Goal: Task Accomplishment & Management: Manage account settings

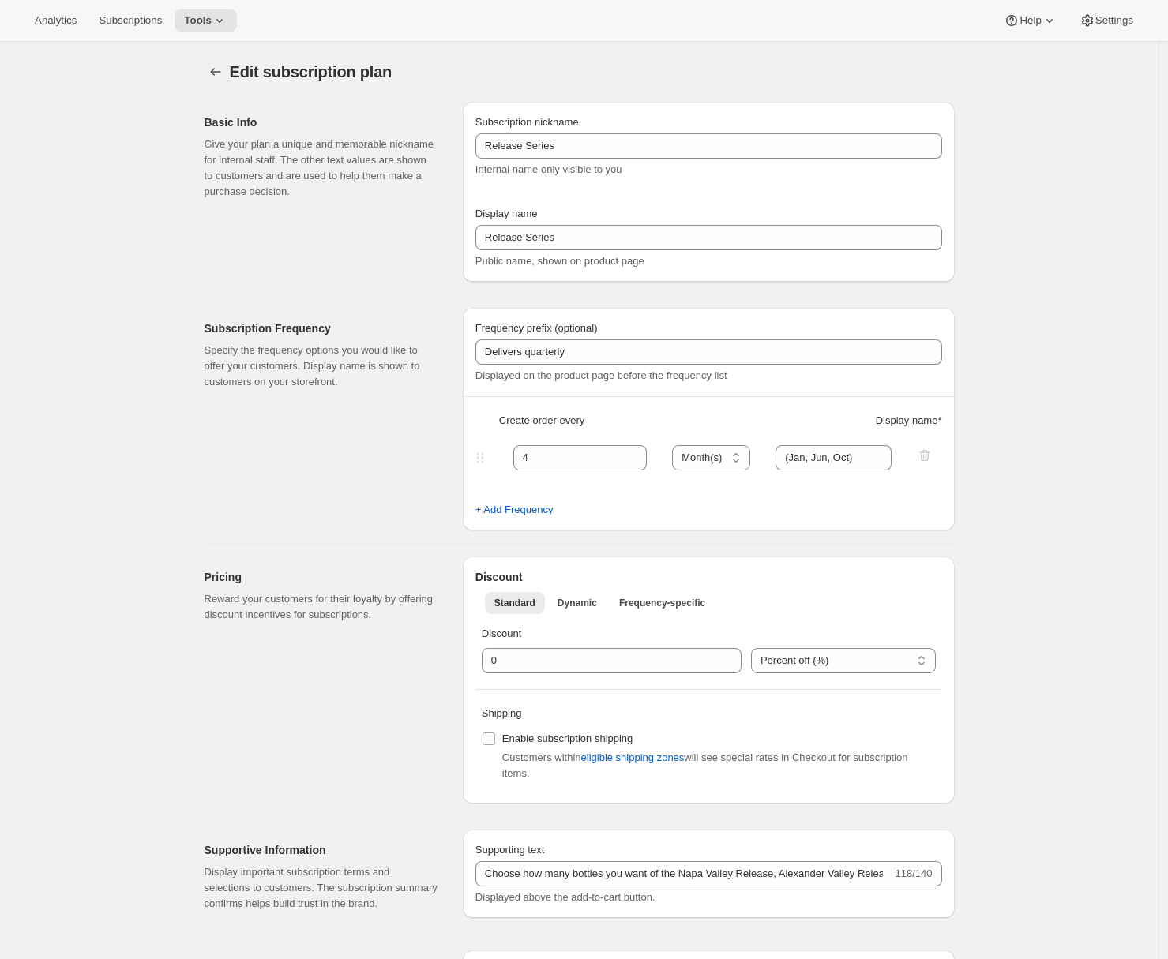
select select "MONTH"
select select "YEARDAY"
select select "6"
select select "10"
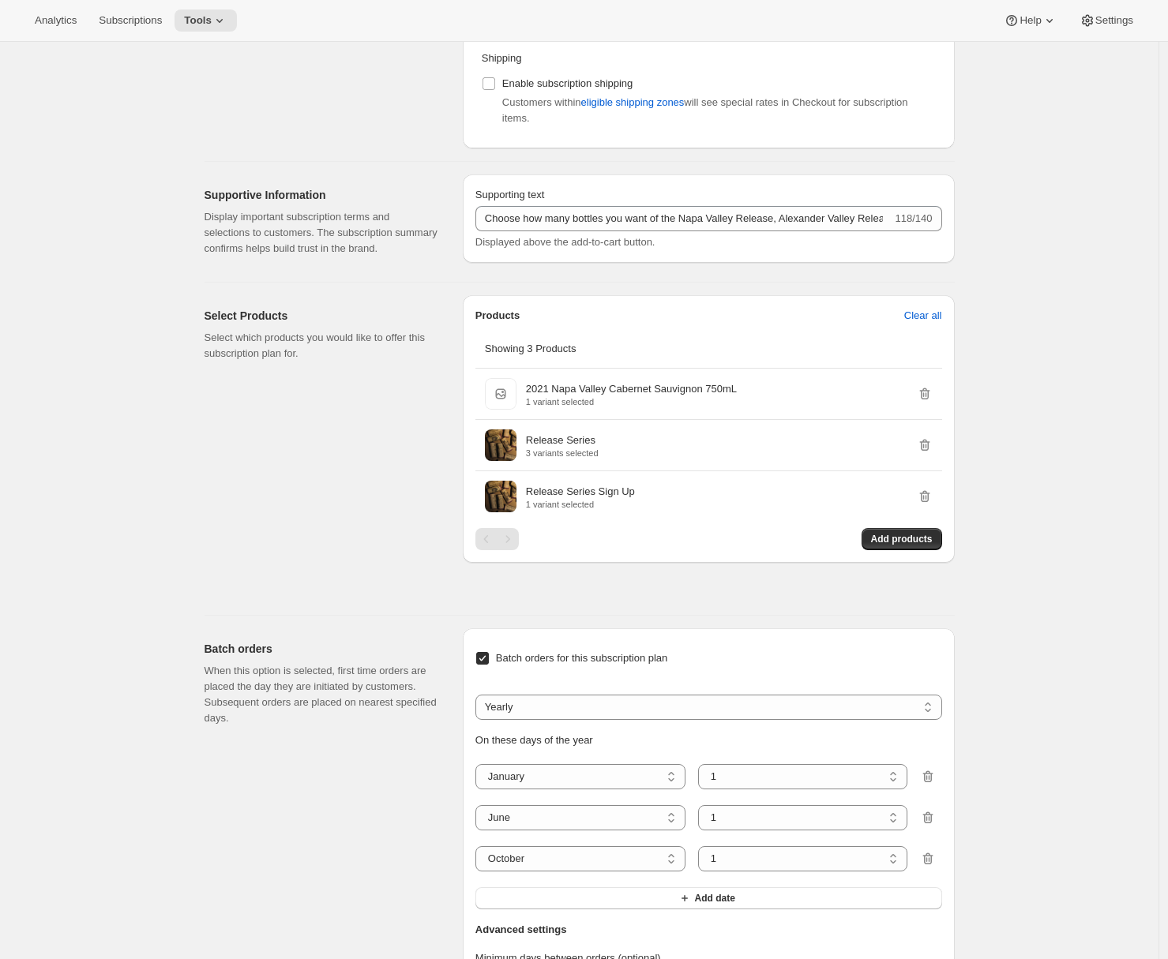
scroll to position [276, 0]
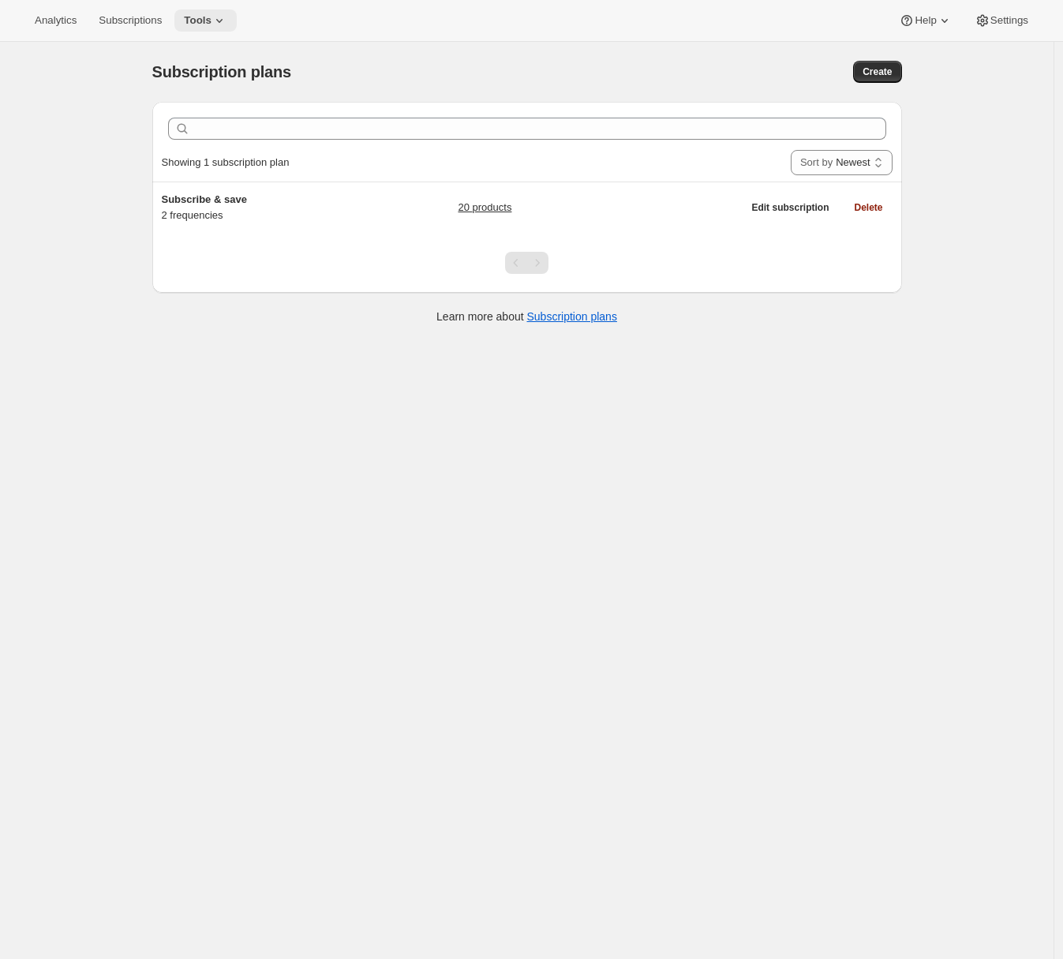
click at [212, 21] on span "Tools" at bounding box center [198, 20] width 28 height 13
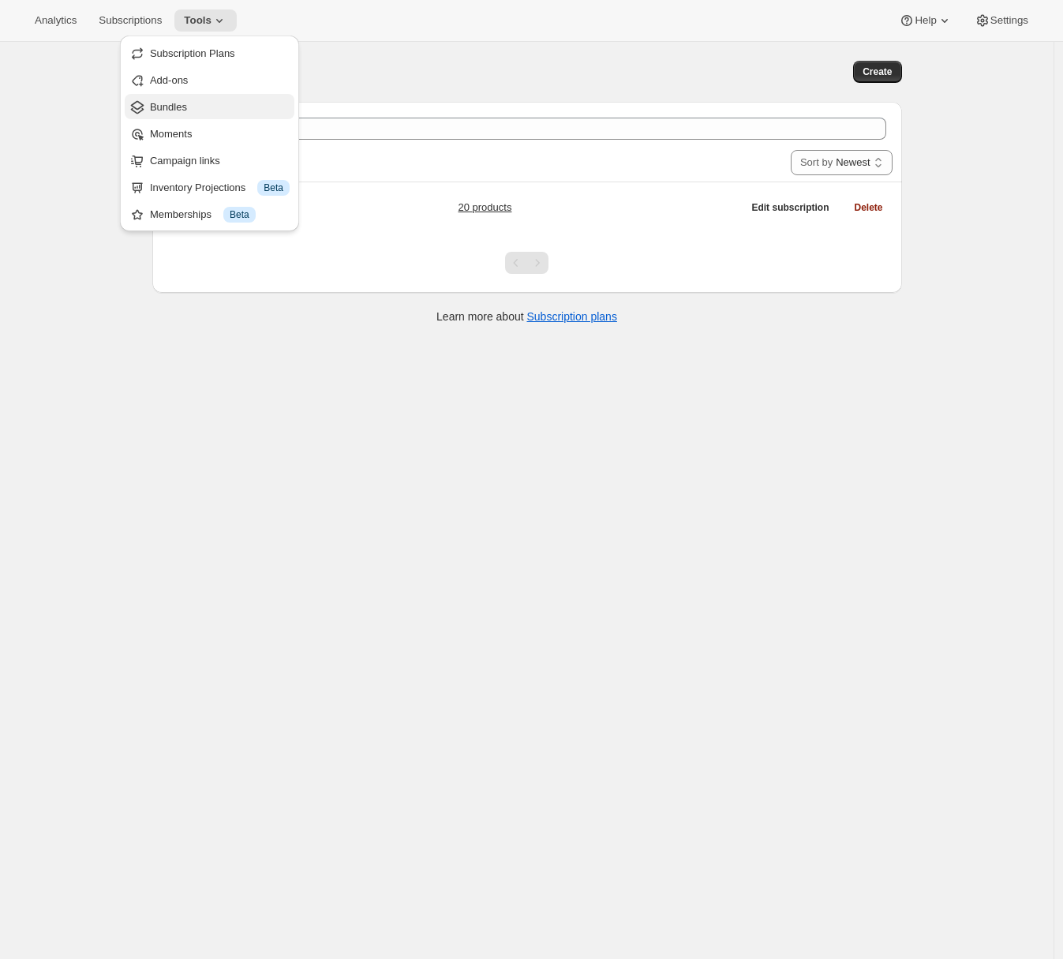
click at [208, 112] on span "Bundles" at bounding box center [220, 107] width 140 height 16
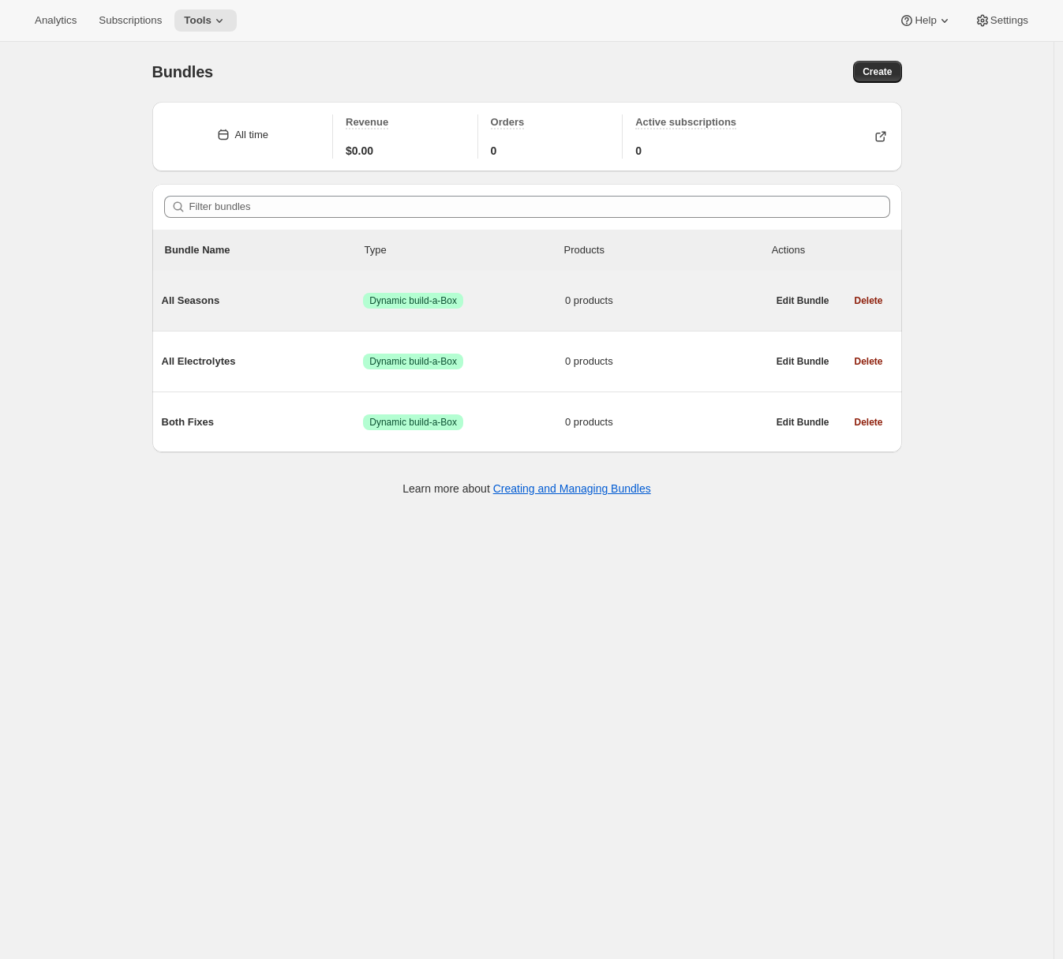
click at [291, 311] on div "All Seasons Success Dynamic build-a-Box 0 products" at bounding box center [464, 300] width 605 height 41
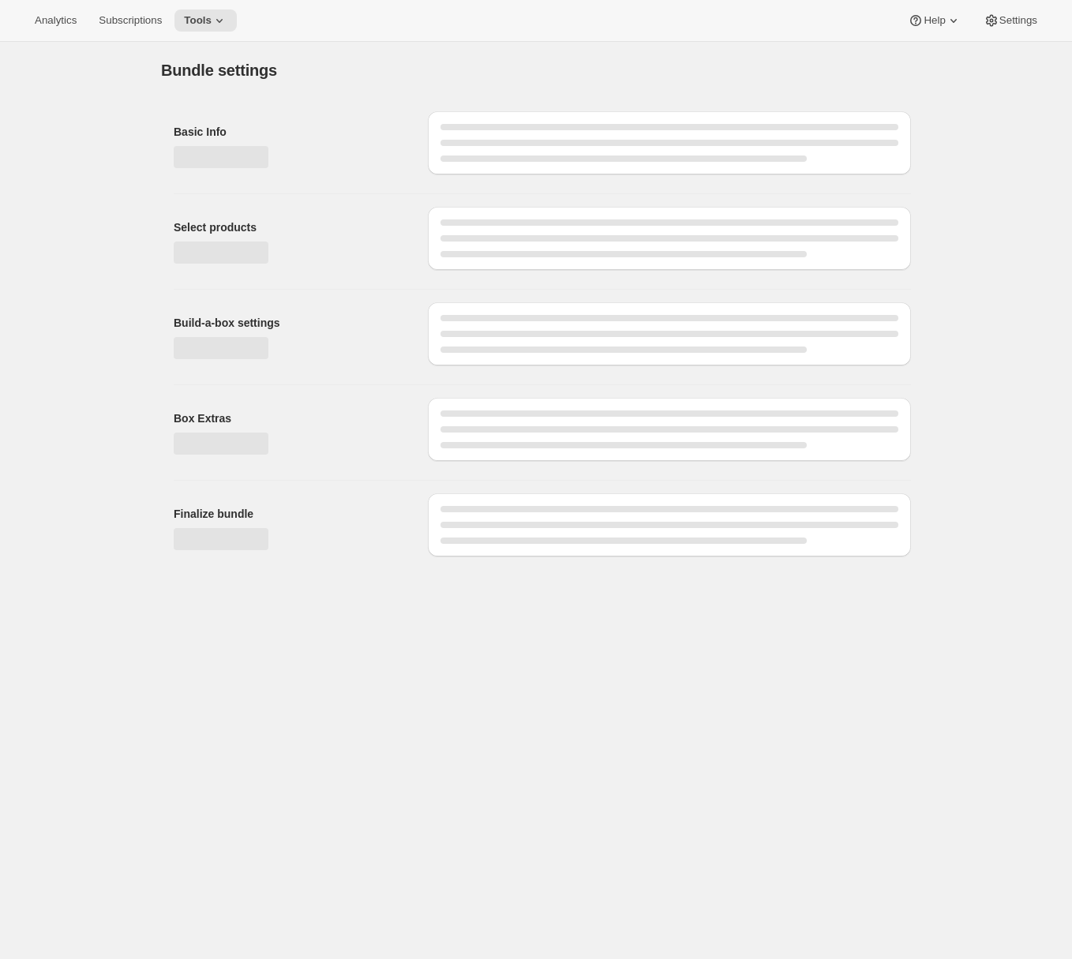
type input "All Seasons"
radio input "true"
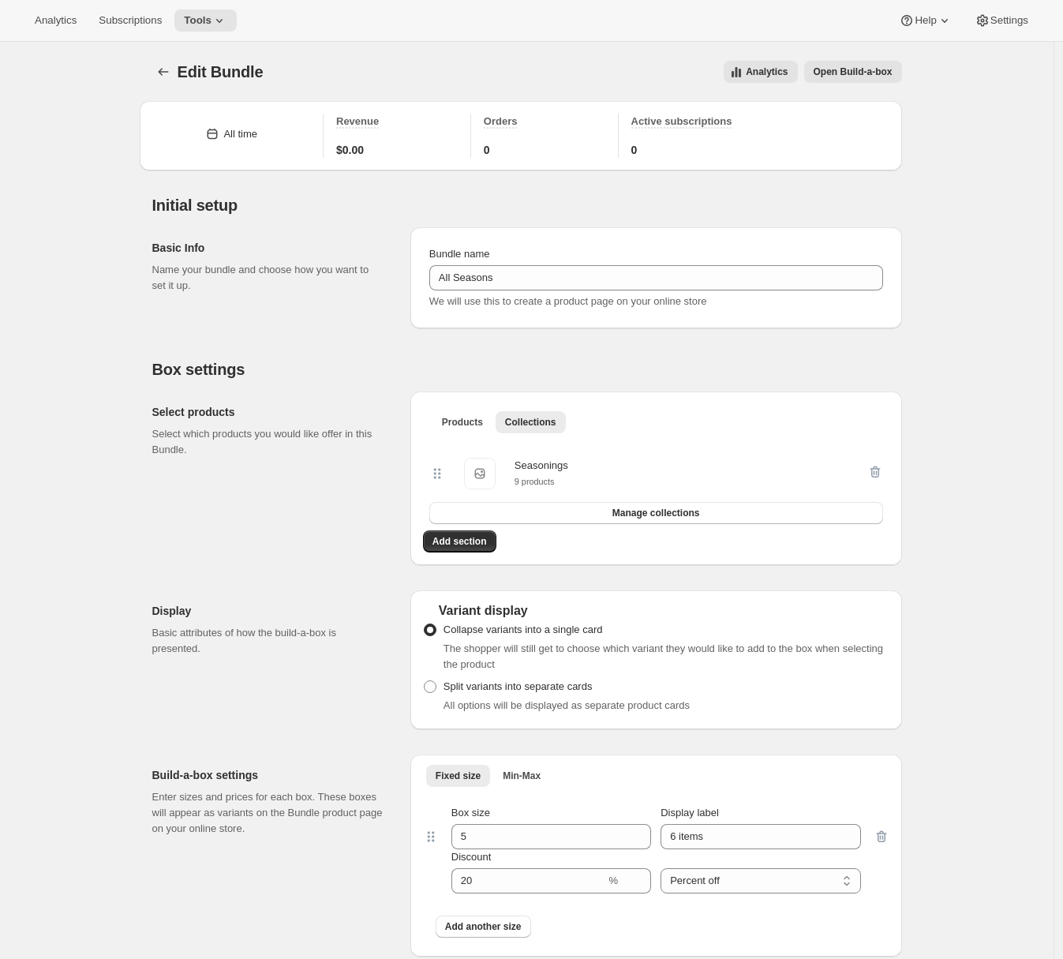
click at [833, 74] on span "Open Build-a-box" at bounding box center [853, 72] width 79 height 13
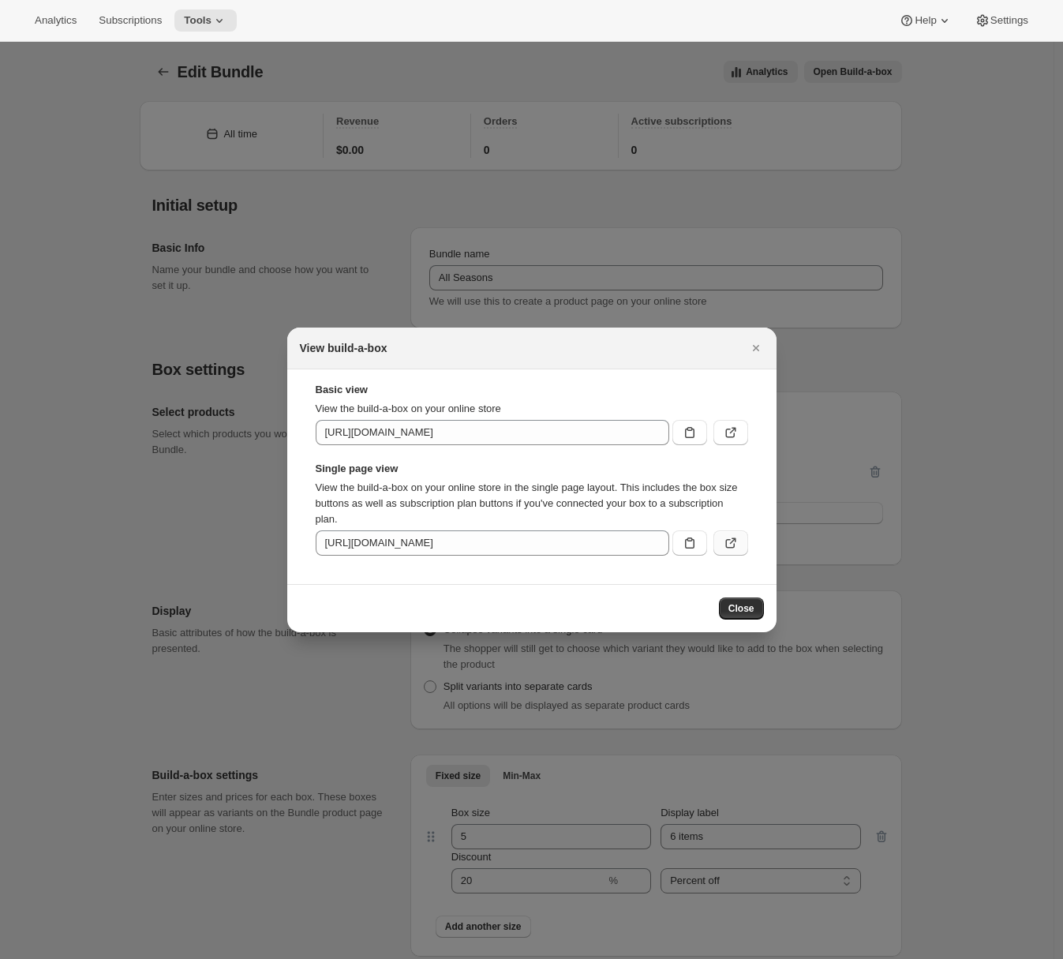
click at [733, 549] on icon ":r2u:" at bounding box center [731, 543] width 16 height 16
click at [729, 432] on icon ":r2u:" at bounding box center [731, 433] width 16 height 16
click at [755, 351] on icon "Close" at bounding box center [756, 348] width 16 height 16
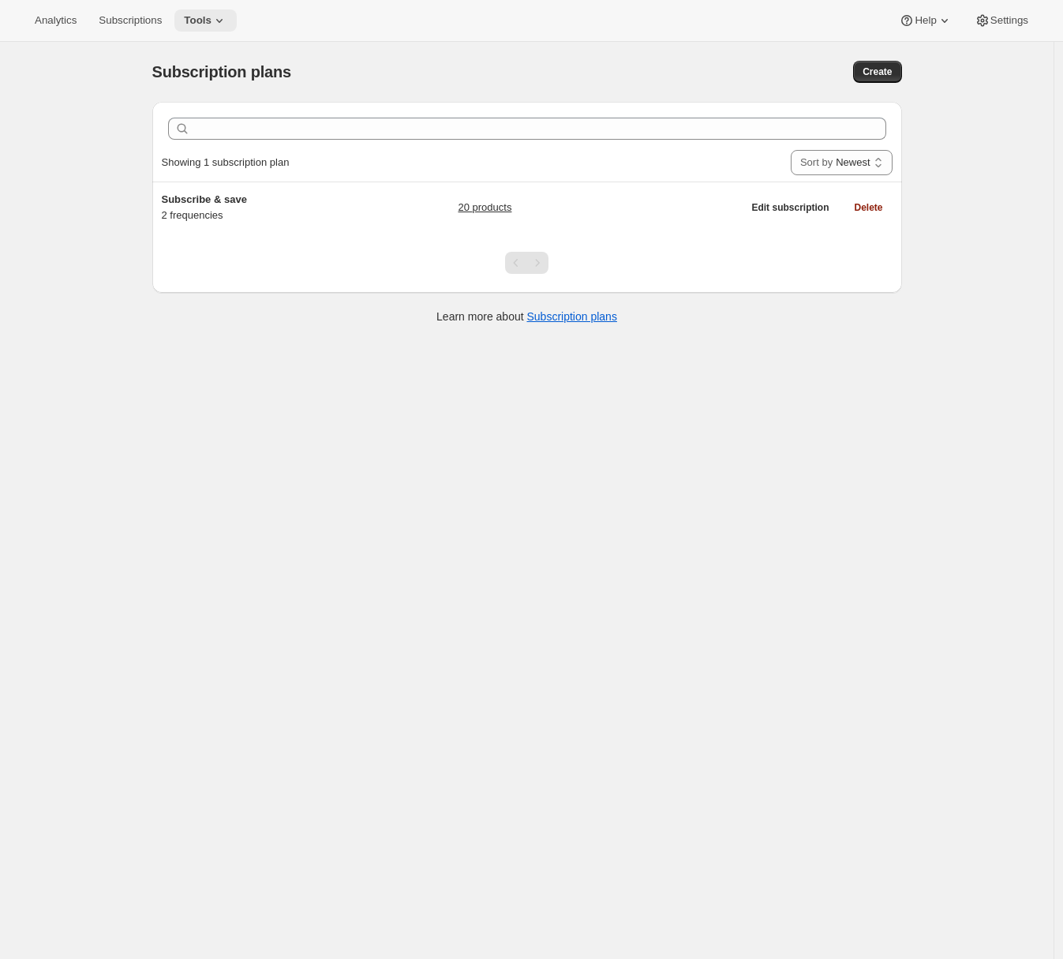
click at [212, 17] on span "Tools" at bounding box center [198, 20] width 28 height 13
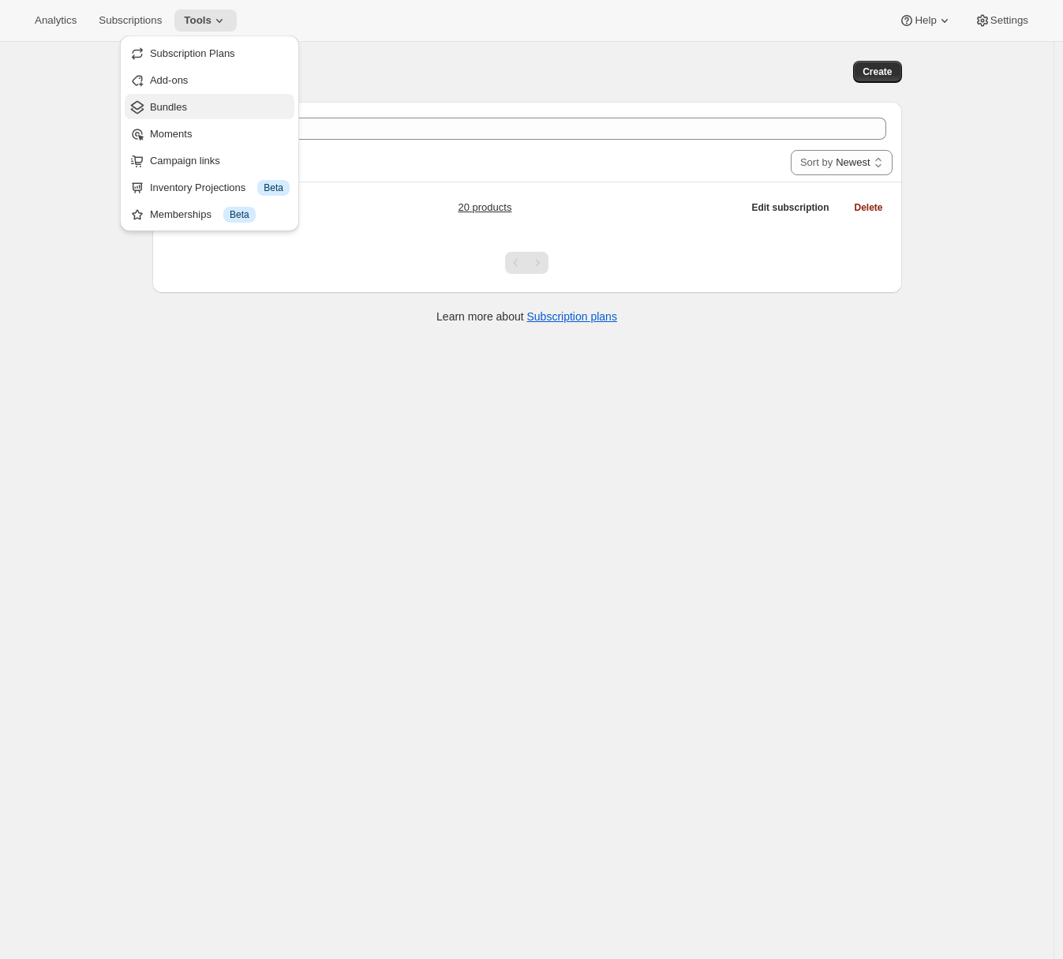
click at [190, 97] on button "Bundles" at bounding box center [210, 106] width 170 height 25
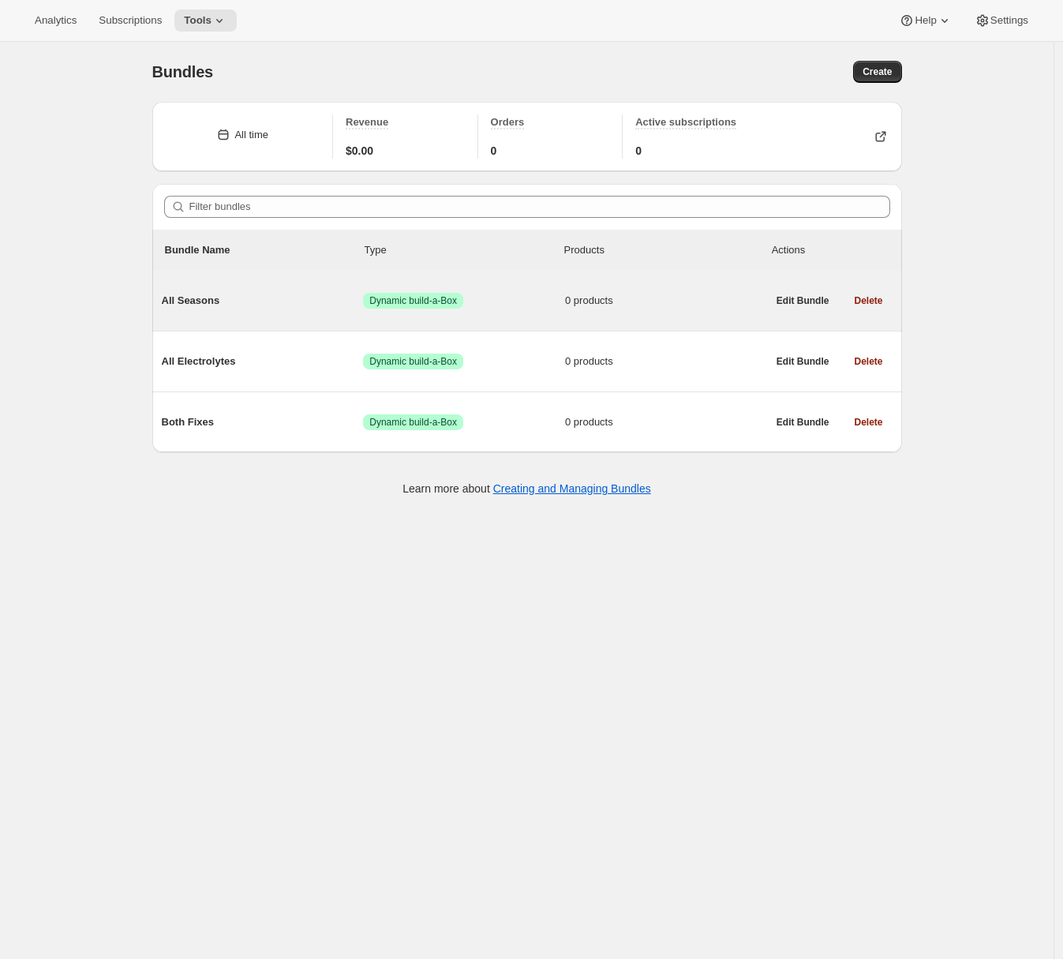
click at [302, 293] on span "All Seasons" at bounding box center [263, 301] width 202 height 16
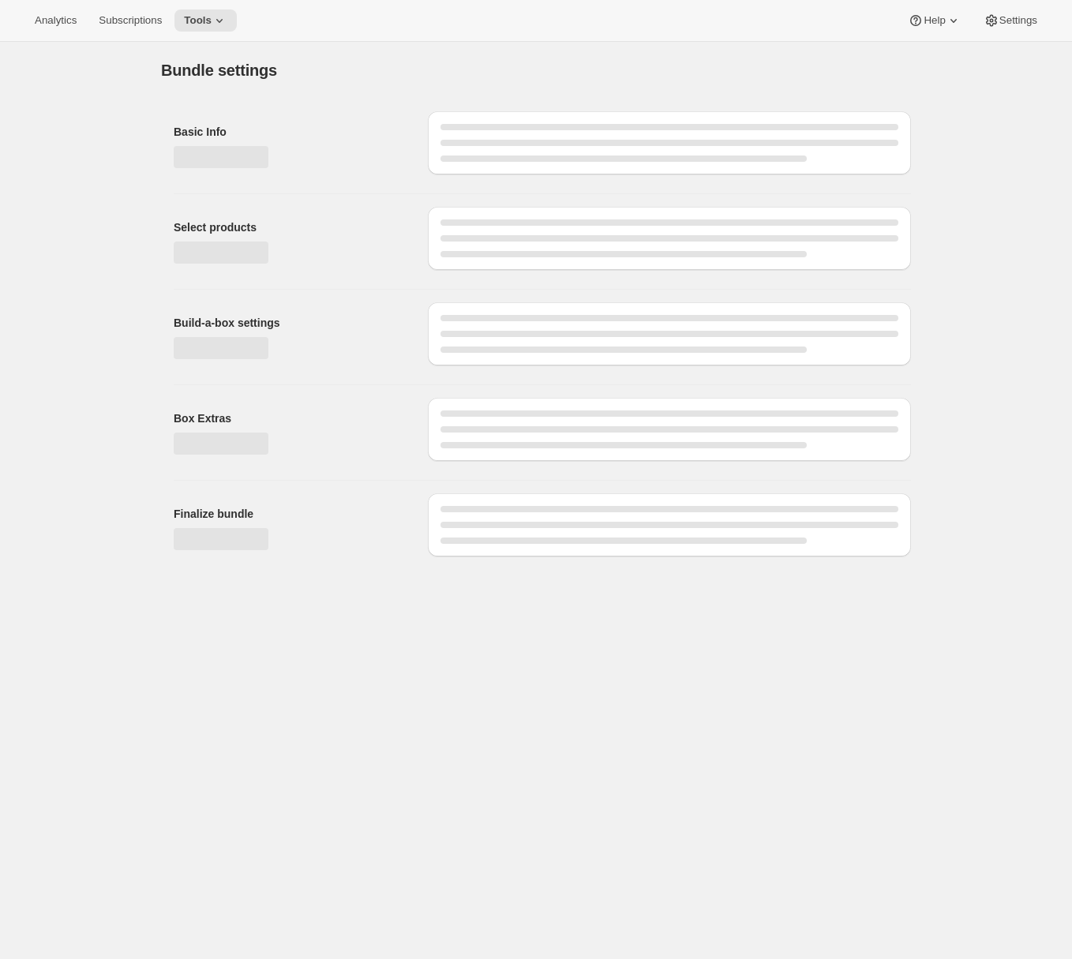
type input "All Seasons"
radio input "true"
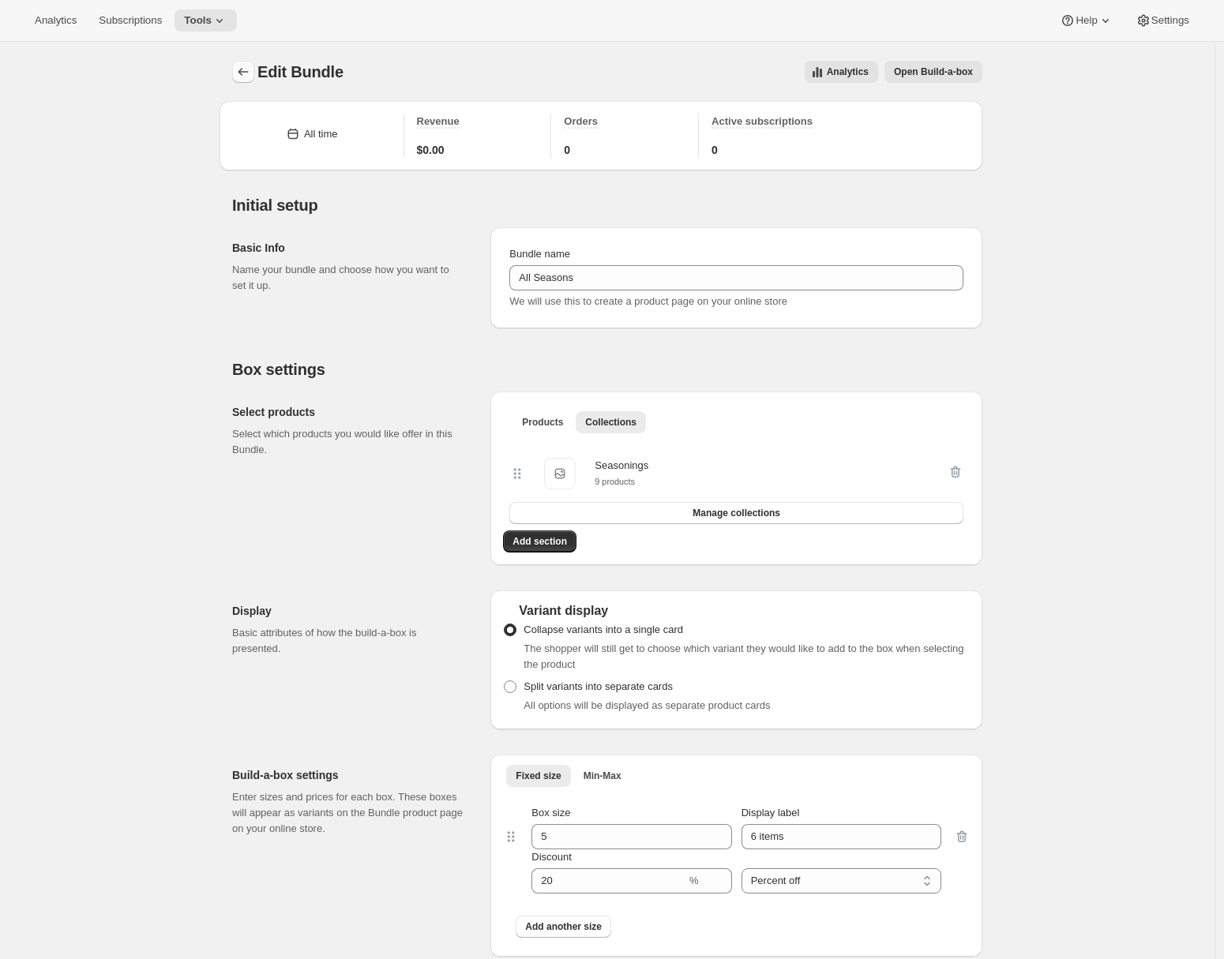
click at [249, 75] on icon "Bundles" at bounding box center [243, 72] width 16 height 16
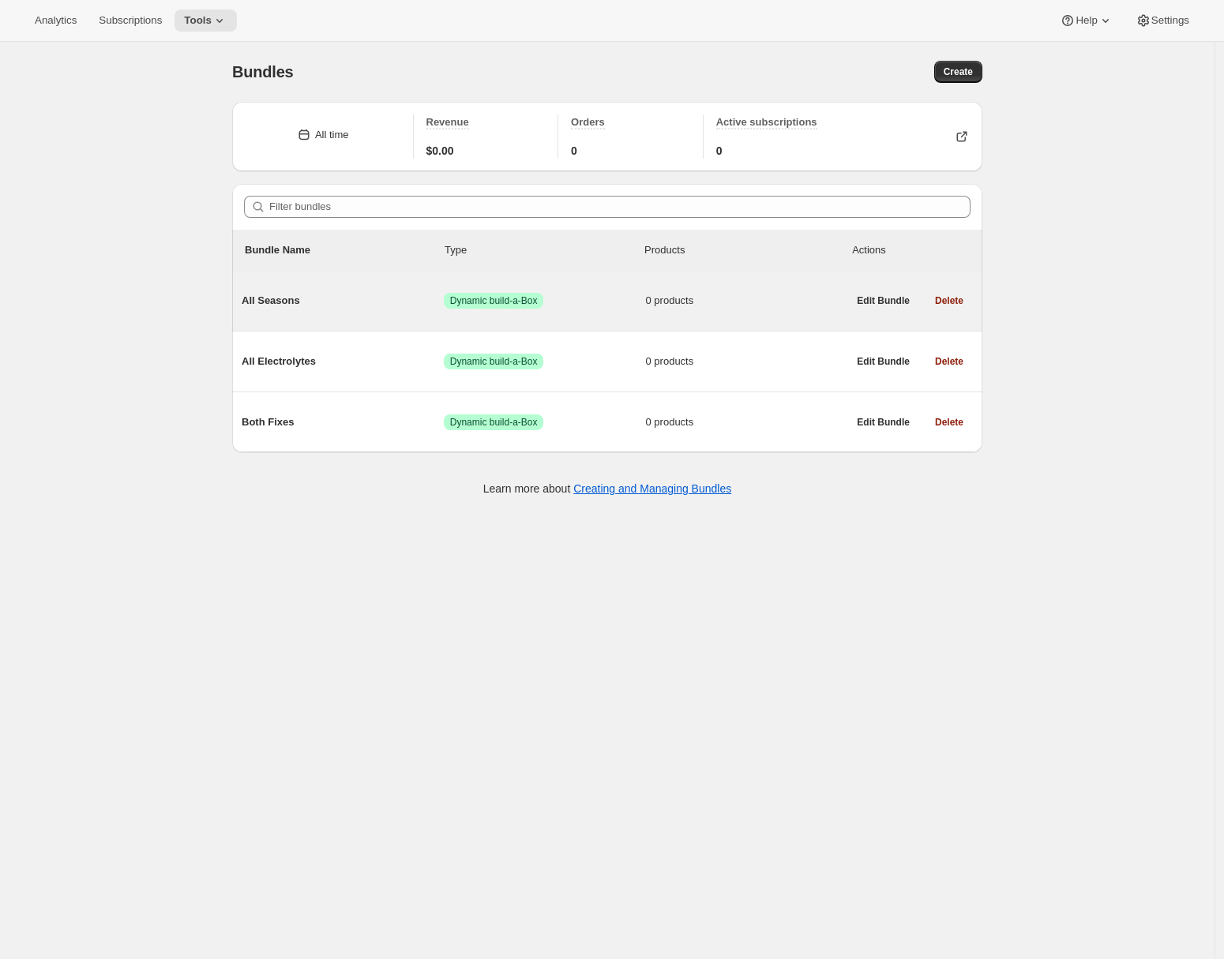
click at [361, 305] on span "All Seasons" at bounding box center [343, 301] width 202 height 16
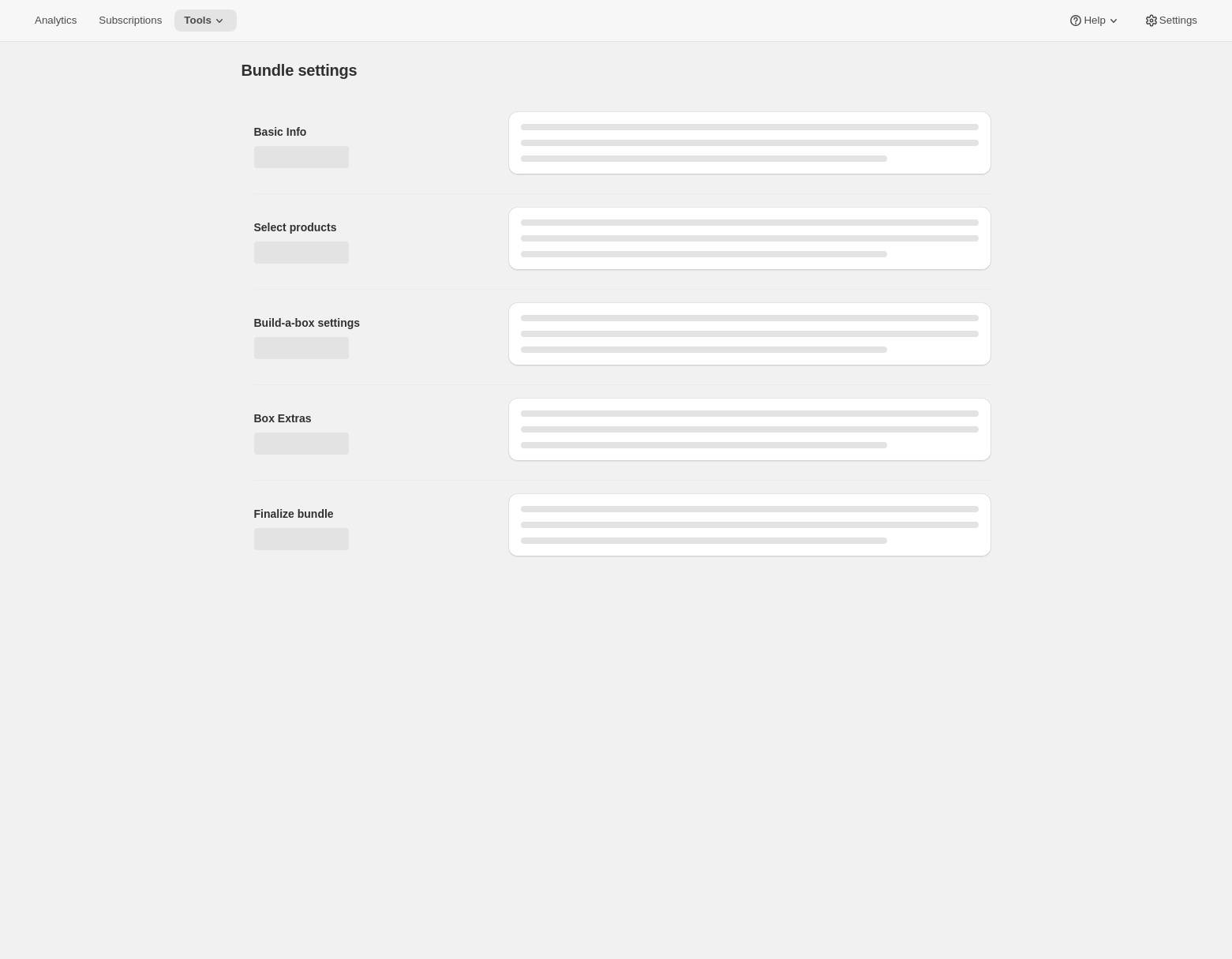
type input "All Seasons"
radio input "true"
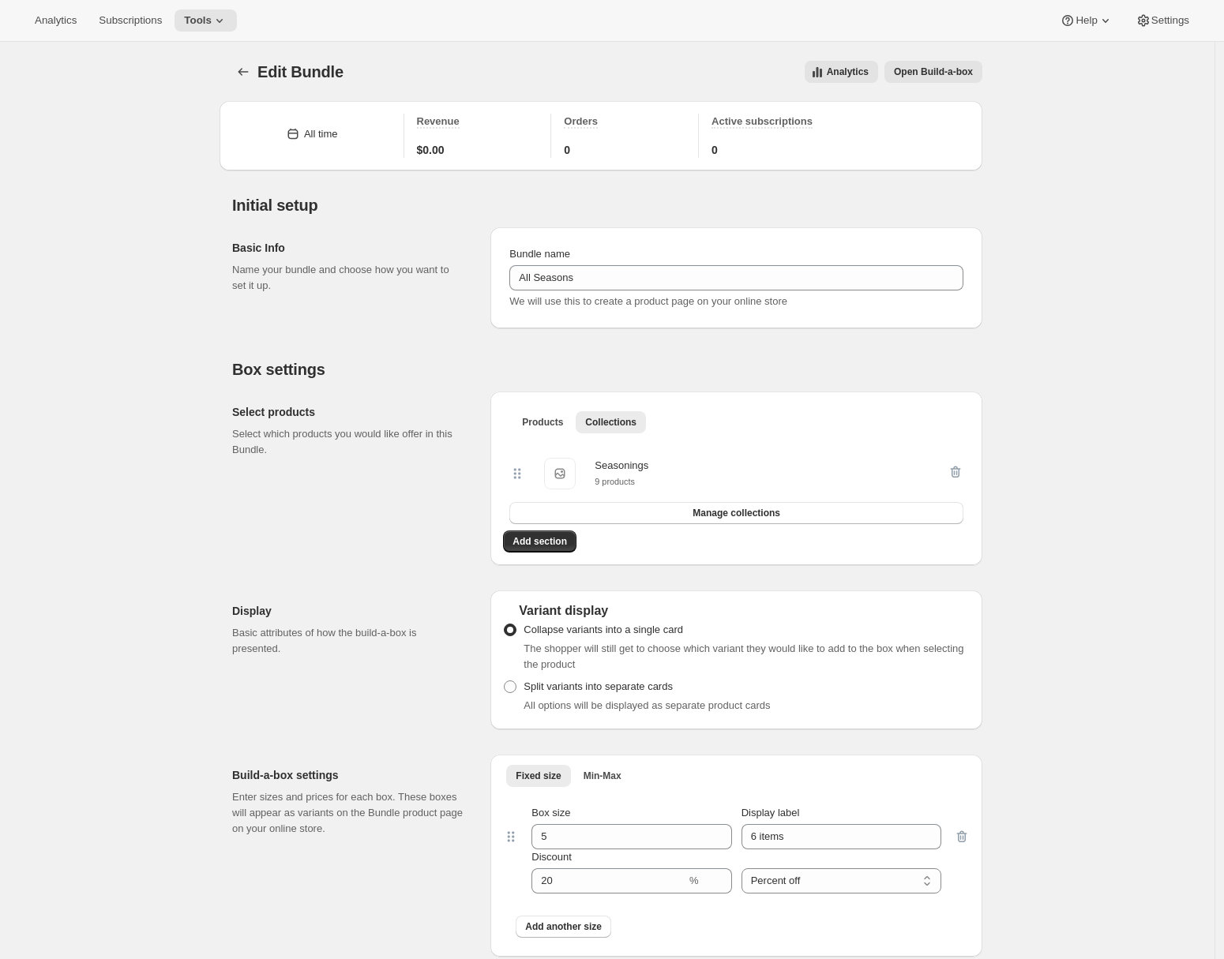
click at [922, 73] on span "Open Build-a-box" at bounding box center [933, 72] width 79 height 13
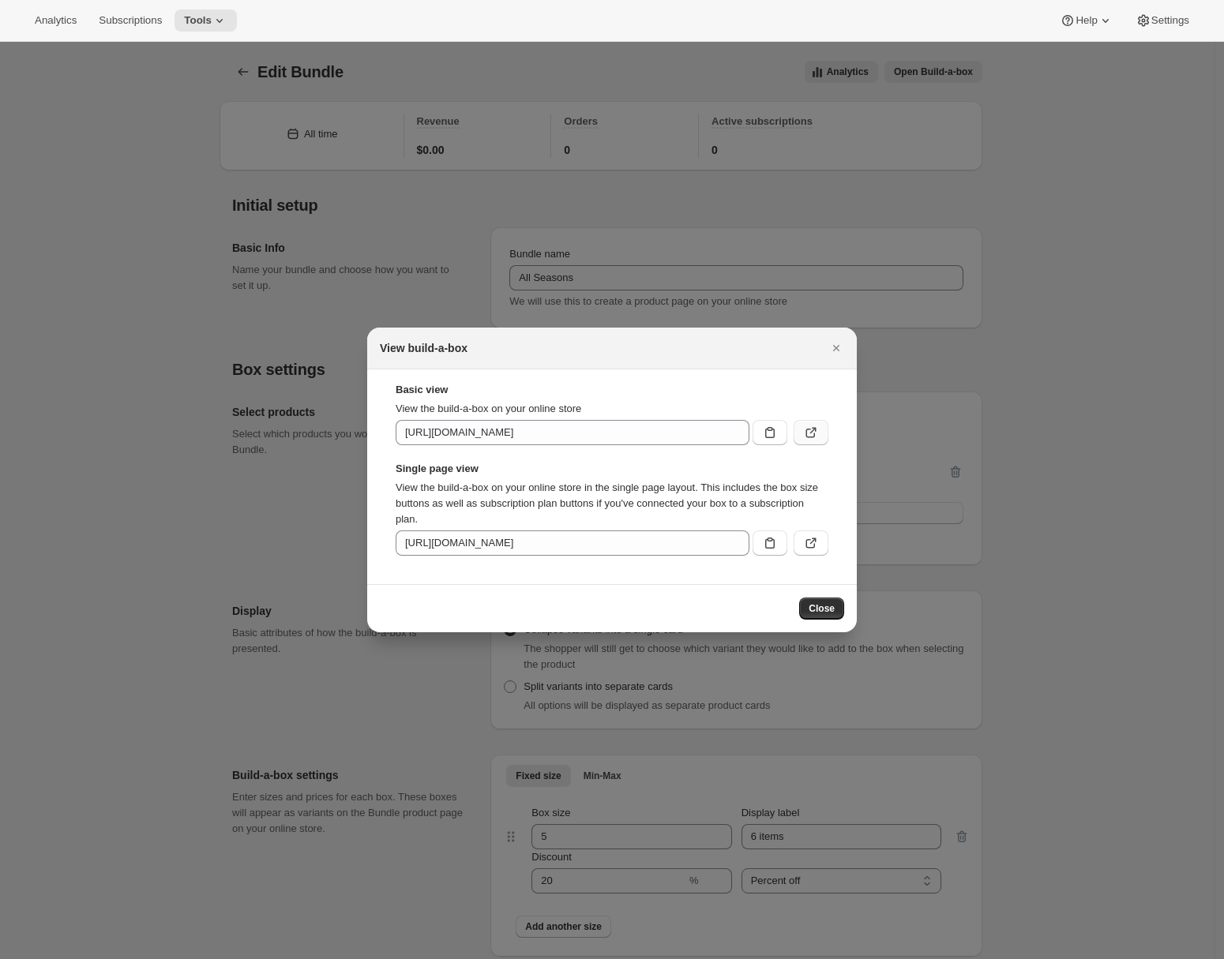
click at [814, 432] on icon ":r5r:" at bounding box center [811, 433] width 16 height 16
click at [837, 346] on icon "Close" at bounding box center [836, 348] width 6 height 6
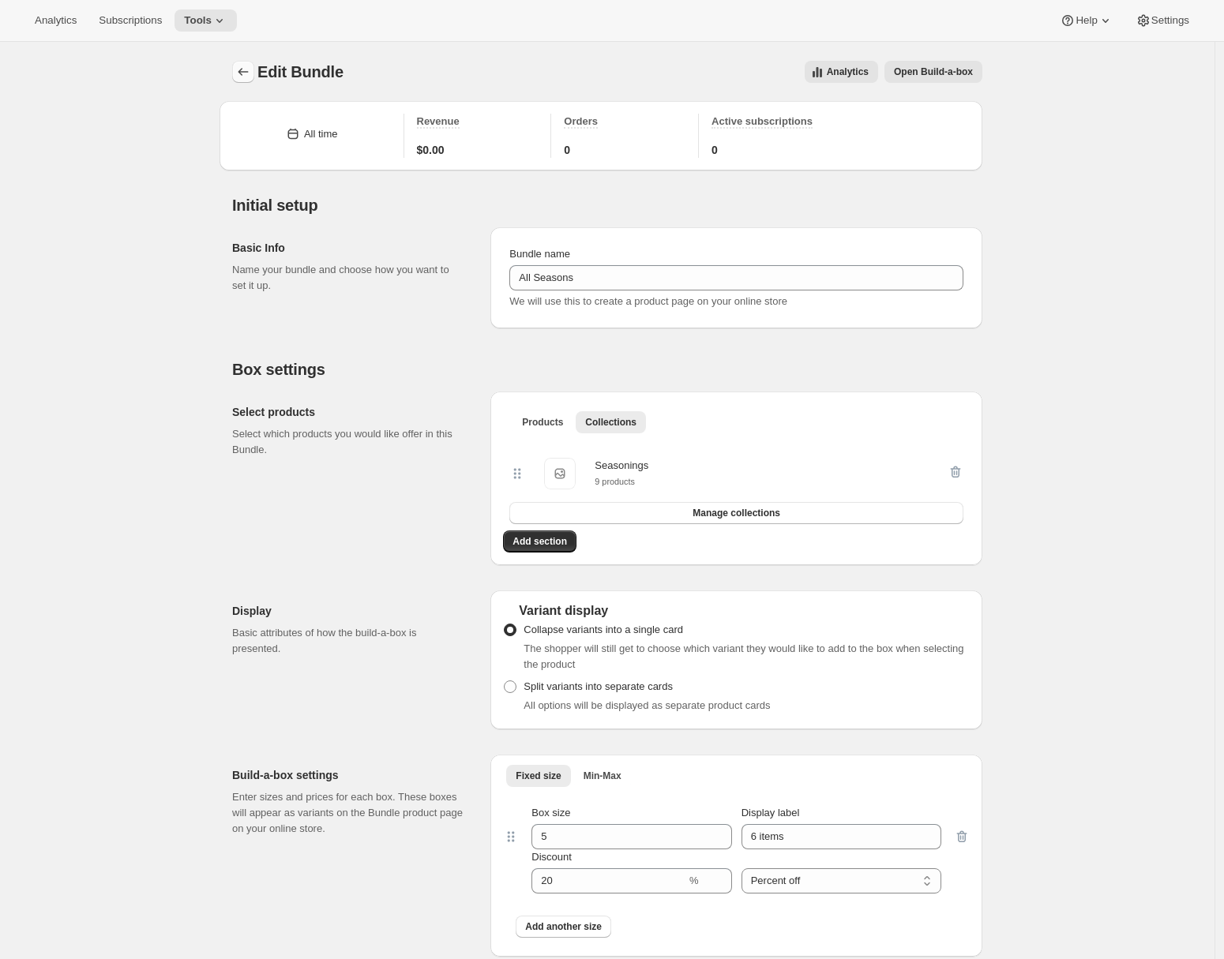
click at [251, 68] on icon "Bundles" at bounding box center [243, 72] width 16 height 16
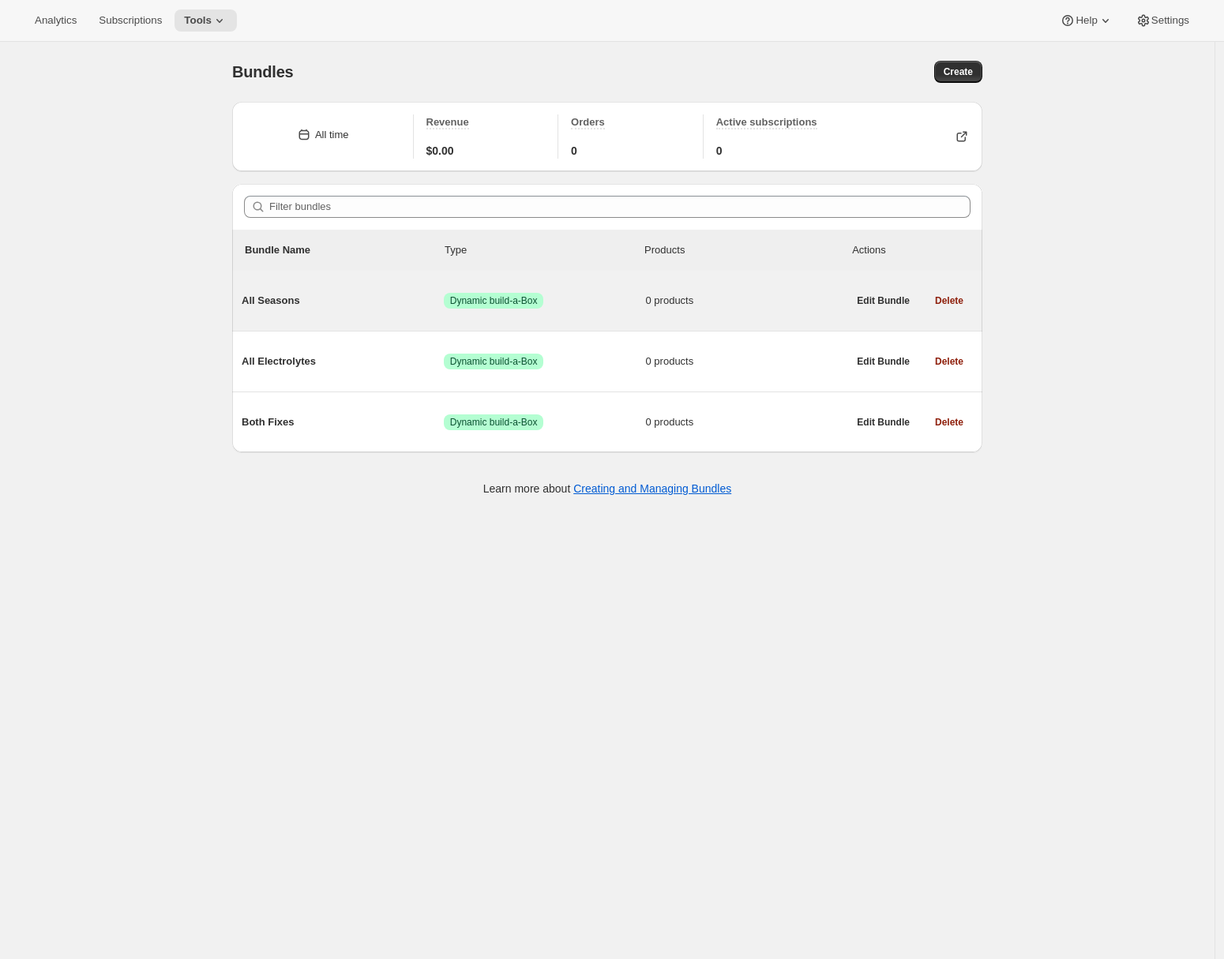
click at [362, 313] on div "All Seasons Success Dynamic build-a-Box 0 products" at bounding box center [544, 300] width 605 height 41
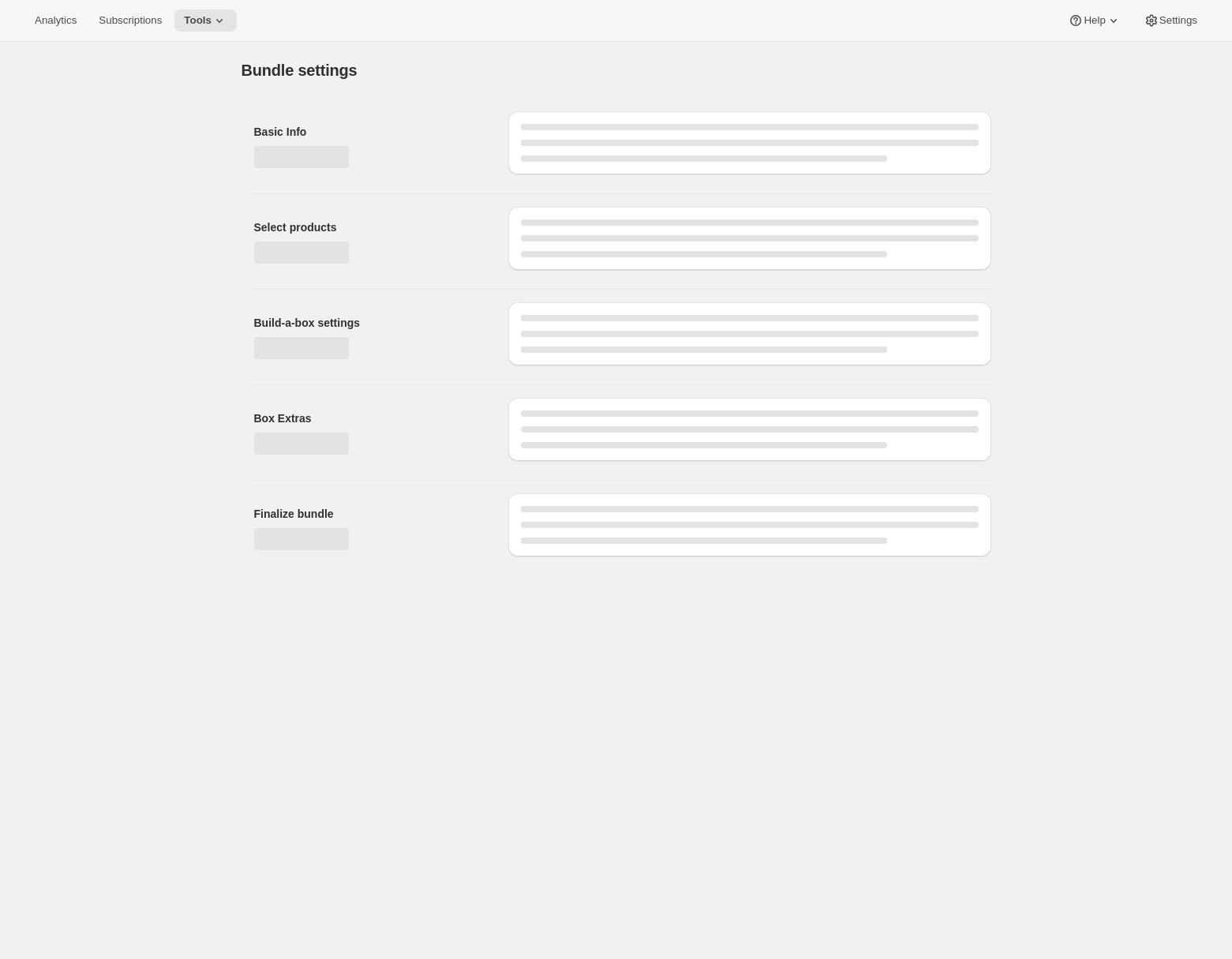
type input "All Seasons"
radio input "true"
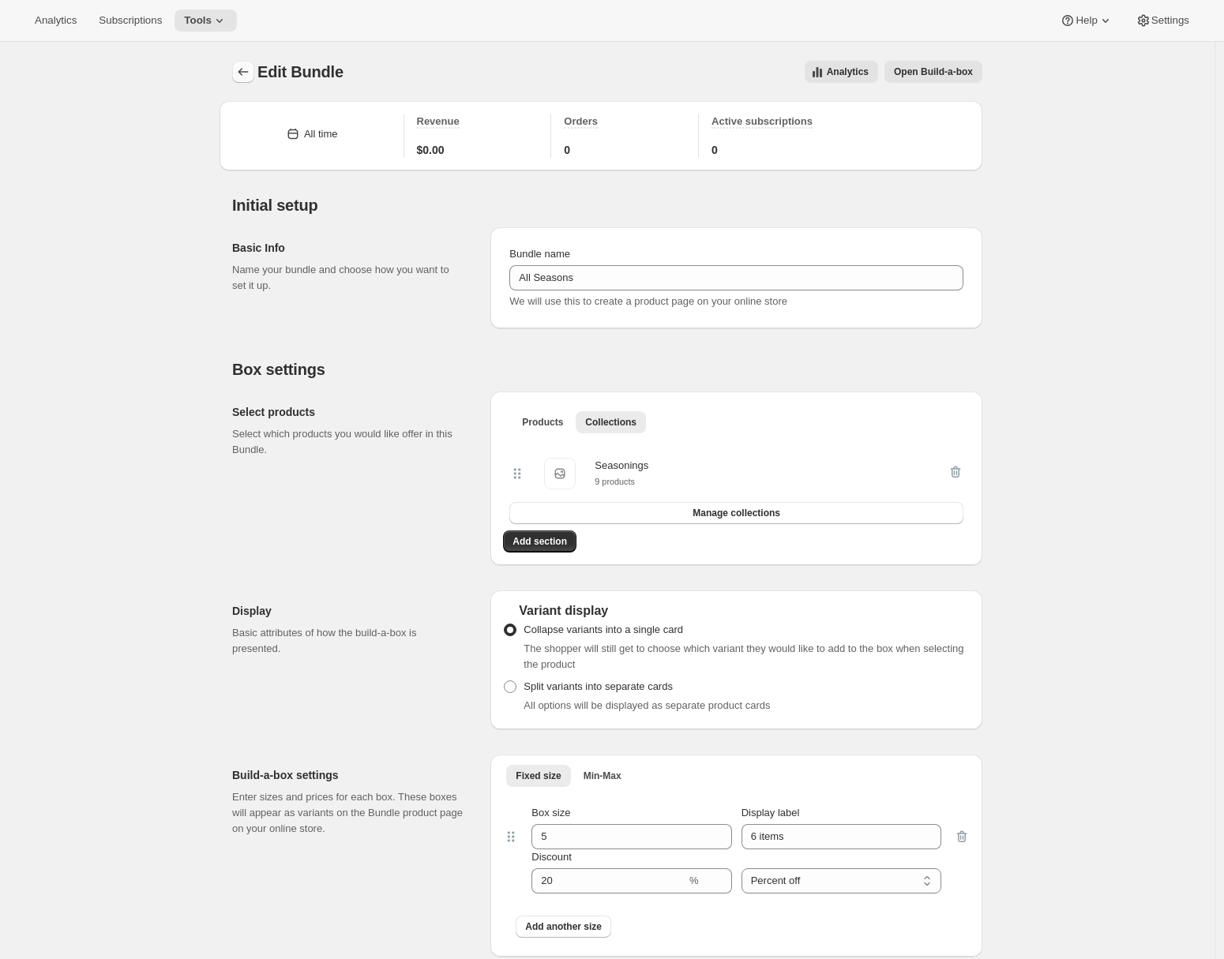
click at [249, 77] on icon "Bundles" at bounding box center [243, 72] width 16 height 16
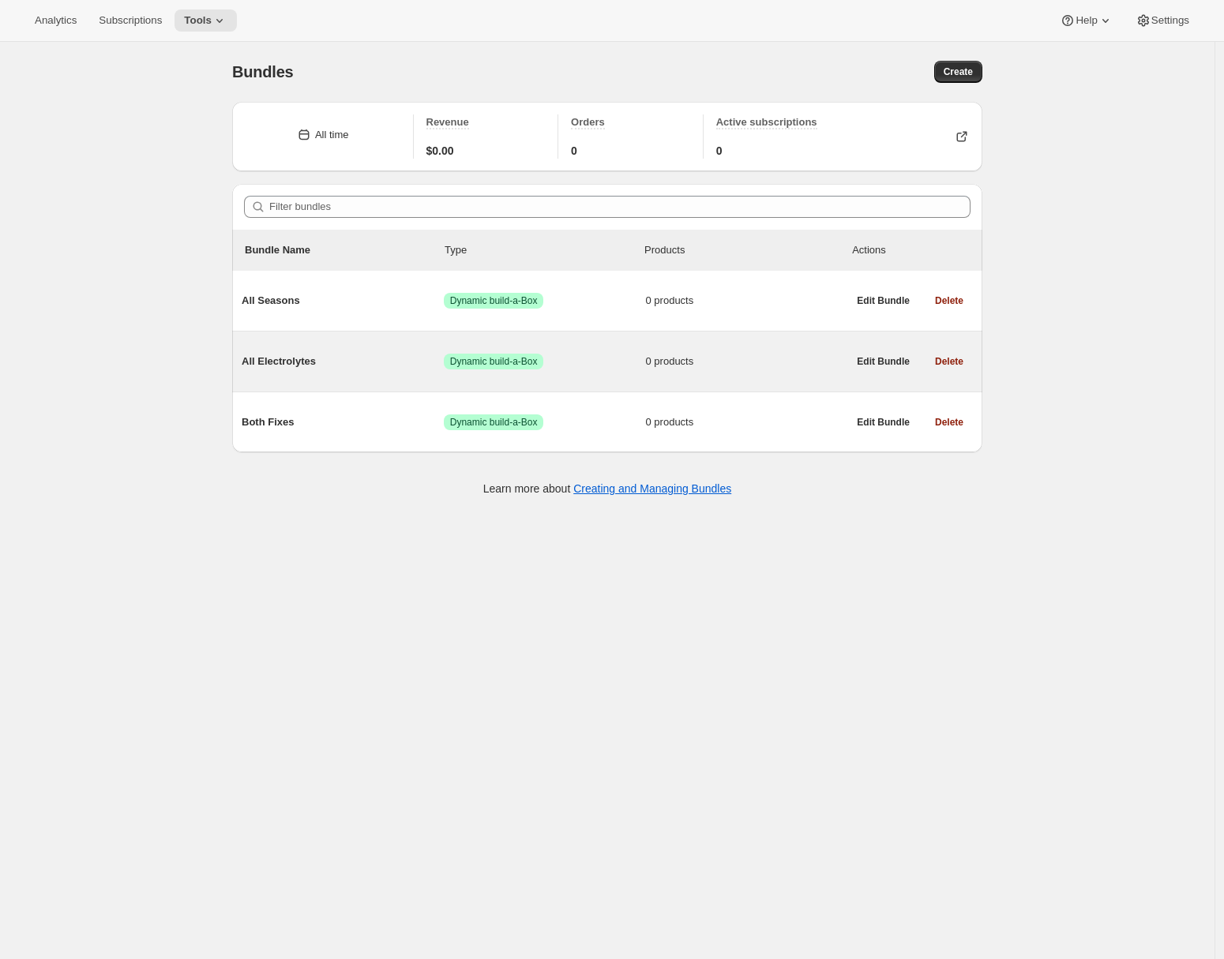
click at [338, 384] on div "All Electrolytes Success Dynamic build-a-Box 0 products Edit Bundle Delete" at bounding box center [607, 362] width 750 height 60
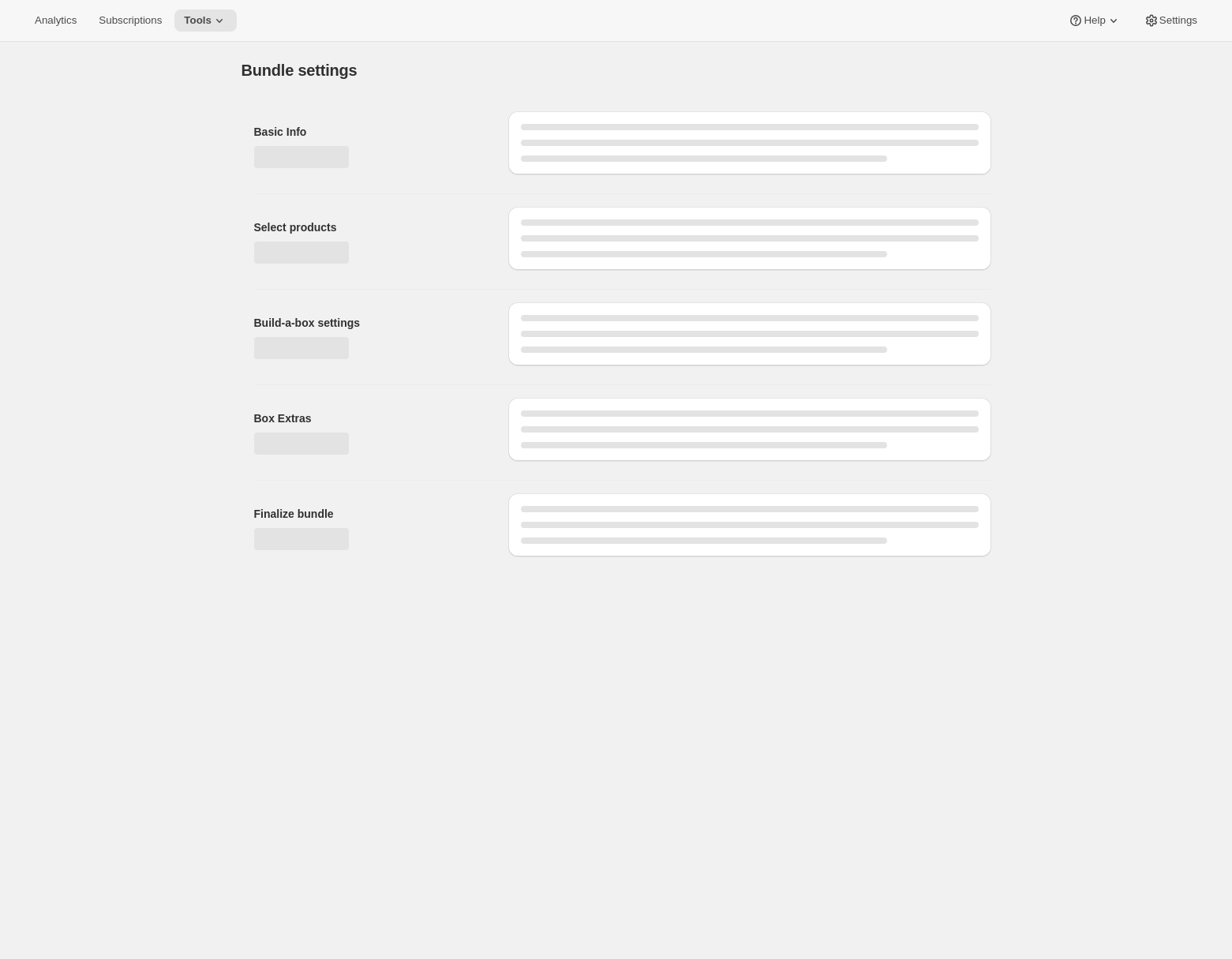
type input "All Electrolytes"
radio input "true"
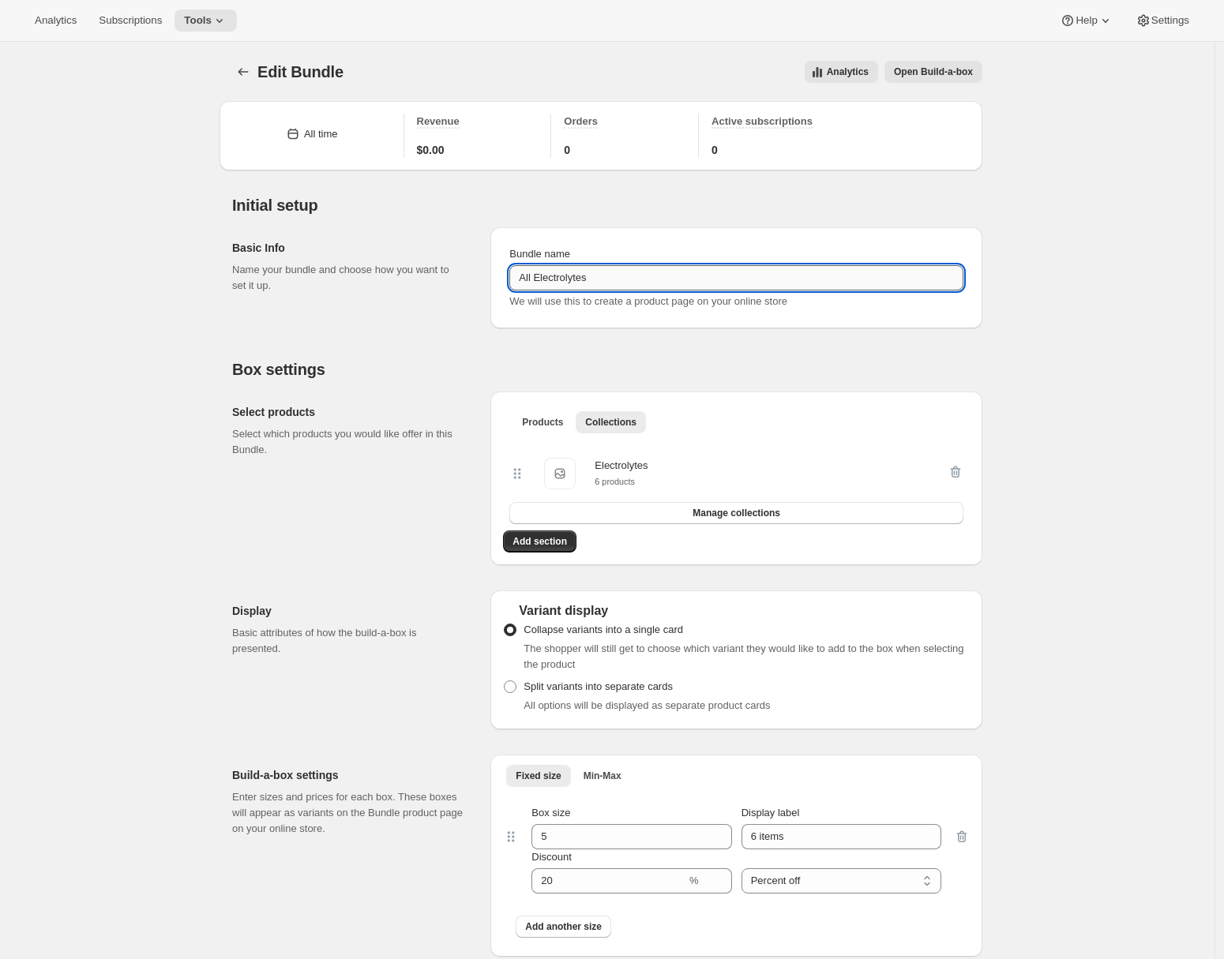
click at [583, 283] on input "All Electrolytes" at bounding box center [736, 277] width 454 height 25
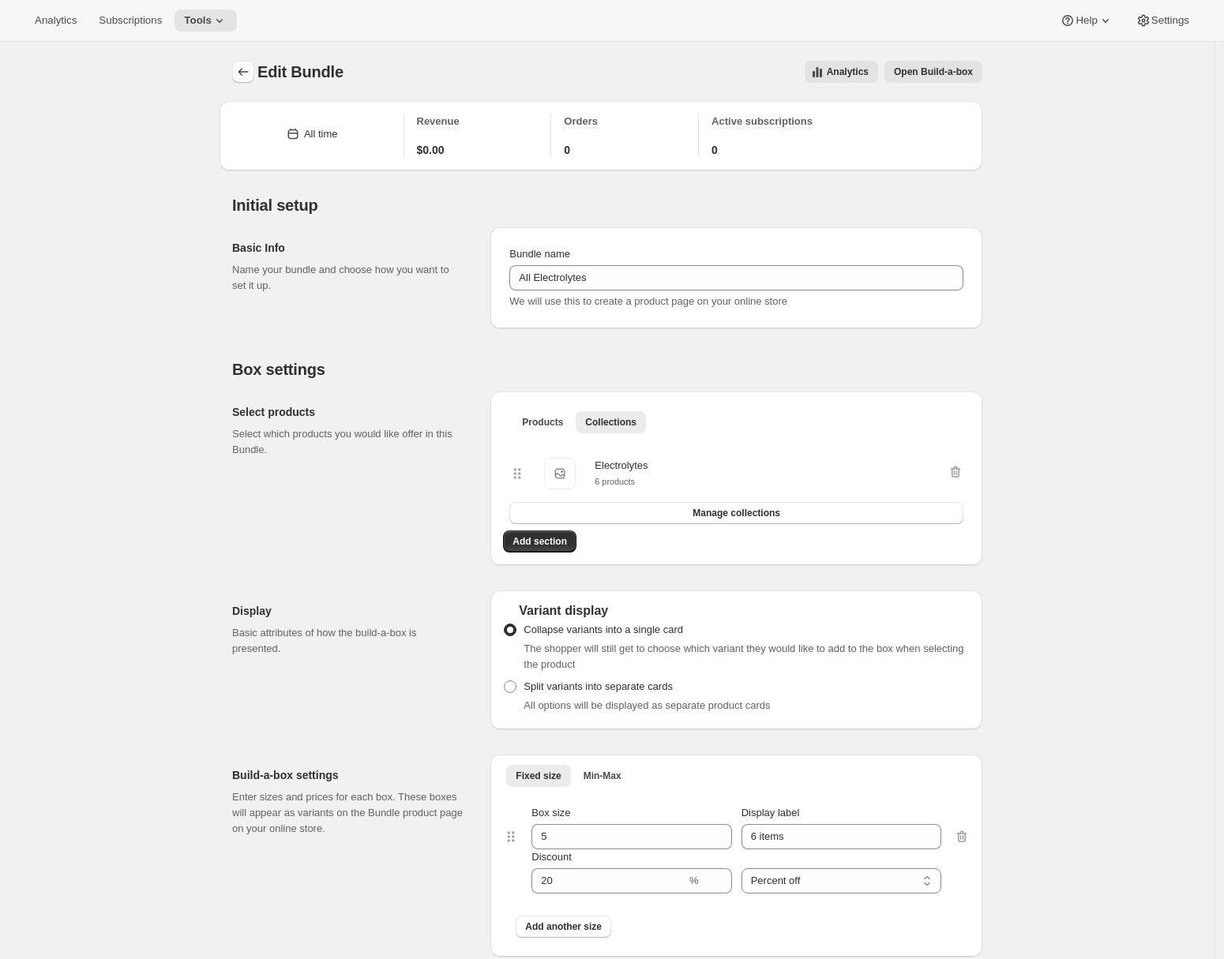
click at [249, 72] on icon "Bundles" at bounding box center [243, 72] width 16 height 16
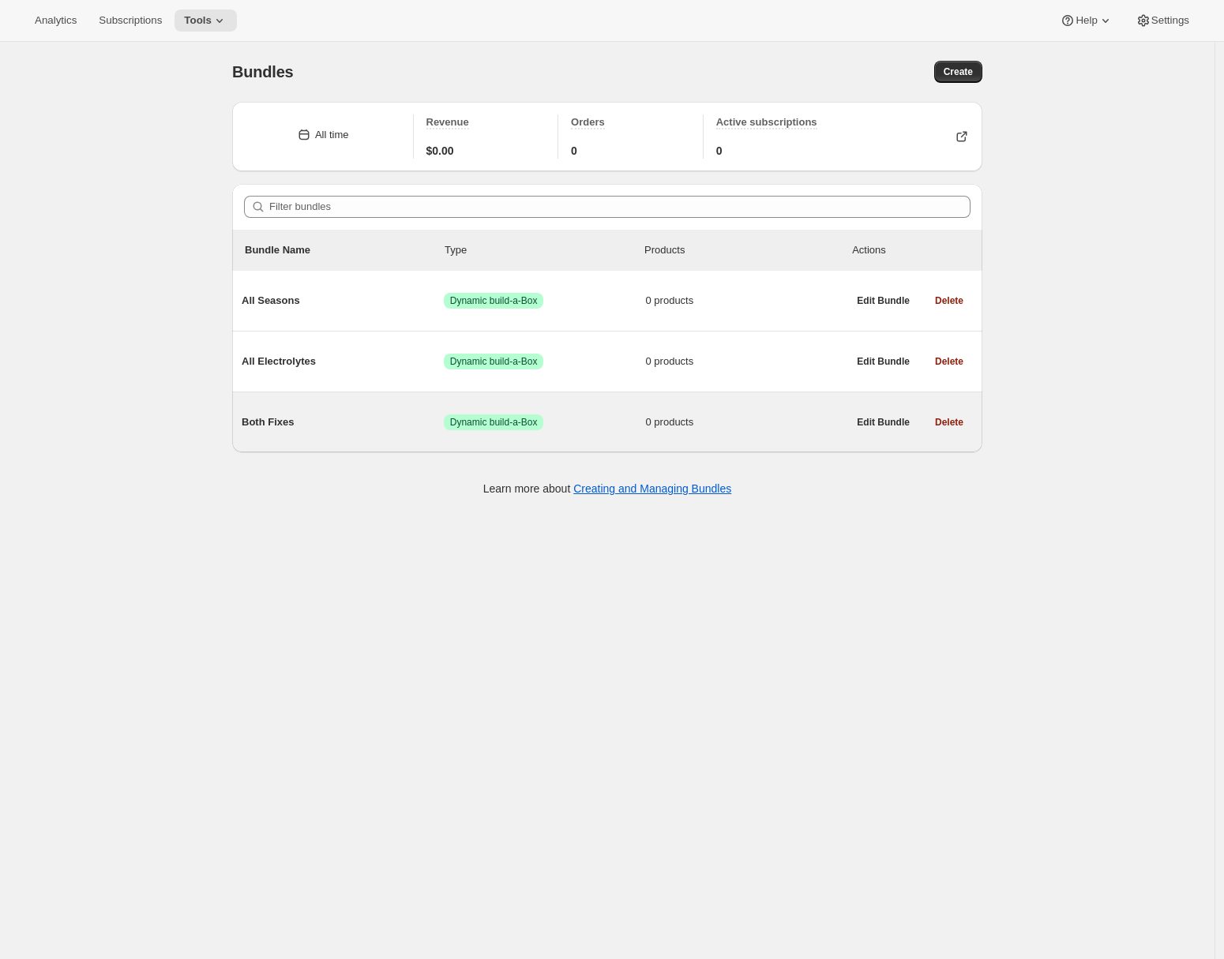
click at [336, 437] on div "Both Fixes Success Dynamic build-a-Box 0 products" at bounding box center [544, 422] width 605 height 41
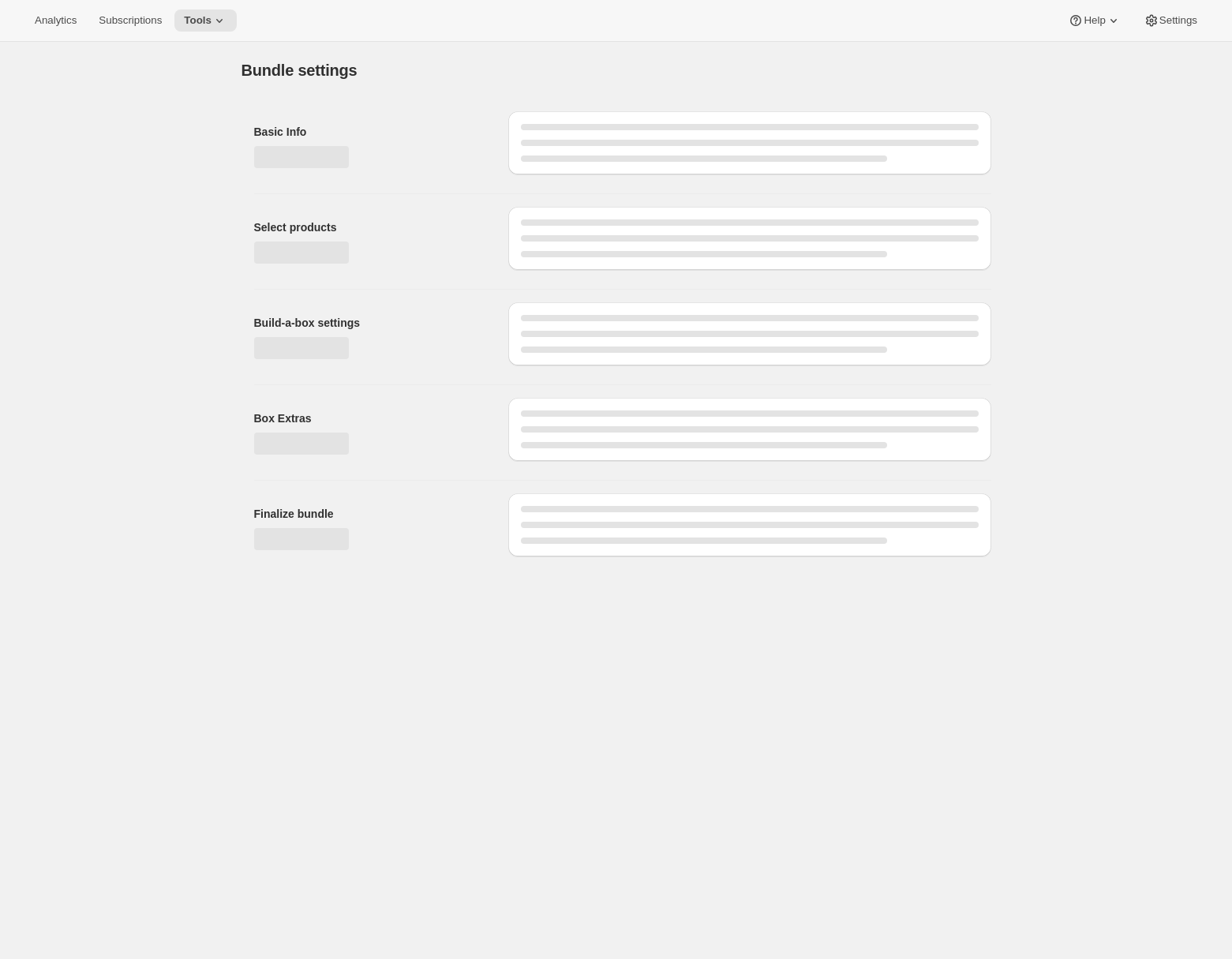
type input "Both Fixes"
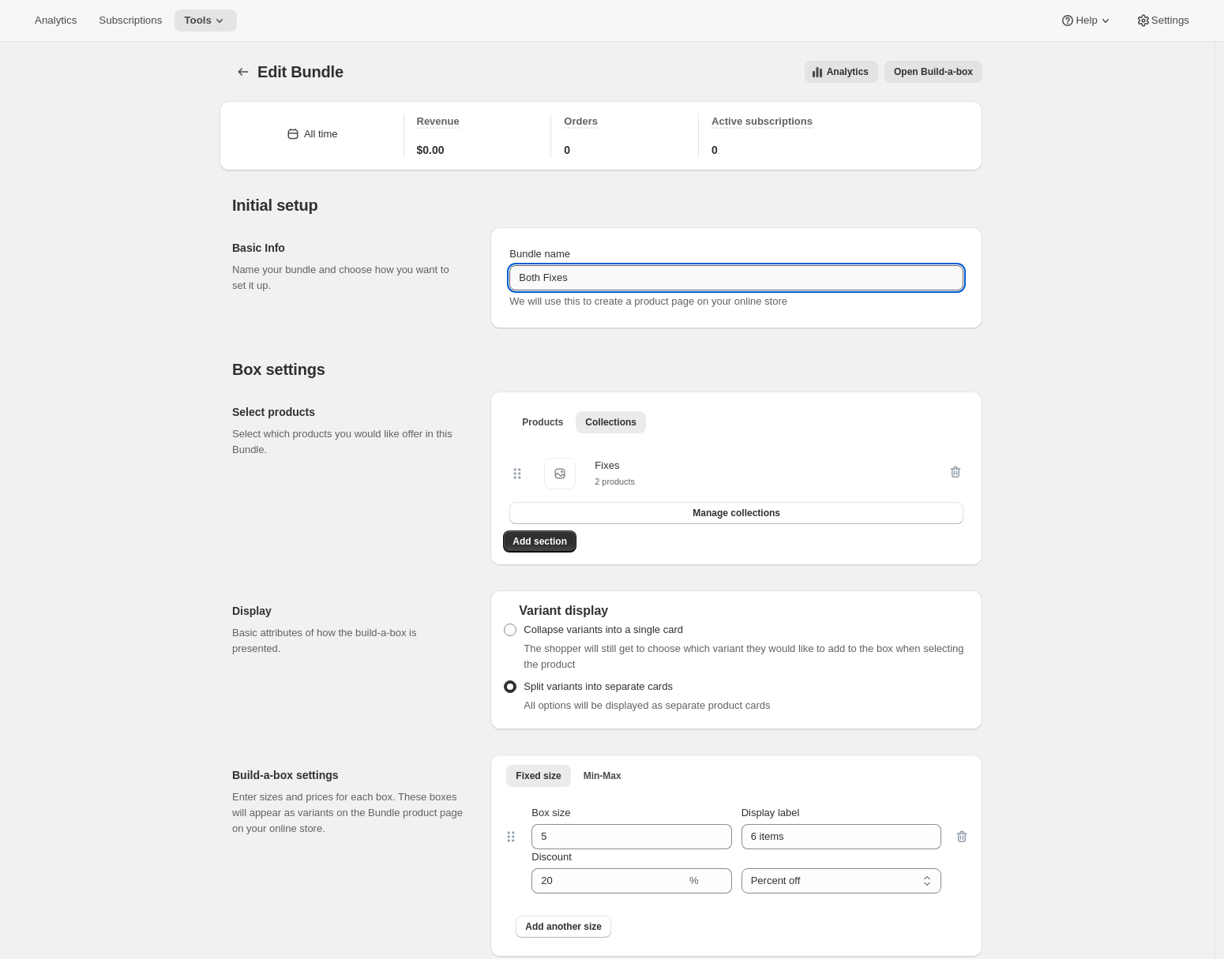
click at [540, 273] on input "Both Fixes" at bounding box center [736, 277] width 454 height 25
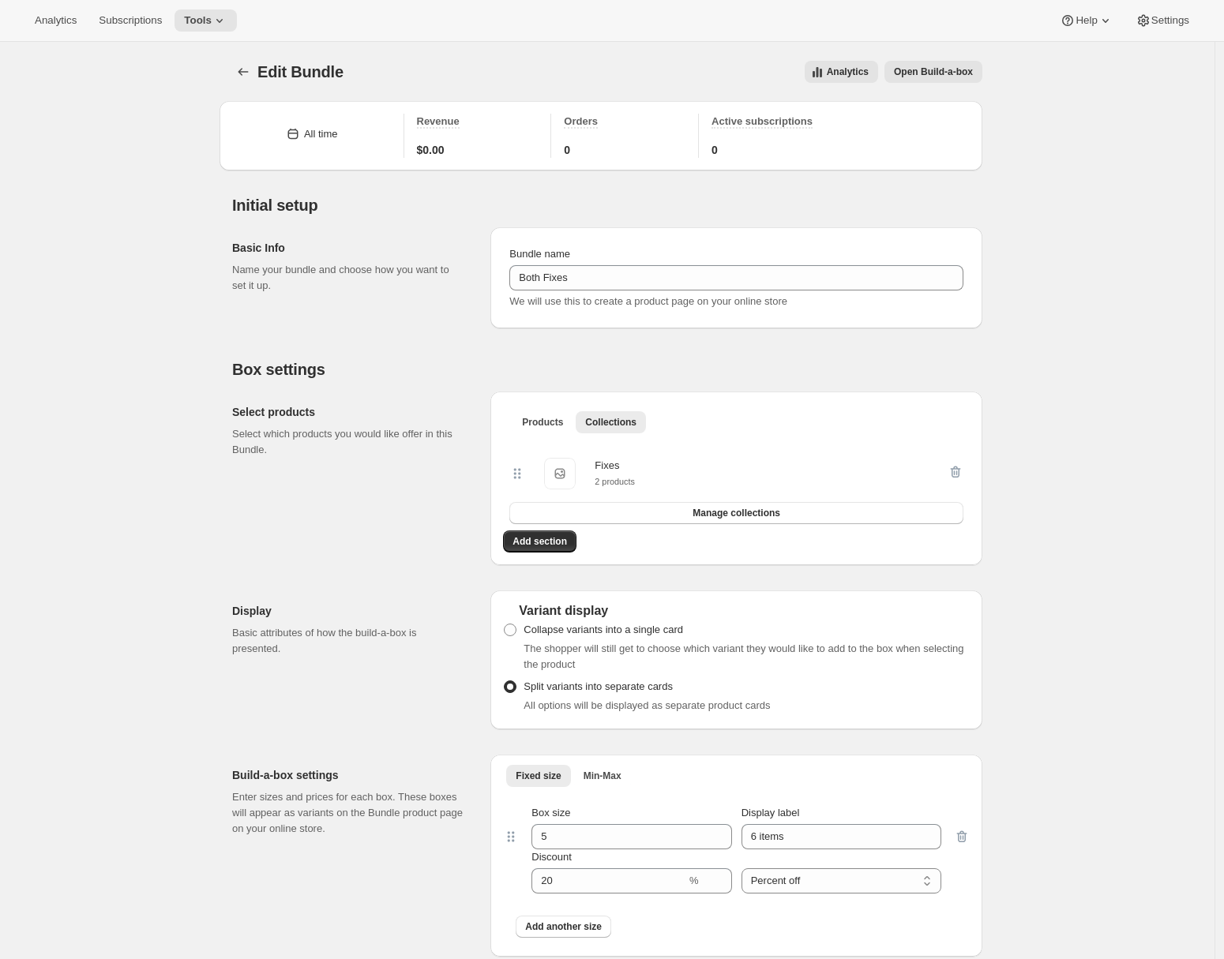
click at [71, 154] on div "Edit Bundle. This page is ready Edit Bundle Analytics Open Build-a-box More act…" at bounding box center [607, 846] width 1214 height 1609
click at [156, 121] on div "Edit Bundle. This page is ready Edit Bundle Analytics Open Build-a-box More act…" at bounding box center [607, 846] width 1214 height 1609
click at [964, 70] on span "Open Build-a-box" at bounding box center [933, 72] width 79 height 13
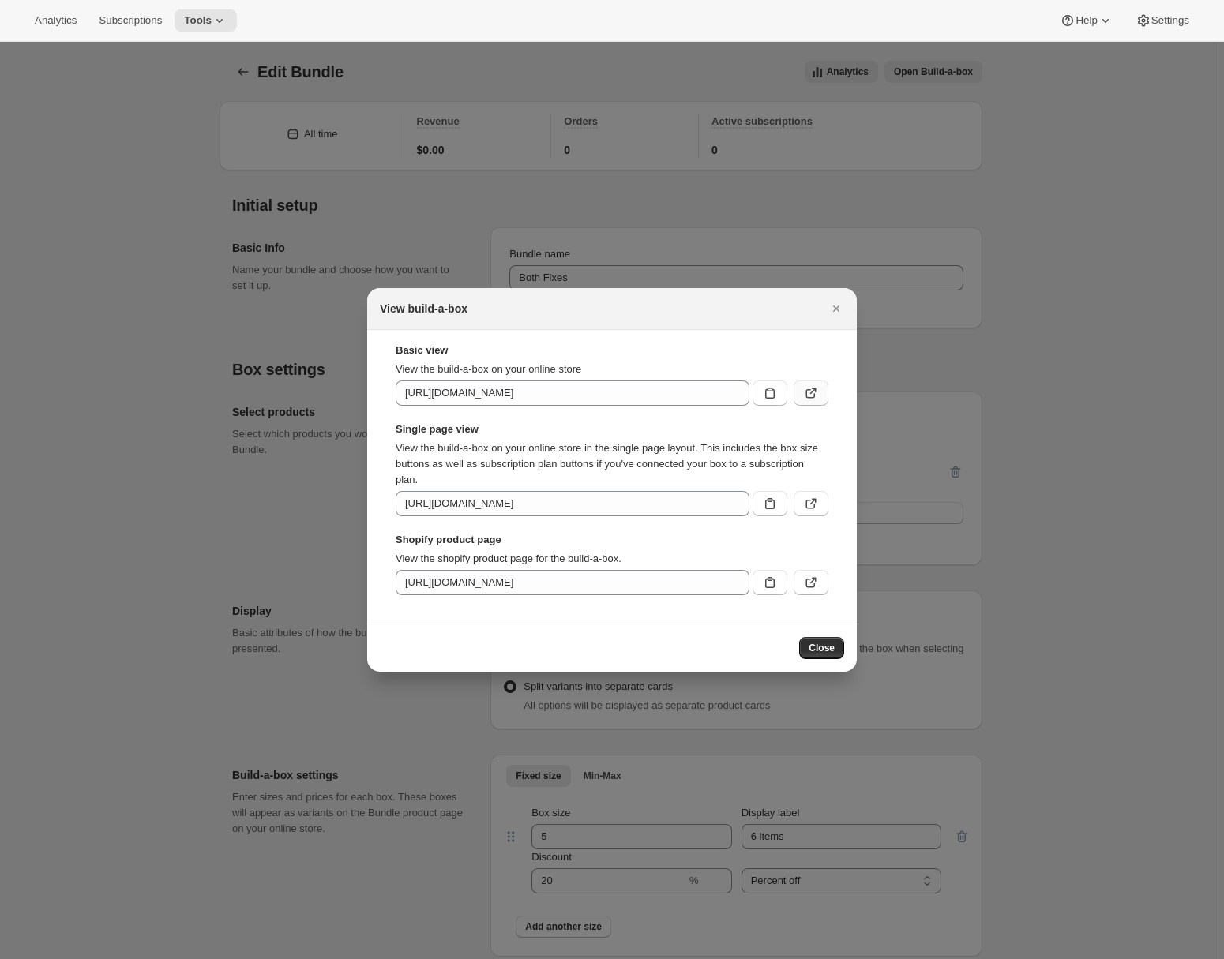
click at [816, 399] on icon ":rec:" at bounding box center [811, 393] width 16 height 16
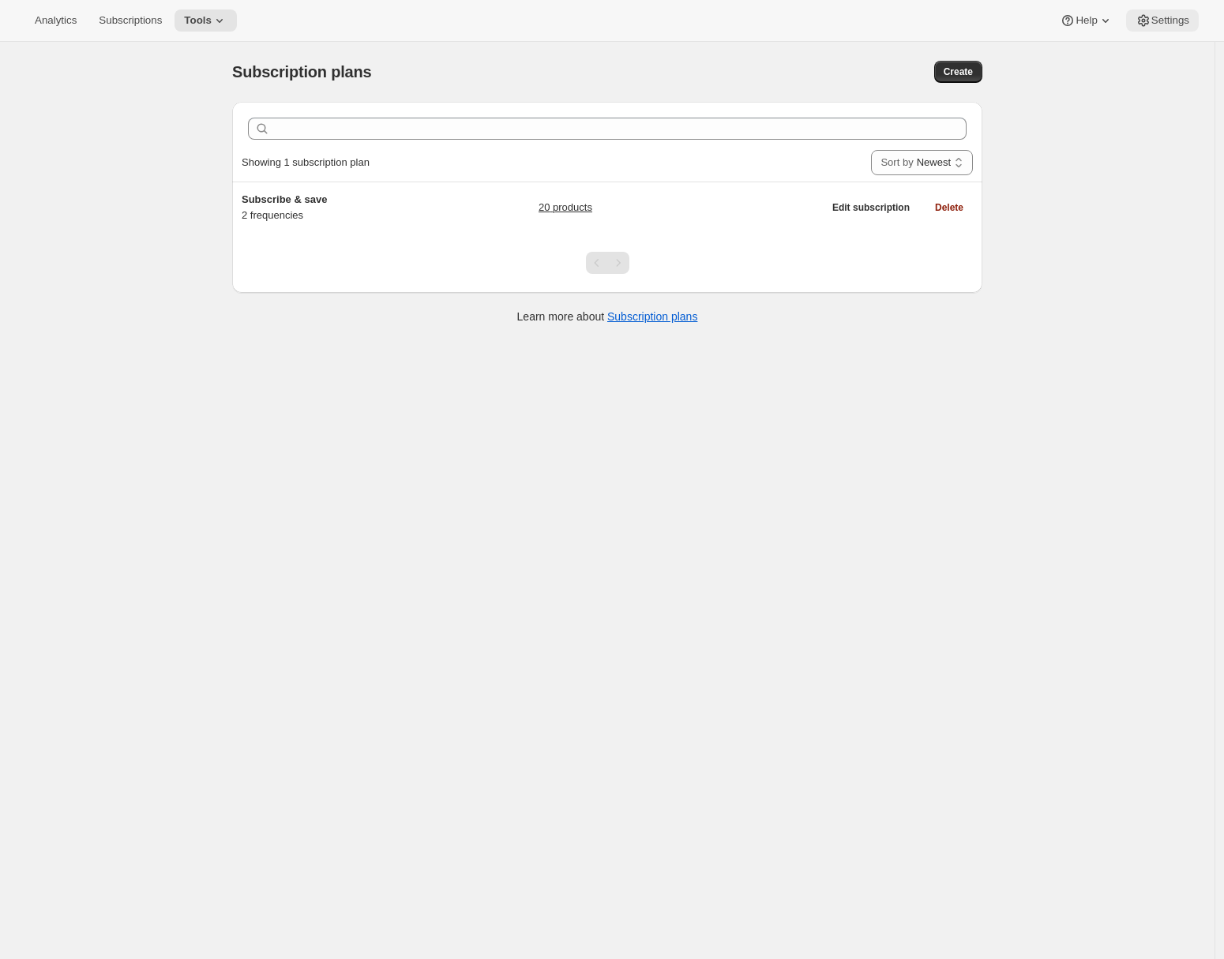
click at [1168, 21] on span "Settings" at bounding box center [1170, 20] width 38 height 13
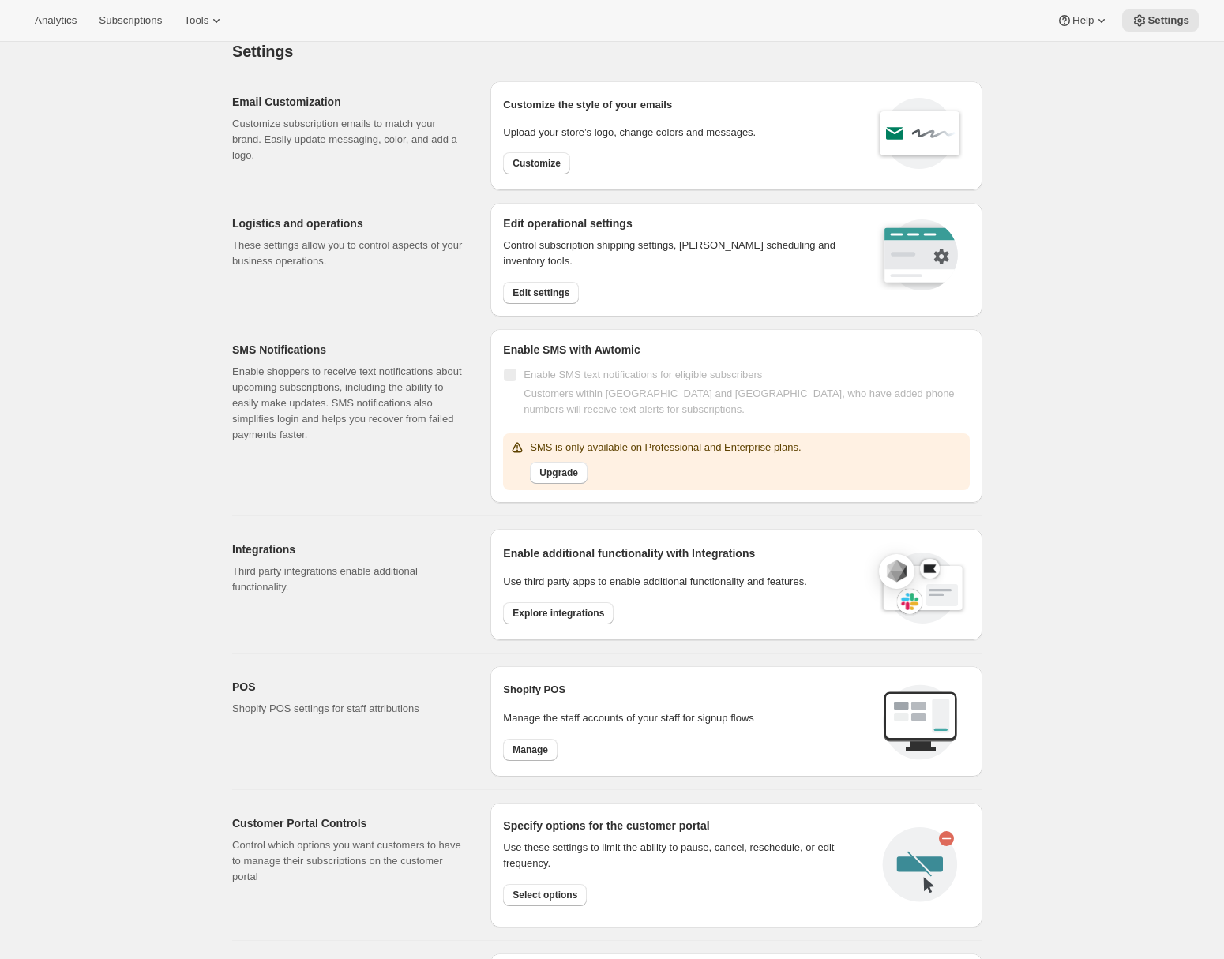
scroll to position [294, 0]
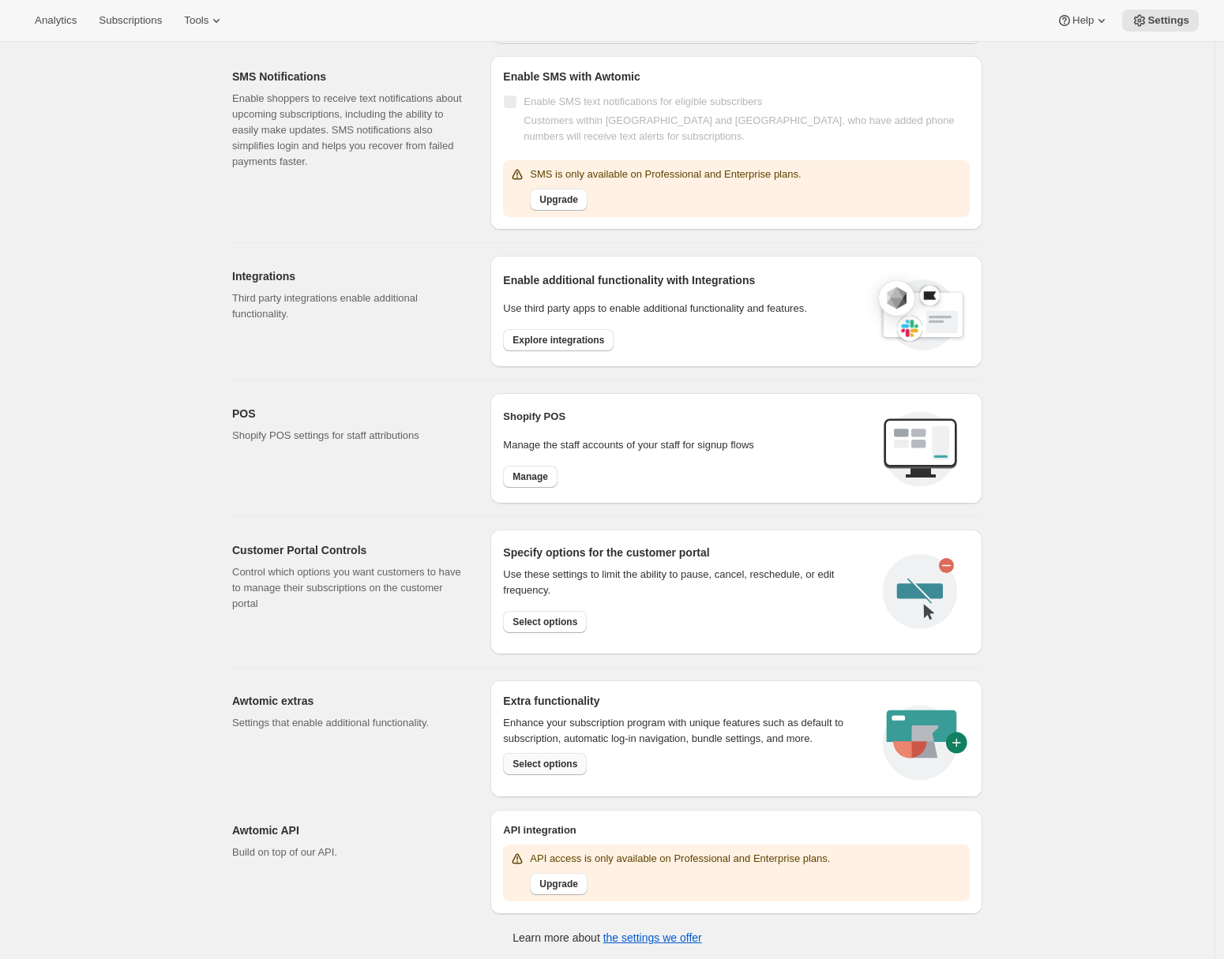
click at [546, 758] on span "Select options" at bounding box center [544, 764] width 65 height 13
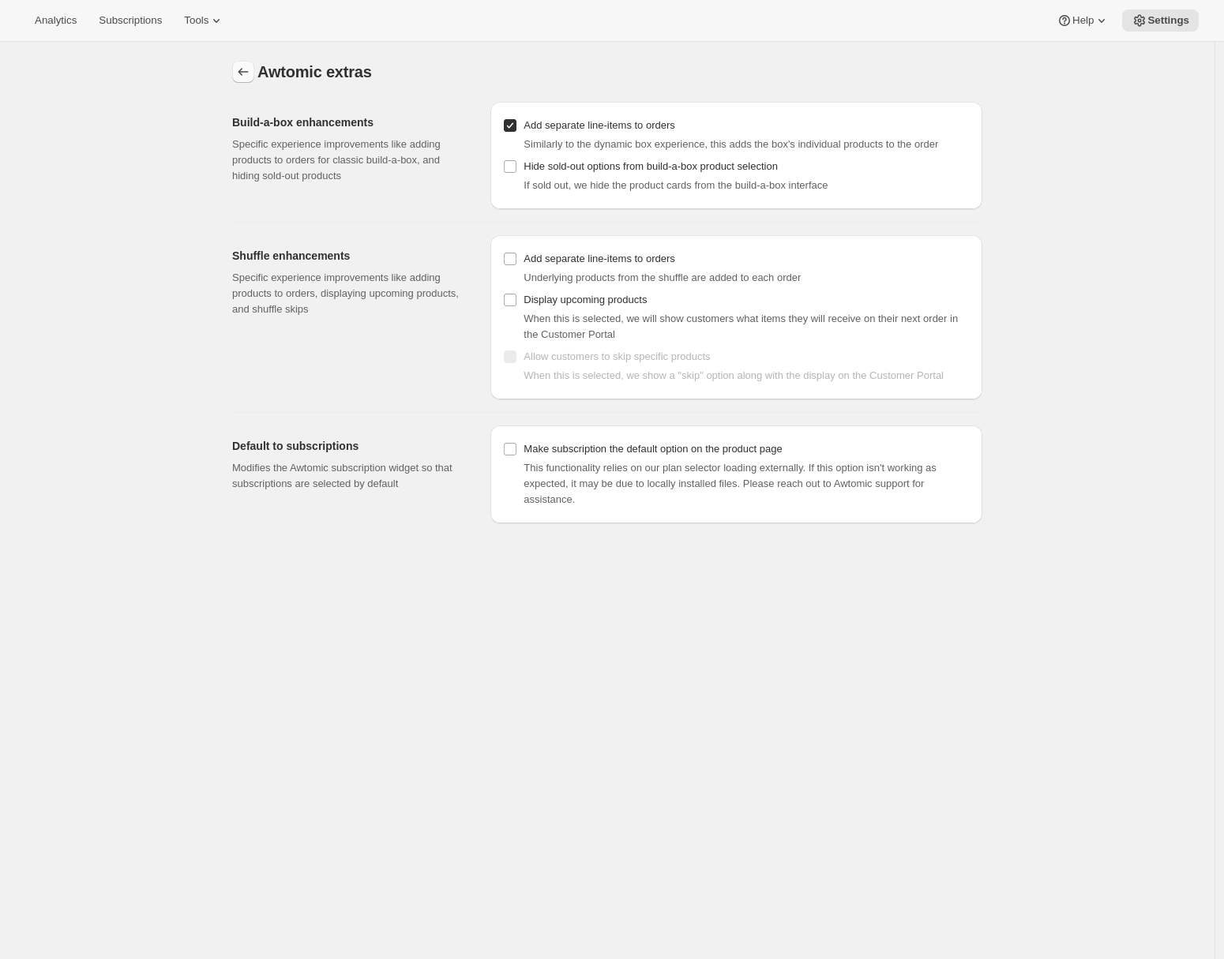
click at [244, 66] on icon "Settings" at bounding box center [243, 72] width 16 height 16
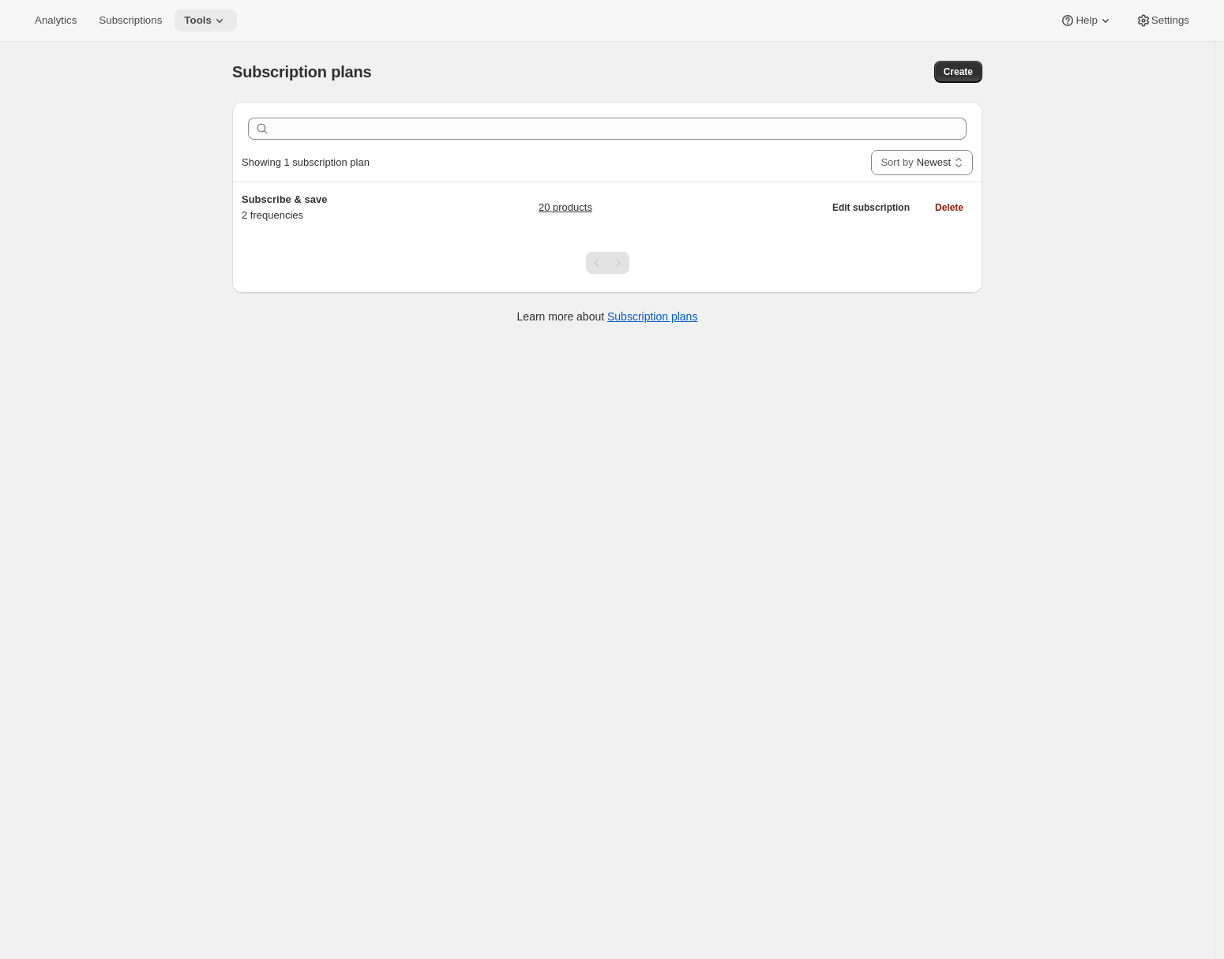
click at [220, 27] on icon at bounding box center [220, 21] width 16 height 16
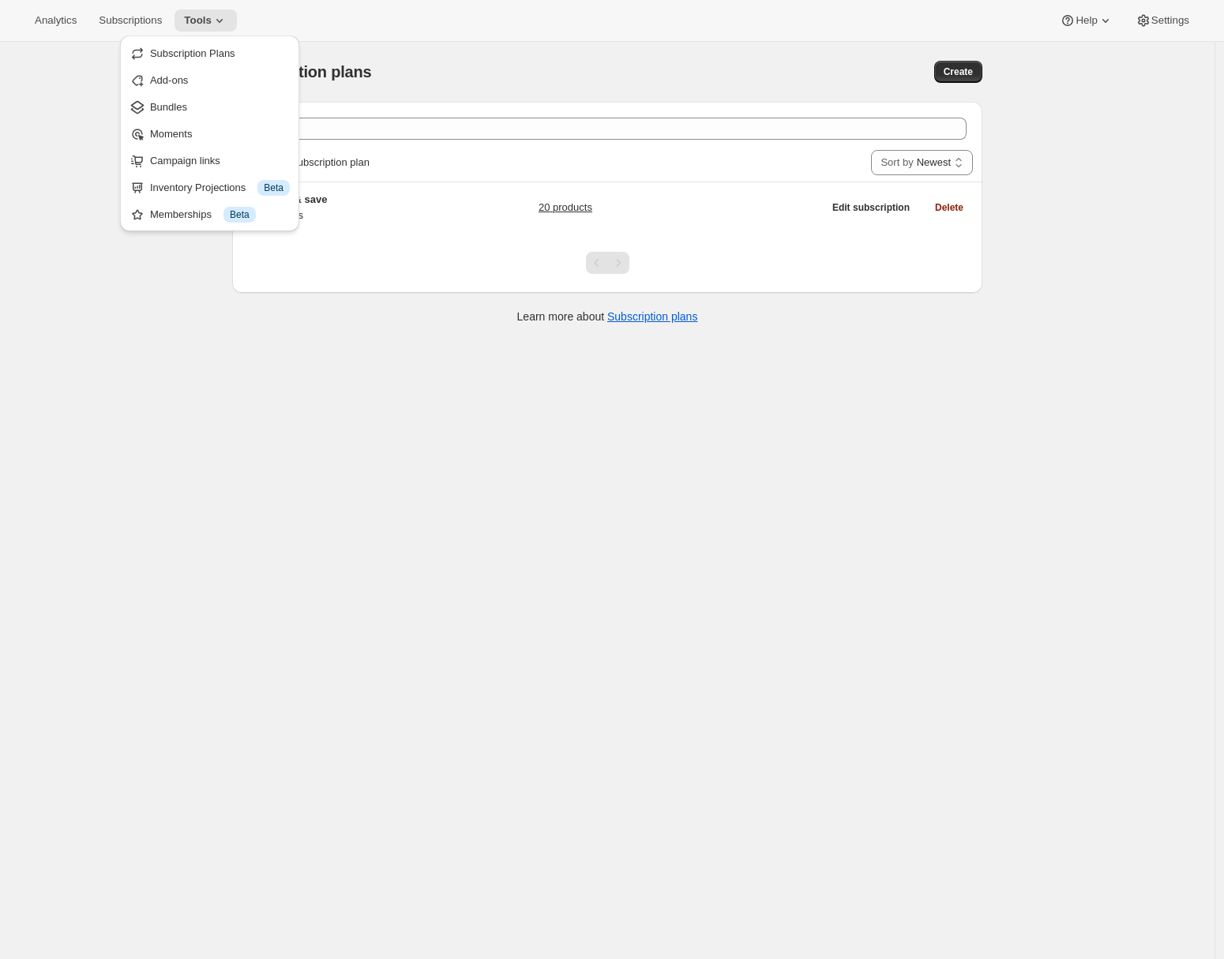
click at [283, 347] on div "Subscription plans. This page is ready Subscription plans Create Clear Showing …" at bounding box center [607, 521] width 1214 height 959
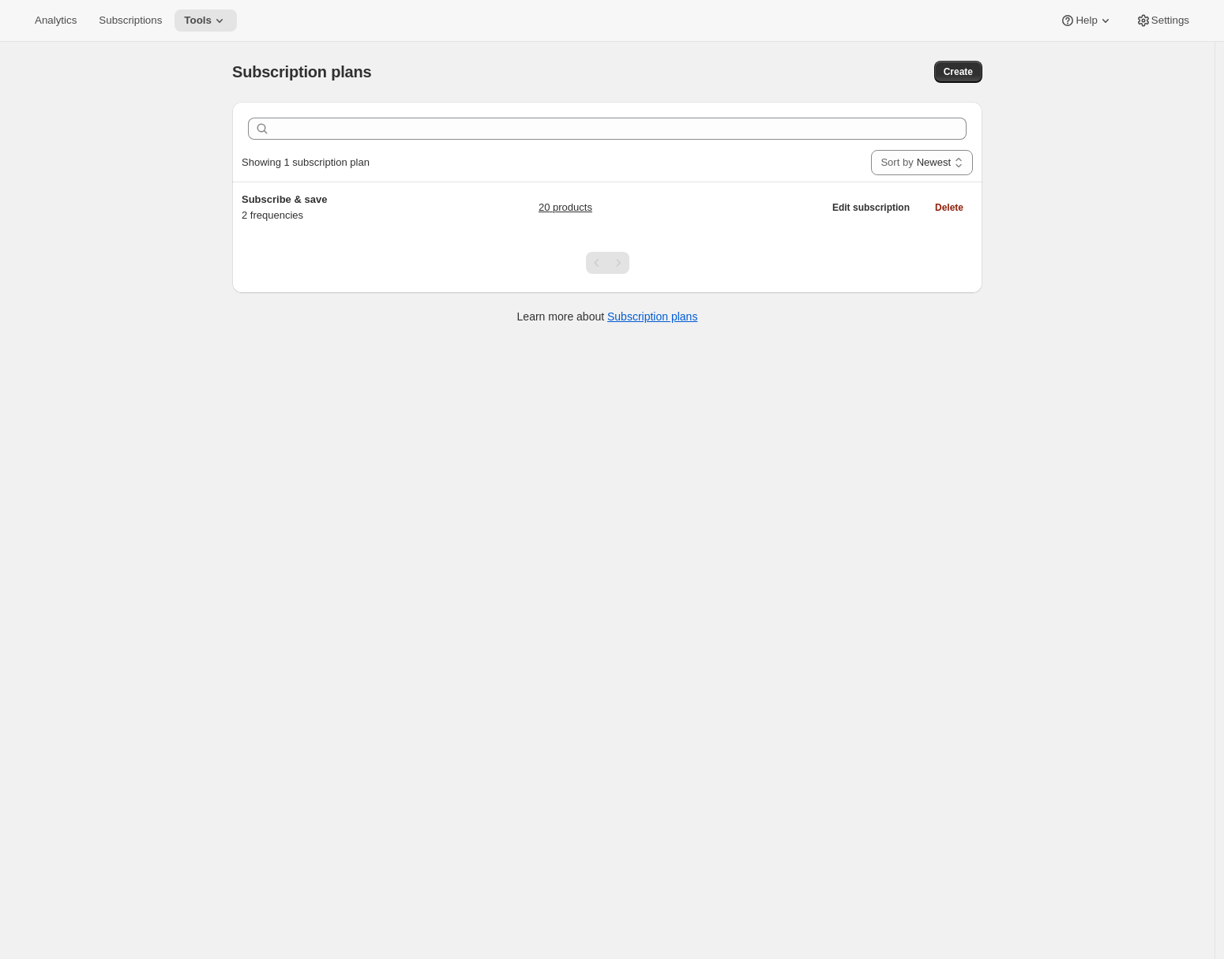
click at [202, 6] on div "Analytics Subscriptions Tools Help Settings" at bounding box center [612, 21] width 1224 height 42
click at [204, 13] on button "Tools" at bounding box center [205, 20] width 62 height 22
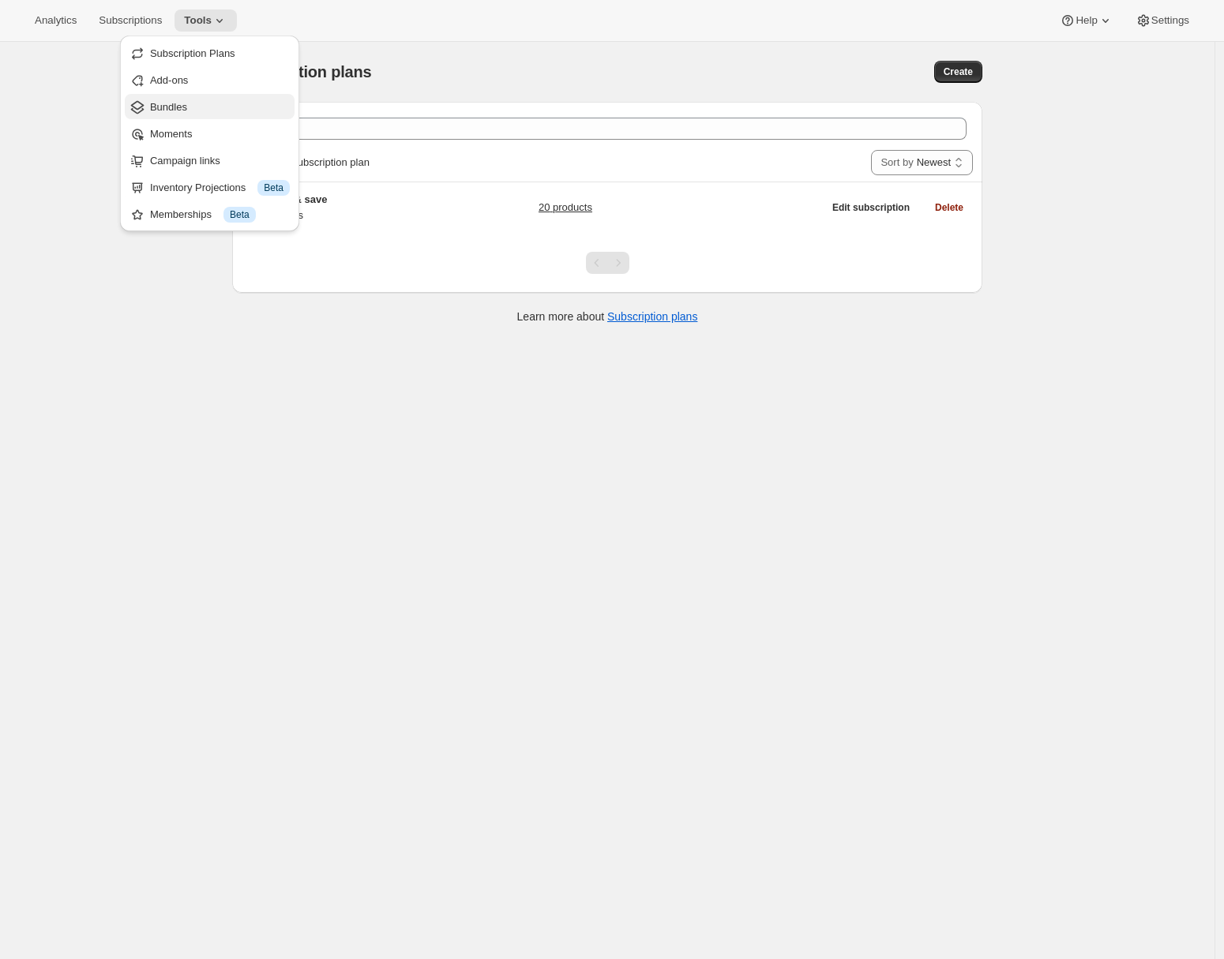
click at [171, 105] on span "Bundles" at bounding box center [168, 107] width 37 height 12
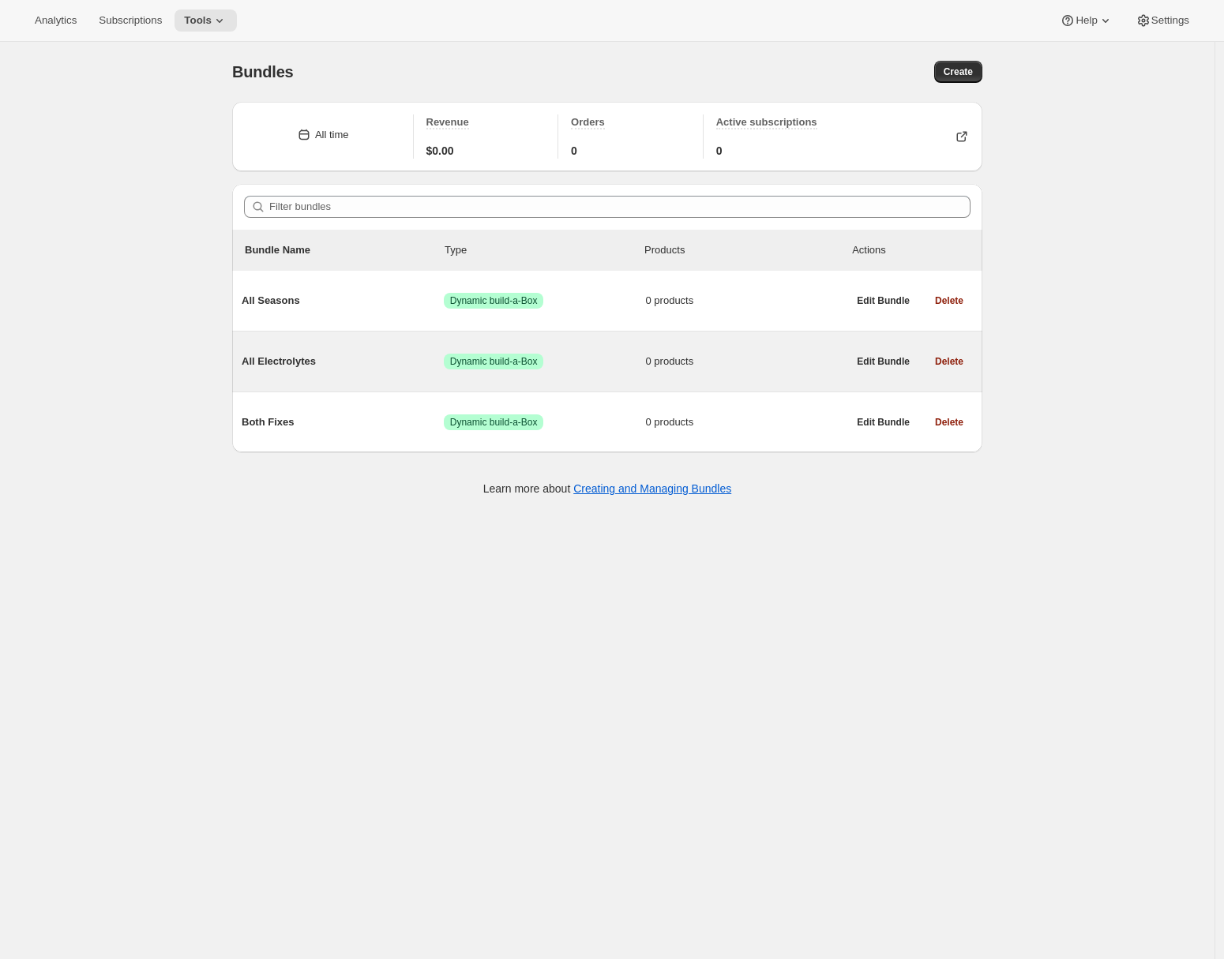
click at [387, 361] on span "All Electrolytes" at bounding box center [343, 362] width 202 height 16
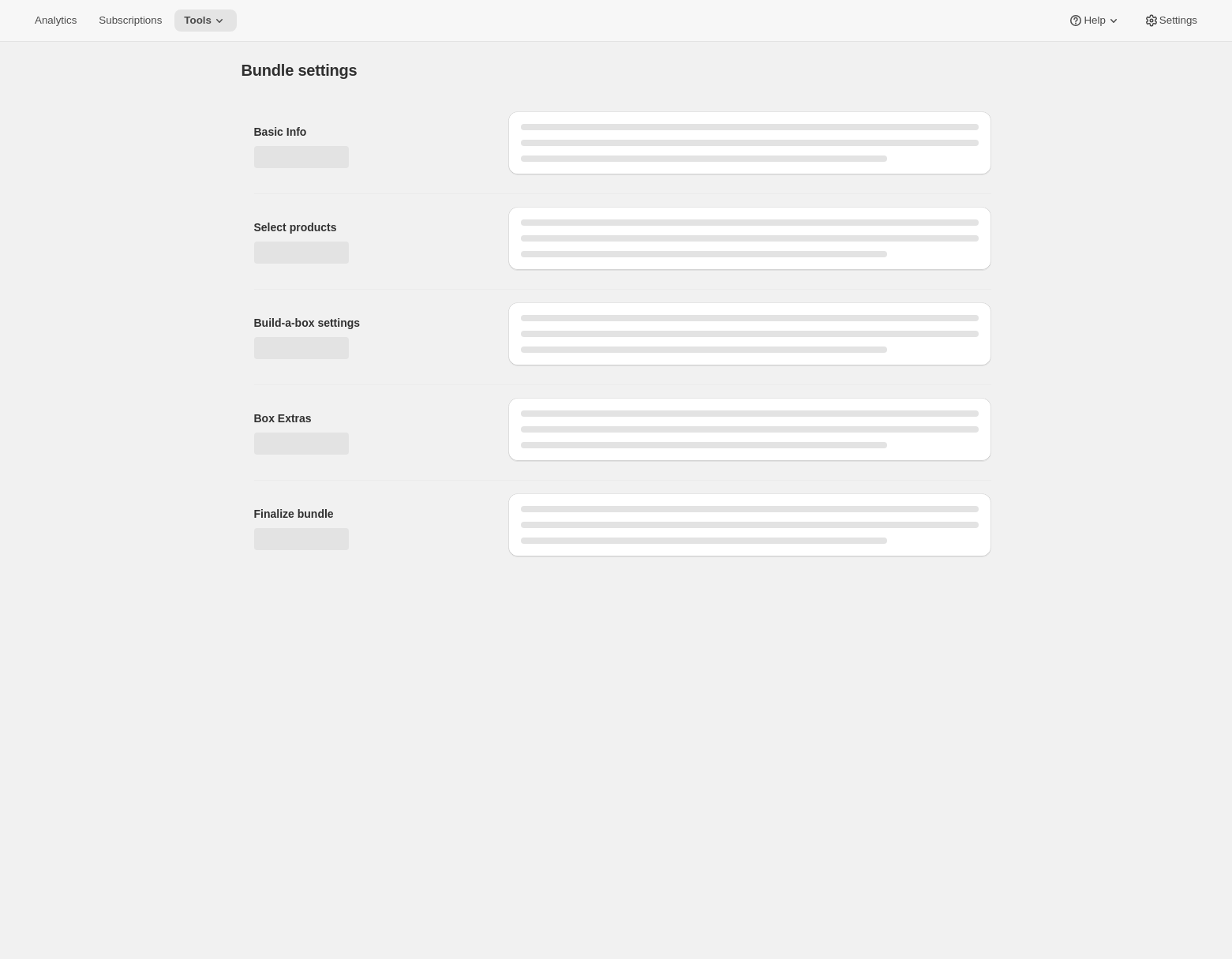
type input "All Electrolytes"
radio input "true"
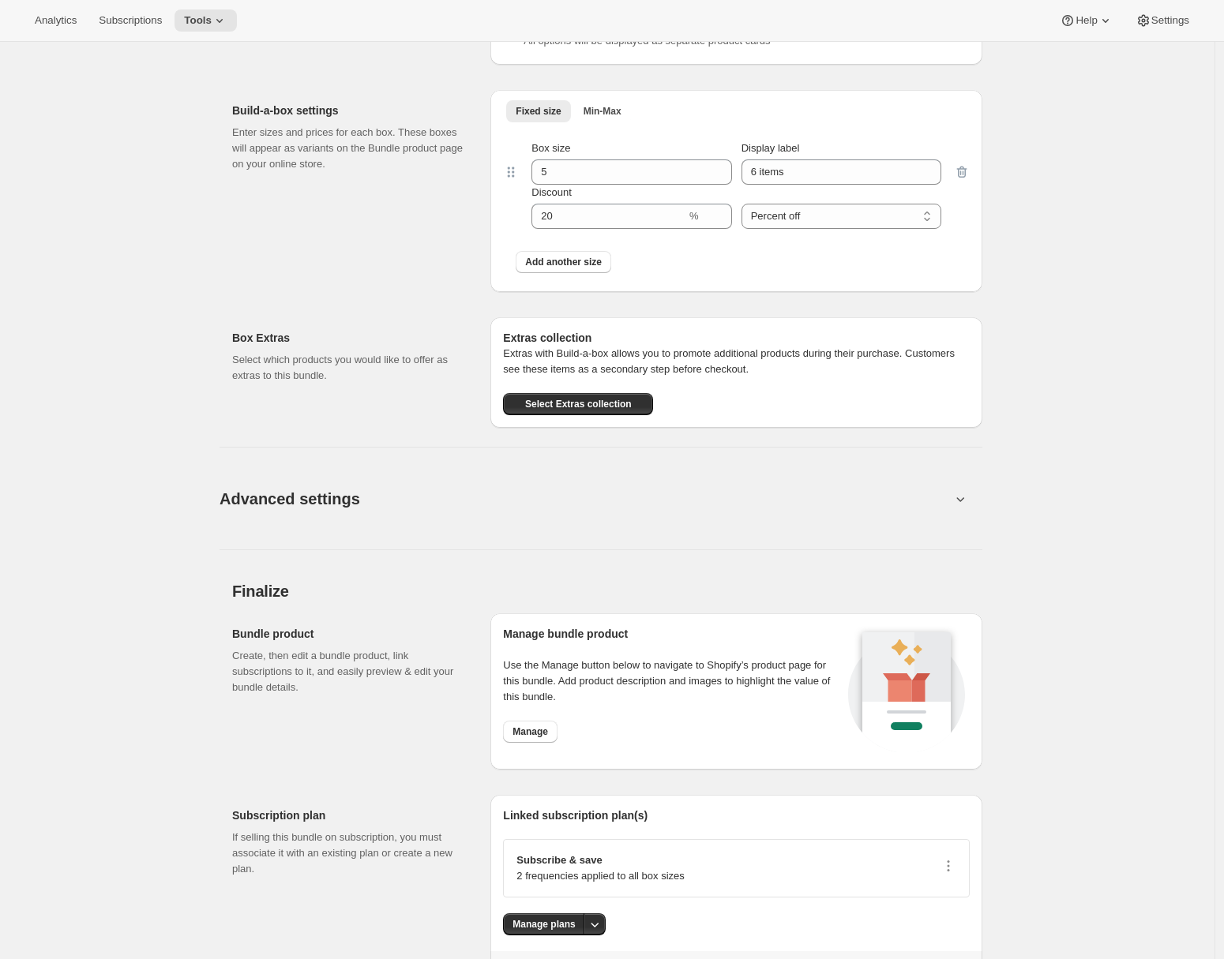
scroll to position [740, 0]
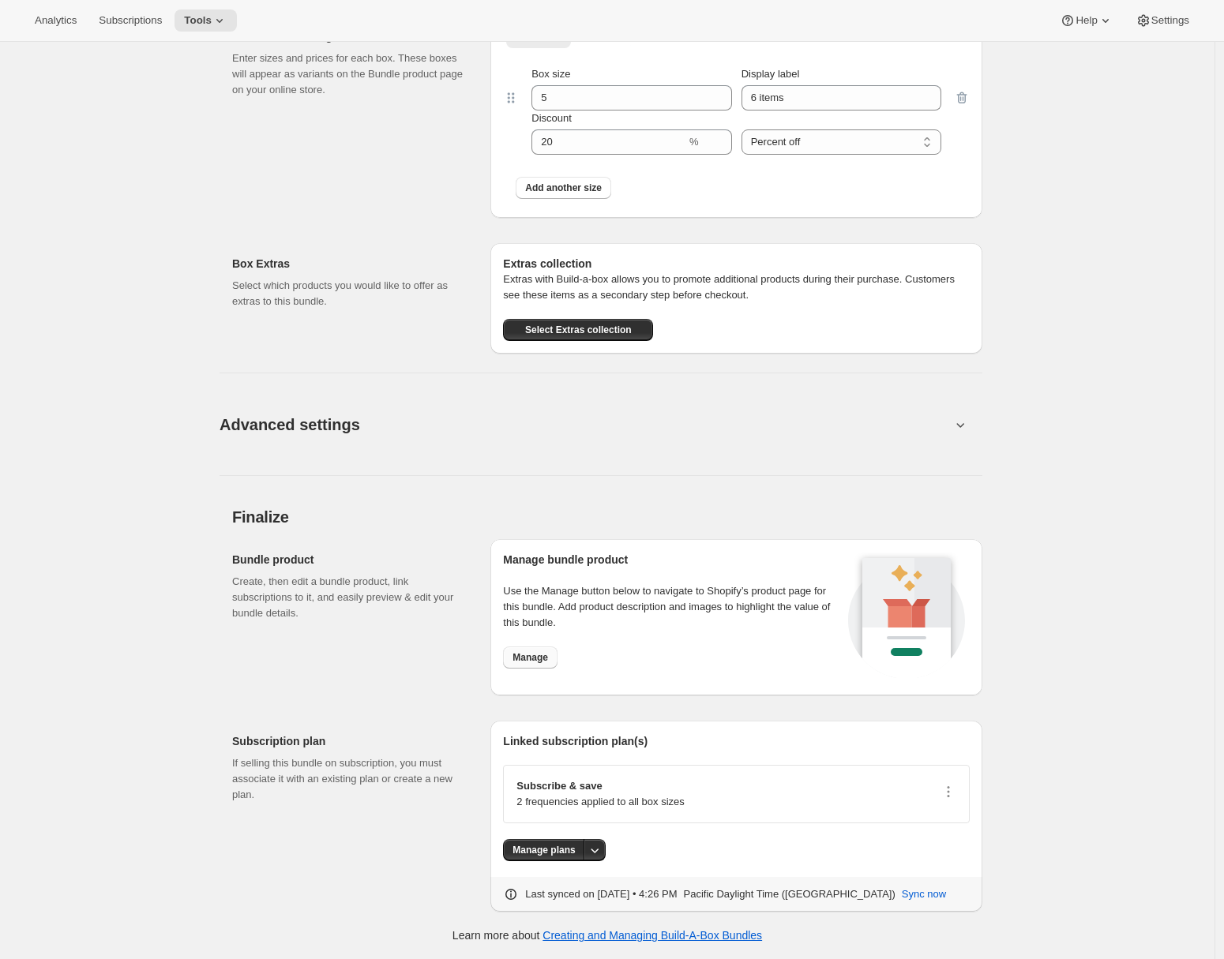
click at [533, 657] on span "Manage" at bounding box center [530, 657] width 36 height 13
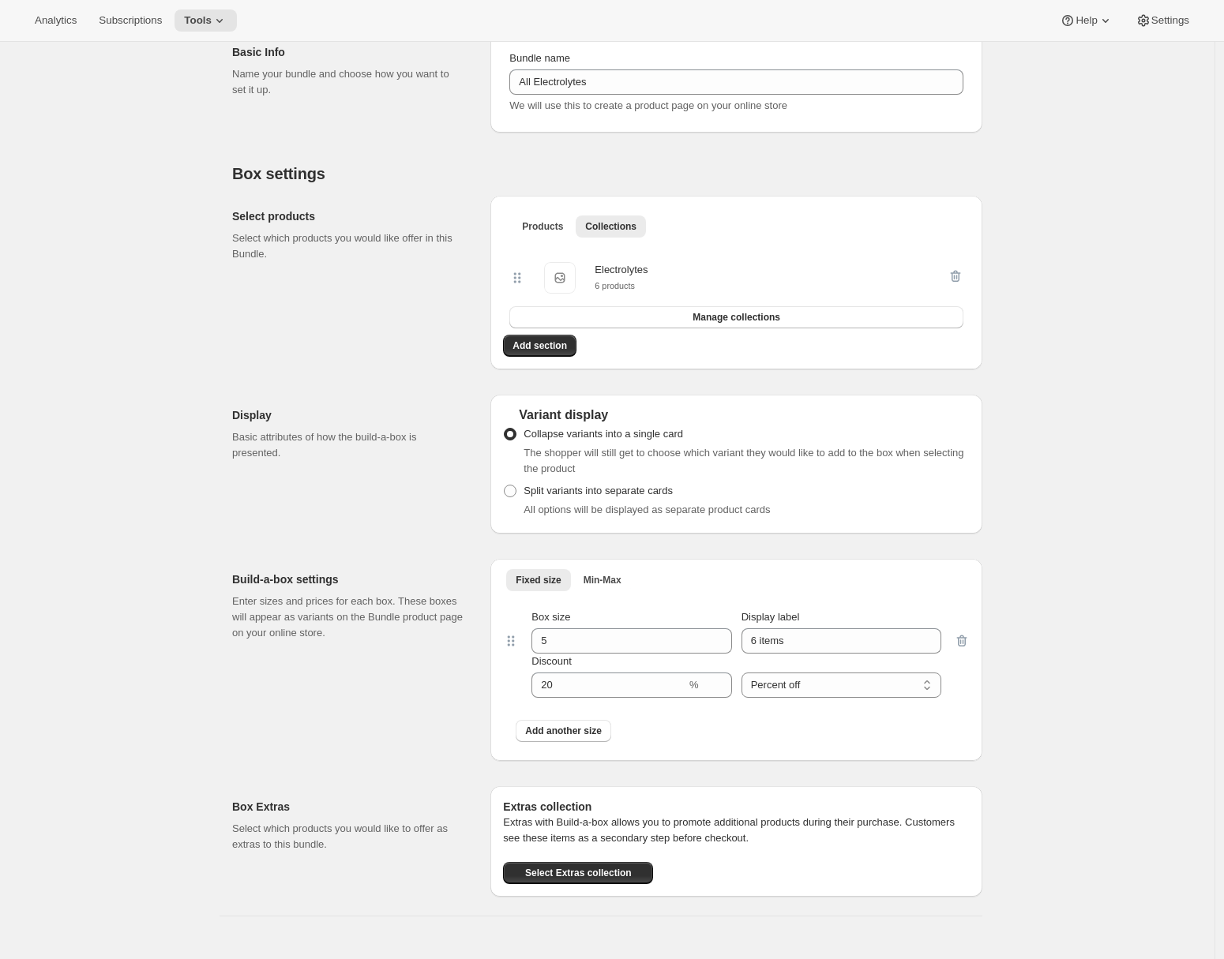
scroll to position [0, 0]
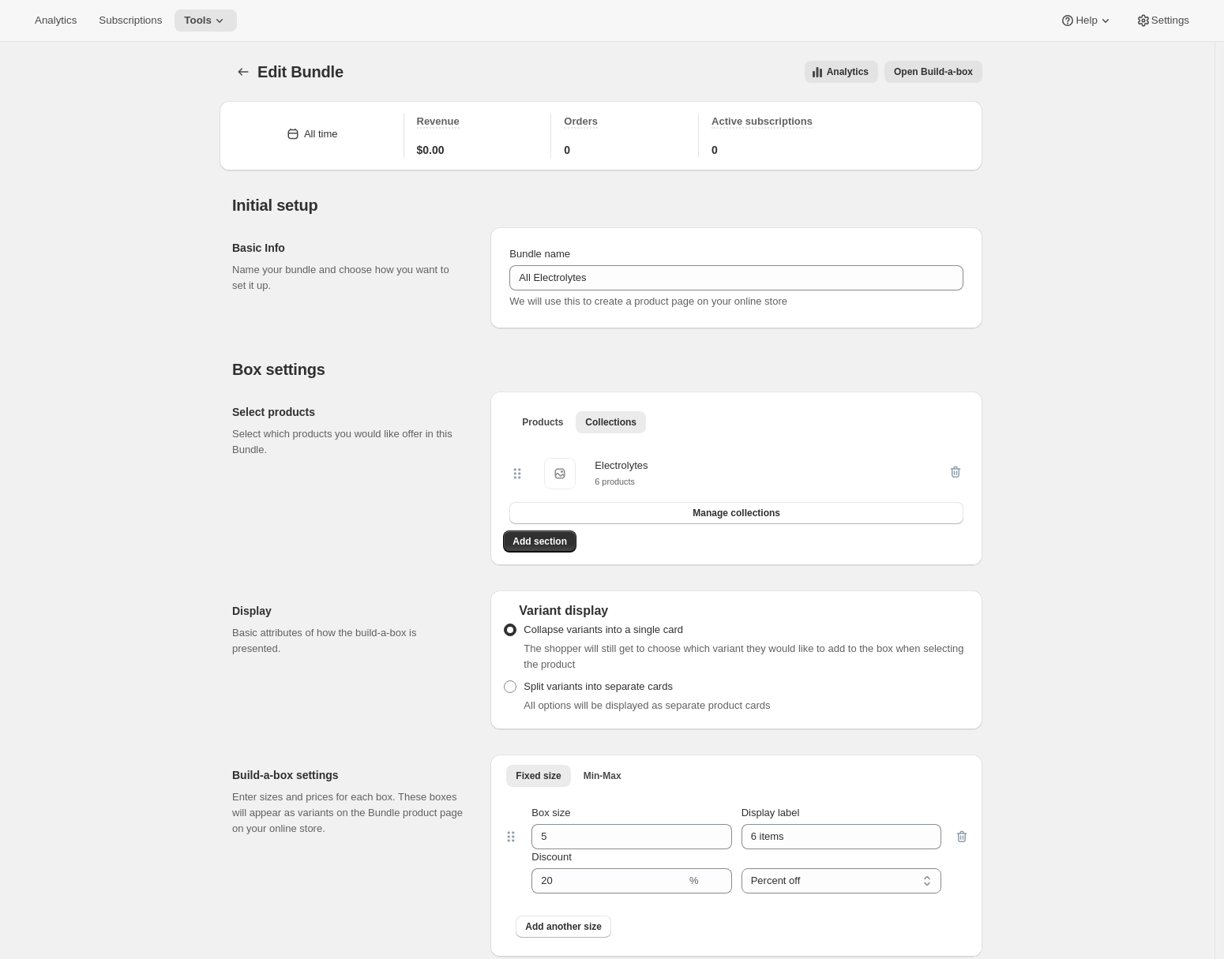
click at [964, 75] on span "Open Build-a-box" at bounding box center [933, 72] width 79 height 13
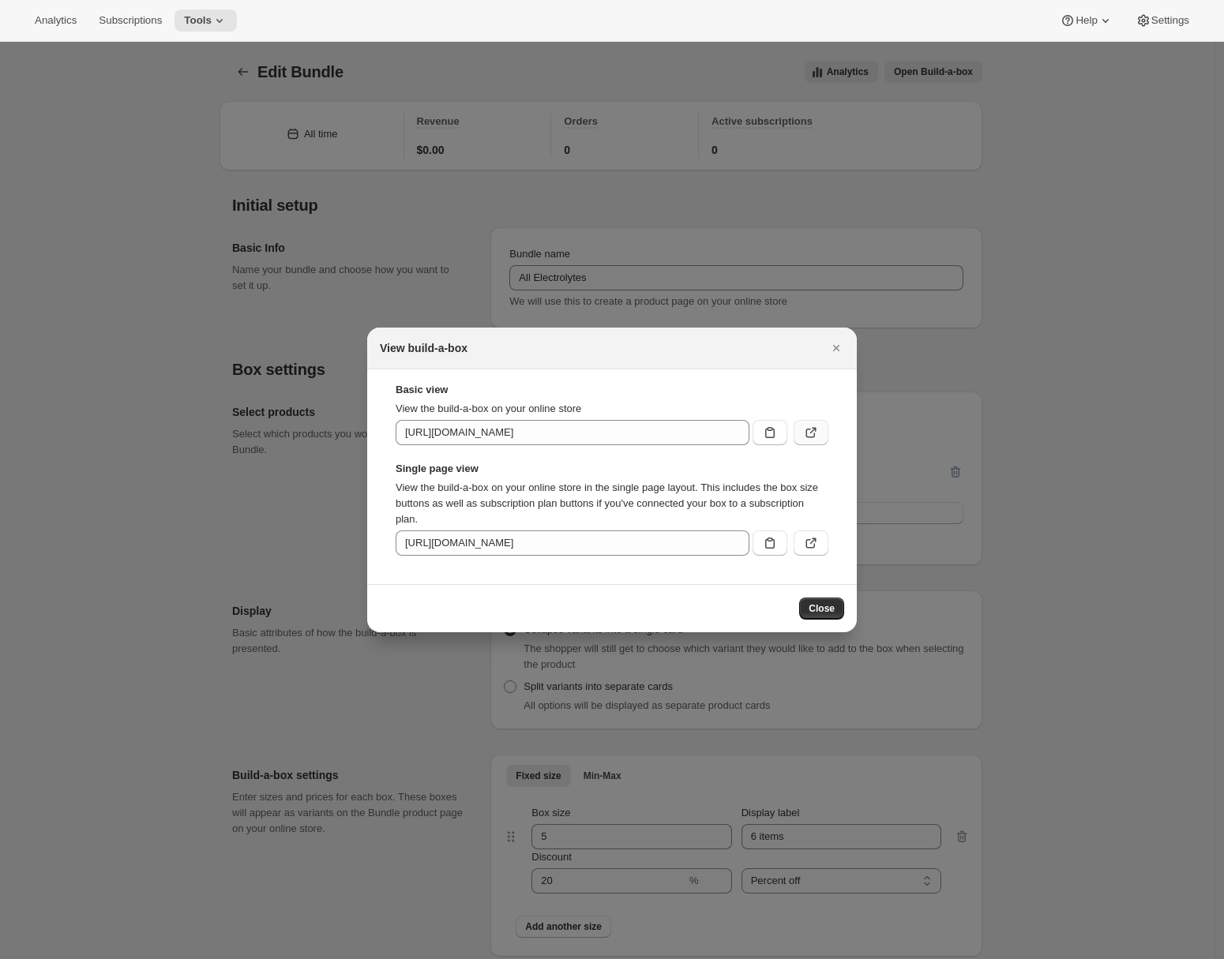
click at [819, 437] on button ":r34:" at bounding box center [810, 432] width 35 height 25
click at [835, 342] on icon "Close" at bounding box center [836, 348] width 16 height 16
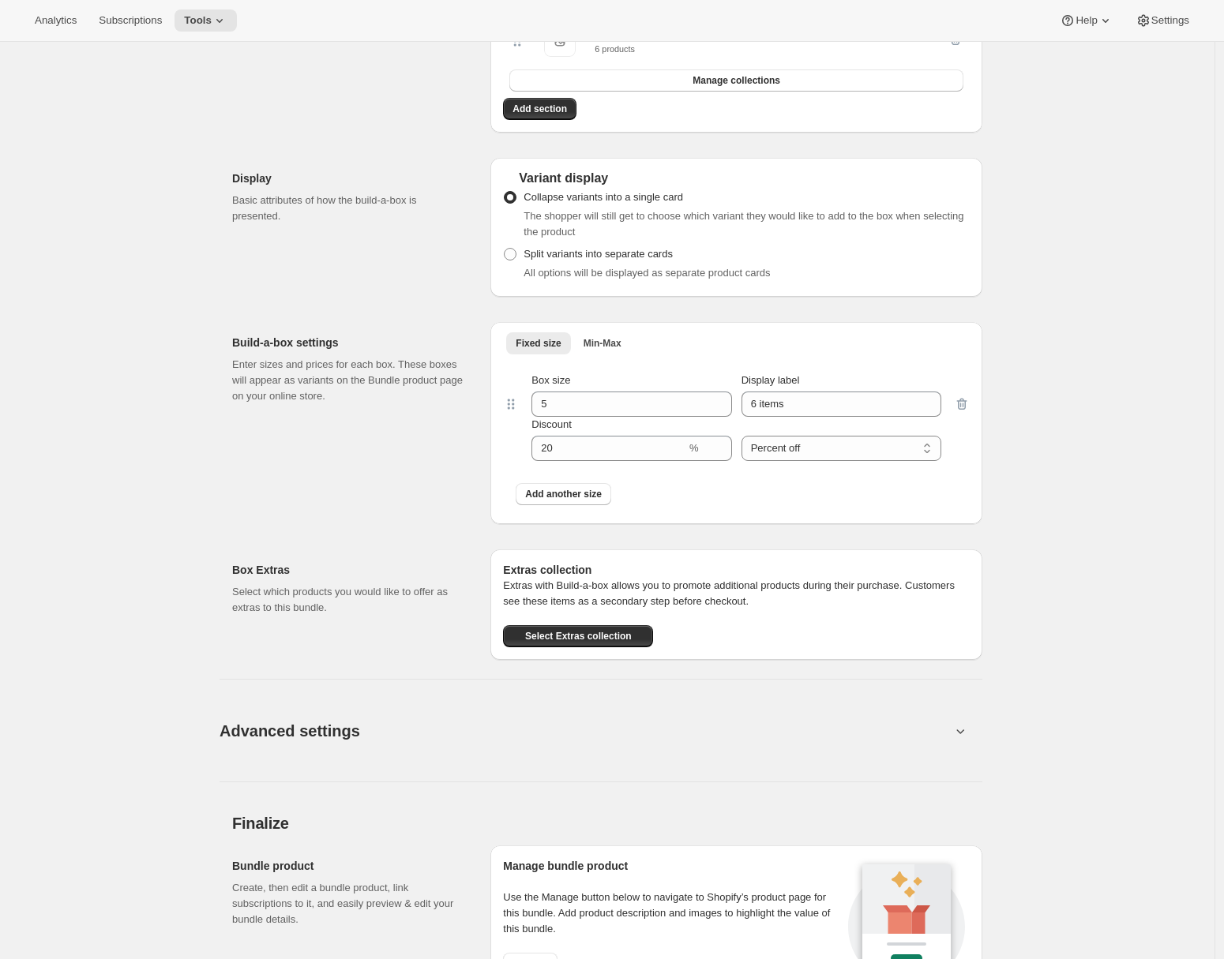
scroll to position [710, 0]
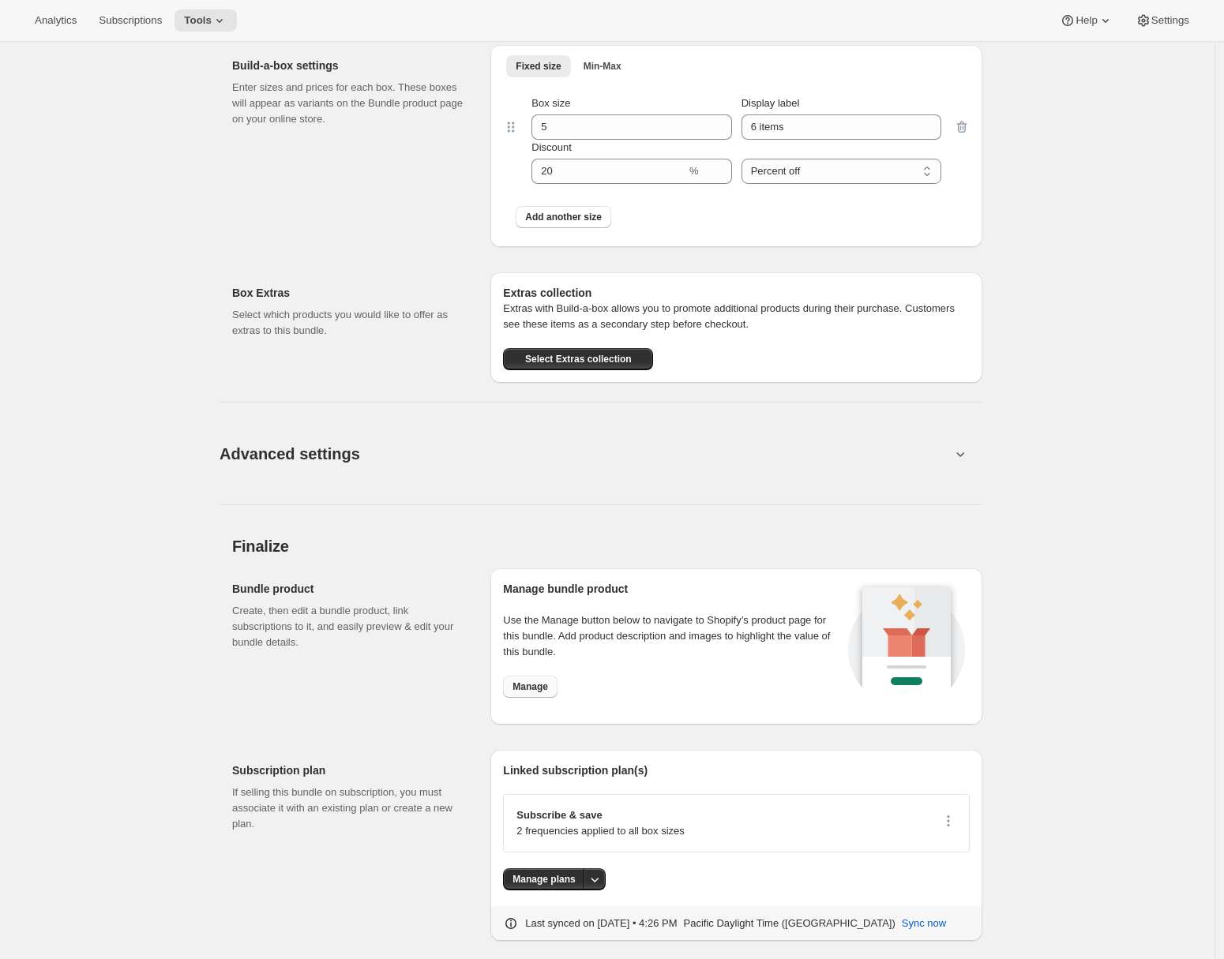
click at [545, 692] on span "Manage" at bounding box center [530, 686] width 36 height 13
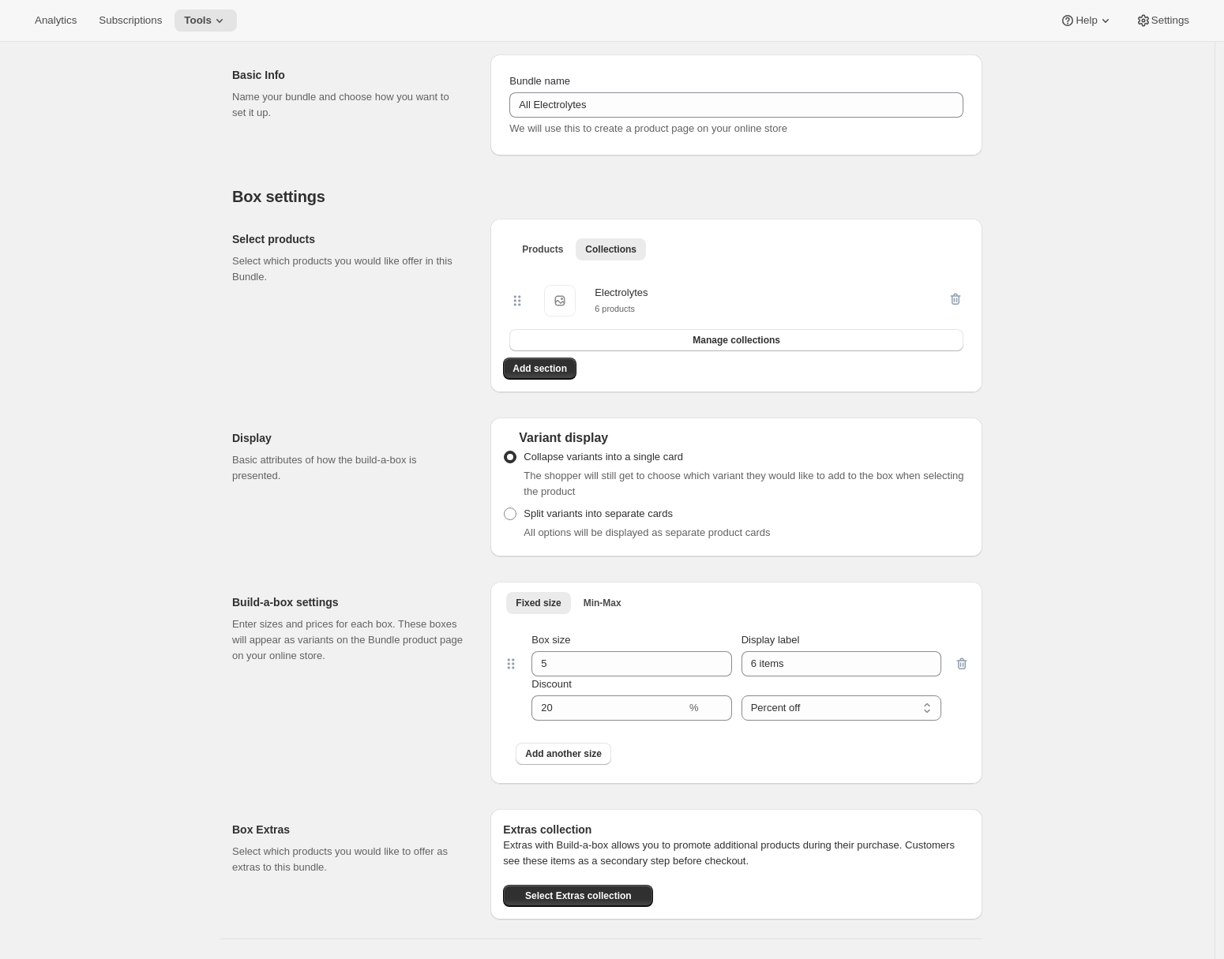
scroll to position [0, 0]
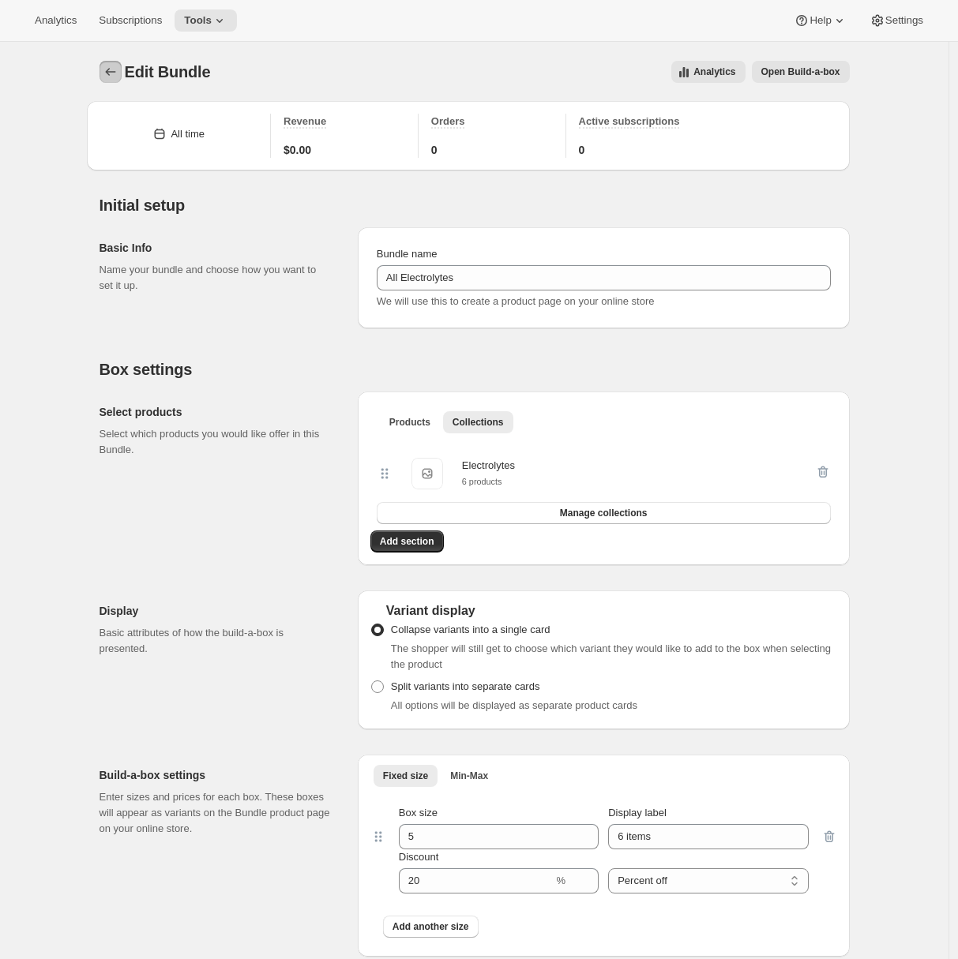
click at [109, 69] on icon "Bundles" at bounding box center [111, 72] width 16 height 16
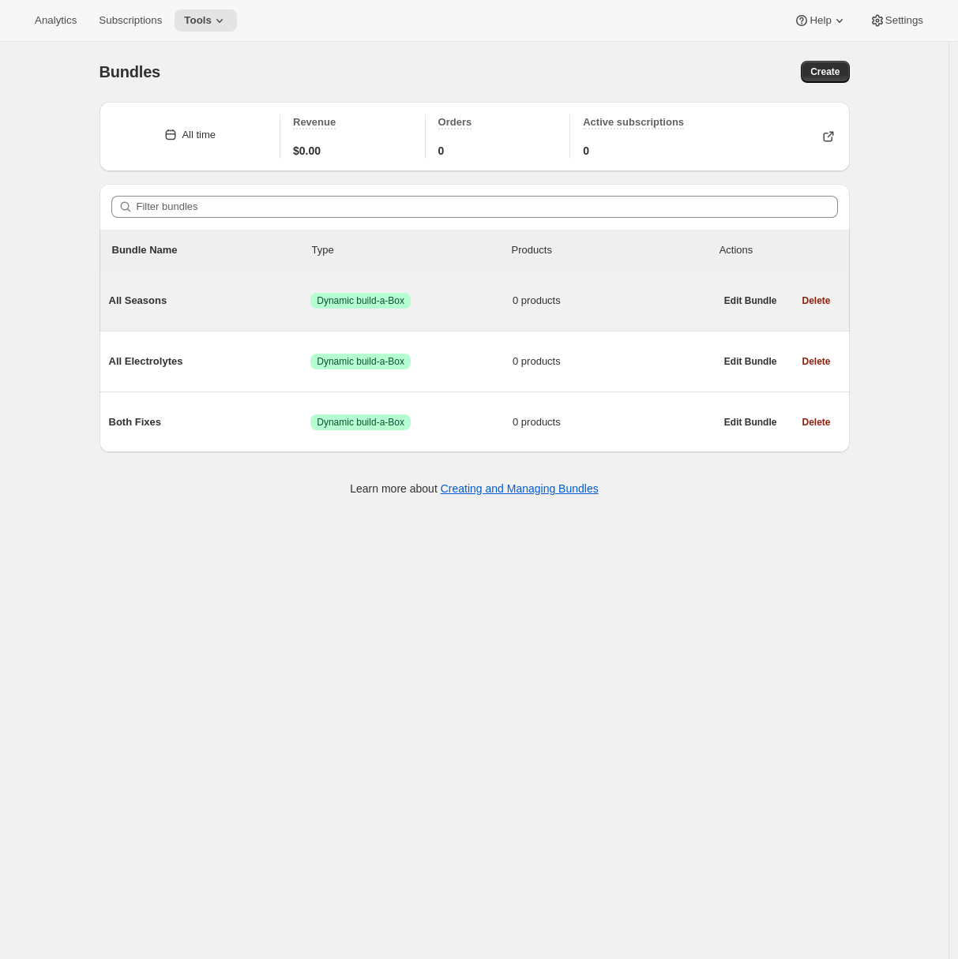
click at [167, 309] on div "All Seasons Success Dynamic build-a-Box 0 products" at bounding box center [411, 300] width 605 height 41
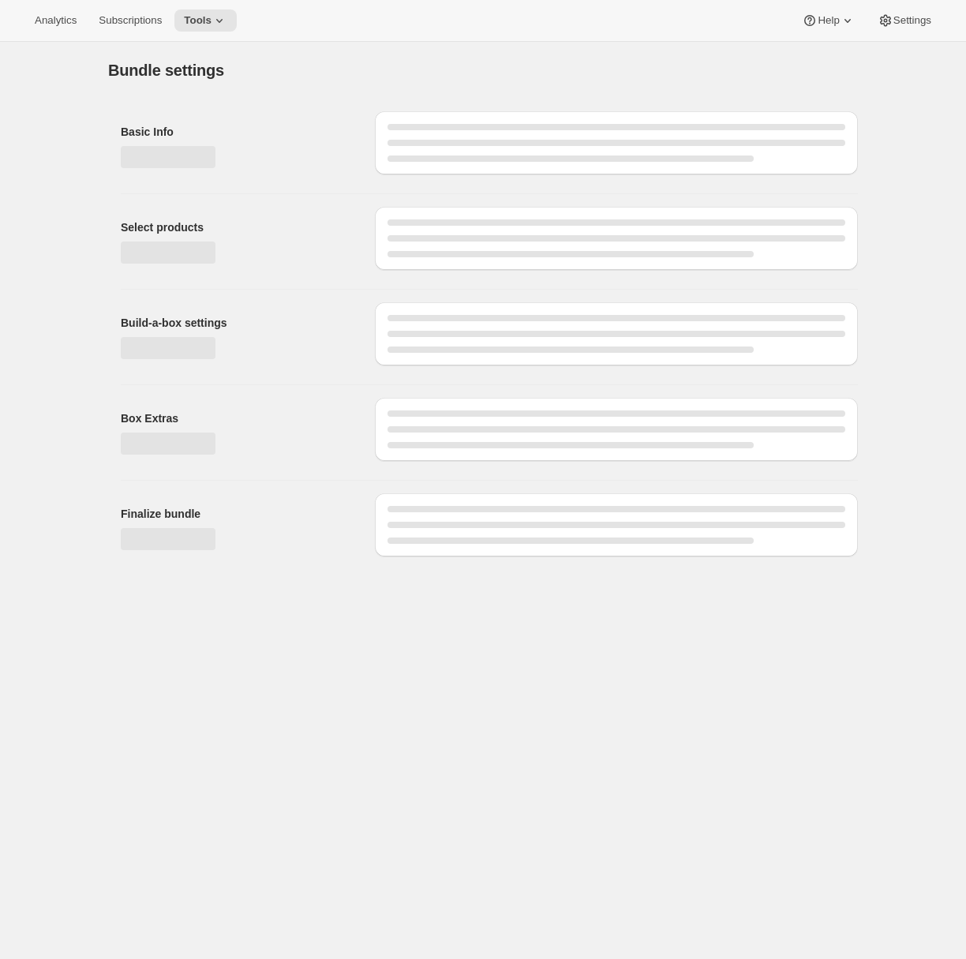
type input "All Seasons"
radio input "true"
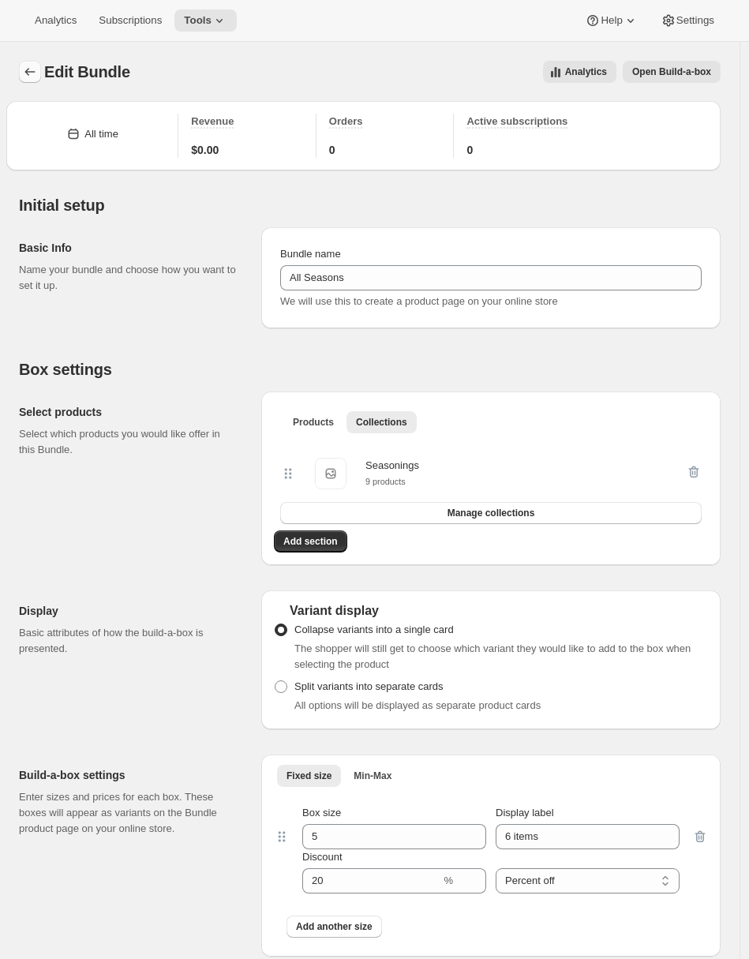
click at [33, 77] on icon "Bundles" at bounding box center [30, 72] width 16 height 16
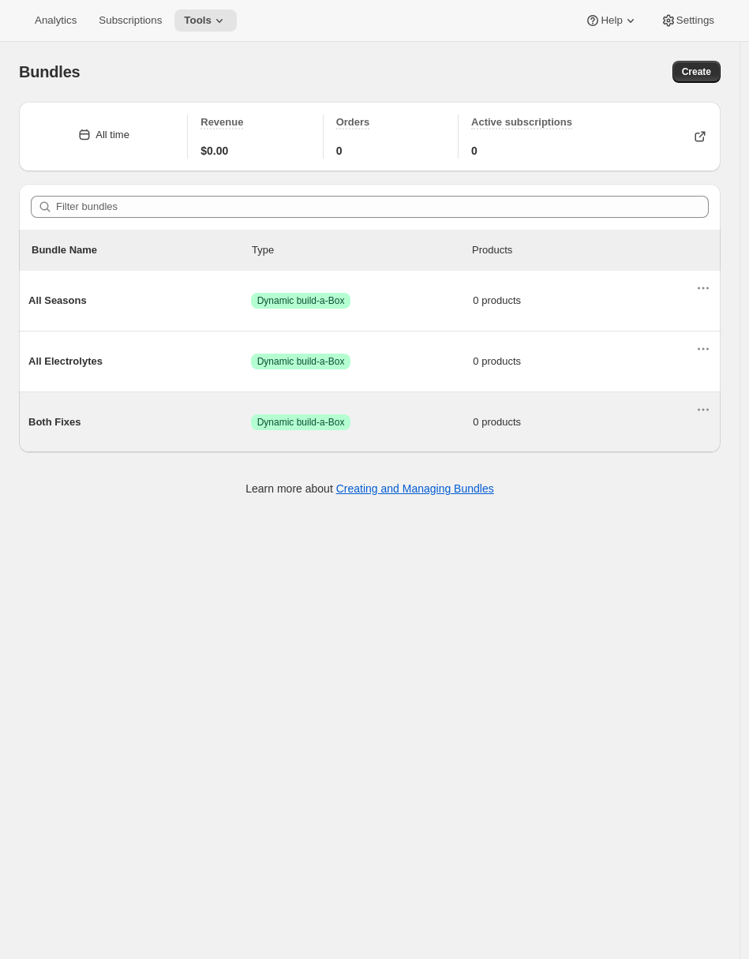
click at [152, 417] on span "Both Fixes" at bounding box center [139, 422] width 223 height 16
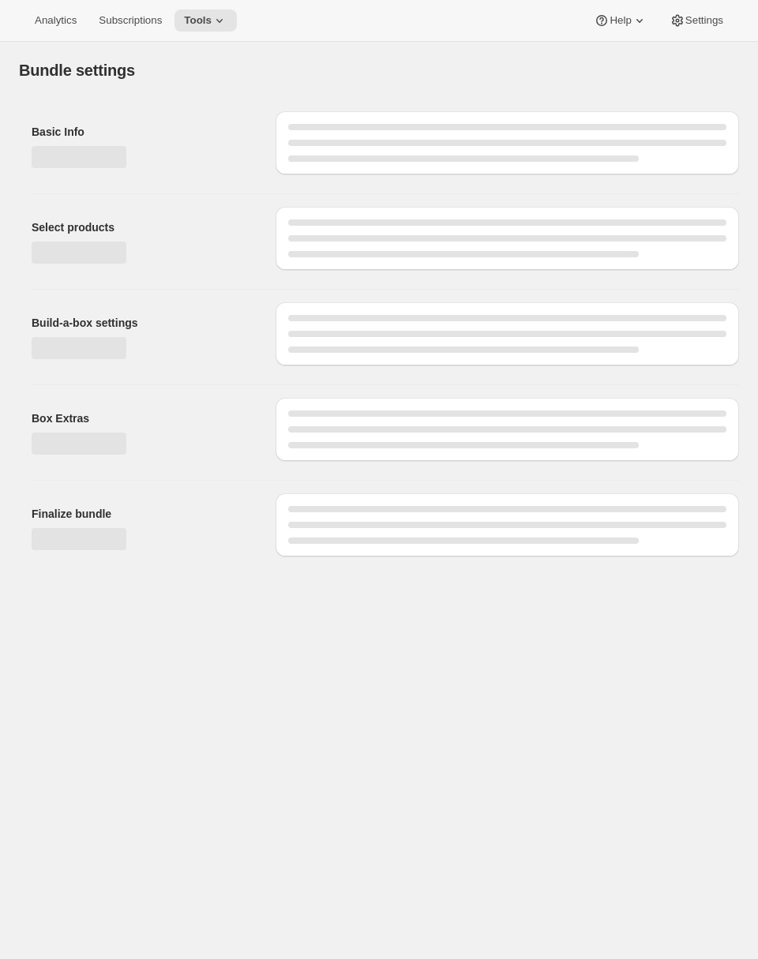
type input "Both Fixes"
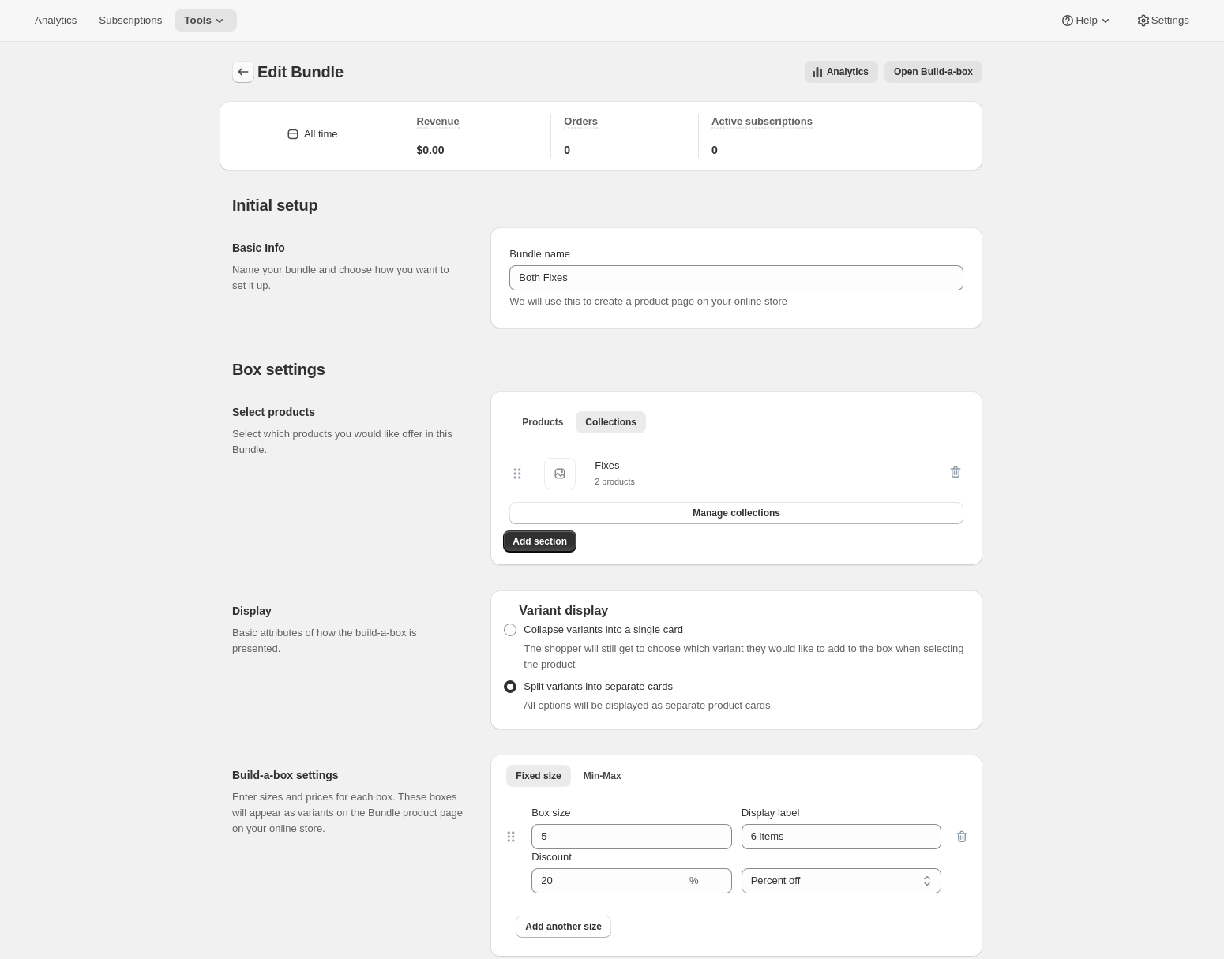
click at [246, 68] on icon "Bundles" at bounding box center [243, 72] width 16 height 16
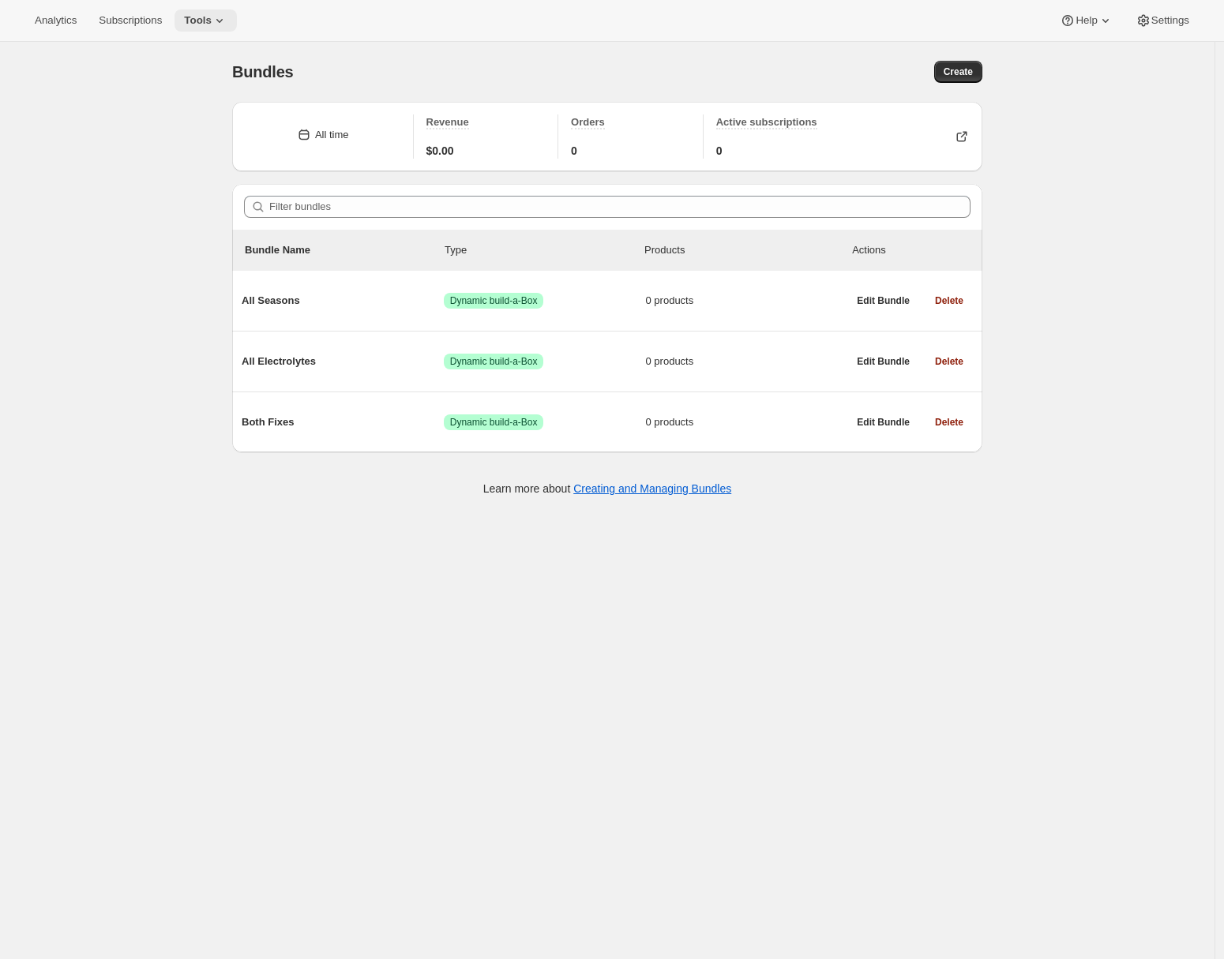
click at [210, 24] on span "Tools" at bounding box center [198, 20] width 28 height 13
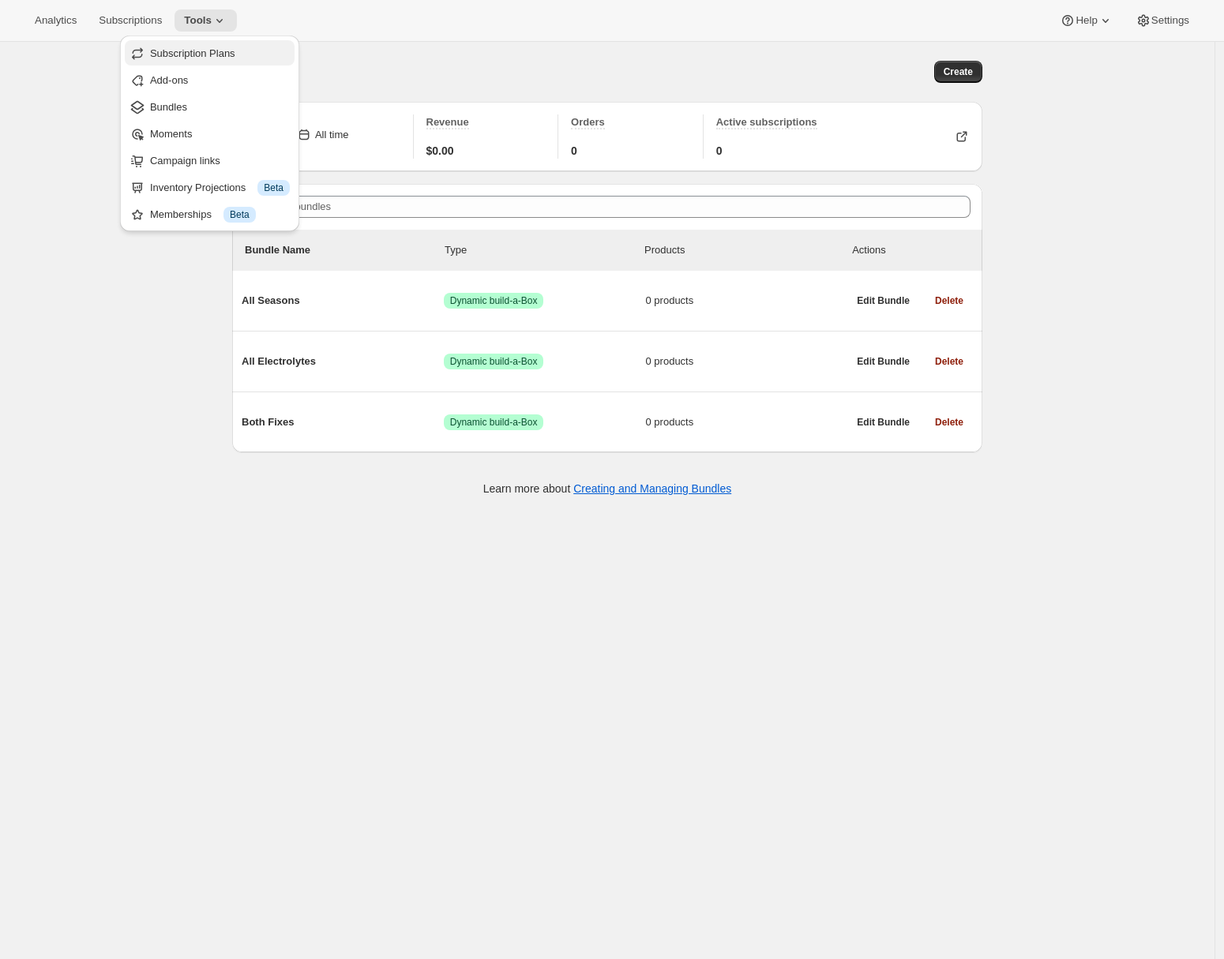
click at [216, 52] on span "Subscription Plans" at bounding box center [192, 53] width 85 height 12
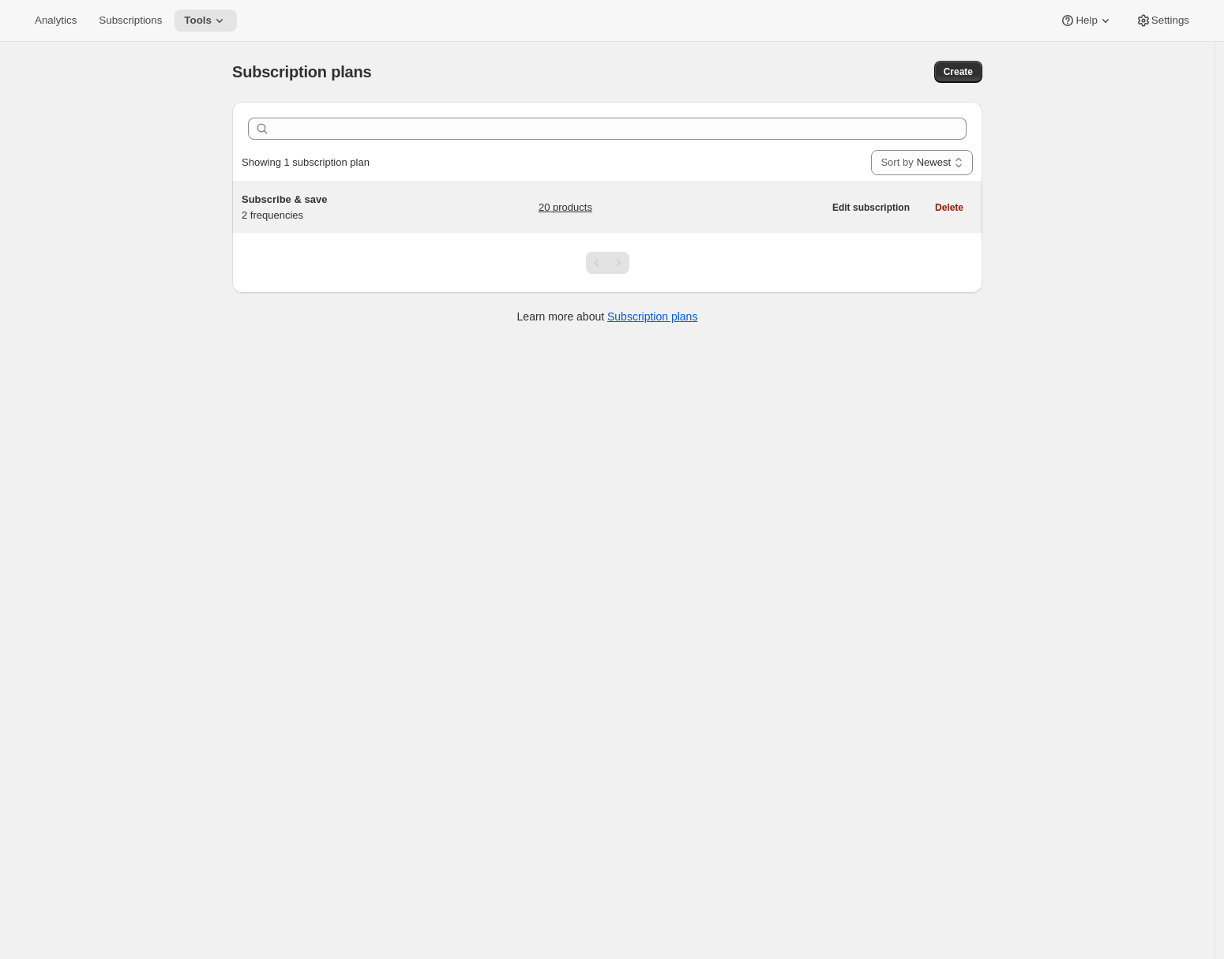
click at [408, 216] on div "Subscribe & save 2 frequencies" at bounding box center [340, 208] width 197 height 32
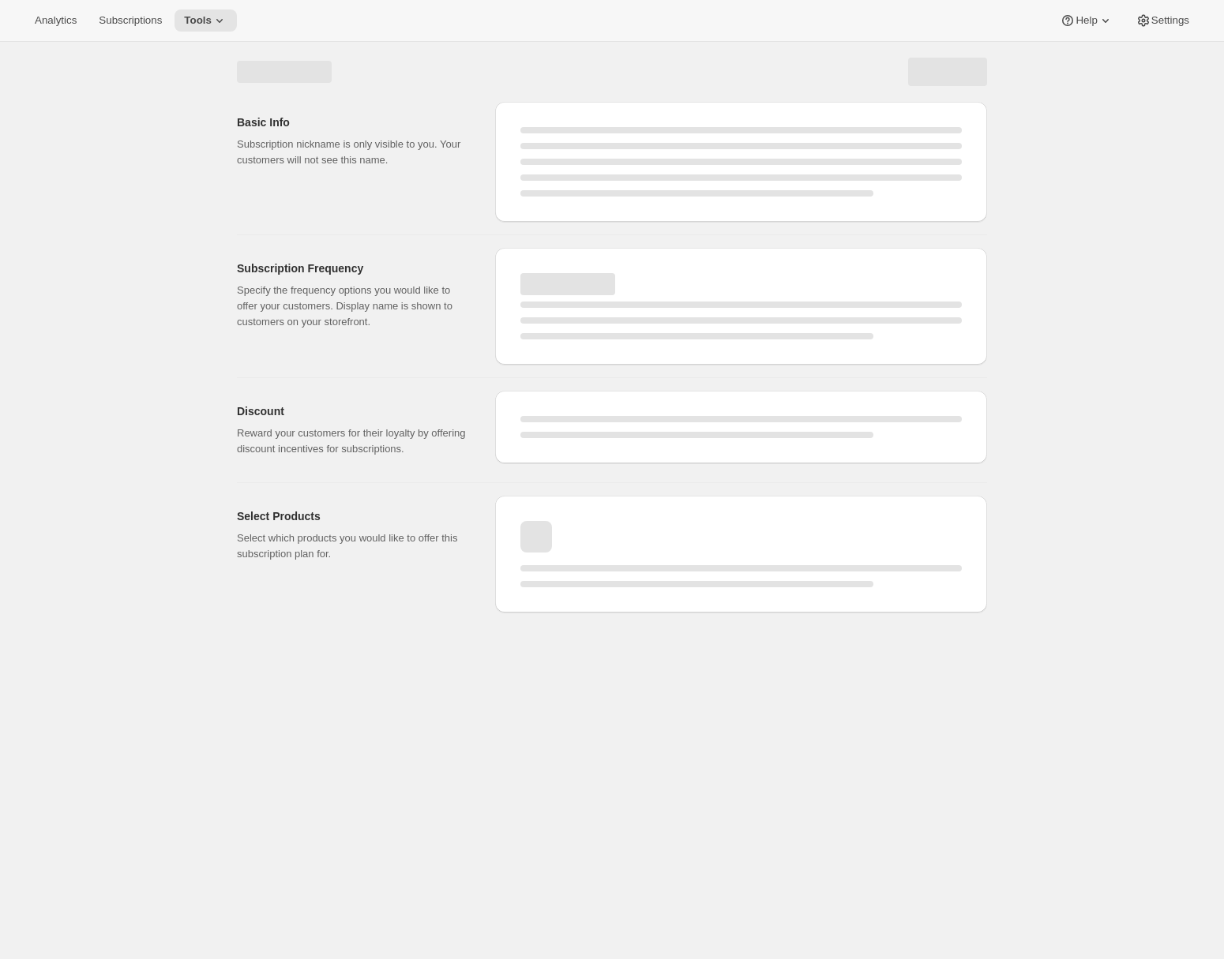
select select "WEEK"
select select "MONTH"
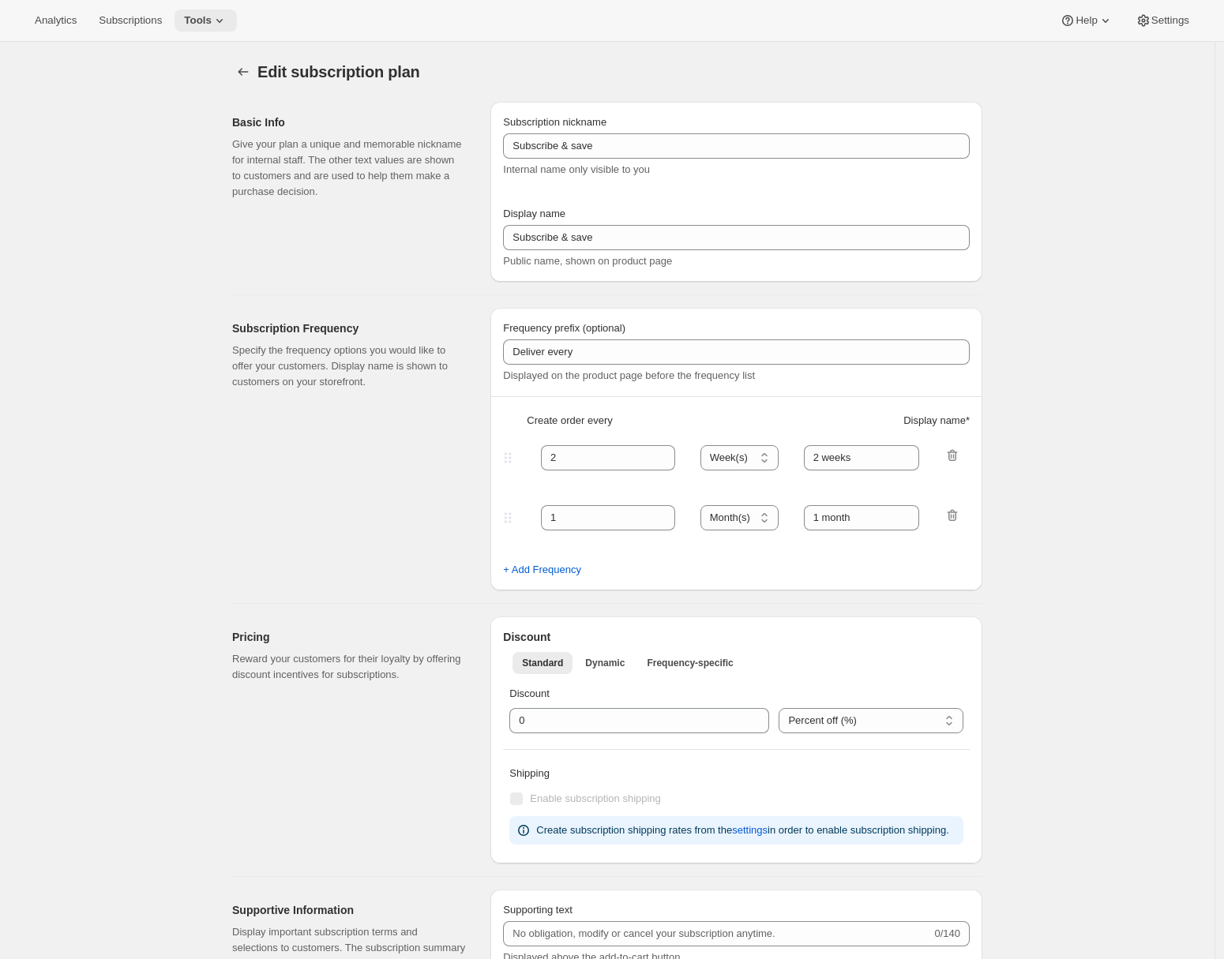
click at [214, 28] on button "Tools" at bounding box center [205, 20] width 62 height 22
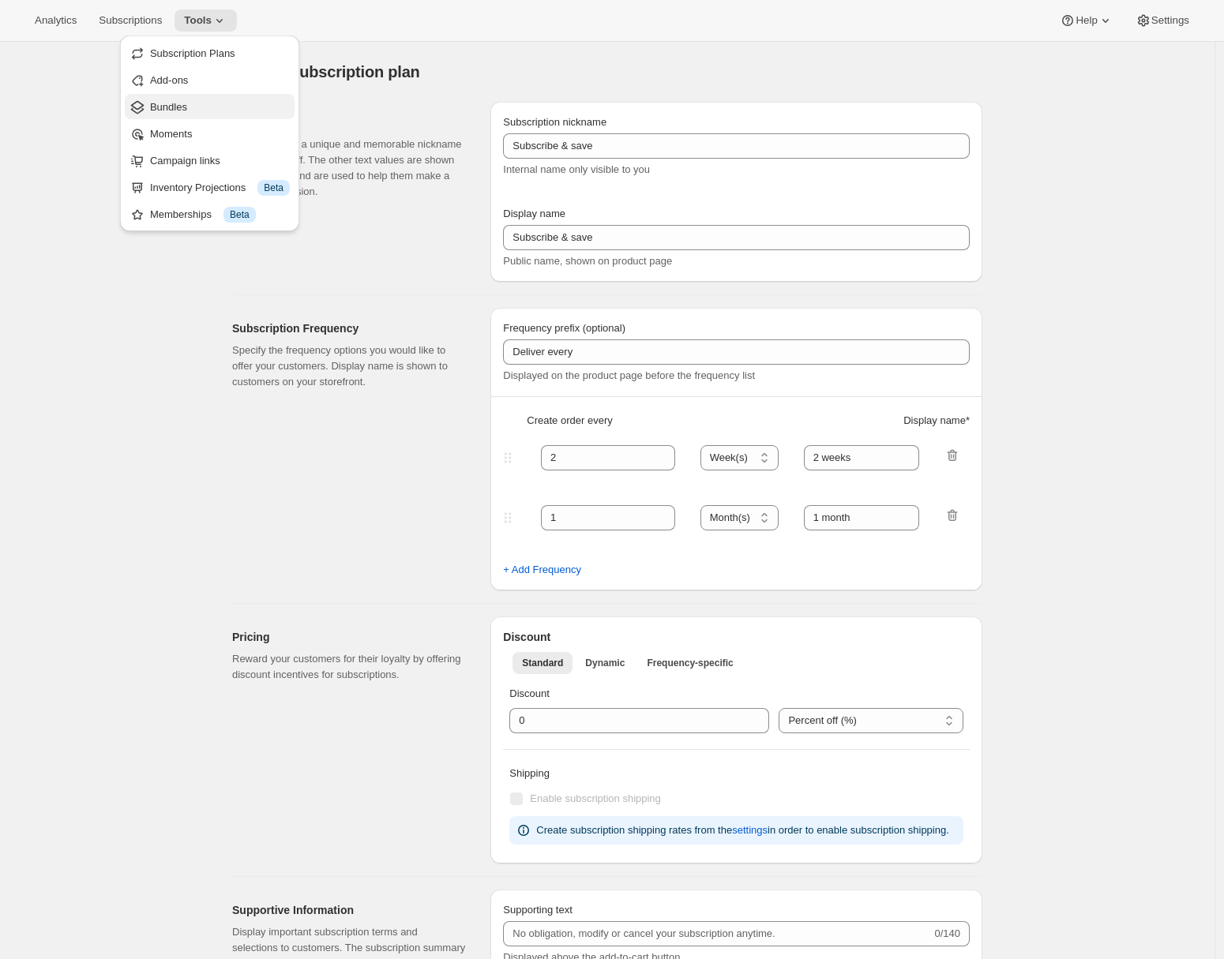
click at [178, 109] on span "Bundles" at bounding box center [168, 107] width 37 height 12
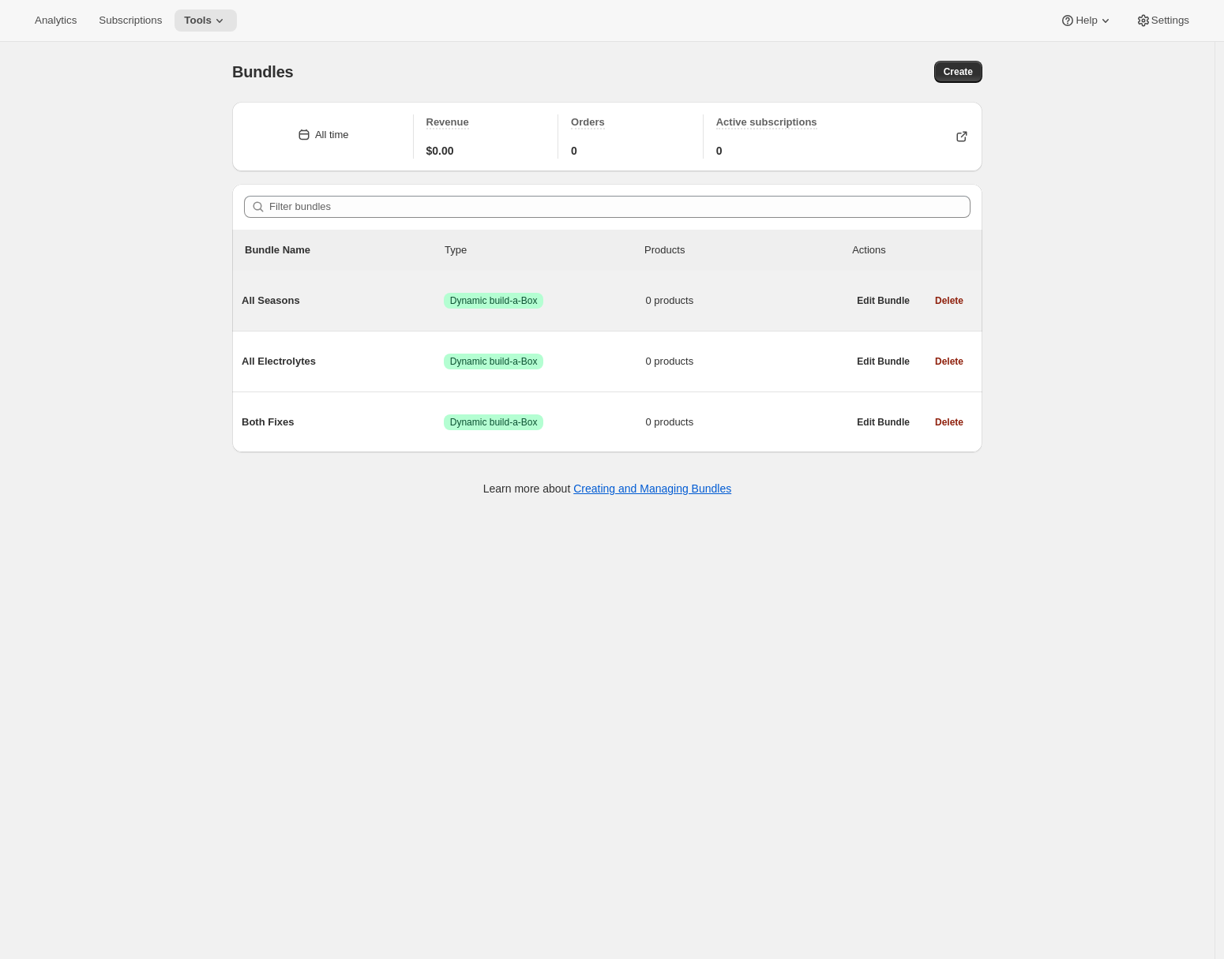
click at [321, 304] on span "All Seasons" at bounding box center [343, 301] width 202 height 16
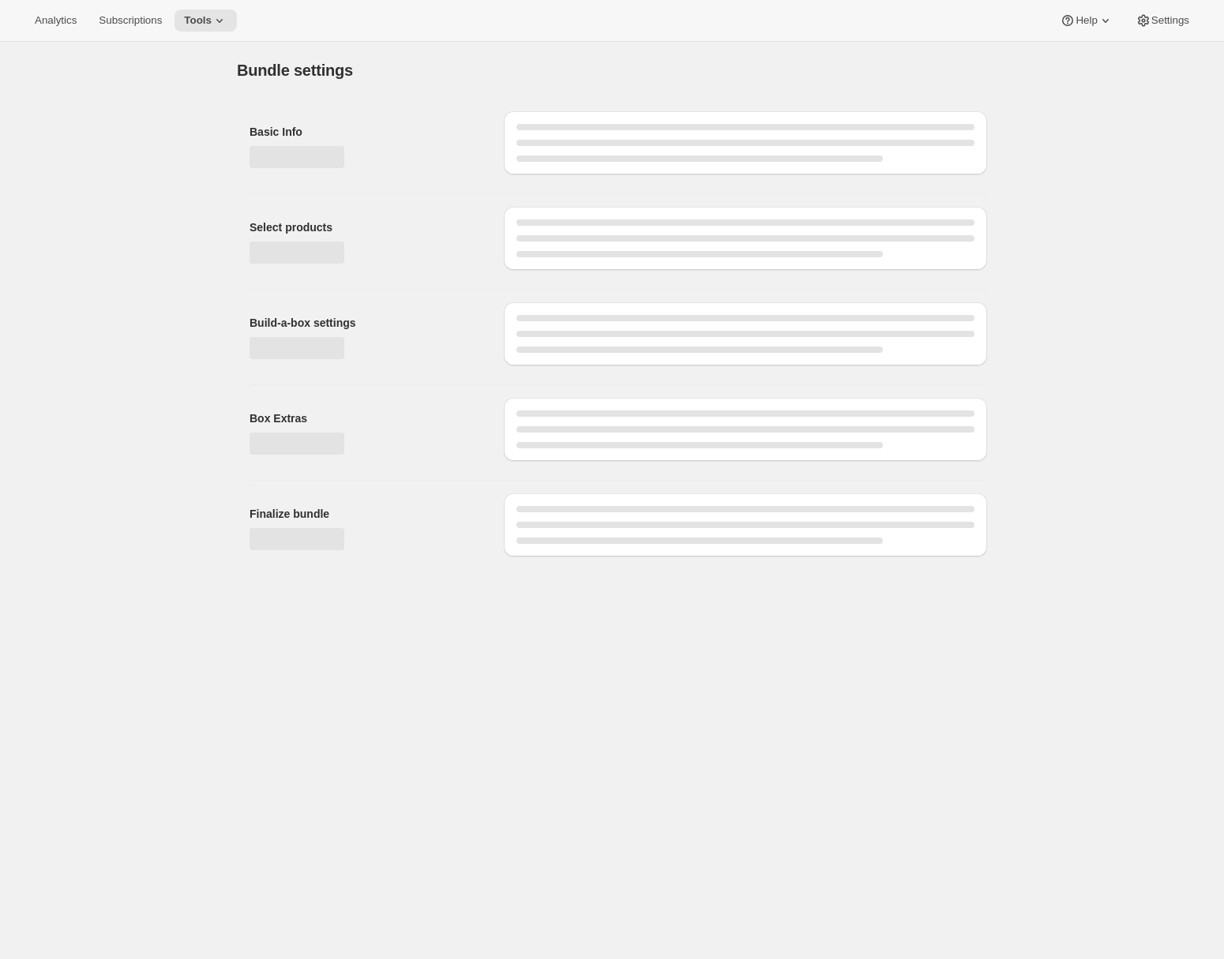
type input "All Seasons"
radio input "true"
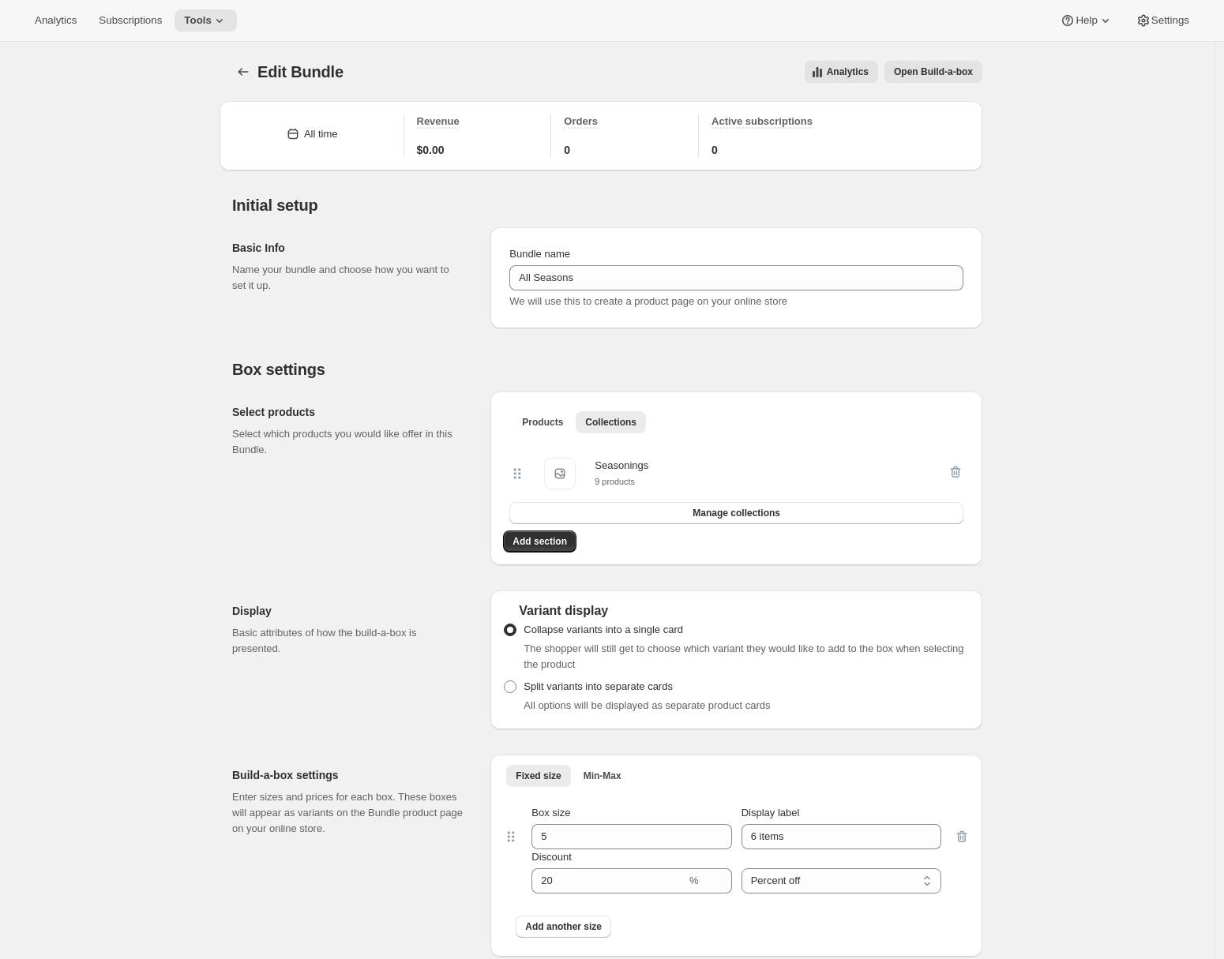
click at [264, 78] on span "Edit Bundle" at bounding box center [300, 71] width 86 height 17
click at [251, 77] on icon "Bundles" at bounding box center [243, 72] width 16 height 16
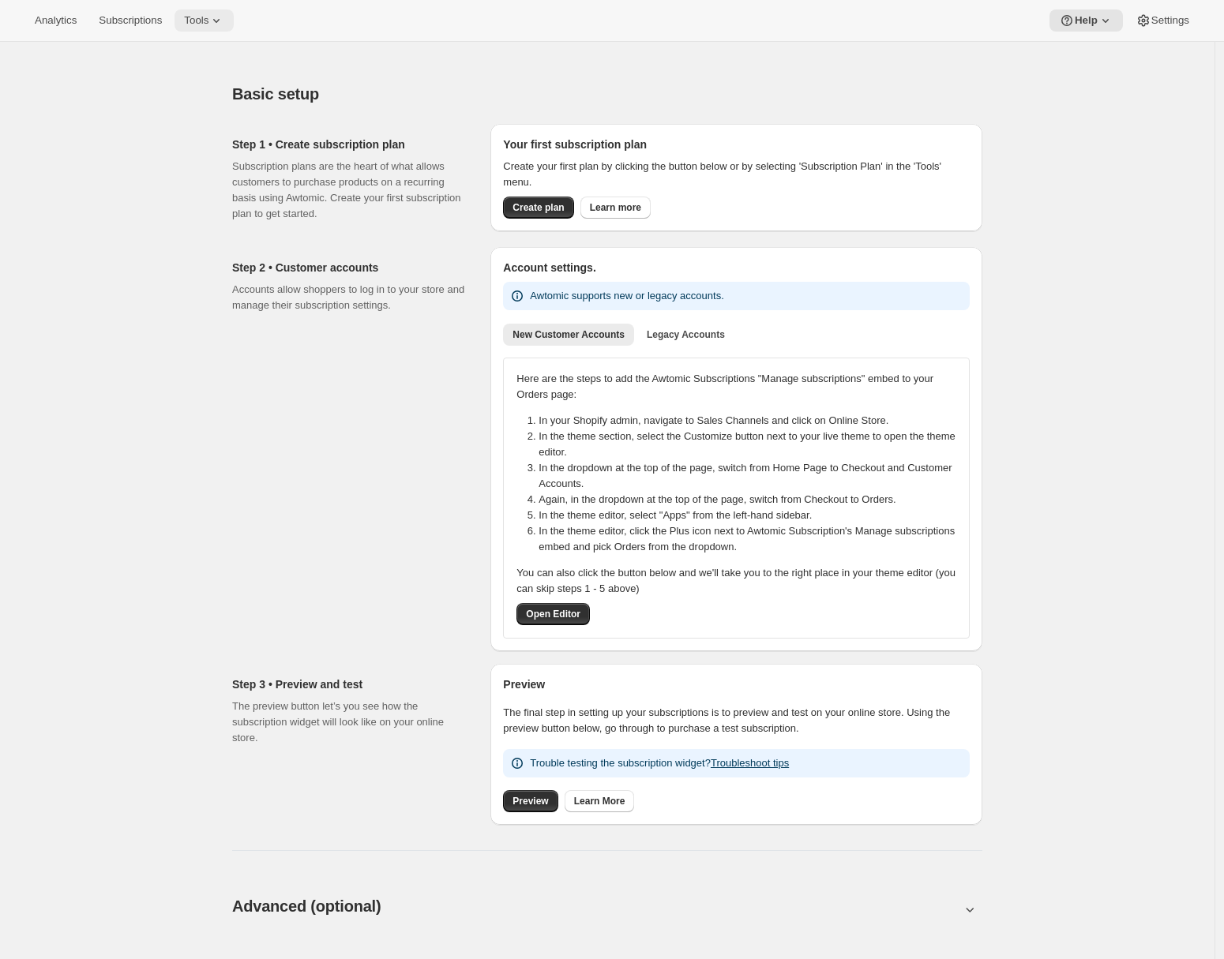
click at [224, 23] on icon at bounding box center [216, 21] width 16 height 16
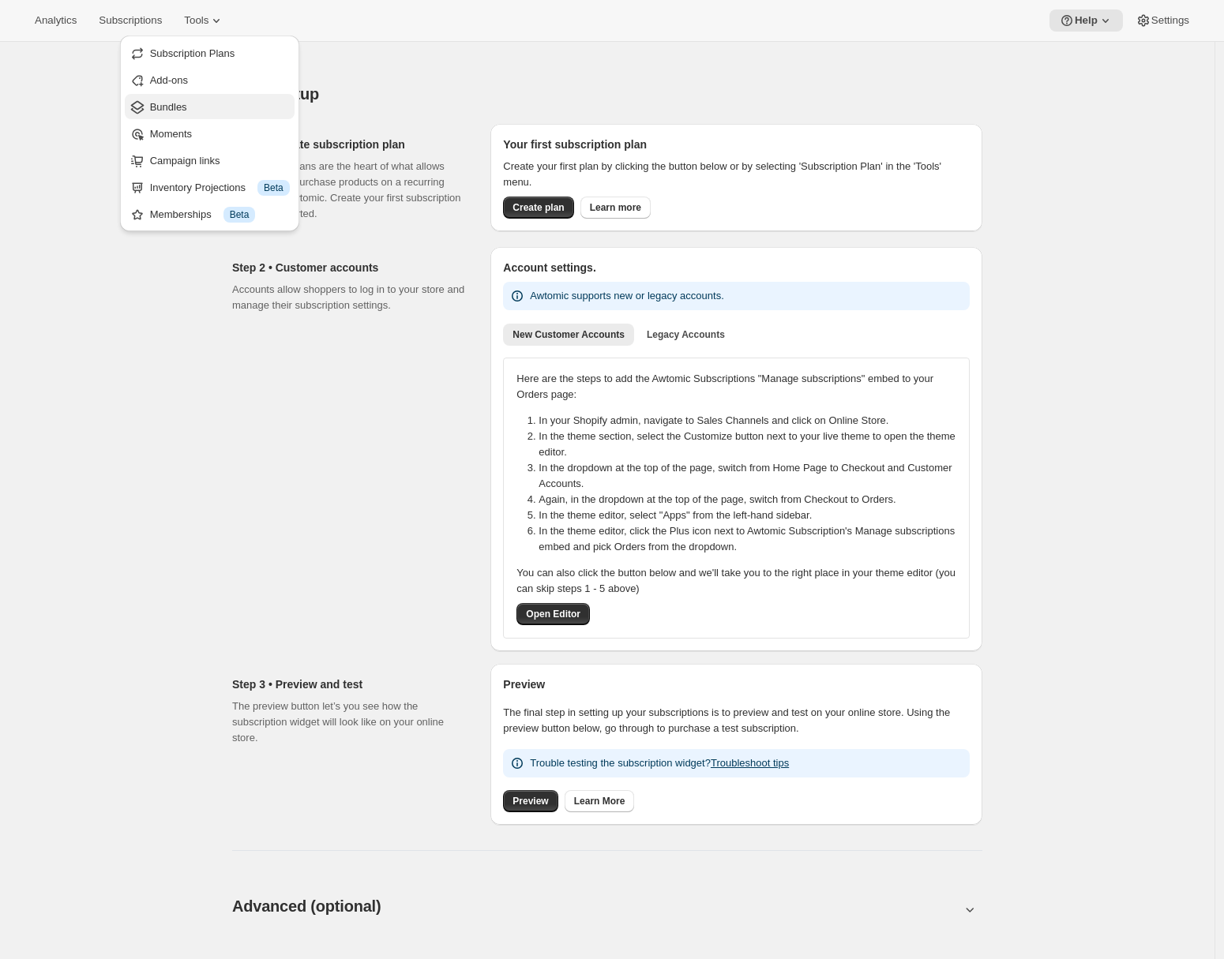
click at [186, 108] on span "Bundles" at bounding box center [168, 107] width 37 height 12
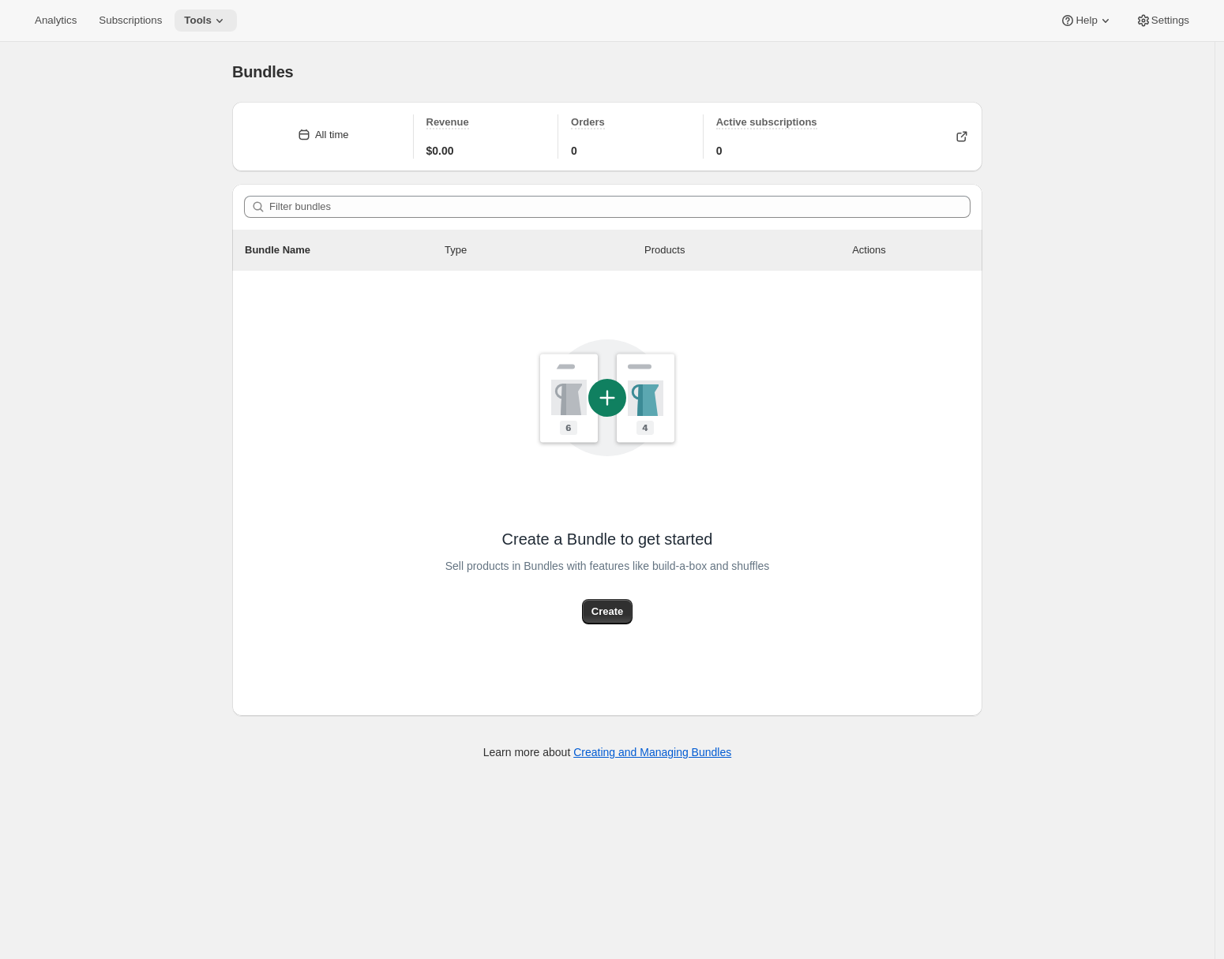
click at [237, 21] on button "Tools" at bounding box center [205, 20] width 62 height 22
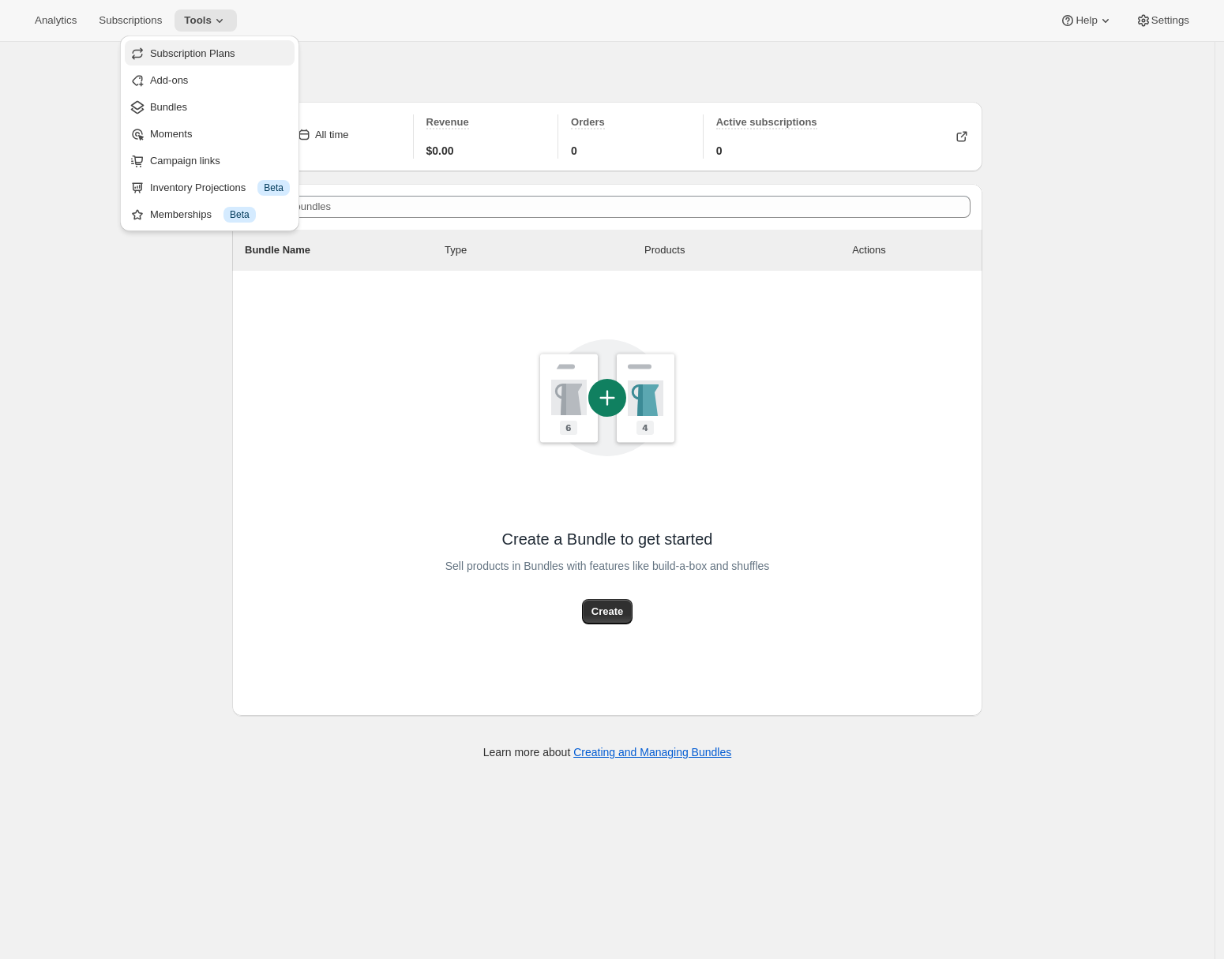
click at [221, 50] on span "Subscription Plans" at bounding box center [192, 53] width 85 height 12
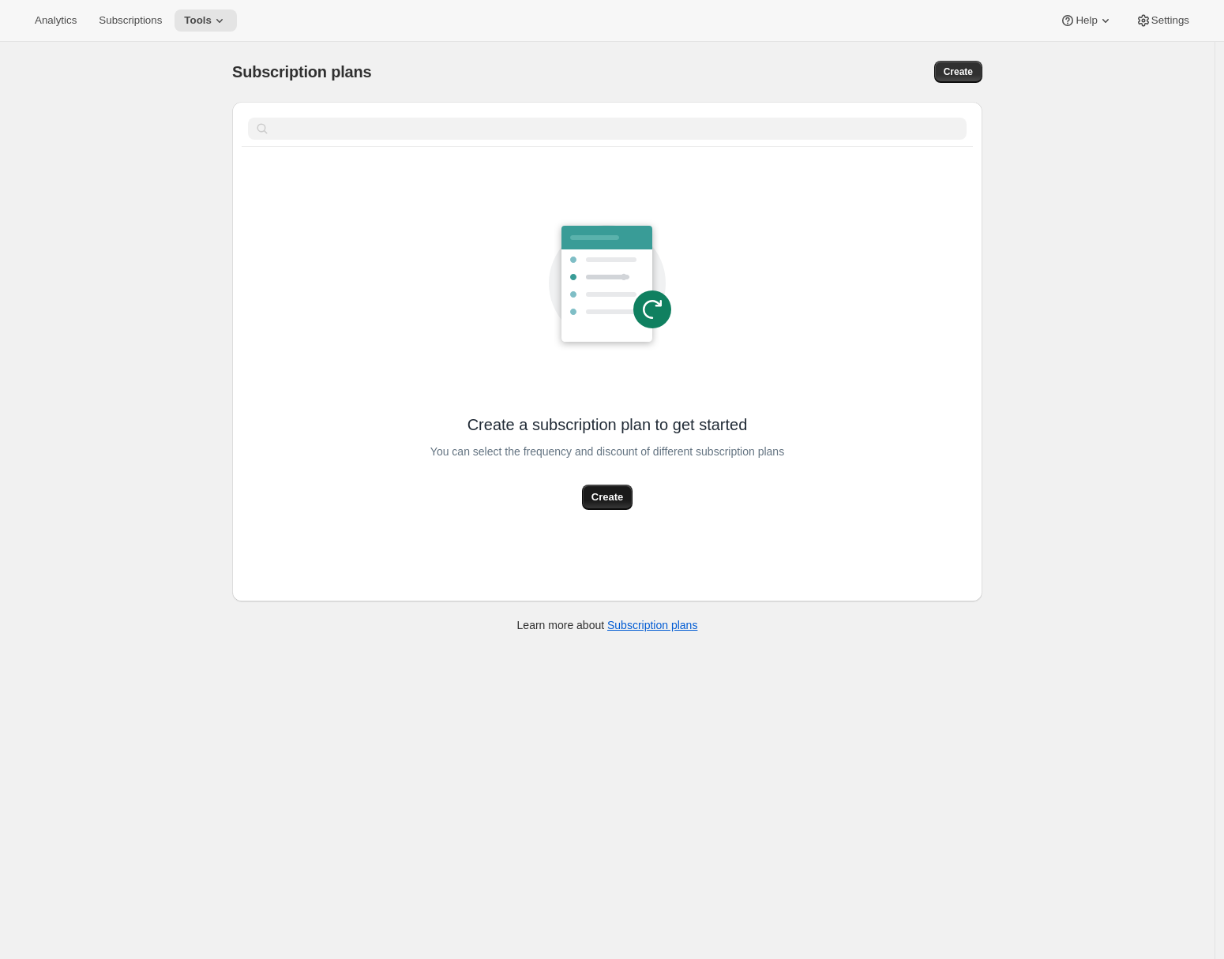
click at [589, 490] on button "Create" at bounding box center [607, 497] width 51 height 25
select select "WEEK"
select select "MONTH"
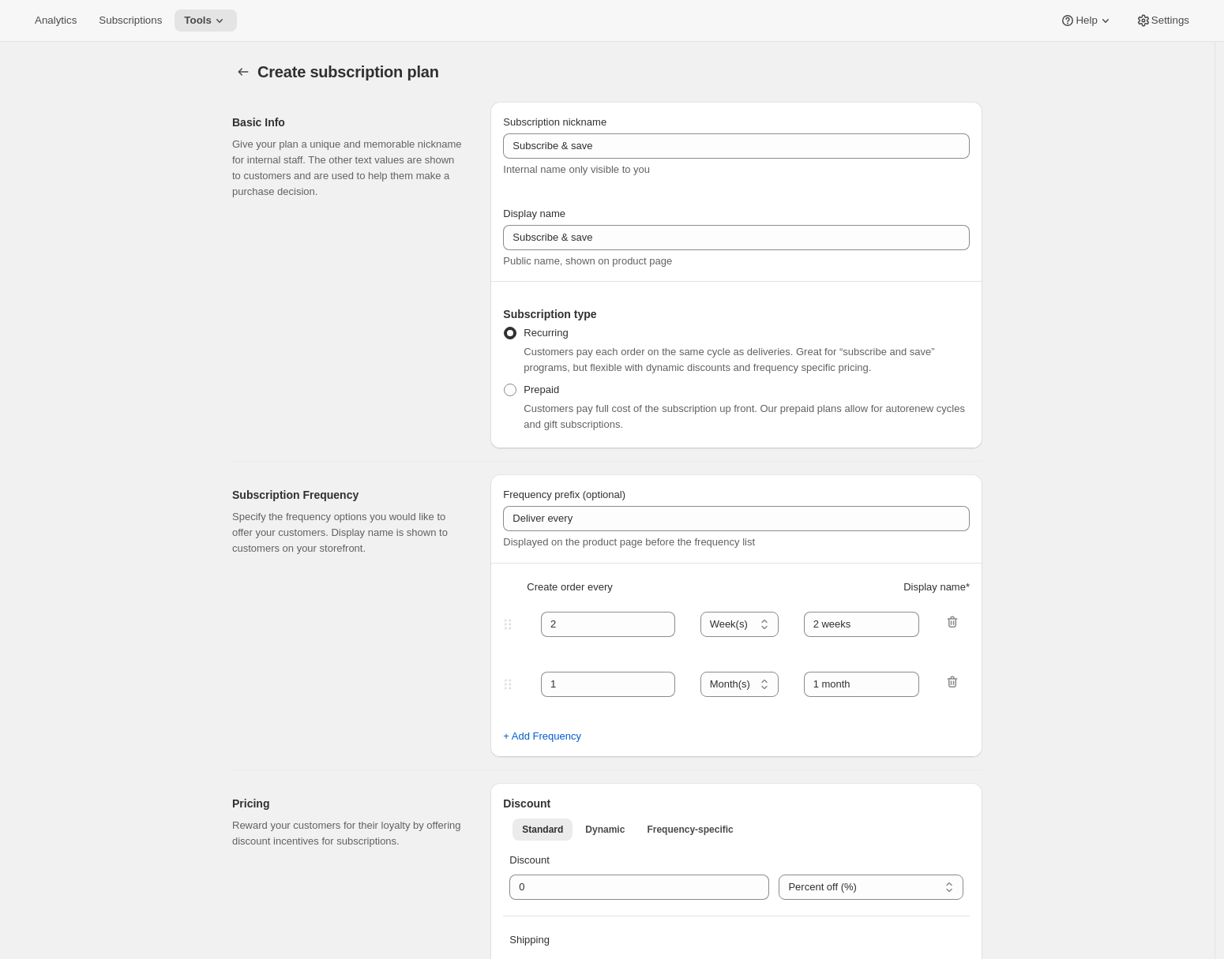
click at [436, 665] on div "Subscription Frequency Specify the frequency options you would like to offer yo…" at bounding box center [355, 615] width 246 height 283
click at [522, 887] on input "integer" at bounding box center [627, 887] width 236 height 25
type input "10"
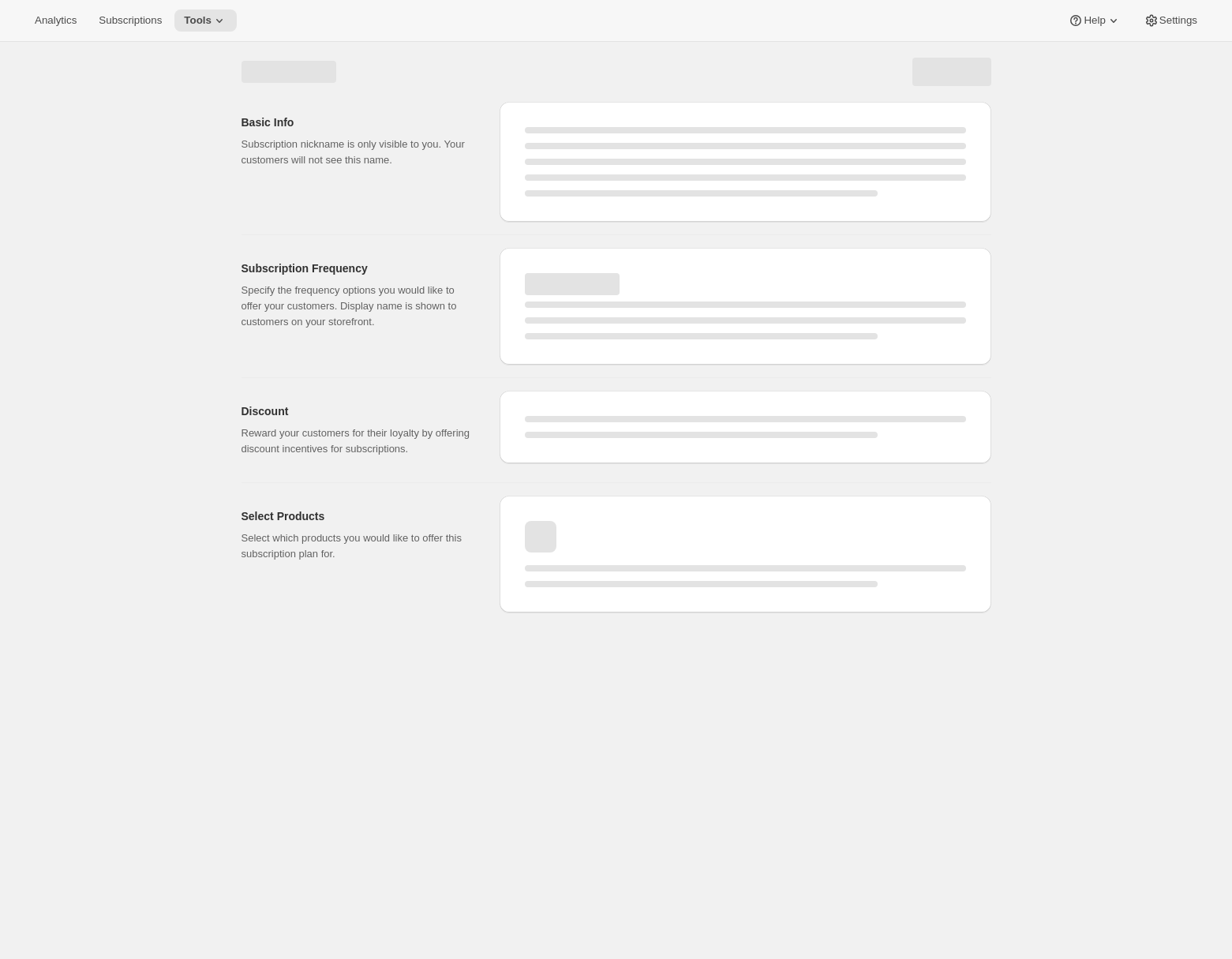
select select "WEEK"
select select "MONTH"
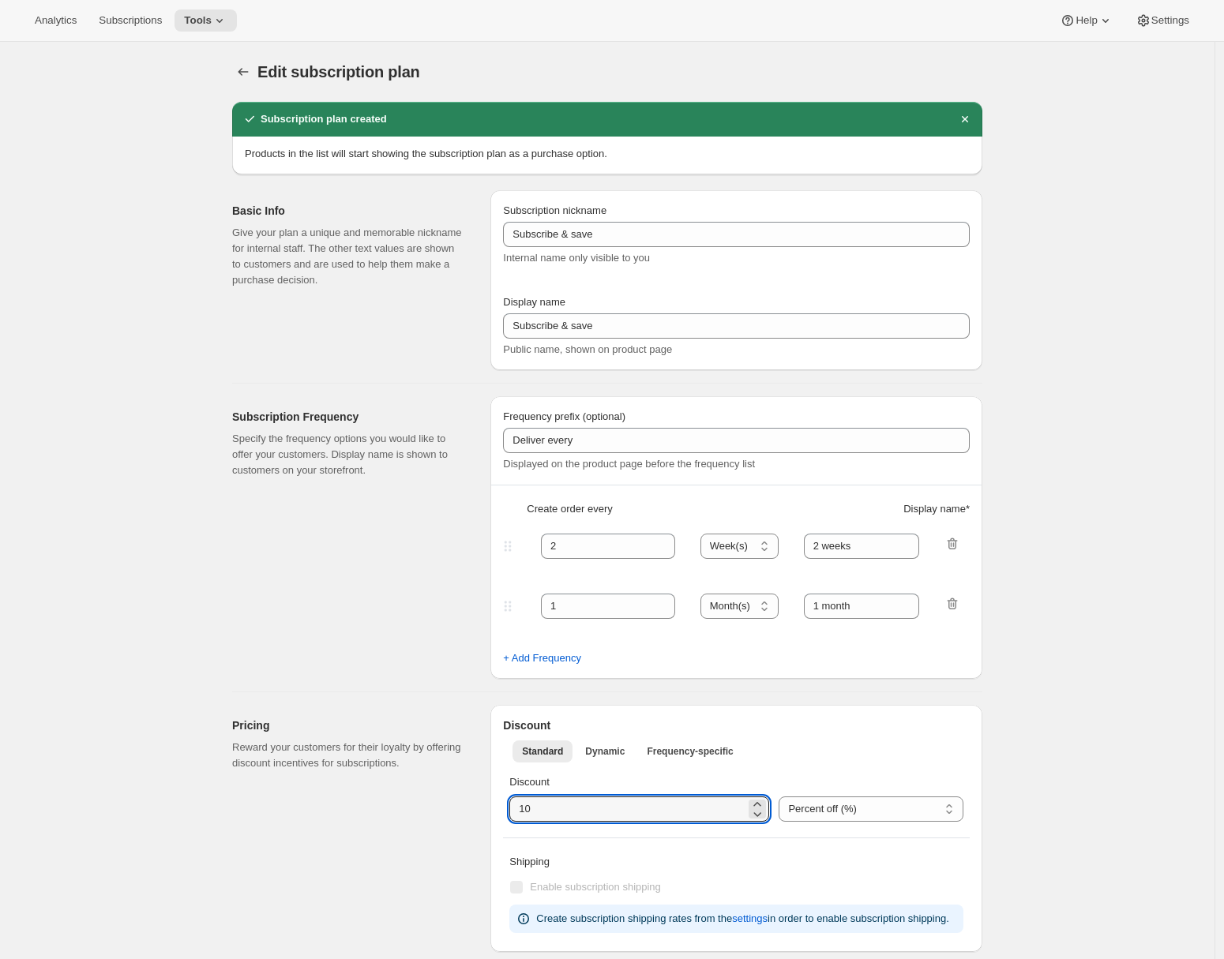
drag, startPoint x: 542, startPoint y: 810, endPoint x: 485, endPoint y: 809, distance: 56.1
click at [485, 809] on div "Pricing Reward your customers for their loyalty by offering discount incentives…" at bounding box center [600, 822] width 763 height 260
type input "0"
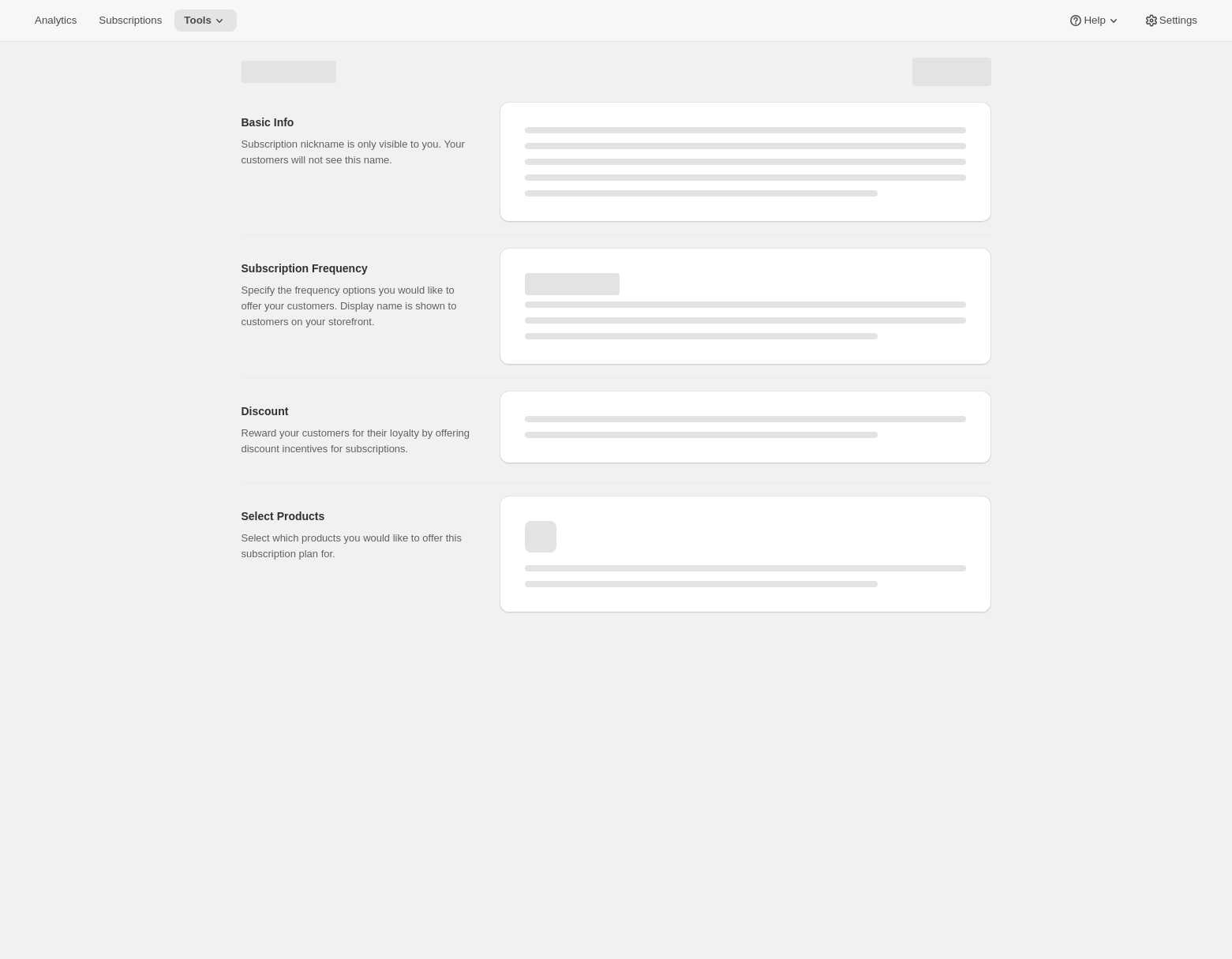
select select "WEEK"
select select "MONTH"
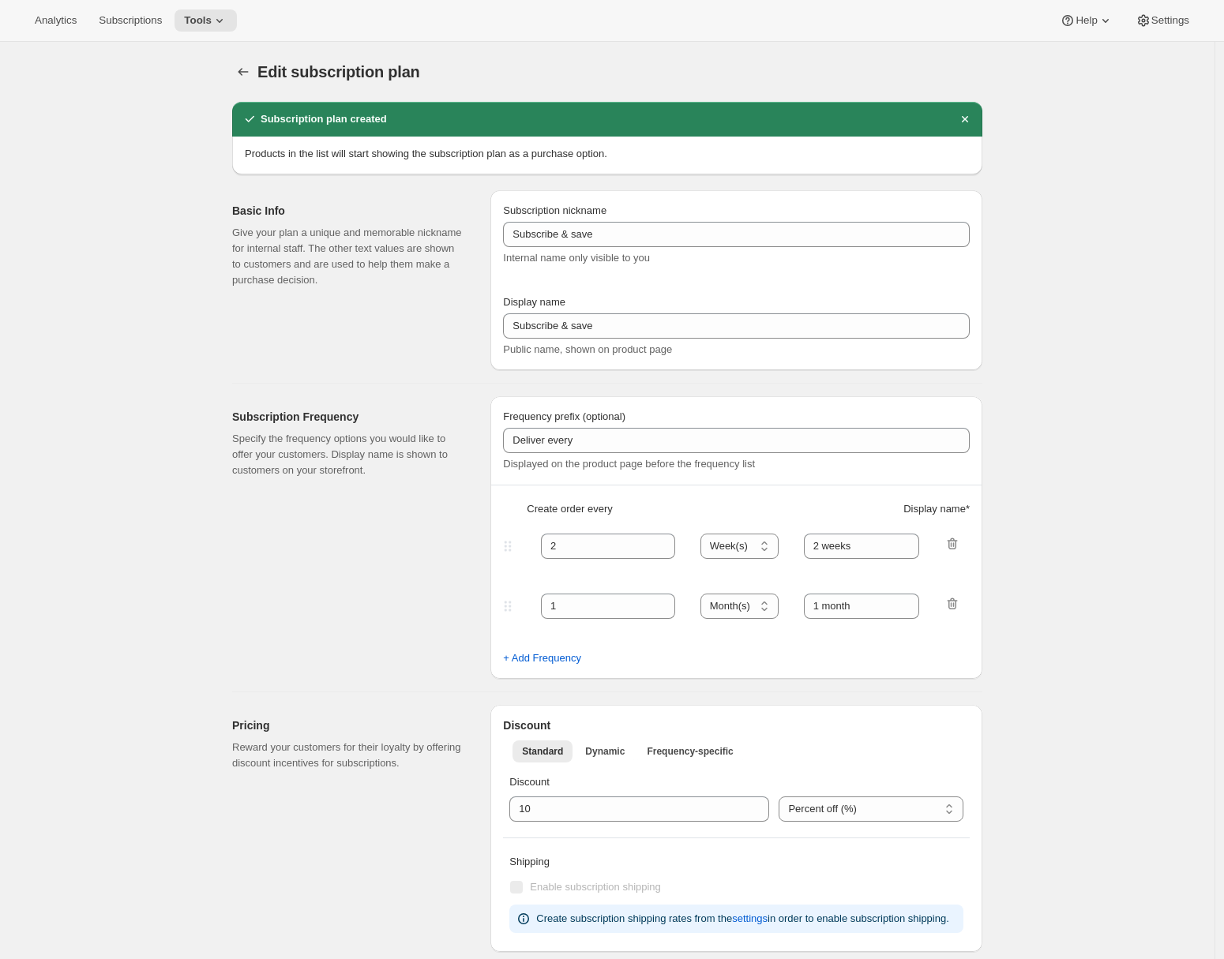
type input "0"
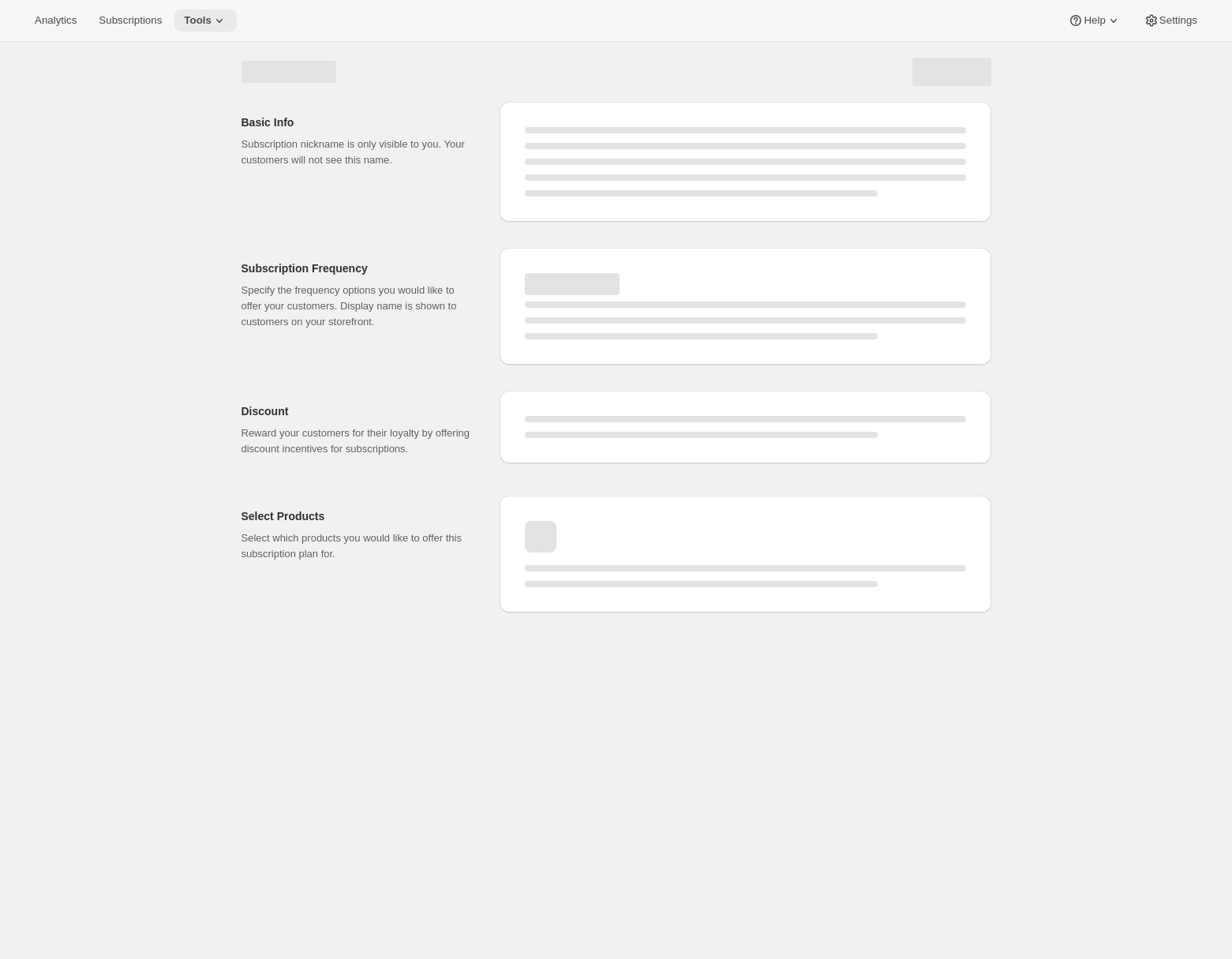
click at [208, 21] on span "Tools" at bounding box center [198, 20] width 28 height 13
select select "WEEK"
select select "MONTH"
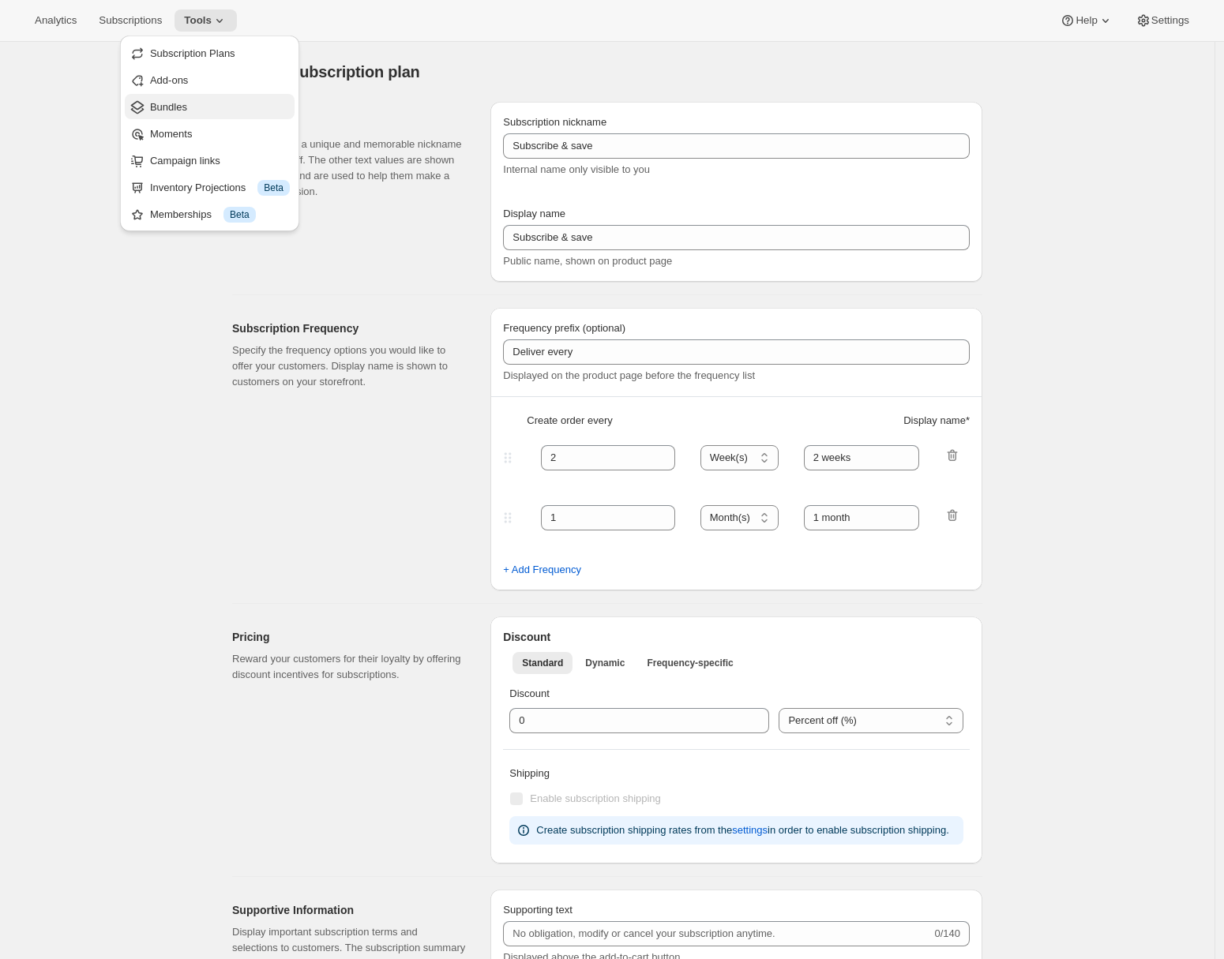
click at [187, 111] on span "Bundles" at bounding box center [168, 107] width 37 height 12
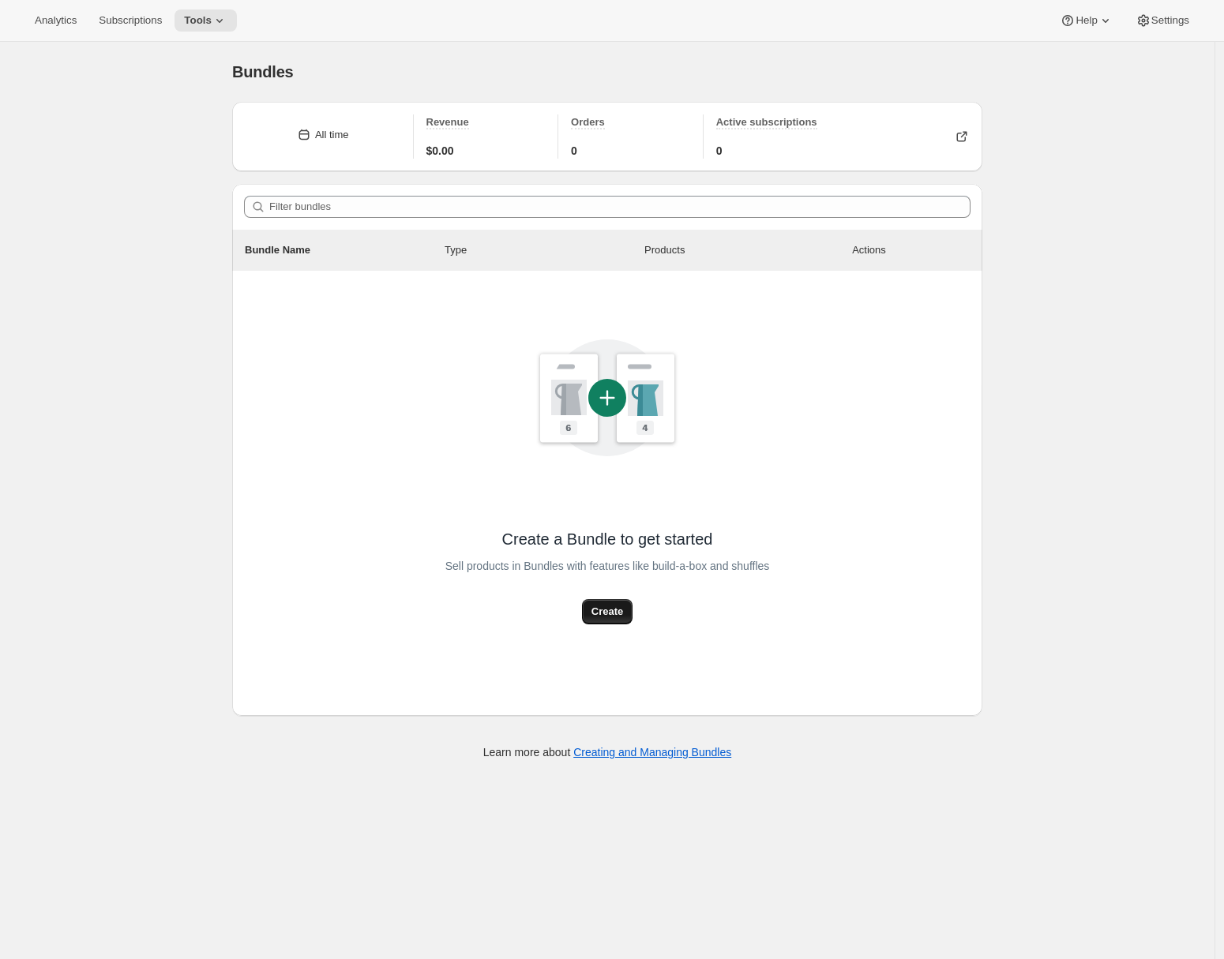
click at [611, 615] on span "Create" at bounding box center [607, 612] width 32 height 16
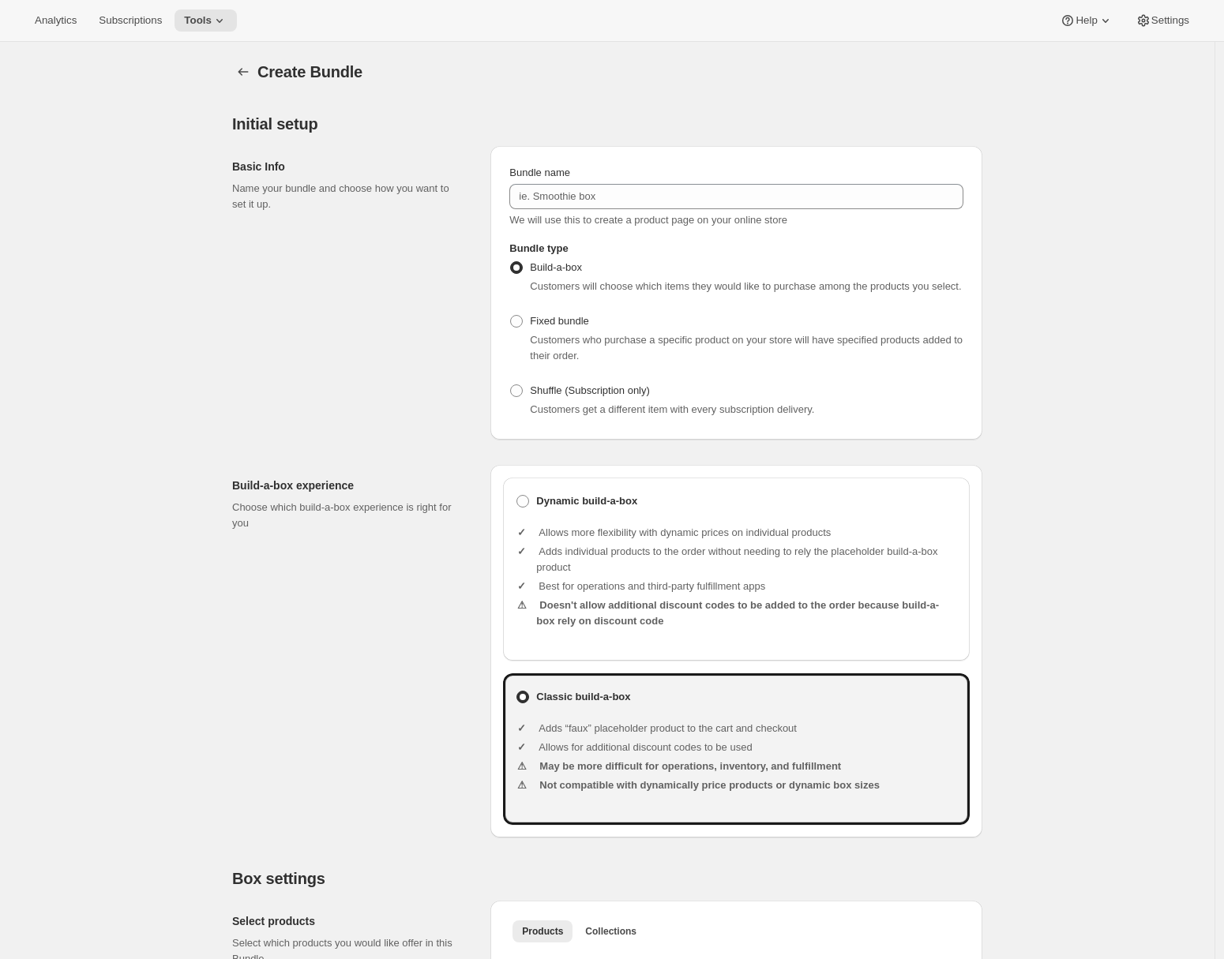
click at [377, 307] on div "Basic Info Name your bundle and choose how you want to set it up." at bounding box center [355, 293] width 246 height 294
click at [643, 182] on div "Bundle name We will use this to create a product page on your online store" at bounding box center [736, 196] width 454 height 63
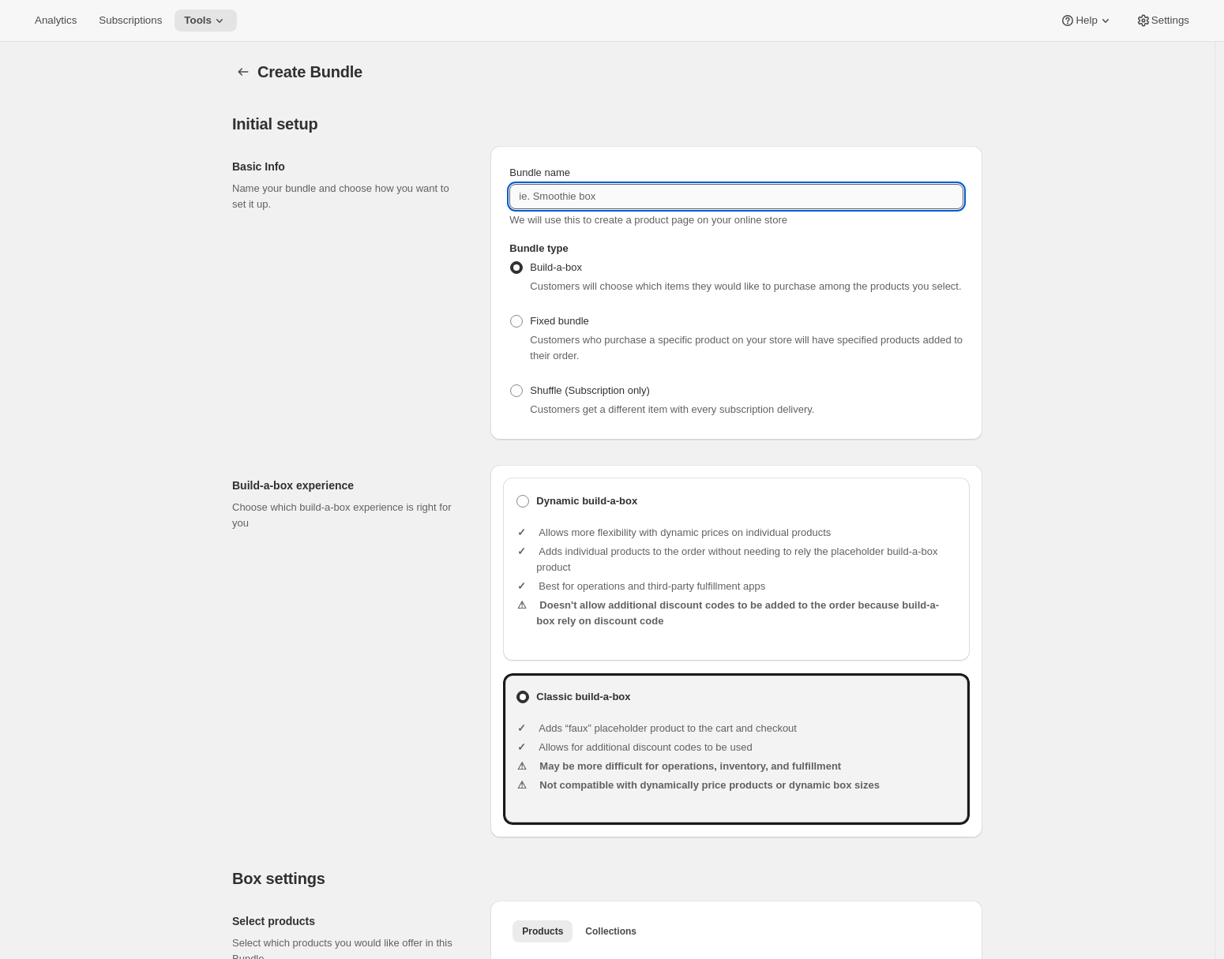
click at [789, 207] on input "Bundle name" at bounding box center [736, 196] width 454 height 25
type input "All Seasons"
click at [423, 458] on div "Initial setup Basic Info Name your bundle and choose how you want to set it up.…" at bounding box center [607, 475] width 750 height 723
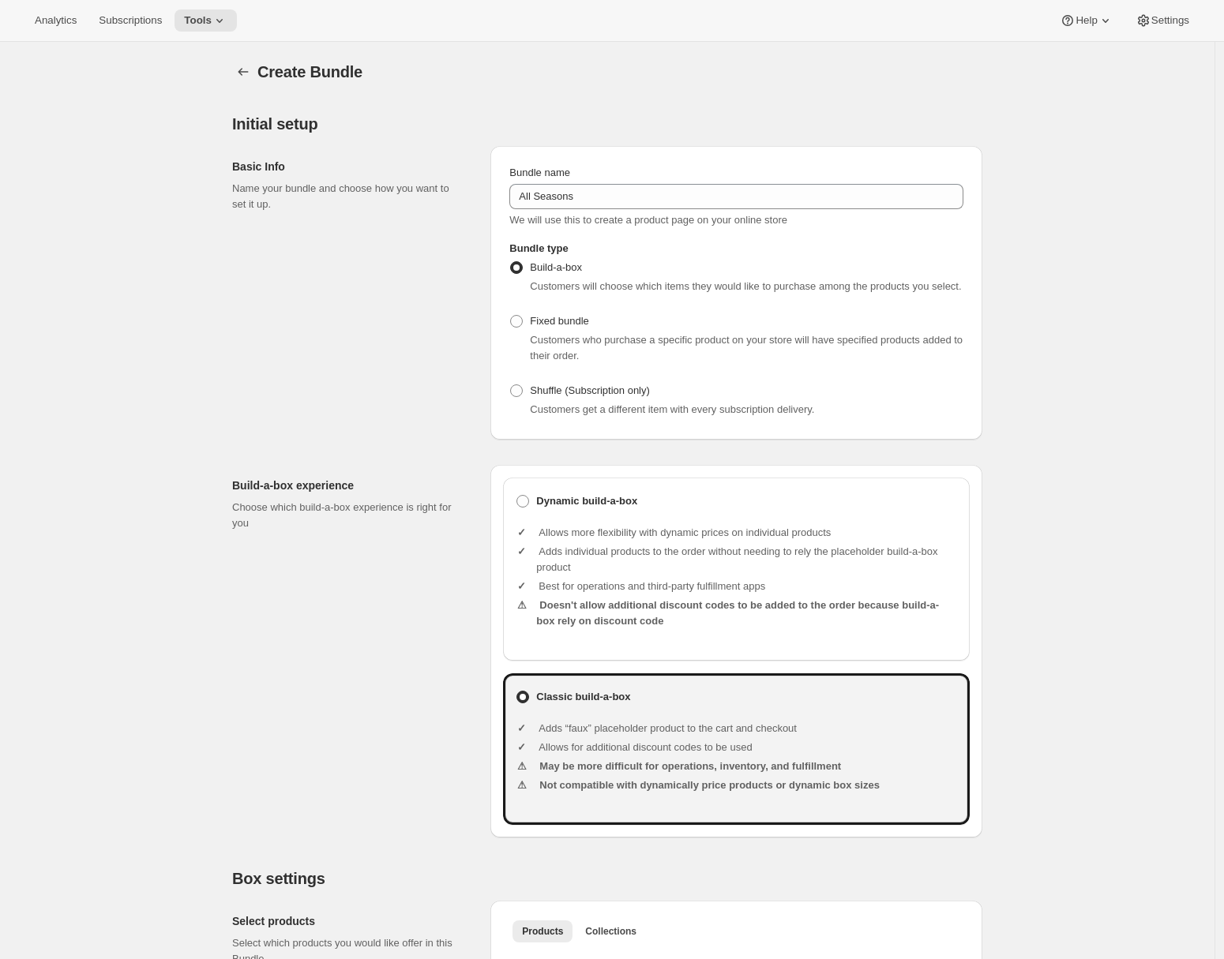
scroll to position [309, 0]
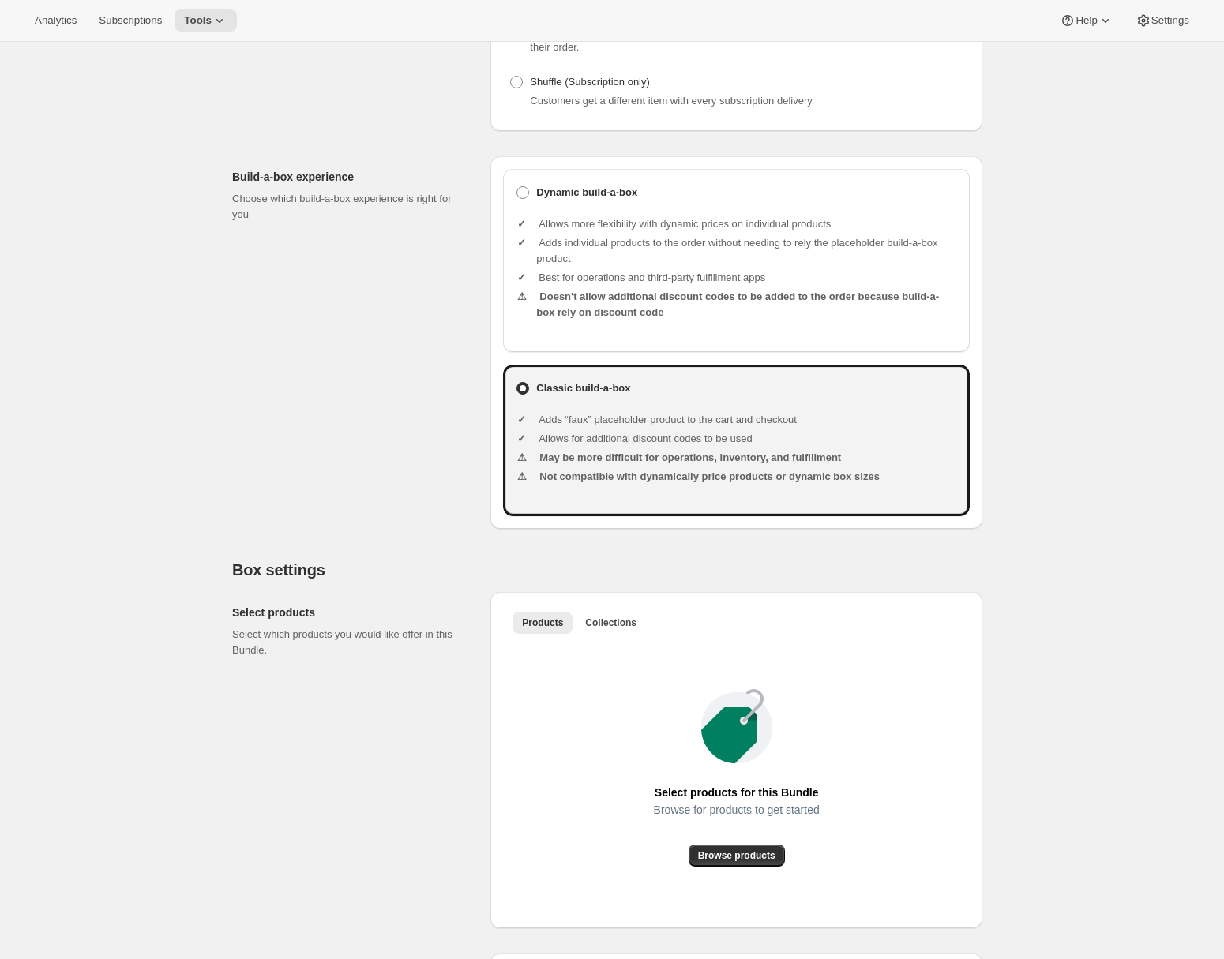
click at [593, 231] on ul "Allows more flexibility with dynamic prices on individual products Adds individ…" at bounding box center [746, 270] width 421 height 133
click at [582, 201] on b "Dynamic build-a-box" at bounding box center [586, 193] width 101 height 16
click at [517, 187] on input "Dynamic build-a-box" at bounding box center [516, 186] width 1 height 1
radio input "true"
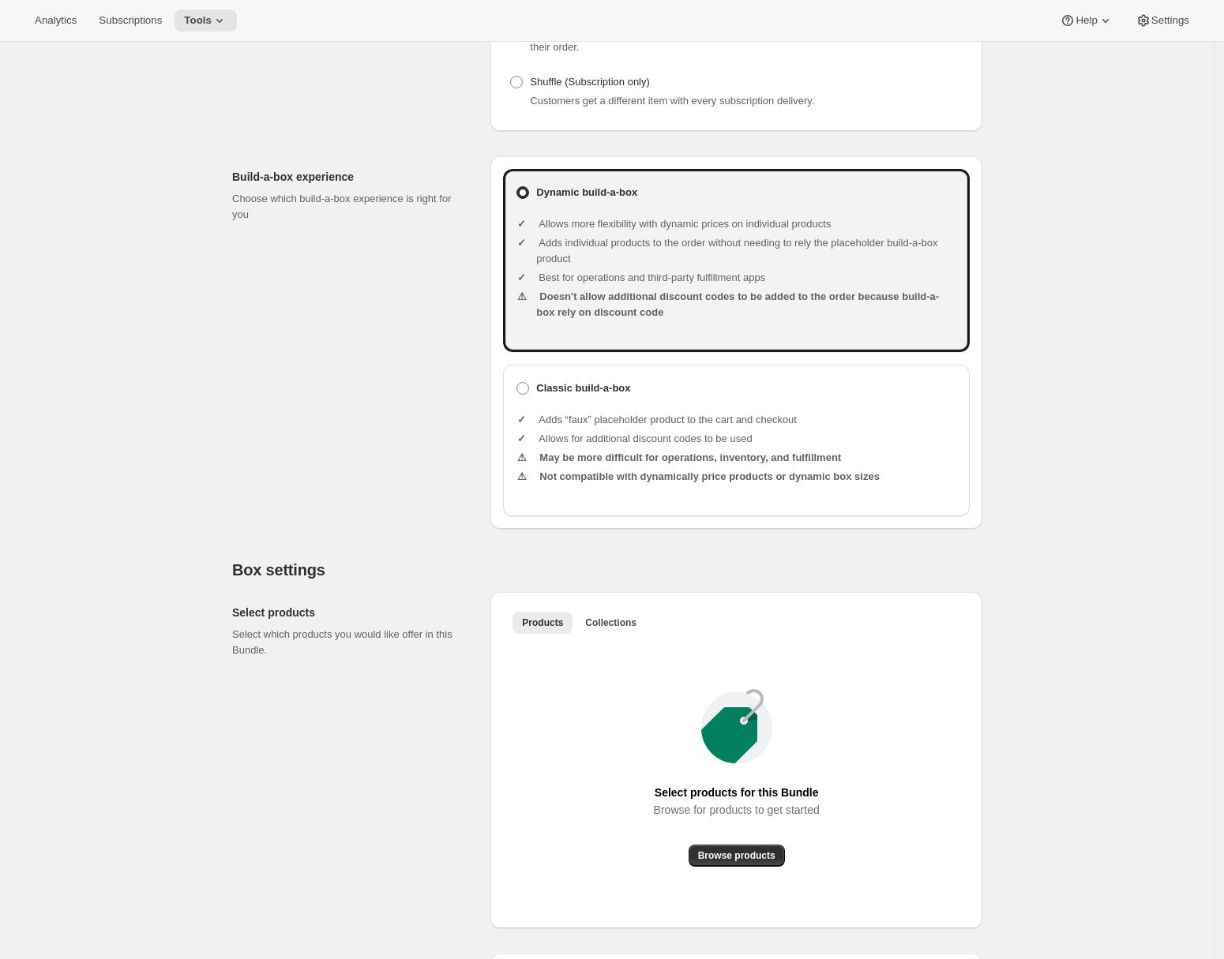
scroll to position [805, 0]
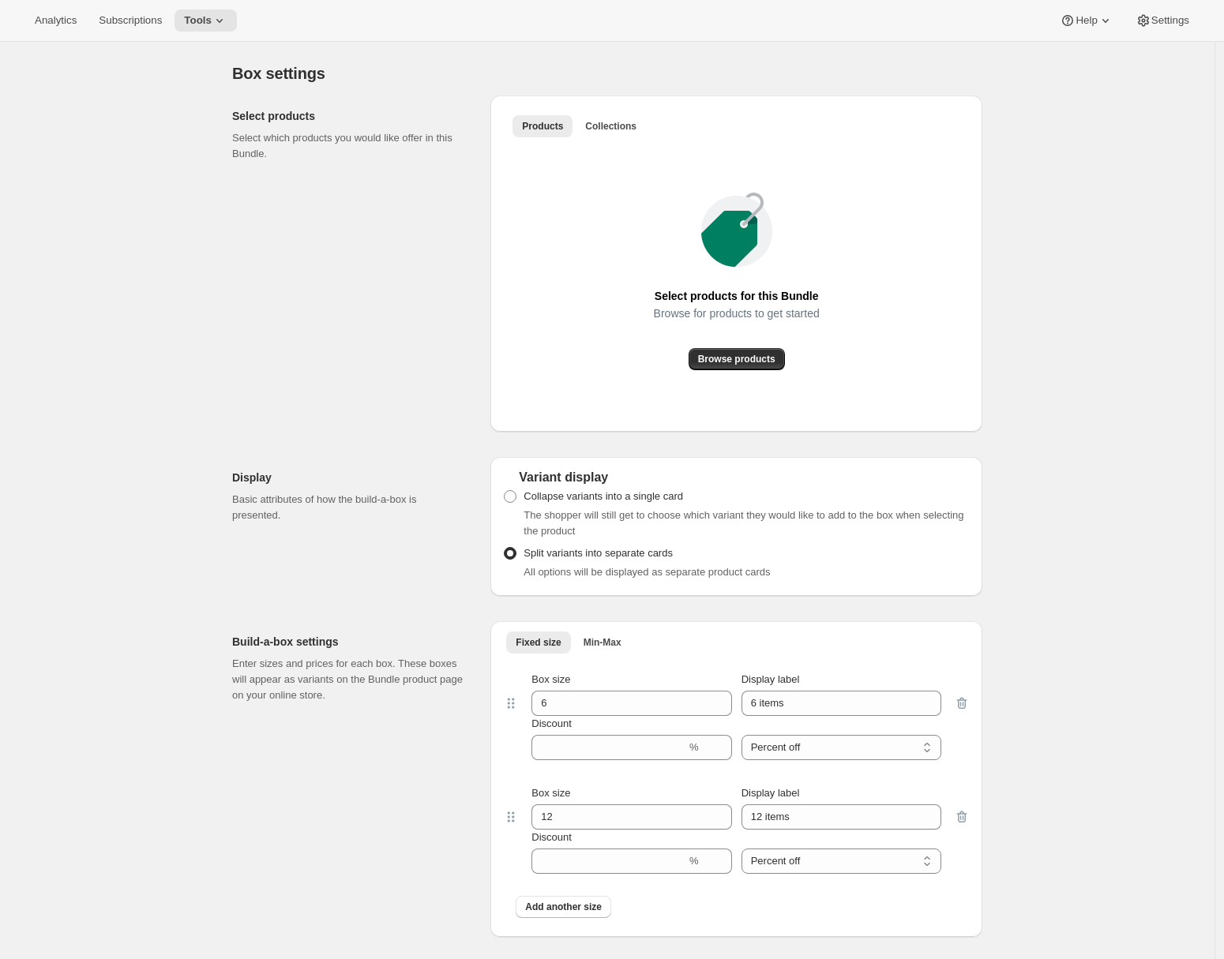
click at [610, 121] on div "Products Collections More views Products Collections More views Select products…" at bounding box center [736, 264] width 492 height 336
click at [614, 133] on span "Collections" at bounding box center [610, 126] width 51 height 13
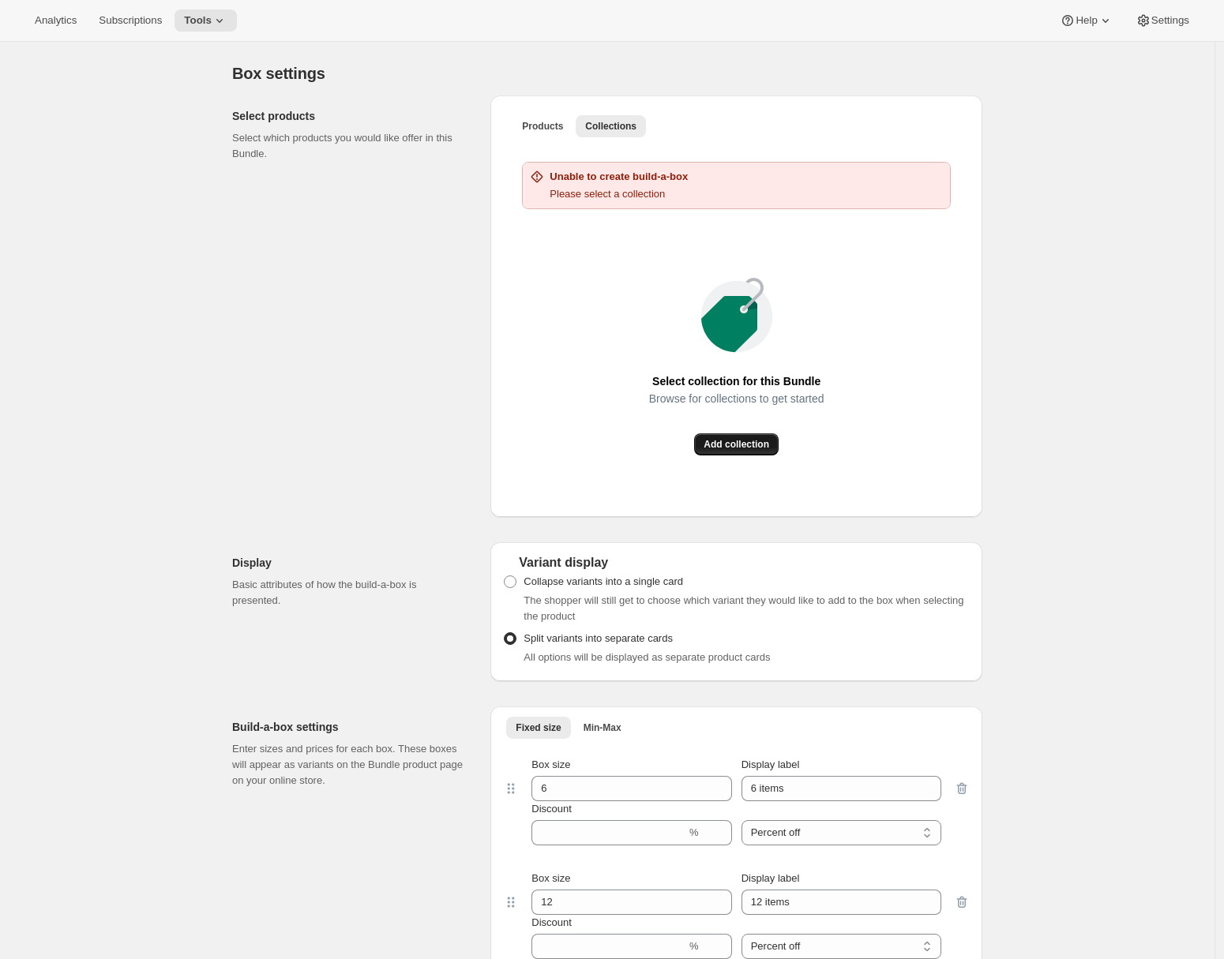
click at [744, 451] on span "Add collection" at bounding box center [736, 444] width 66 height 13
click at [724, 451] on span "Add collection" at bounding box center [736, 444] width 66 height 13
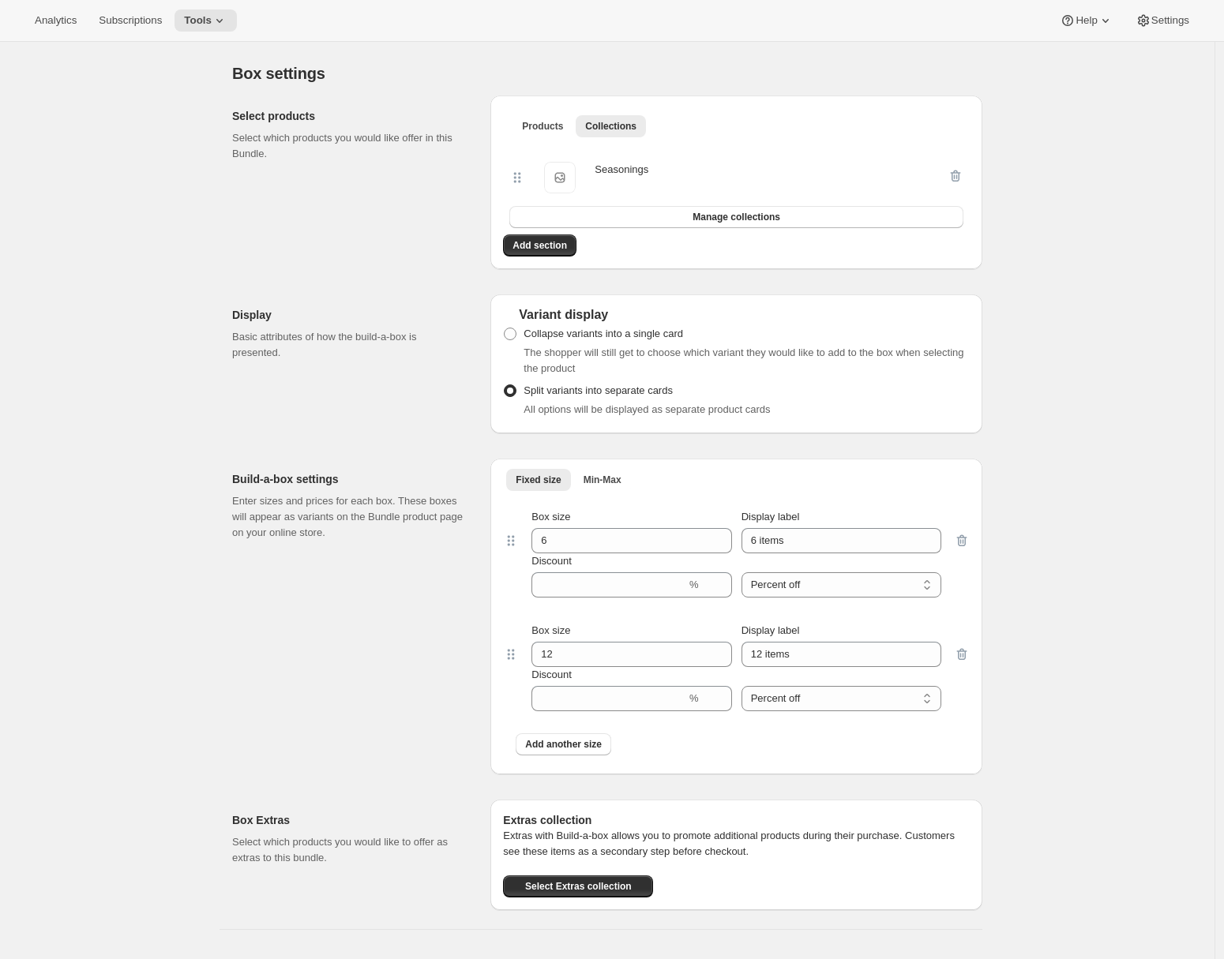
click at [439, 692] on div "Build-a-box settings Enter sizes and prices for each box. These boxes will appe…" at bounding box center [355, 617] width 246 height 316
click at [542, 339] on span "Collapse variants into a single card" at bounding box center [602, 334] width 159 height 12
click at [504, 328] on input "Collapse variants into a single card" at bounding box center [504, 328] width 1 height 1
radio input "true"
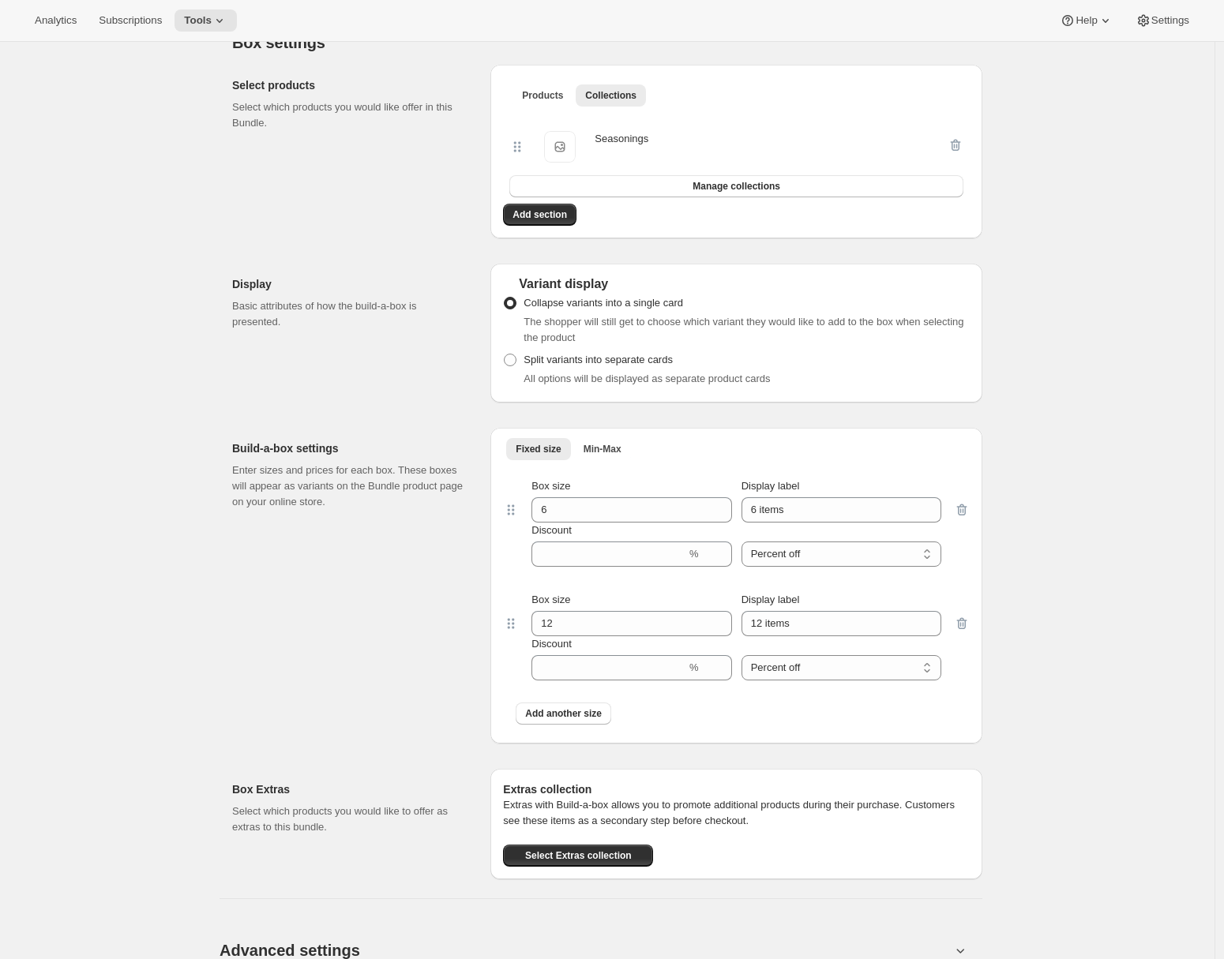
scroll to position [857, 0]
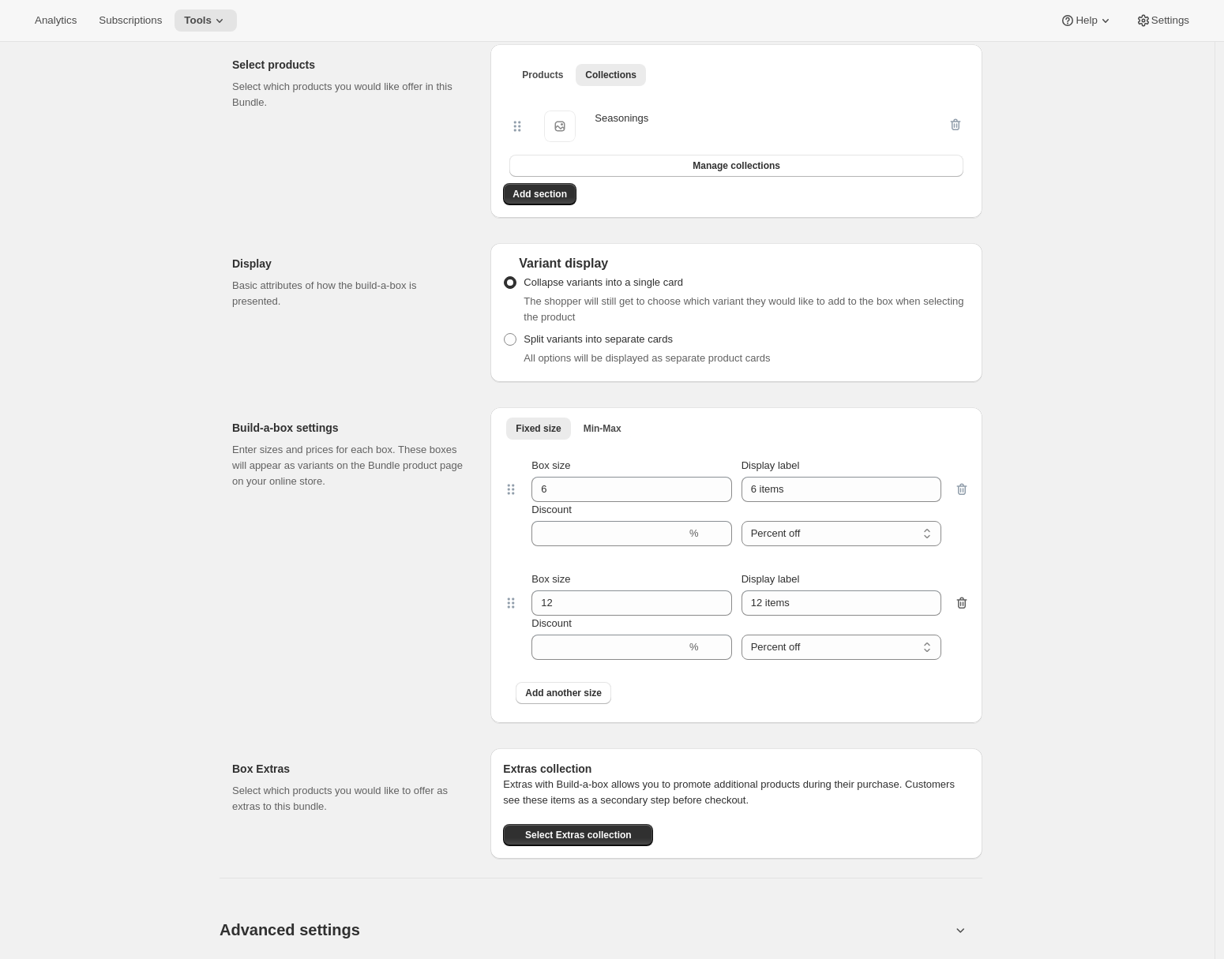
click at [966, 611] on icon "button" at bounding box center [962, 603] width 16 height 16
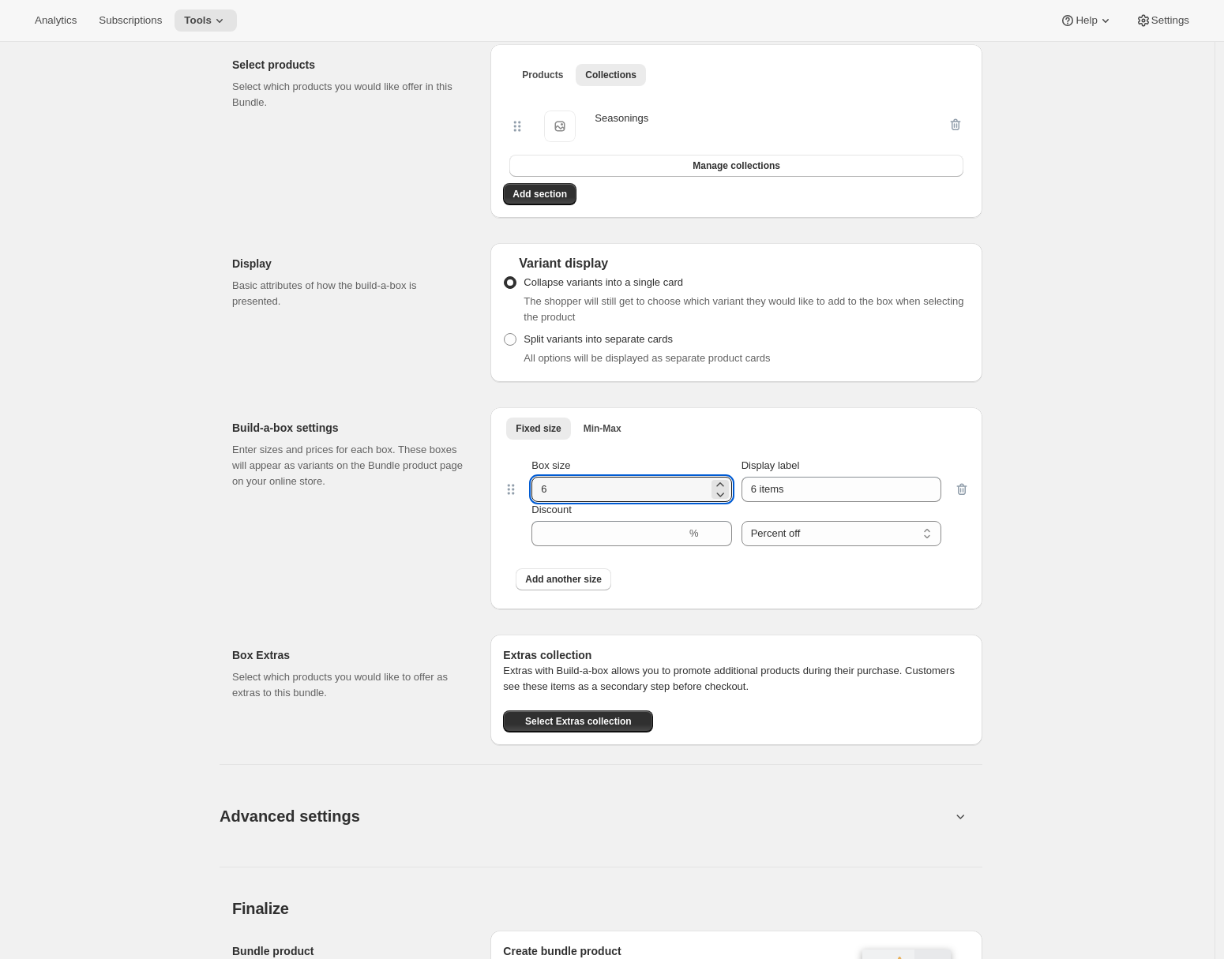
drag, startPoint x: 572, startPoint y: 517, endPoint x: 508, endPoint y: 513, distance: 64.1
click at [508, 513] on div "Box size 6 Display label 6 items Discount % Percent off Amount off Percent off" at bounding box center [736, 502] width 467 height 114
type input "5"
click at [467, 583] on div "Build-a-box settings Enter sizes and prices for each box. These boxes will appe…" at bounding box center [355, 508] width 246 height 202
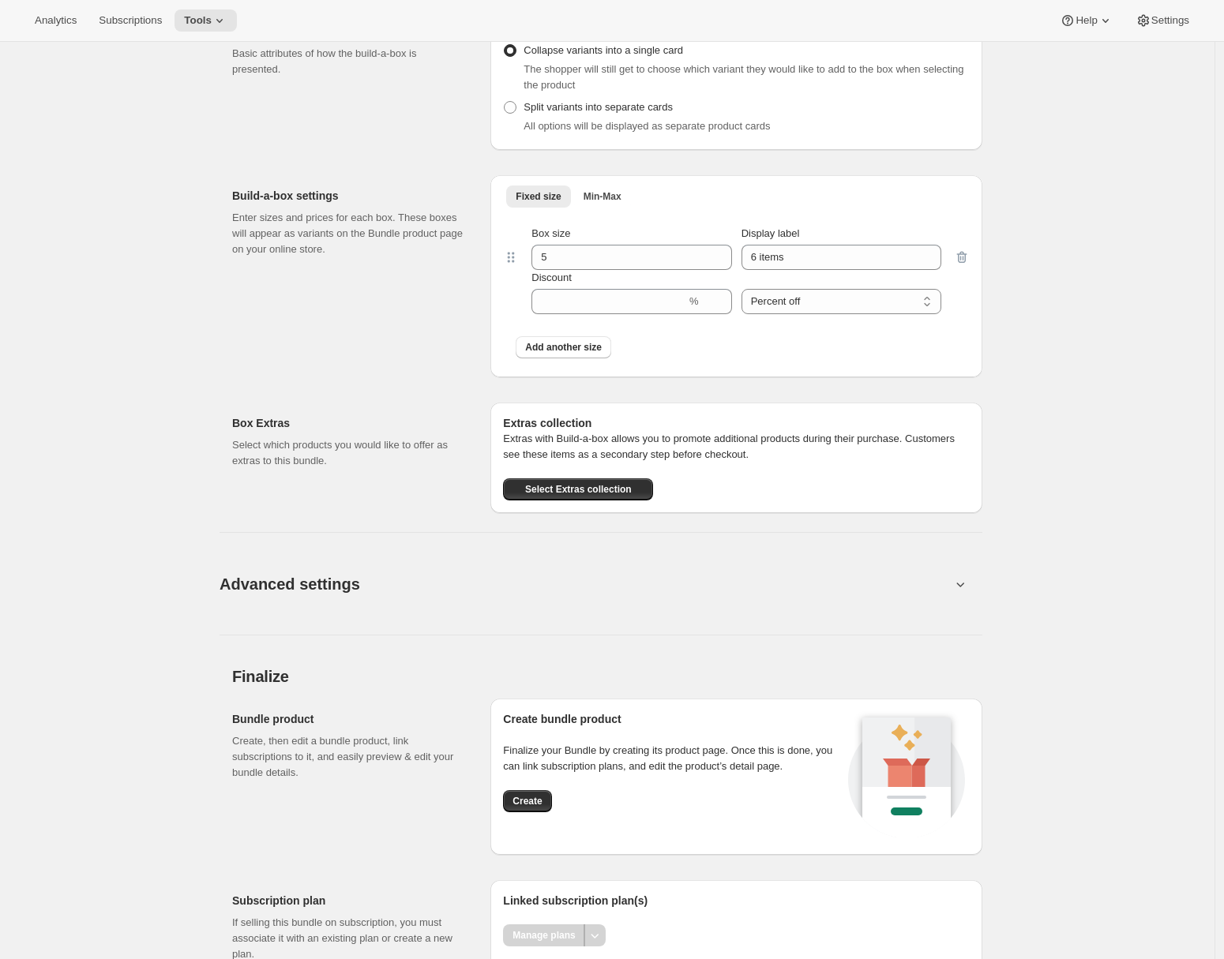
scroll to position [1189, 0]
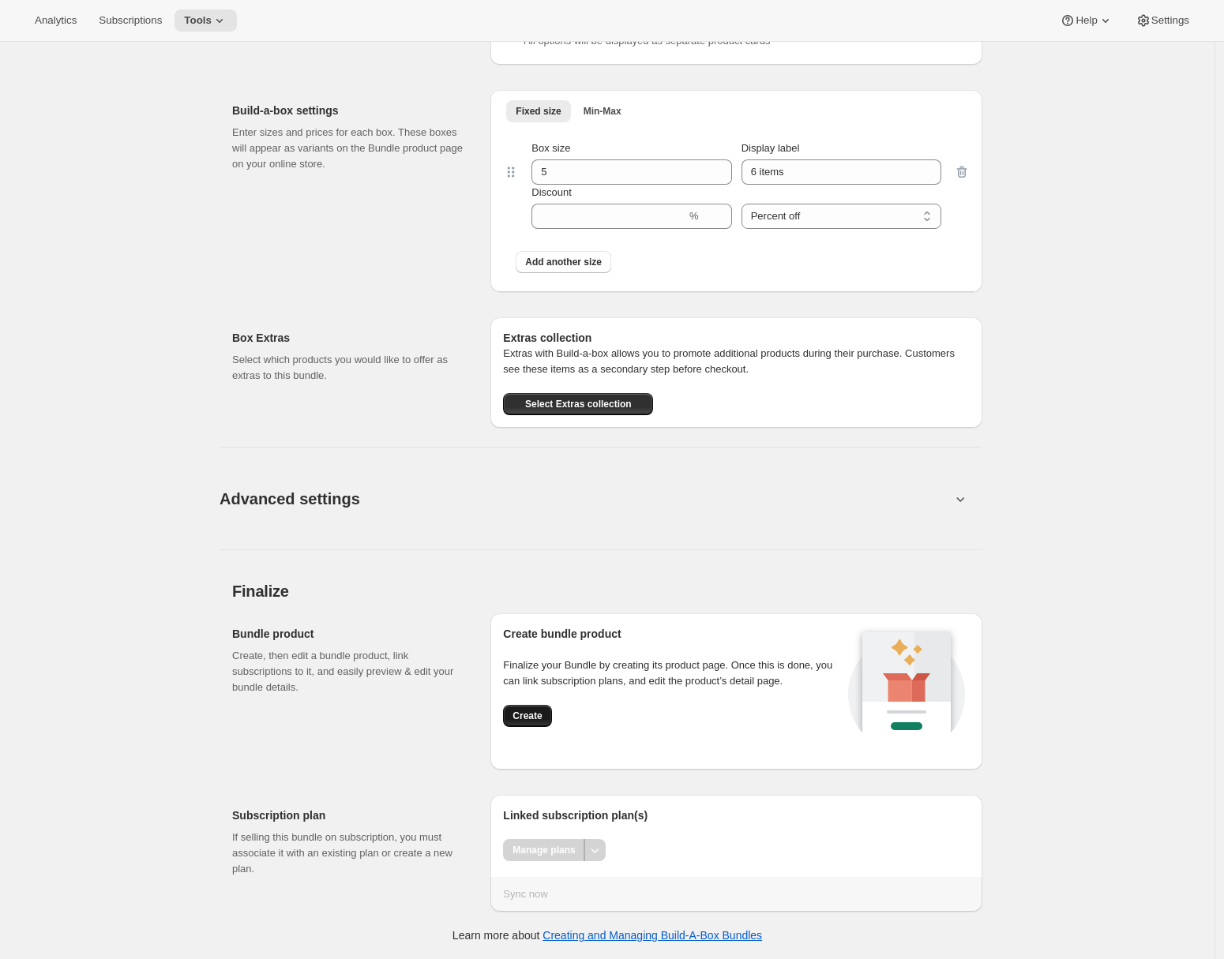
click at [530, 711] on span "Create" at bounding box center [526, 716] width 29 height 13
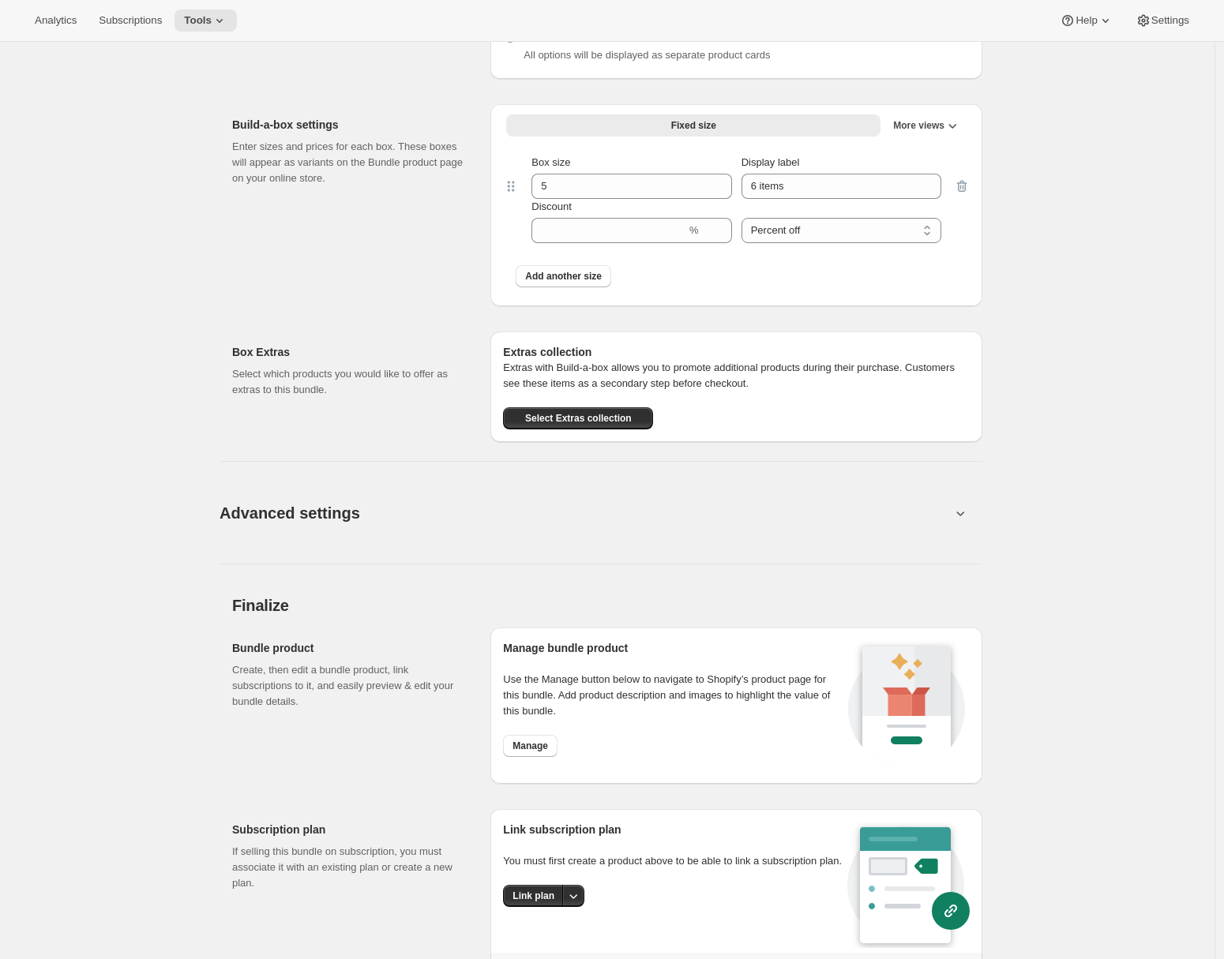
scroll to position [726, 0]
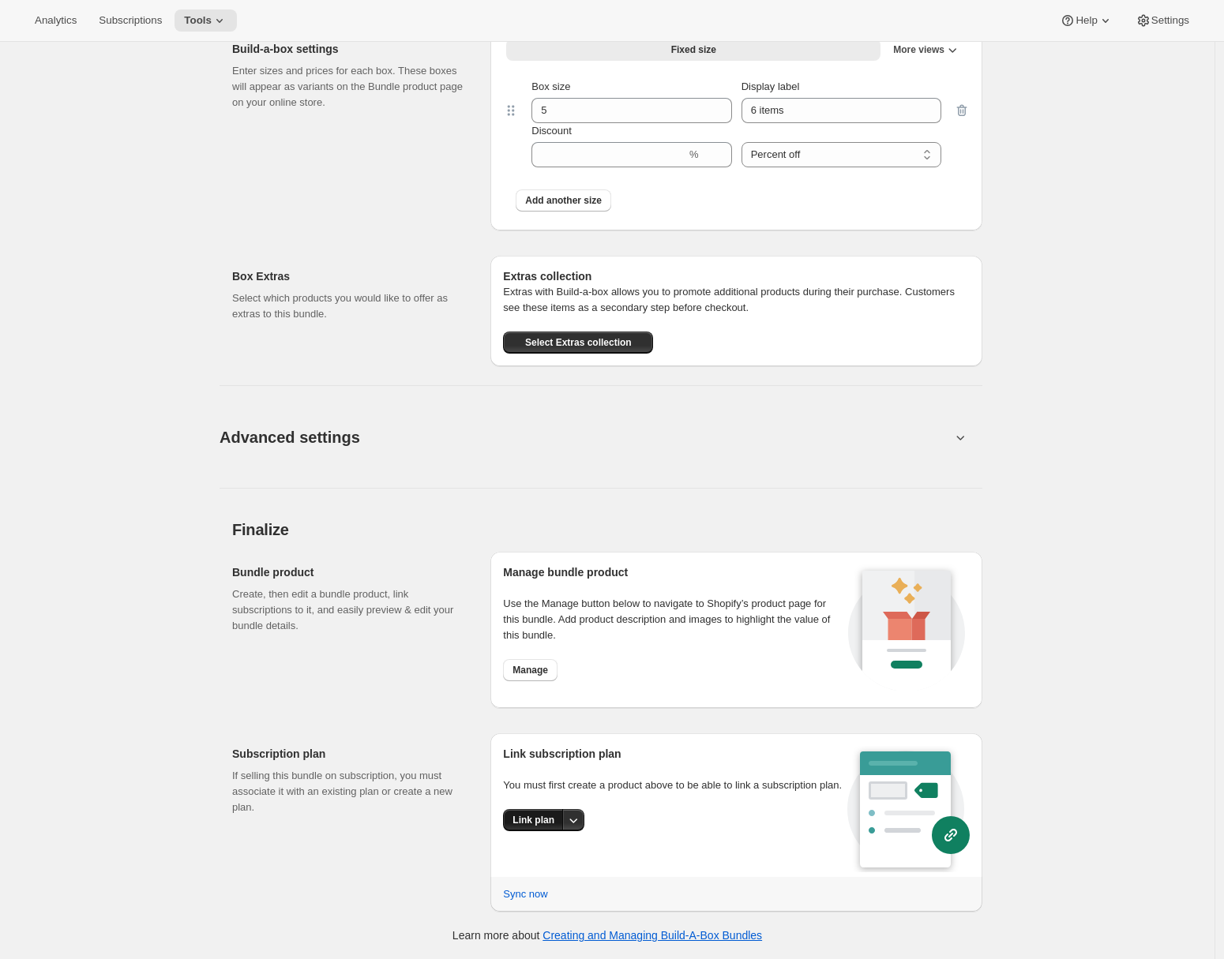
click at [552, 827] on span "Link plan" at bounding box center [533, 820] width 42 height 13
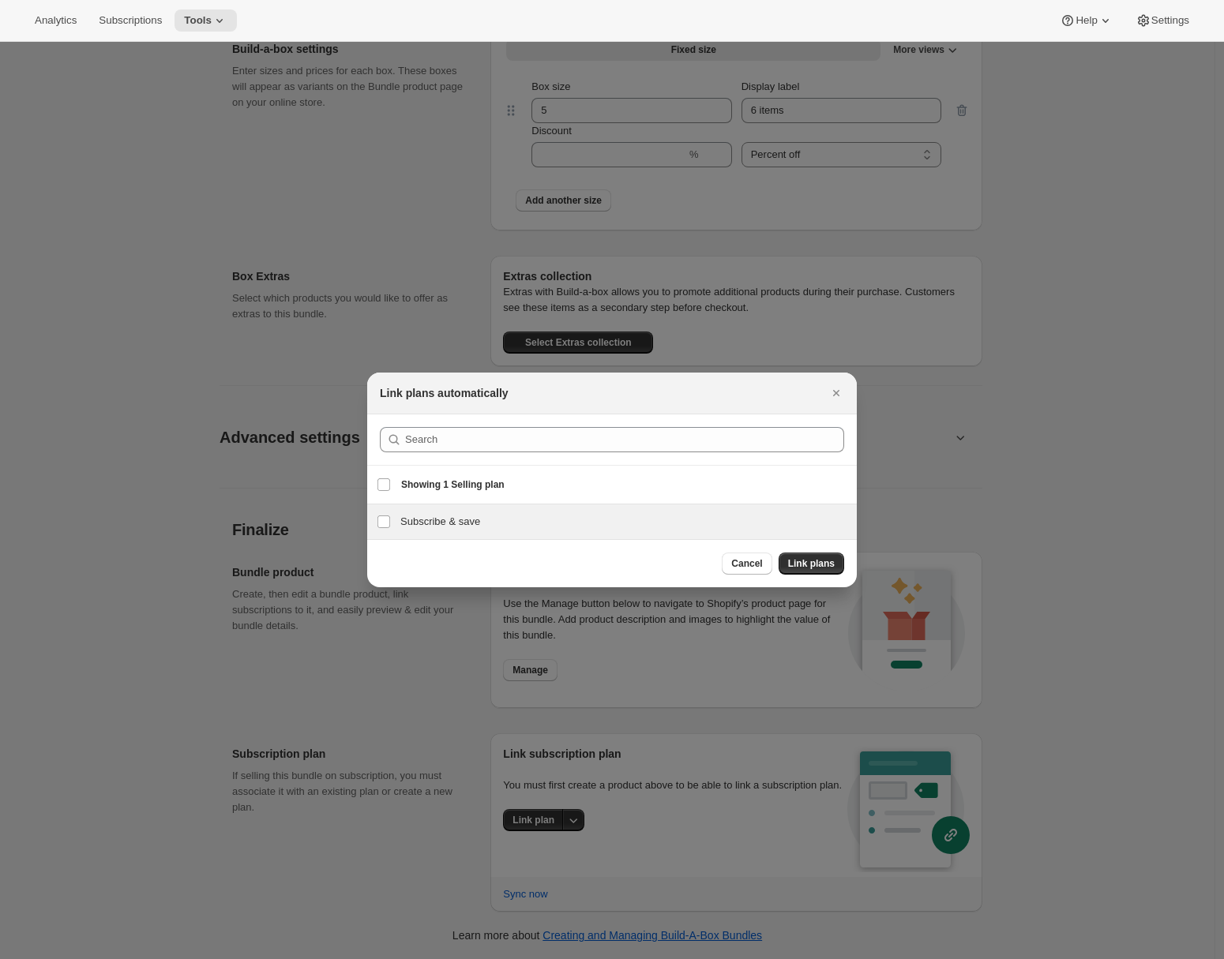
click at [437, 528] on h3 "Subscribe & save" at bounding box center [623, 522] width 447 height 16
checkbox input "true"
click at [797, 564] on span "Link plans" at bounding box center [811, 563] width 47 height 13
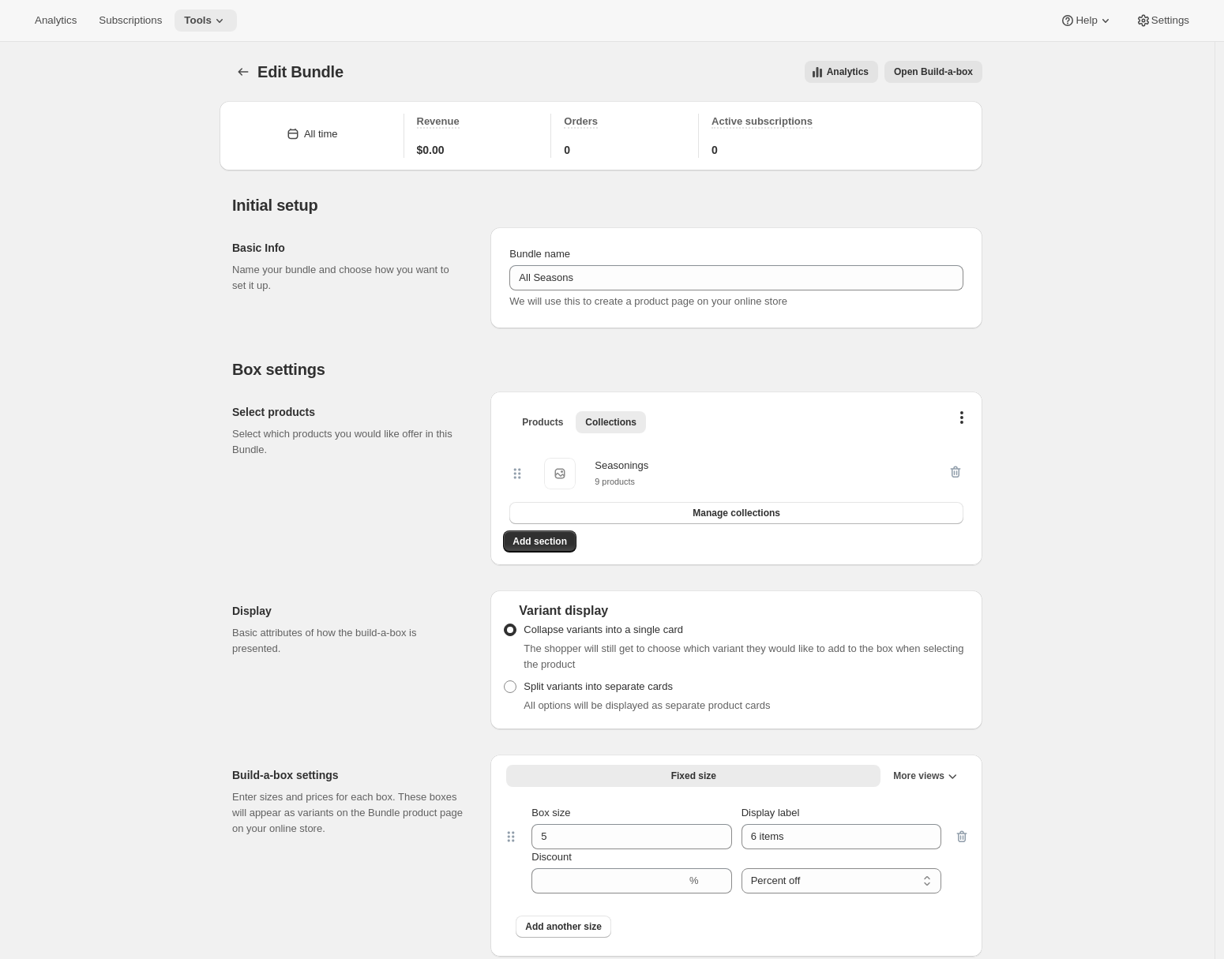
click at [231, 29] on button "Tools" at bounding box center [205, 20] width 62 height 22
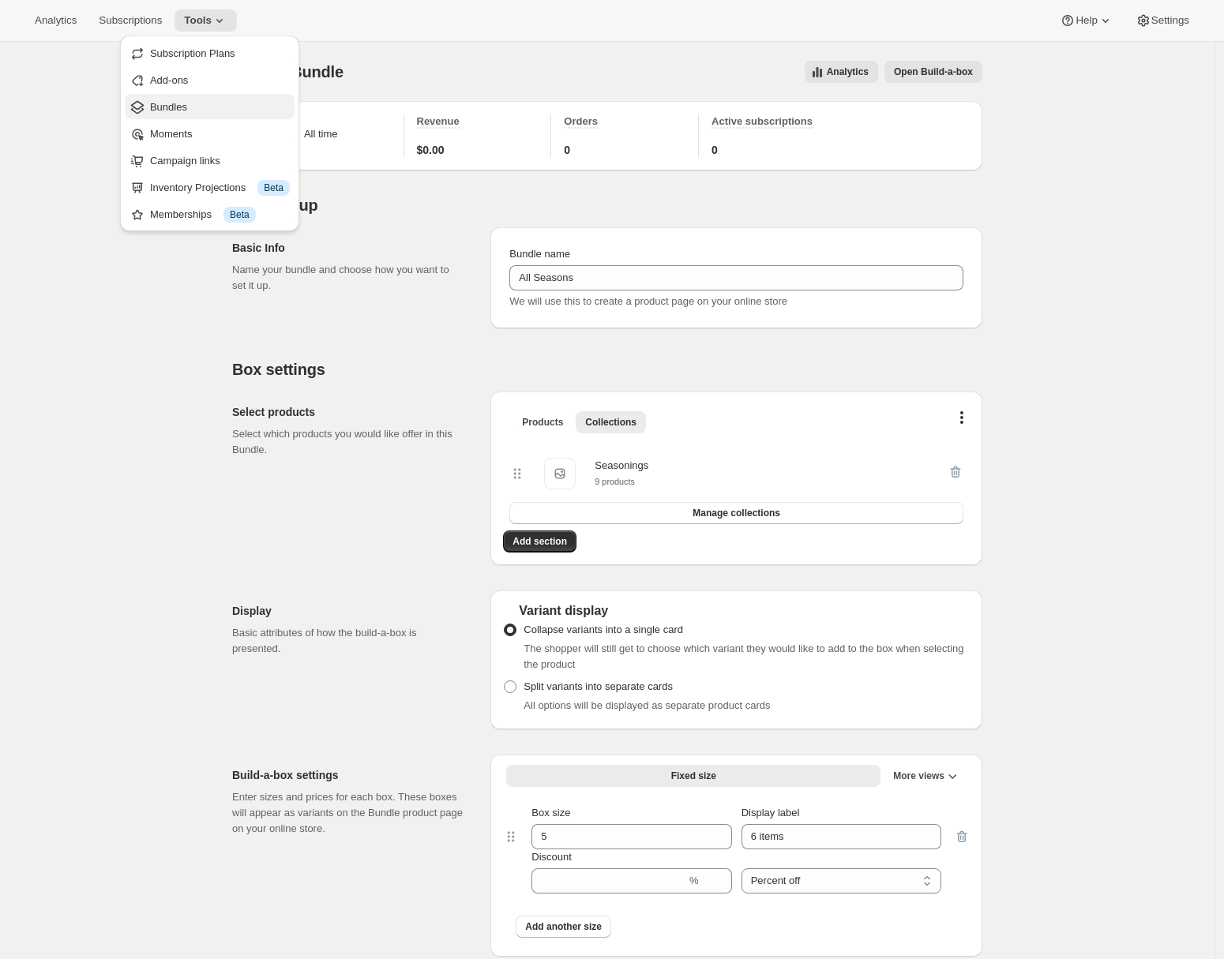
click at [212, 113] on span "Bundles" at bounding box center [220, 107] width 140 height 16
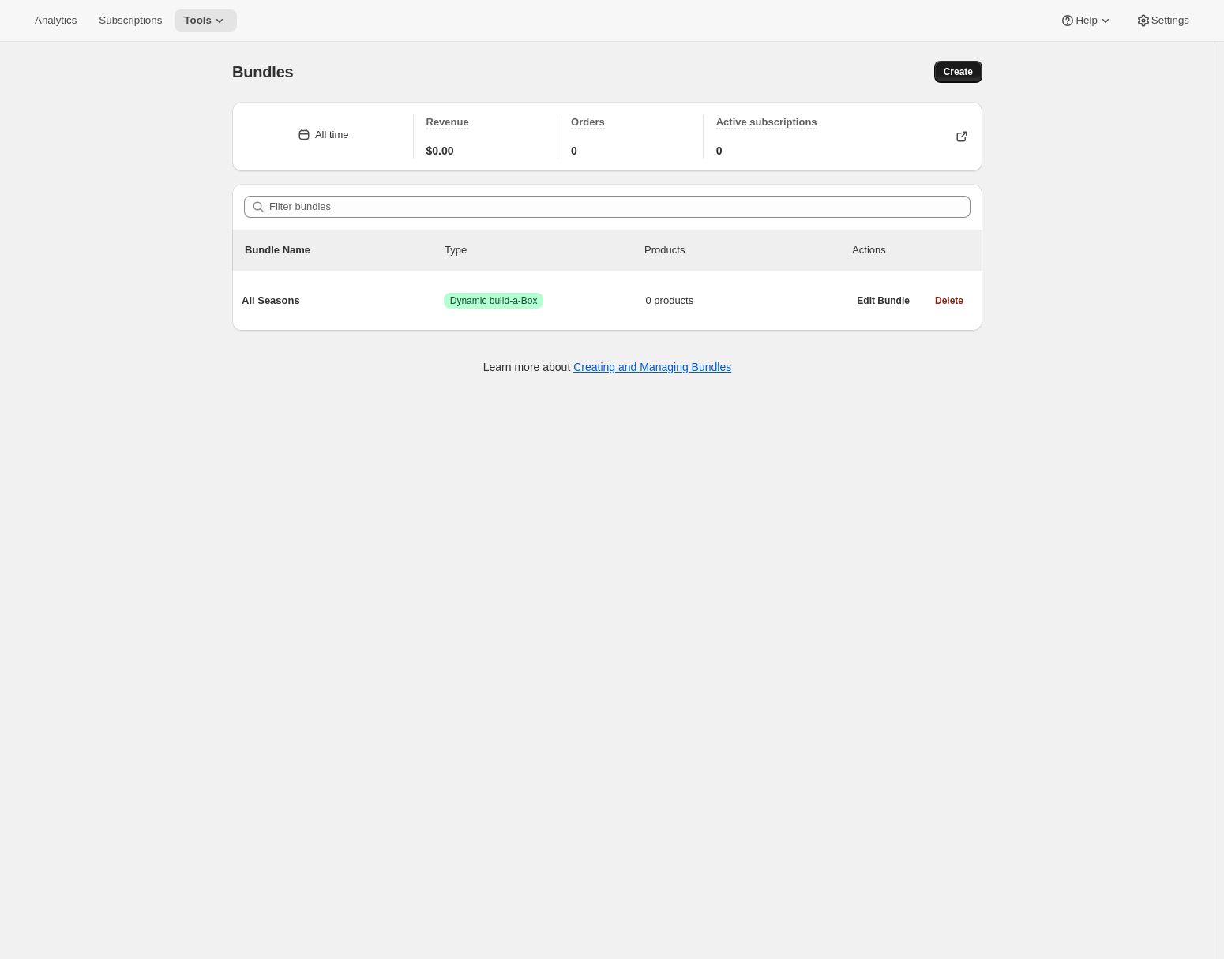
click at [969, 79] on button "Create" at bounding box center [958, 72] width 48 height 22
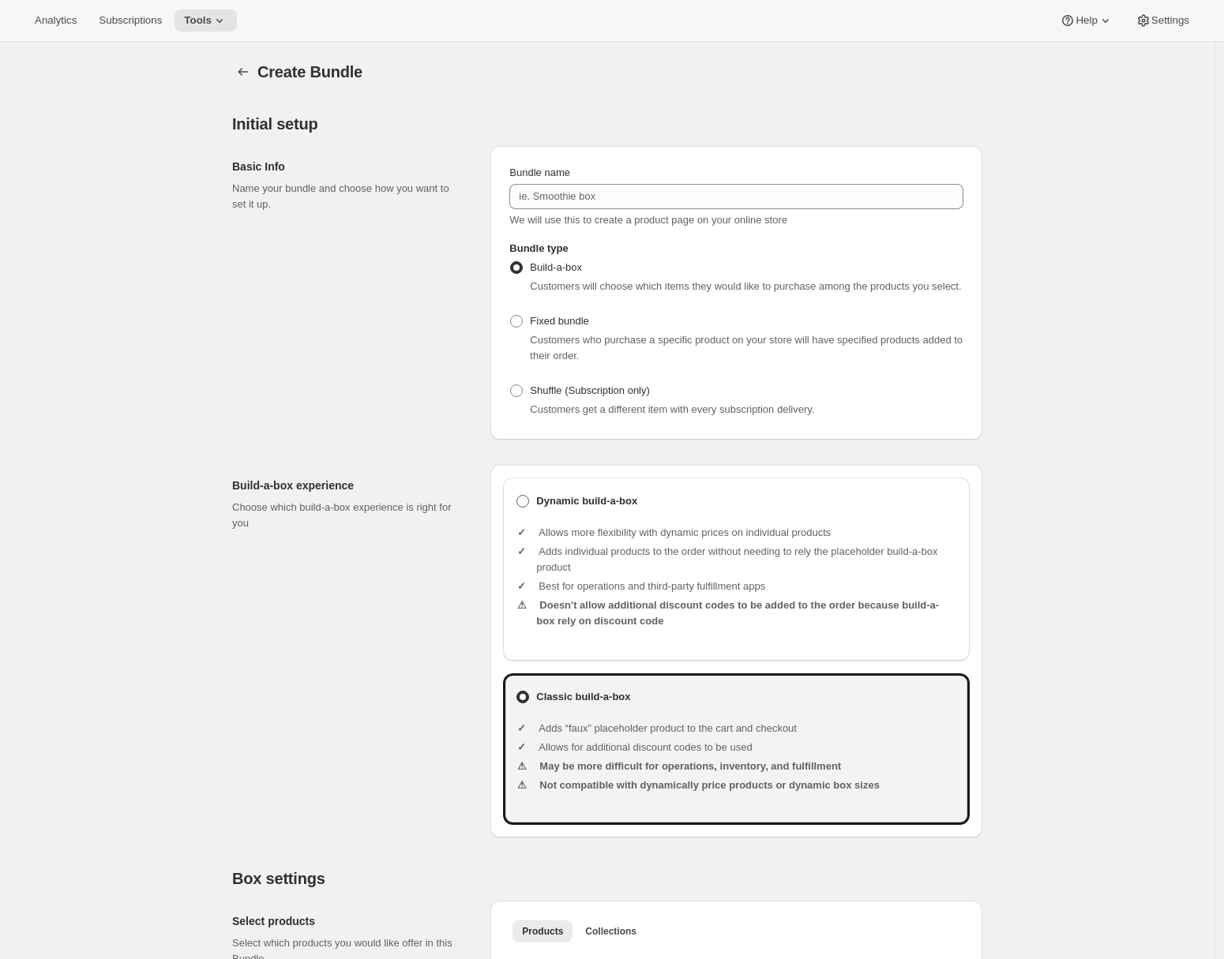
click at [577, 509] on b "Dynamic build-a-box" at bounding box center [586, 501] width 101 height 16
click at [517, 496] on input "Dynamic build-a-box" at bounding box center [516, 495] width 1 height 1
radio input "true"
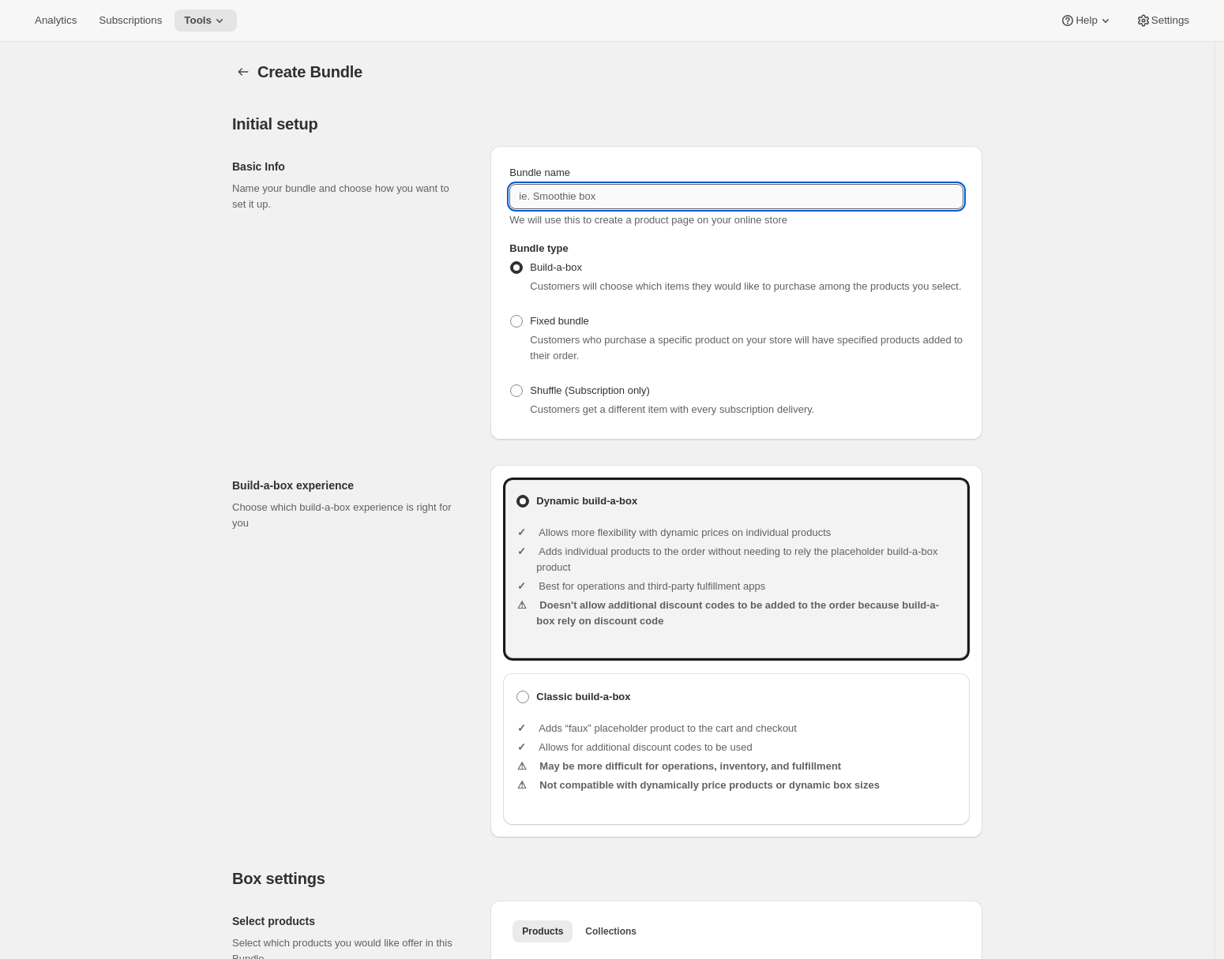
click at [643, 197] on input "Bundle name" at bounding box center [736, 196] width 454 height 25
paste input "All Electrolytes"
type input "All Electrolytes"
click at [411, 377] on div "Basic Info Name your bundle and choose how you want to set it up." at bounding box center [355, 293] width 246 height 294
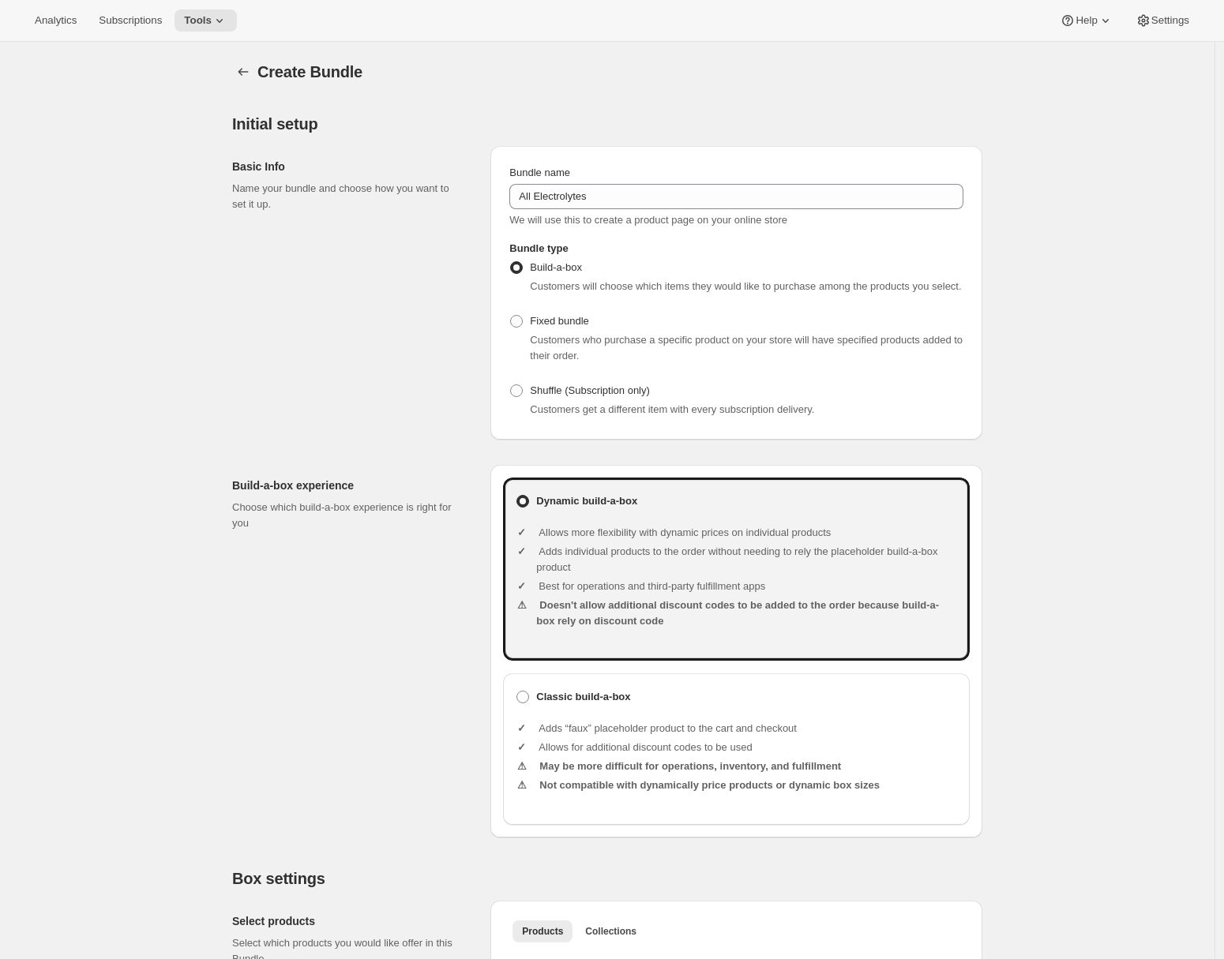
scroll to position [358, 0]
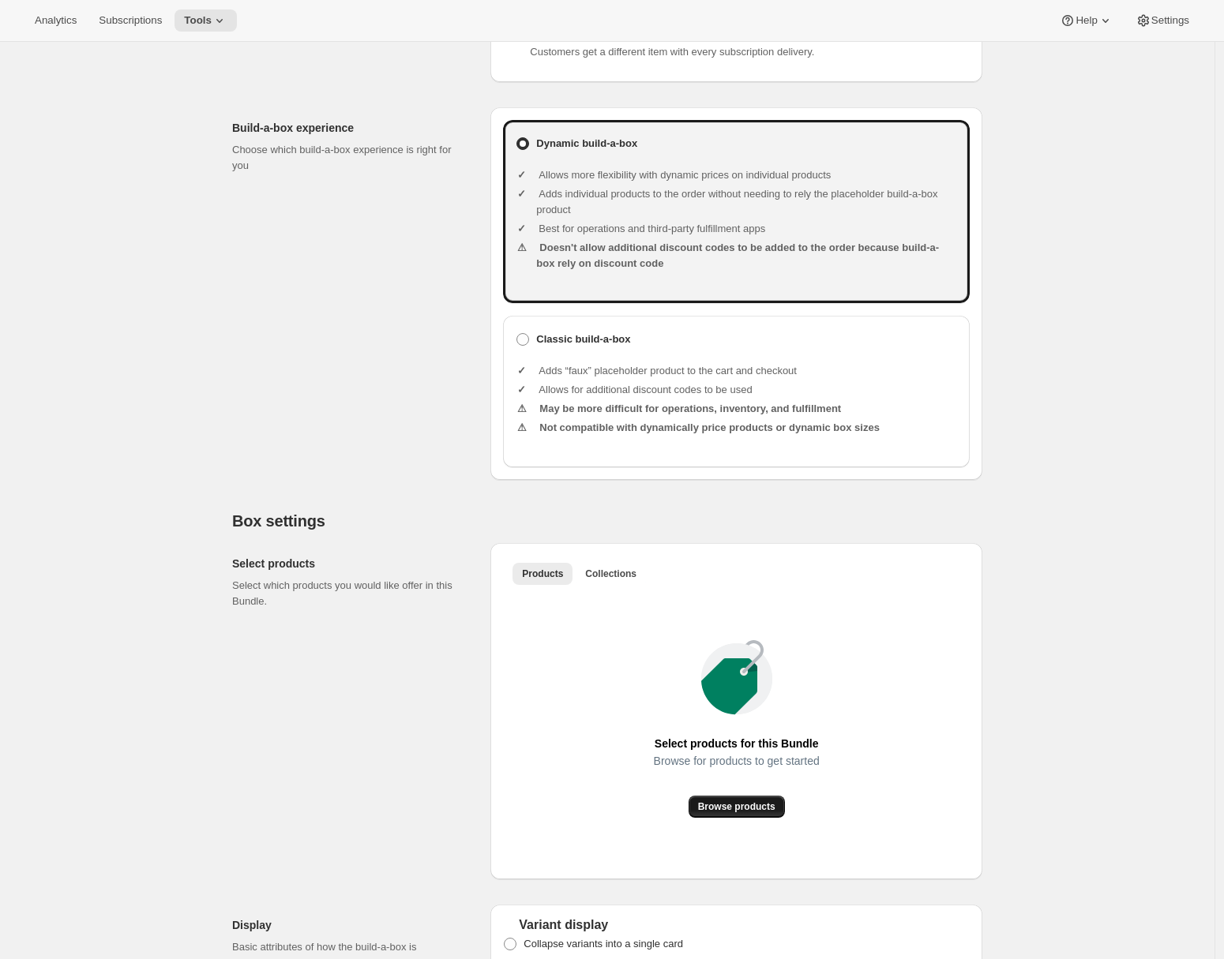
click at [715, 813] on span "Browse products" at bounding box center [736, 806] width 77 height 13
click at [609, 580] on span "Collections" at bounding box center [610, 574] width 51 height 13
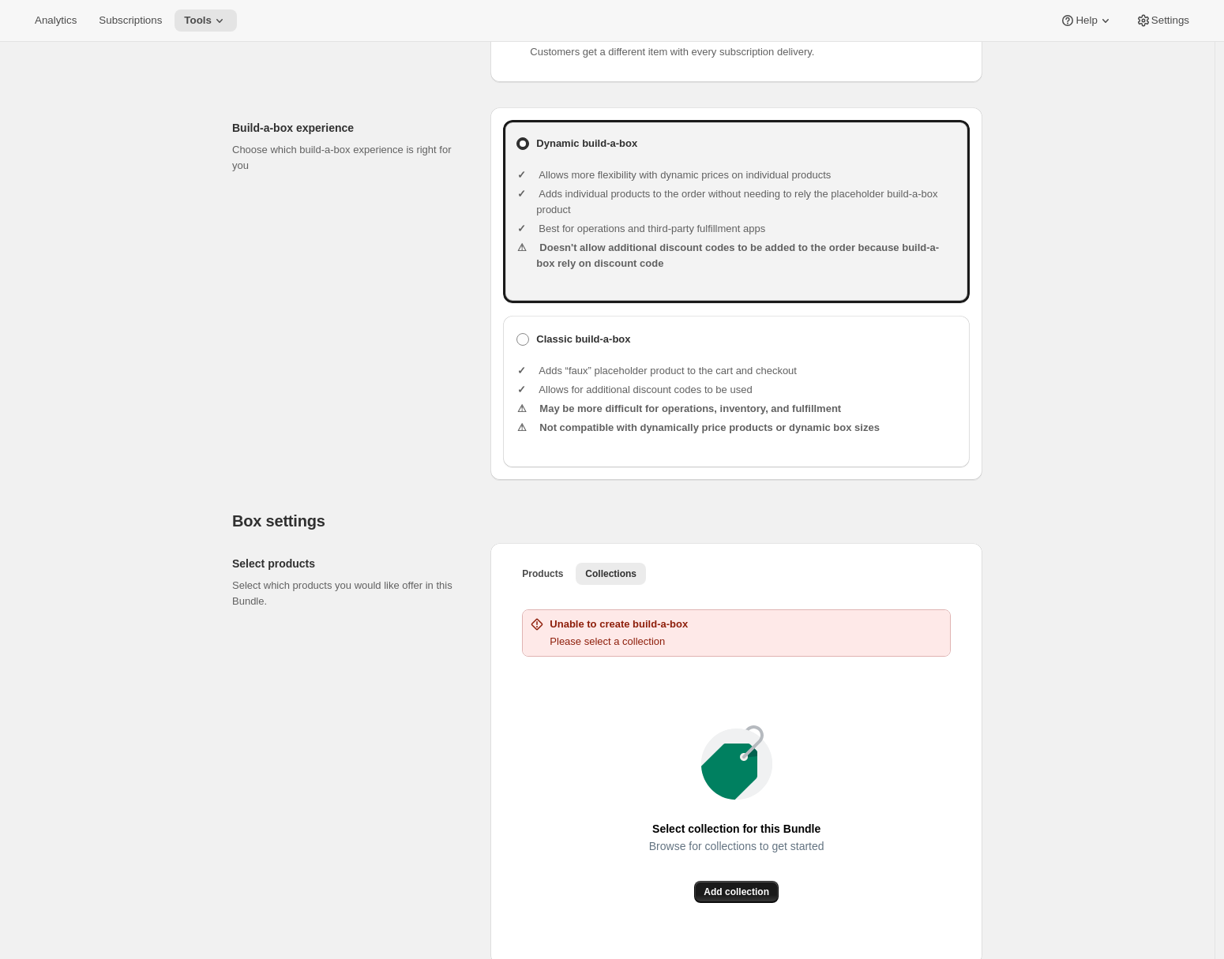
click at [728, 903] on button "Add collection" at bounding box center [736, 892] width 84 height 22
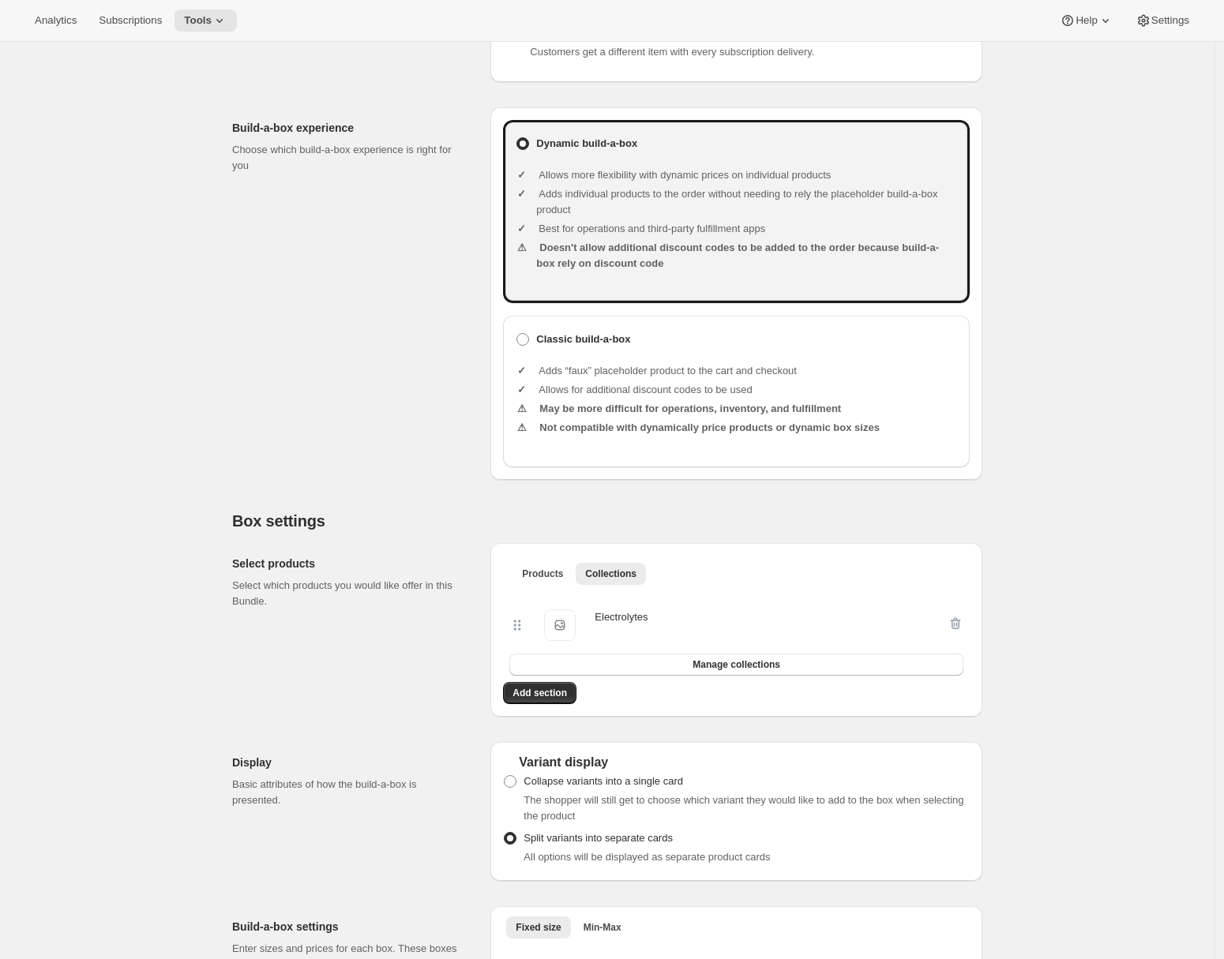
scroll to position [739, 0]
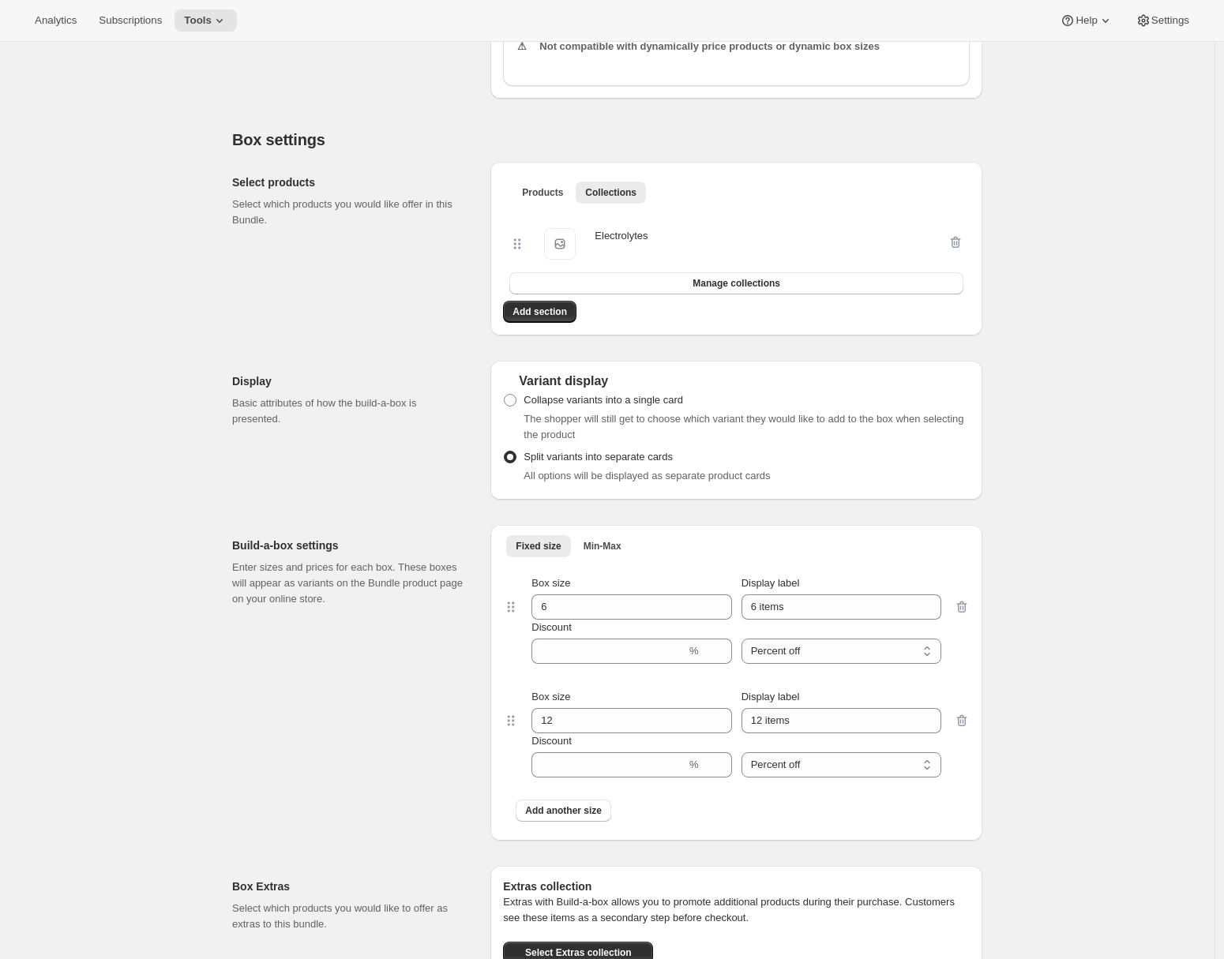
drag, startPoint x: 969, startPoint y: 738, endPoint x: 913, endPoint y: 720, distance: 58.2
click at [968, 729] on icon "button" at bounding box center [962, 721] width 16 height 16
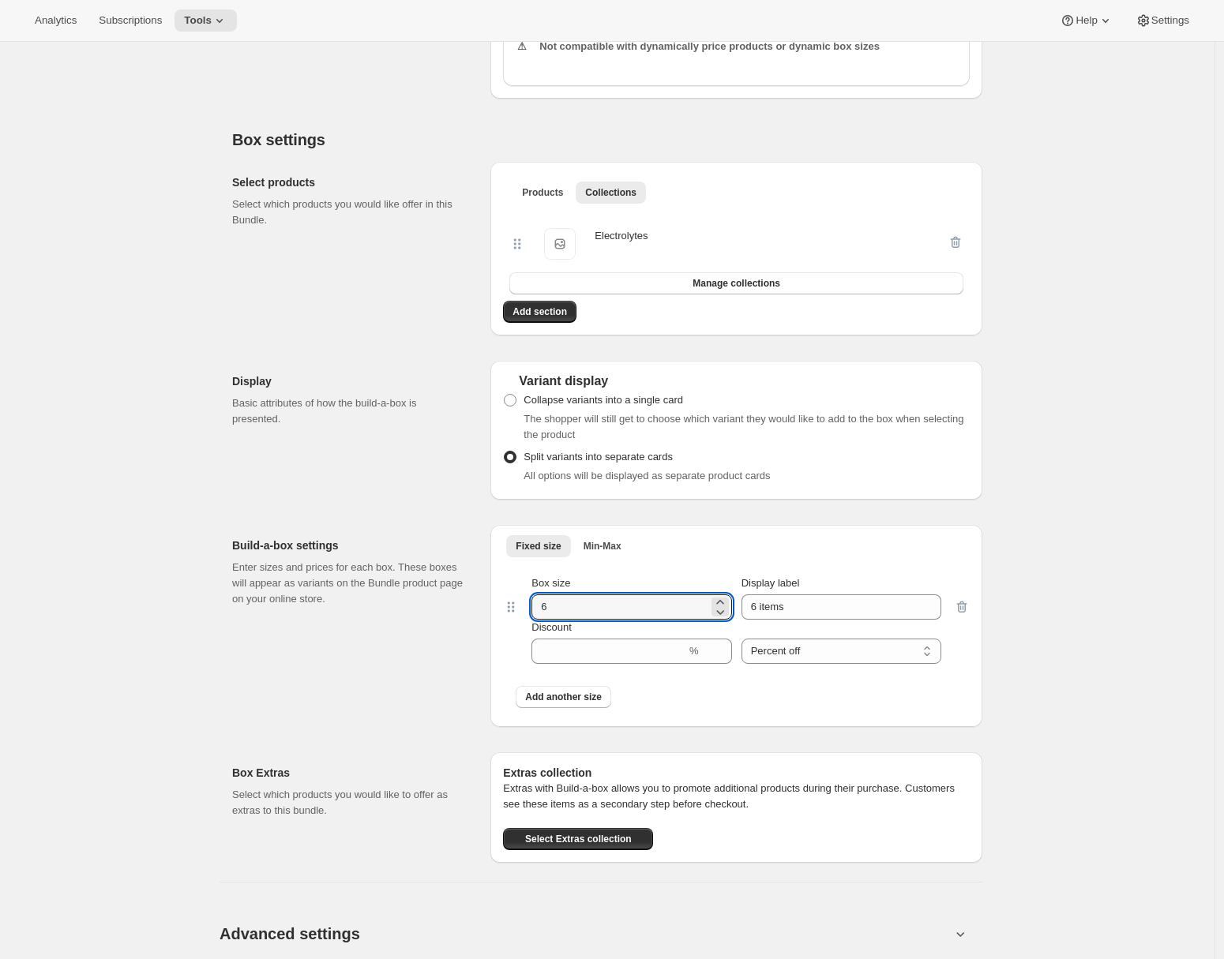
drag, startPoint x: 568, startPoint y: 628, endPoint x: 512, endPoint y: 621, distance: 55.6
click at [512, 621] on div "Box size 6 Display label 6 items Discount % Percent off Amount off Percent off" at bounding box center [736, 620] width 467 height 114
type input "5"
click at [381, 714] on div "Build-a-box settings Enter sizes and prices for each box. These boxes will appe…" at bounding box center [355, 626] width 246 height 202
click at [549, 406] on span "Collapse variants into a single card" at bounding box center [602, 400] width 159 height 12
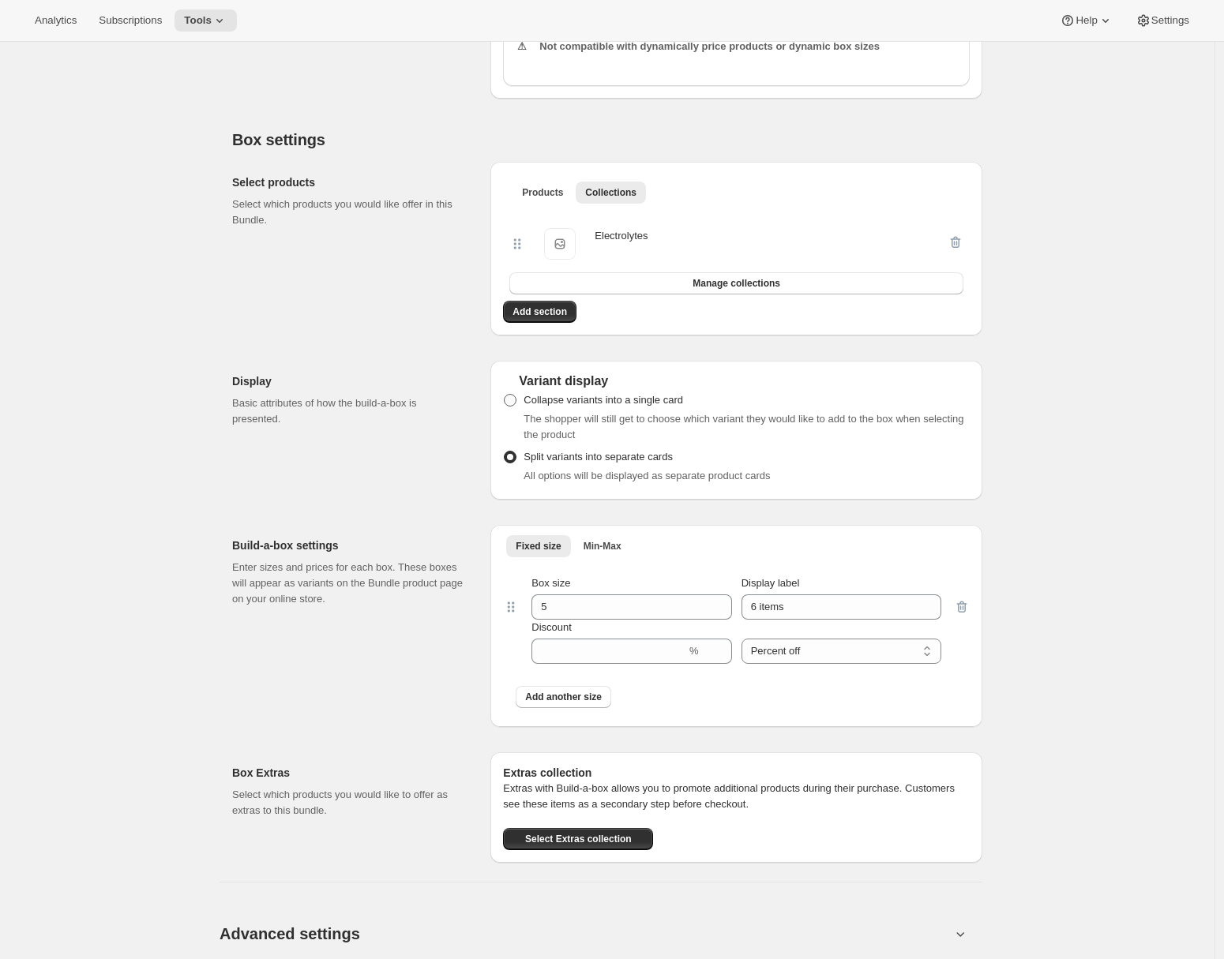
click at [504, 395] on input "Collapse variants into a single card" at bounding box center [504, 394] width 1 height 1
radio input "true"
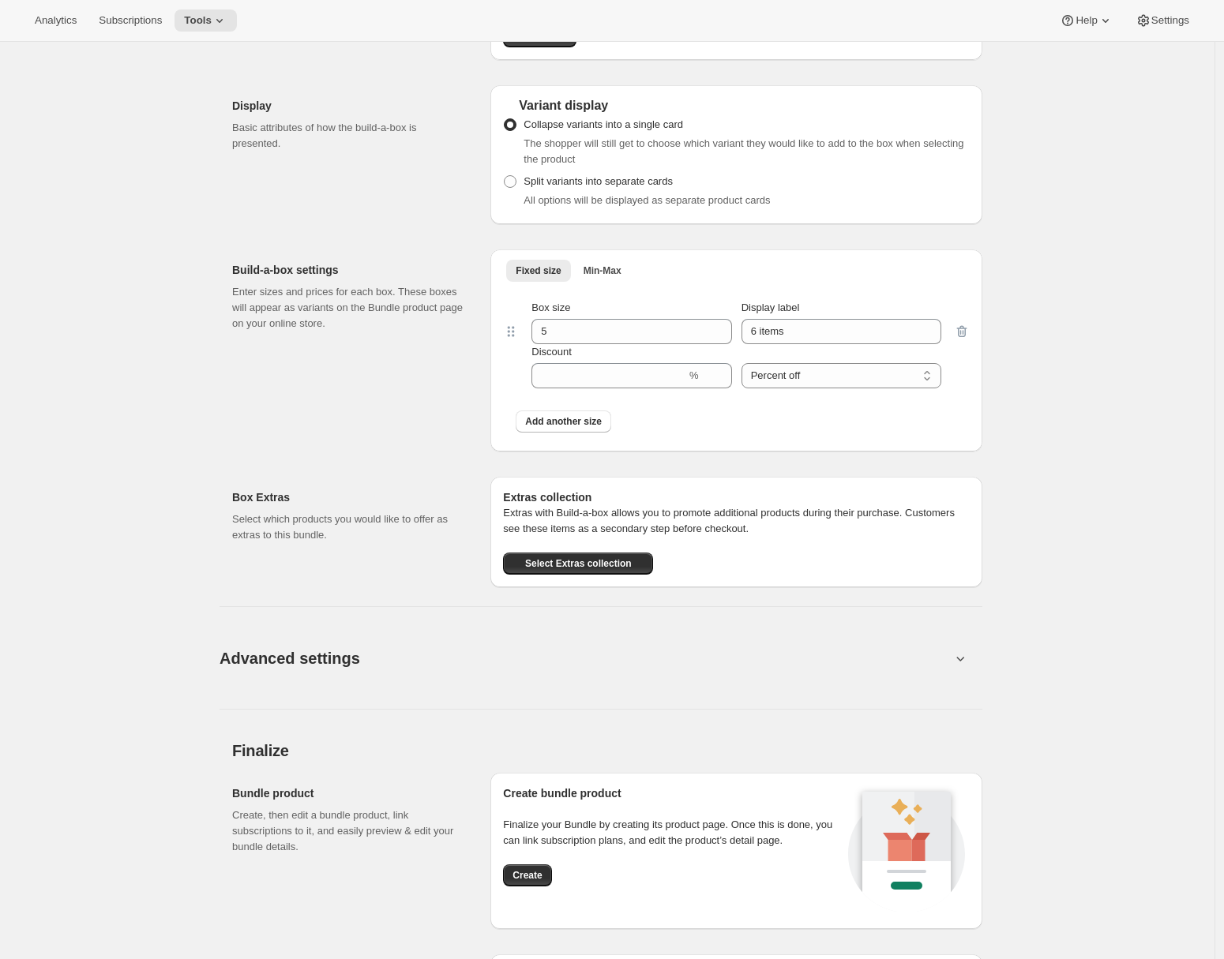
scroll to position [1189, 0]
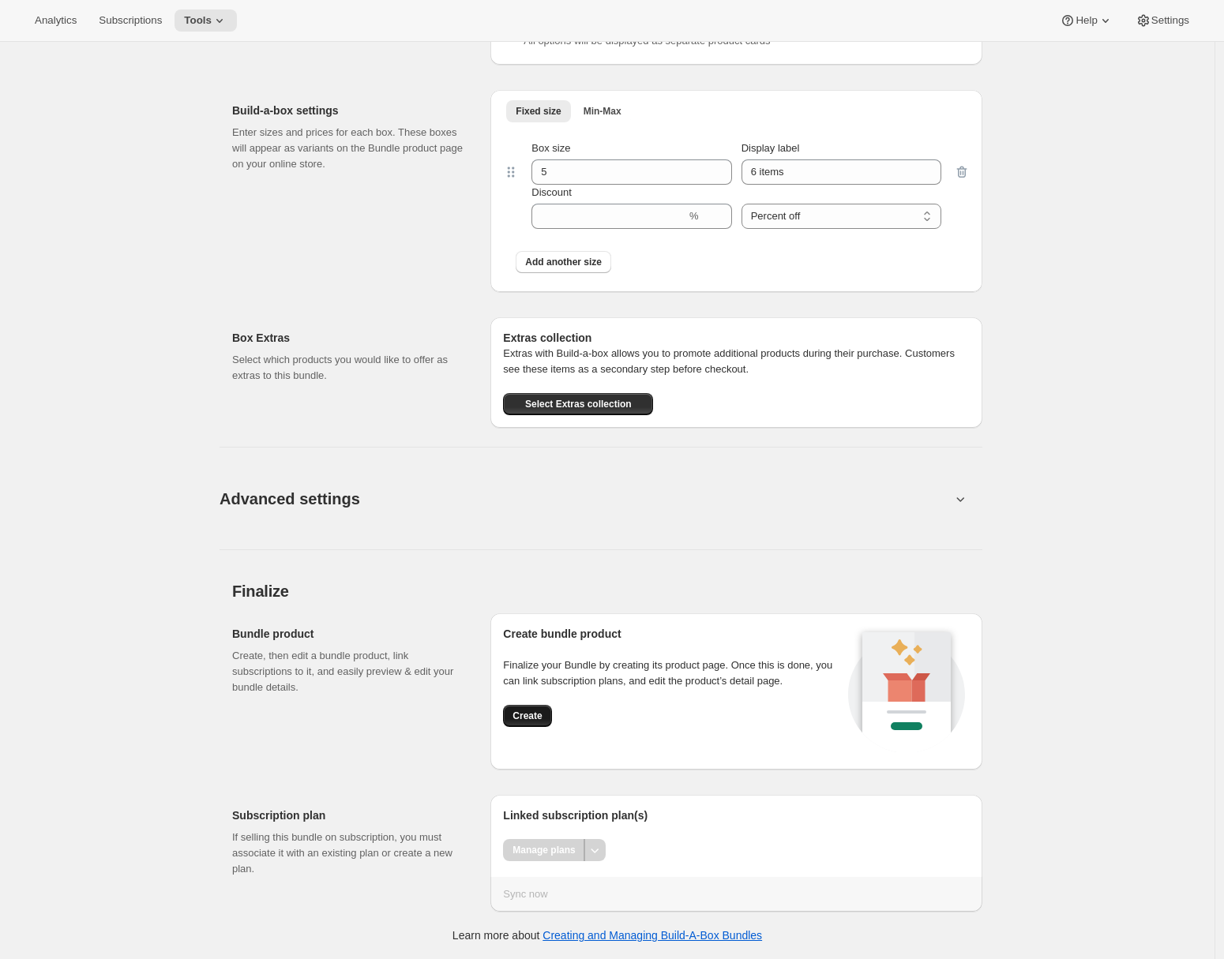
click at [538, 713] on span "Create" at bounding box center [526, 716] width 29 height 13
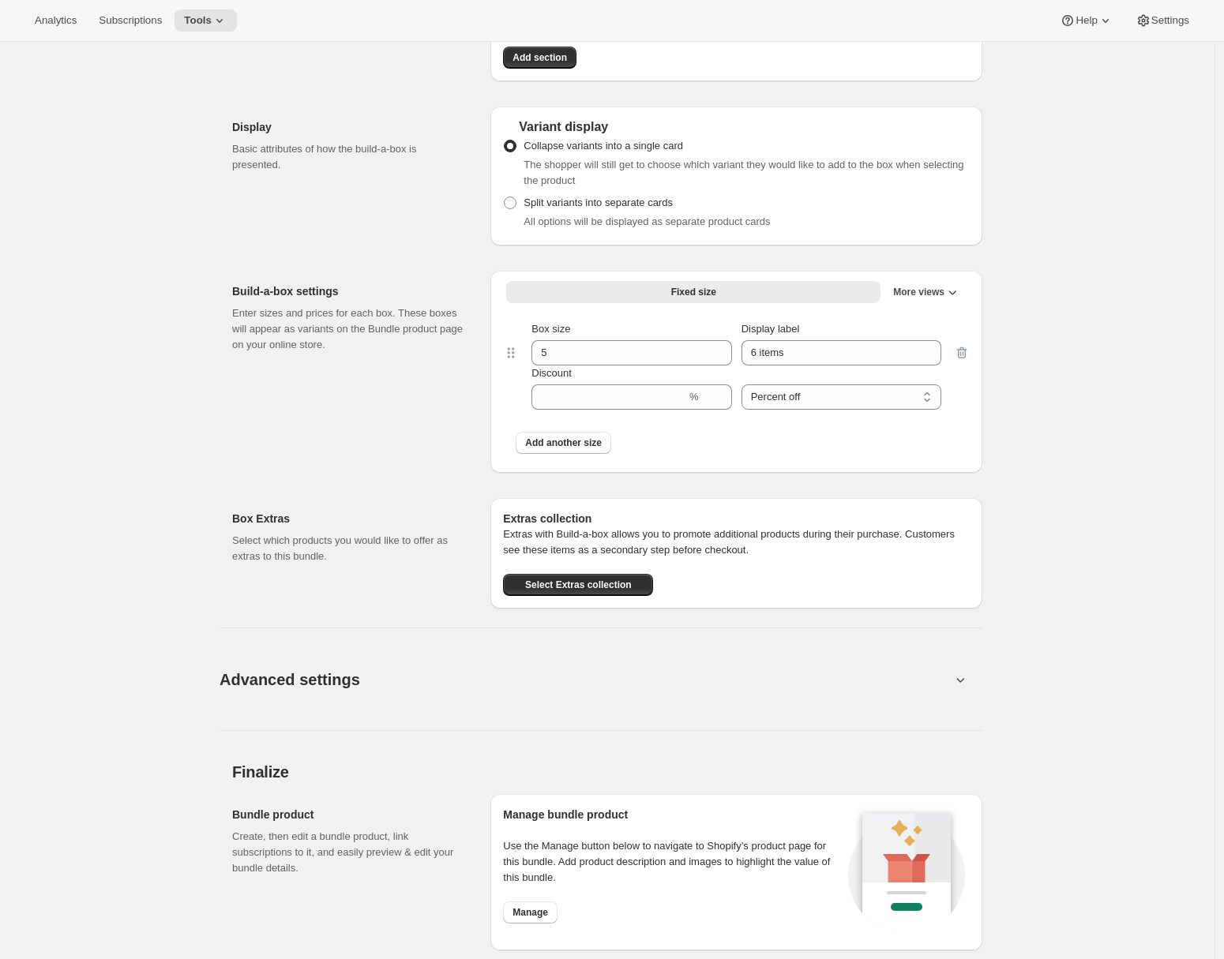
scroll to position [726, 0]
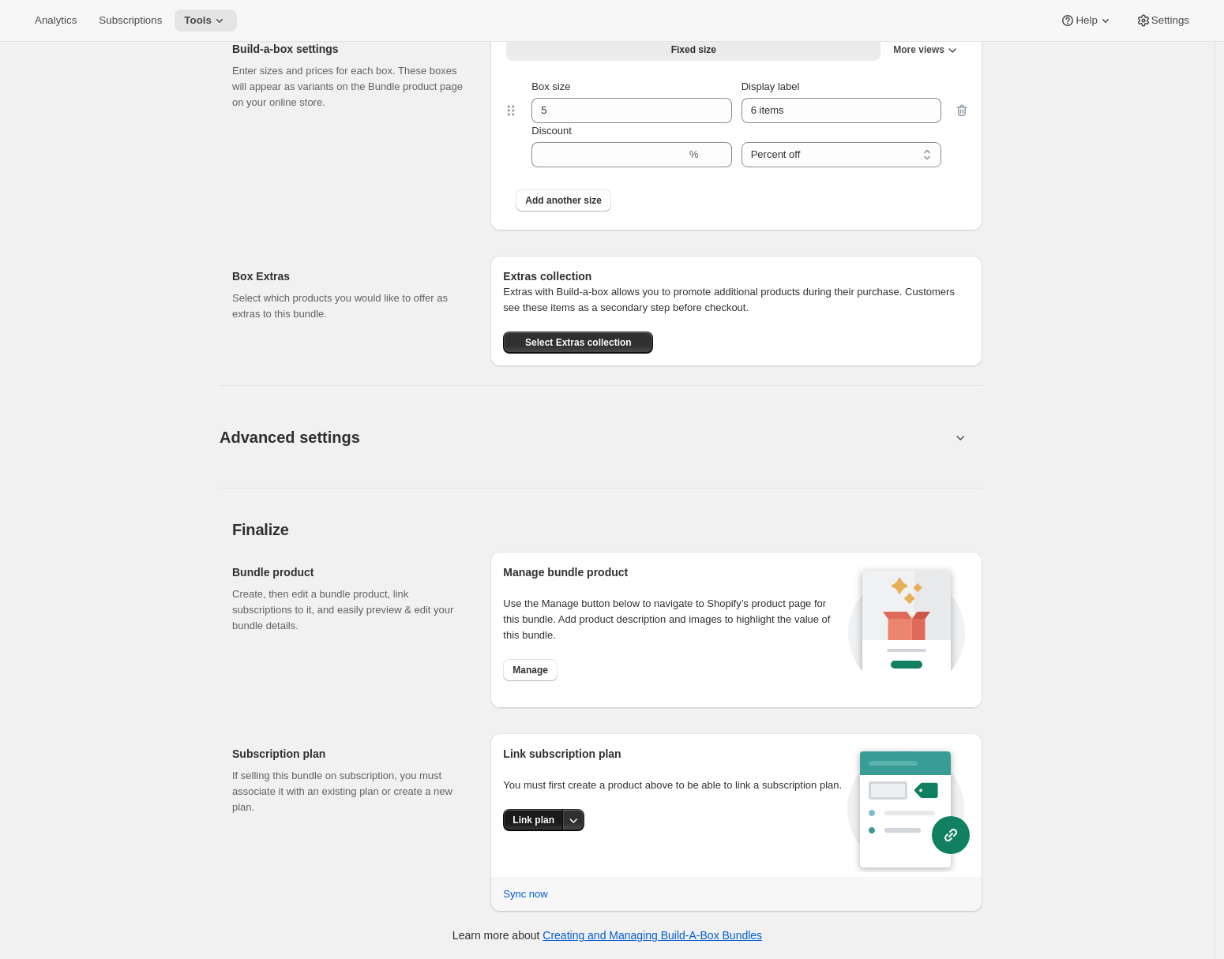
click at [542, 827] on span "Link plan" at bounding box center [533, 820] width 42 height 13
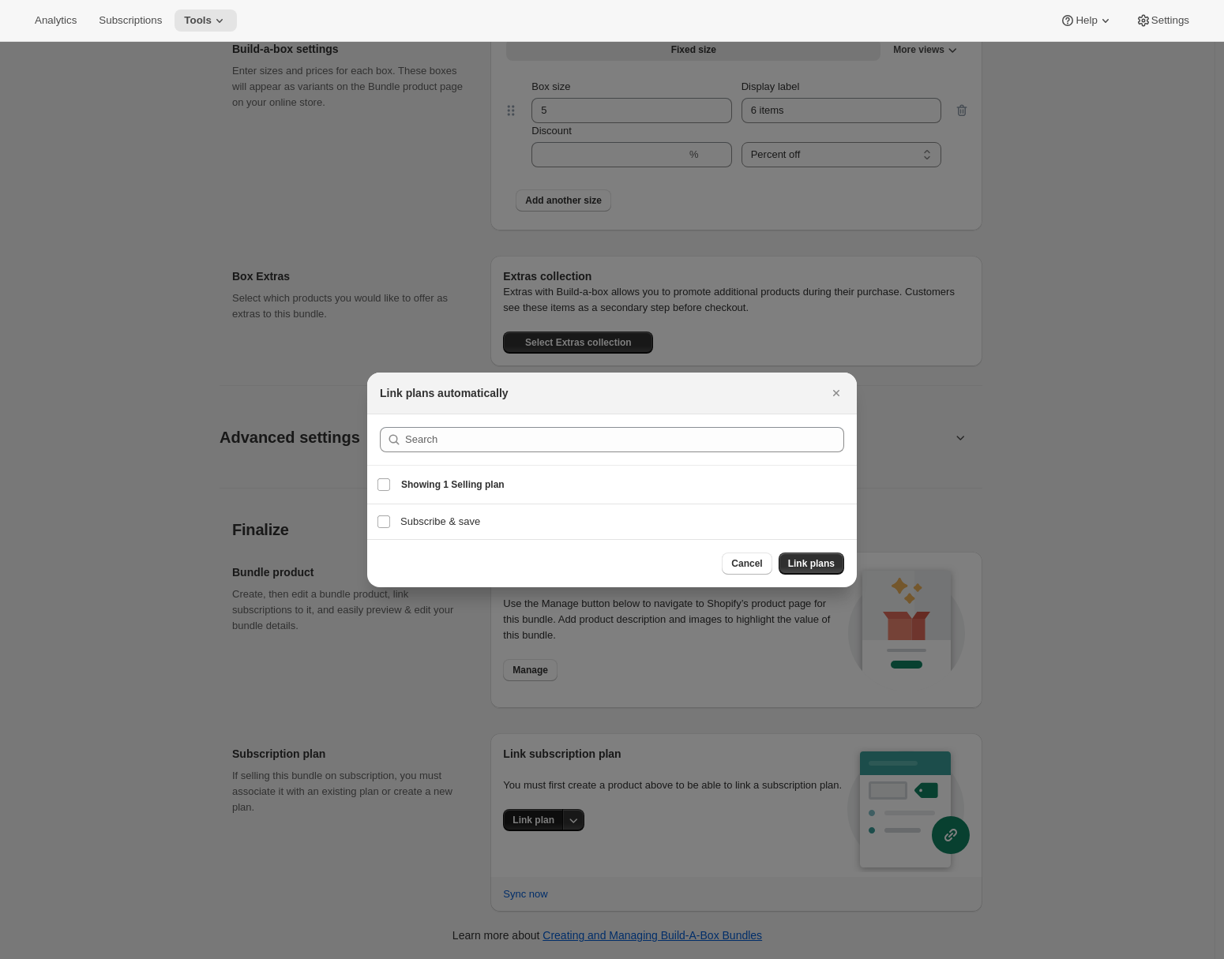
scroll to position [0, 0]
click at [477, 524] on h3 "Subscribe & save" at bounding box center [623, 522] width 447 height 16
checkbox input "true"
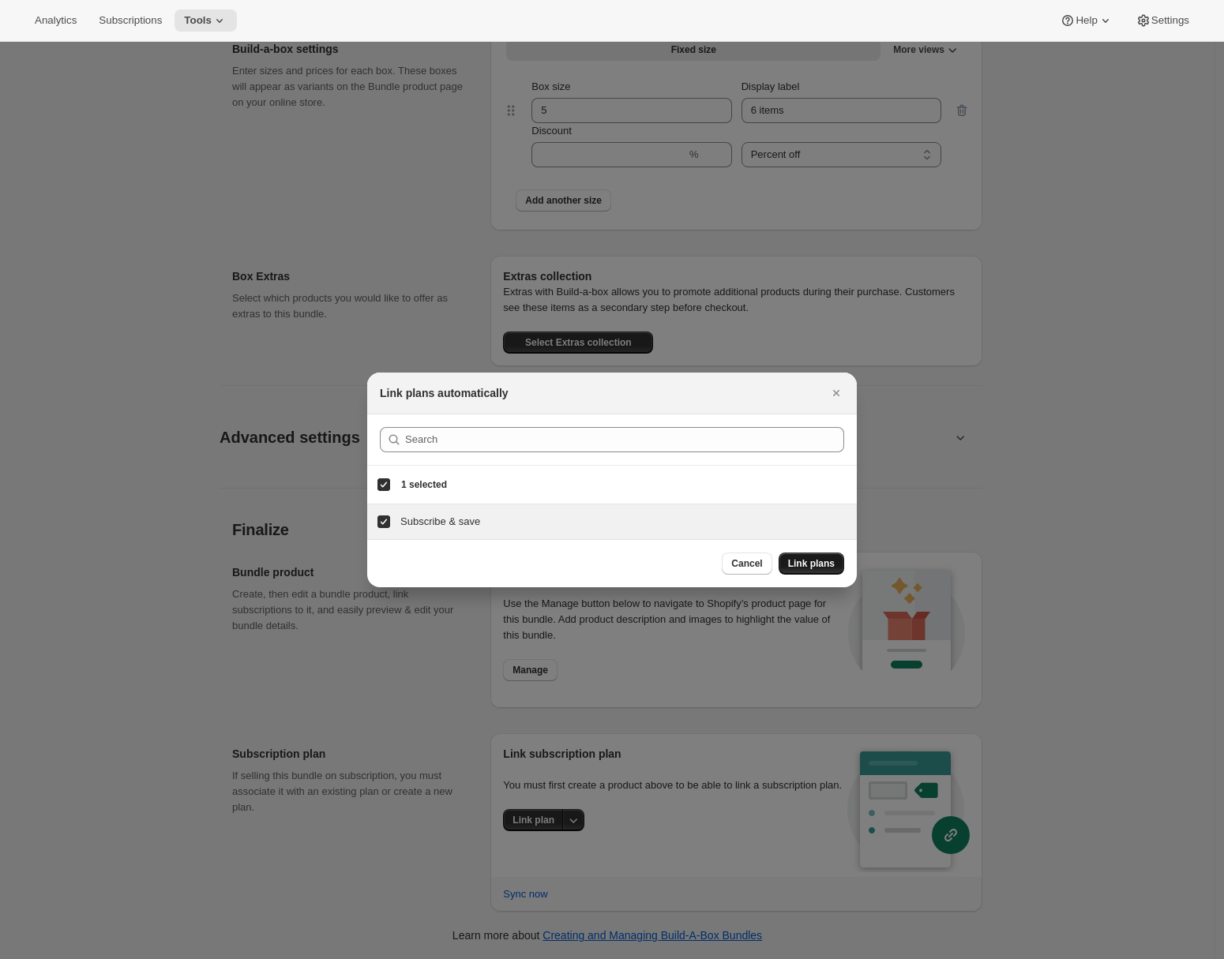
click at [801, 565] on span "Link plans" at bounding box center [811, 563] width 47 height 13
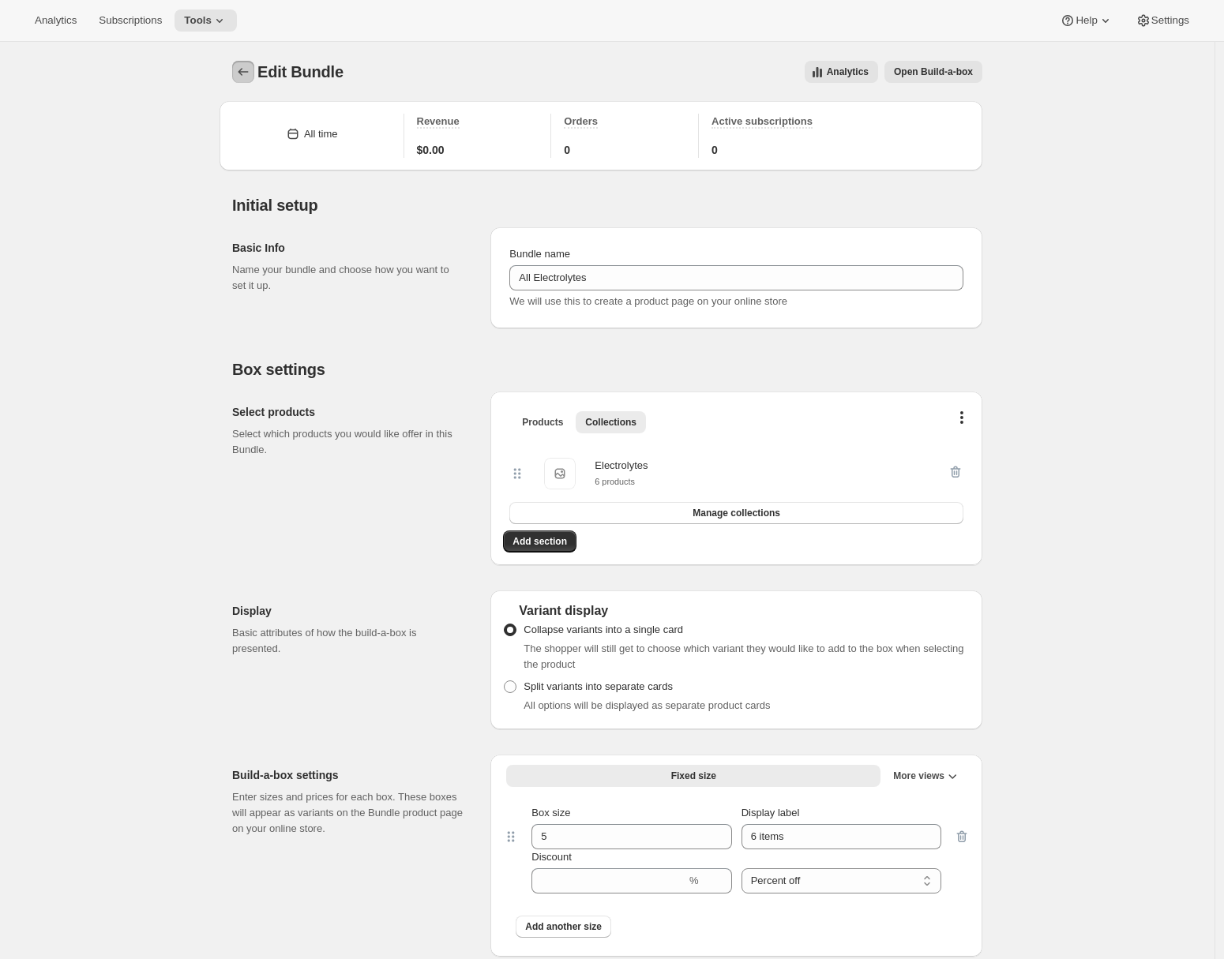
click at [251, 75] on icon "Bundles" at bounding box center [243, 72] width 16 height 16
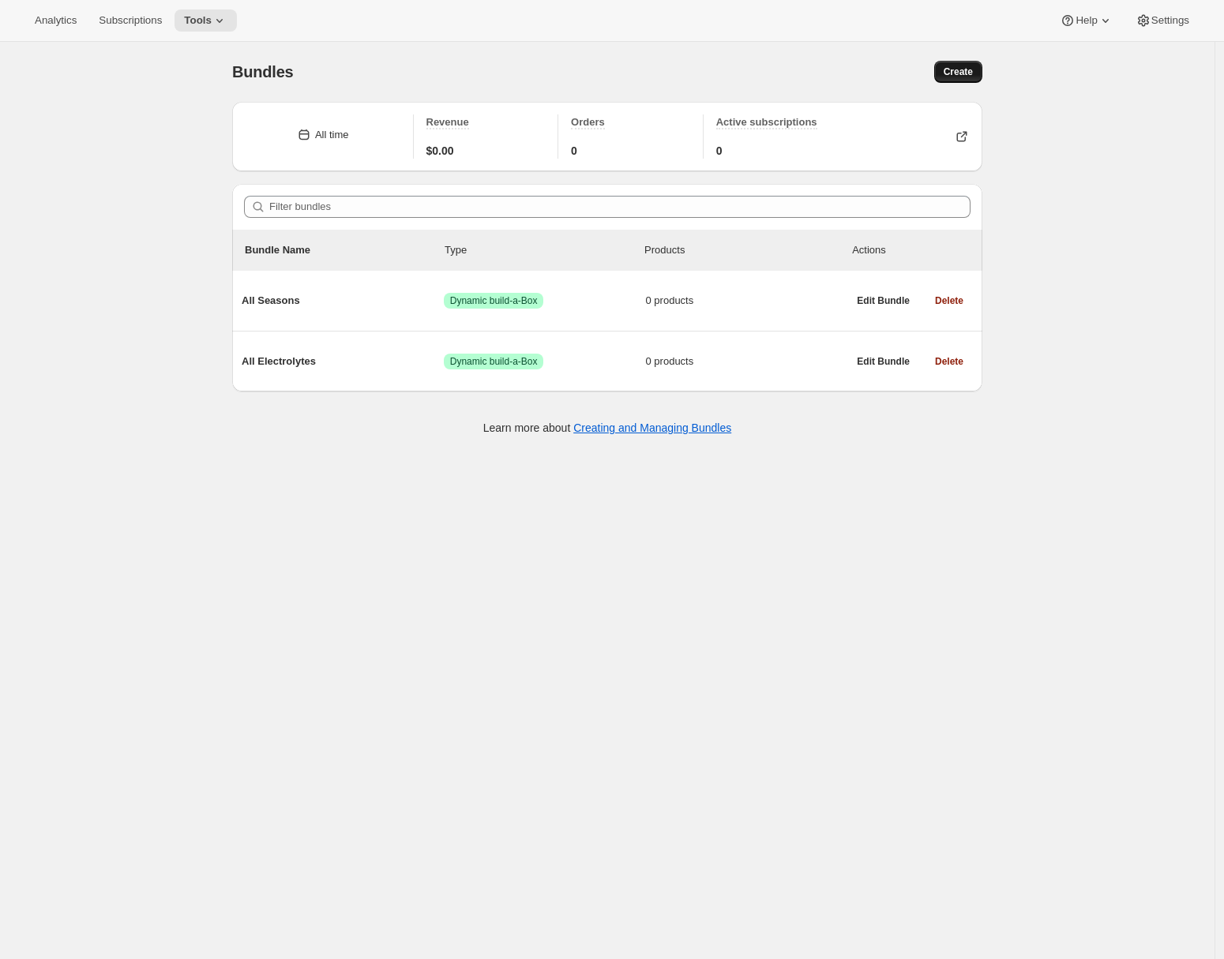
click at [946, 76] on span "Create" at bounding box center [957, 72] width 29 height 13
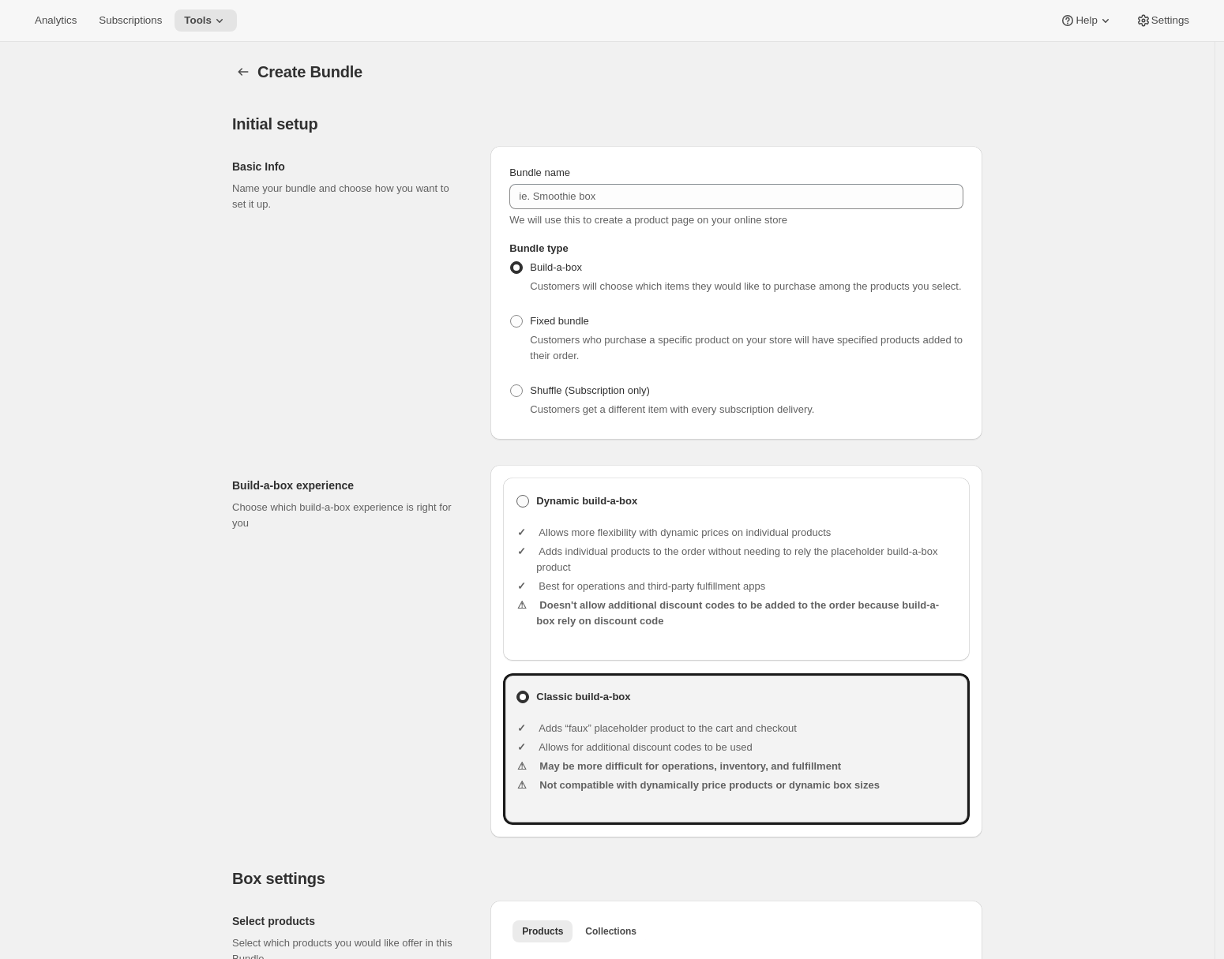
click at [537, 512] on label "Dynamic build-a-box" at bounding box center [735, 501] width 441 height 22
click at [517, 496] on input "Dynamic build-a-box" at bounding box center [516, 495] width 1 height 1
radio input "true"
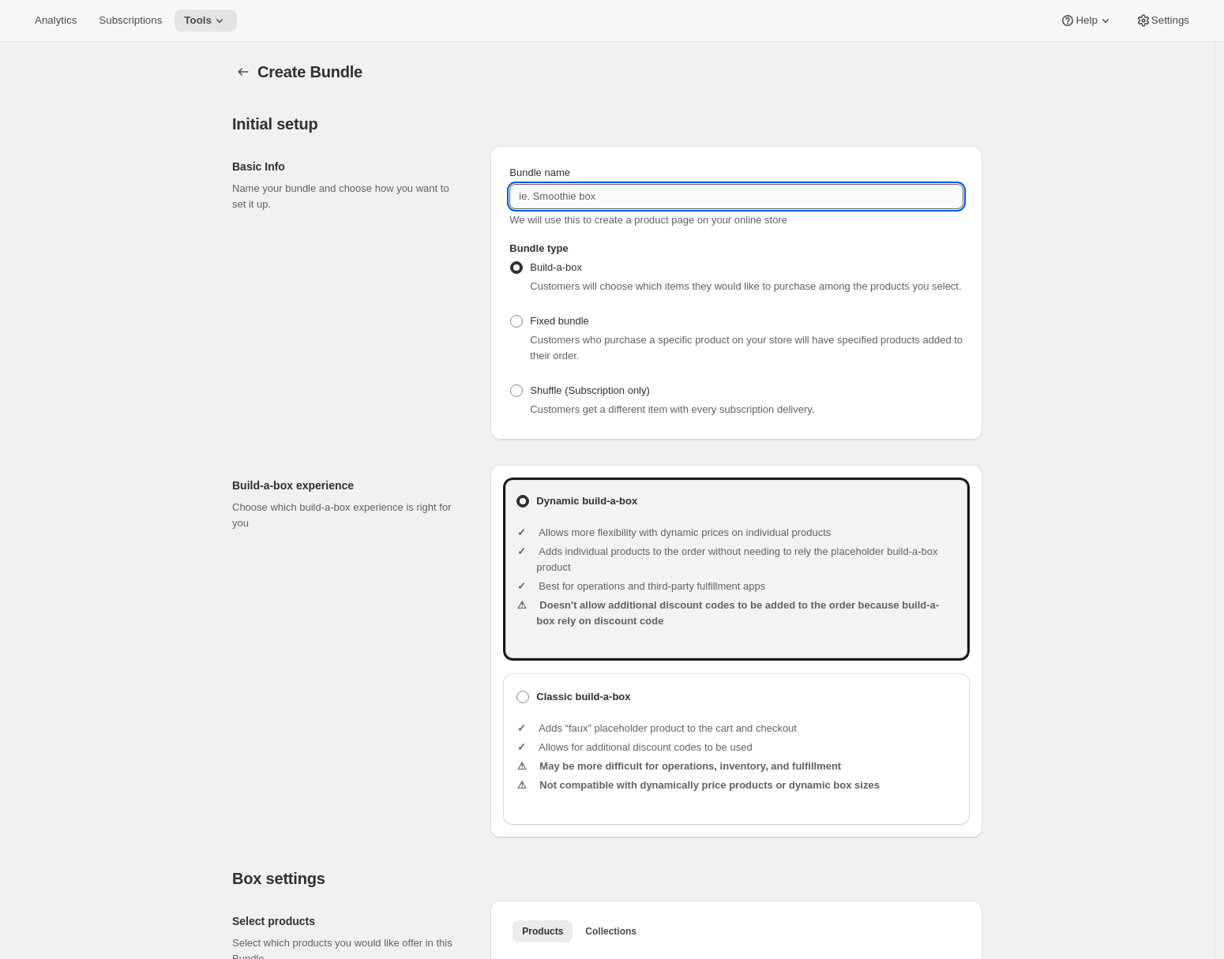
click at [594, 204] on input "Bundle name" at bounding box center [736, 196] width 454 height 25
paste input "Both Fixes"
type input "Both Fixes"
click at [397, 424] on div "Basic Info Name your bundle and choose how you want to set it up." at bounding box center [355, 293] width 246 height 294
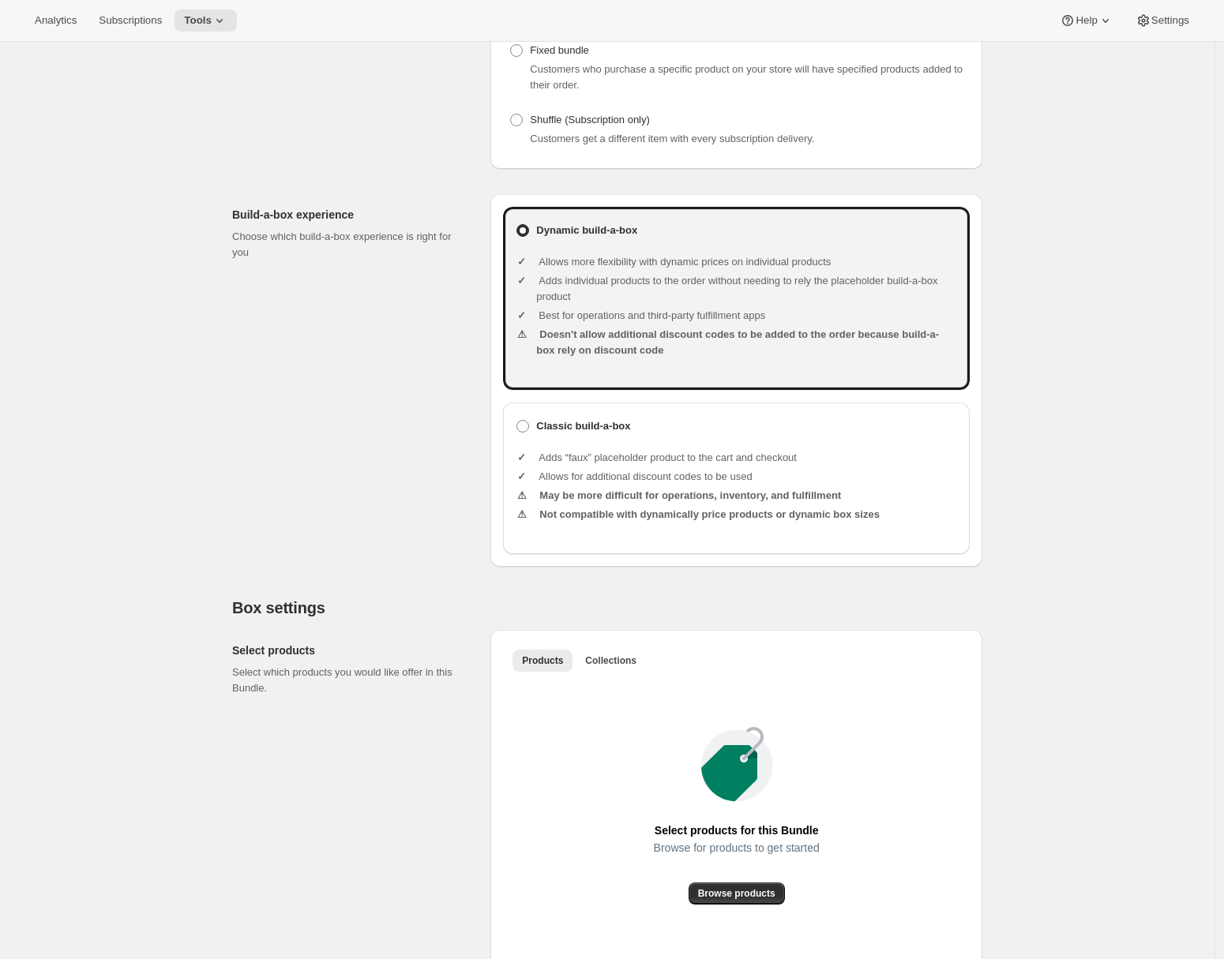
scroll to position [650, 0]
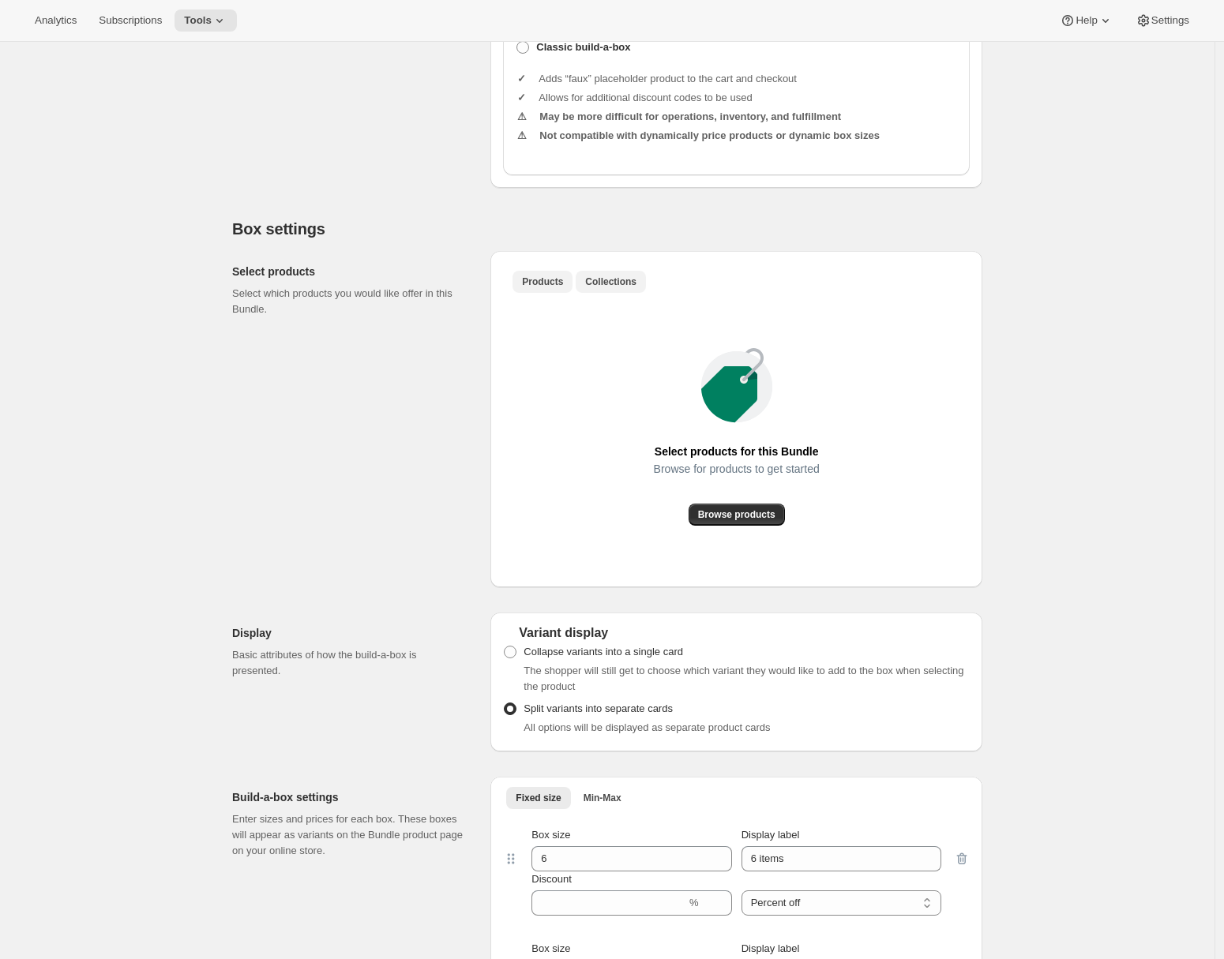
click at [615, 288] on span "Collections" at bounding box center [610, 282] width 51 height 13
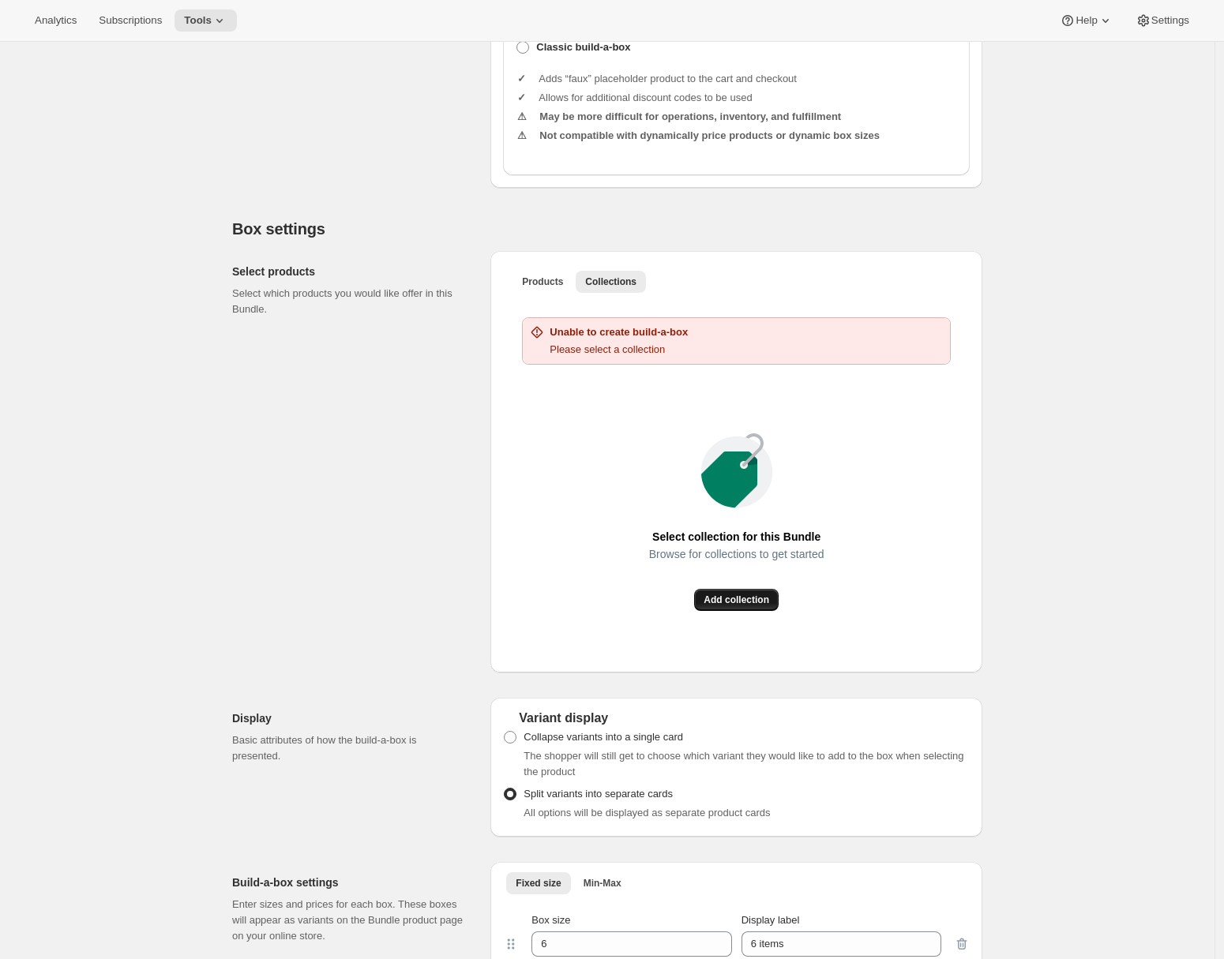
click at [725, 606] on button "Add collection" at bounding box center [736, 600] width 84 height 22
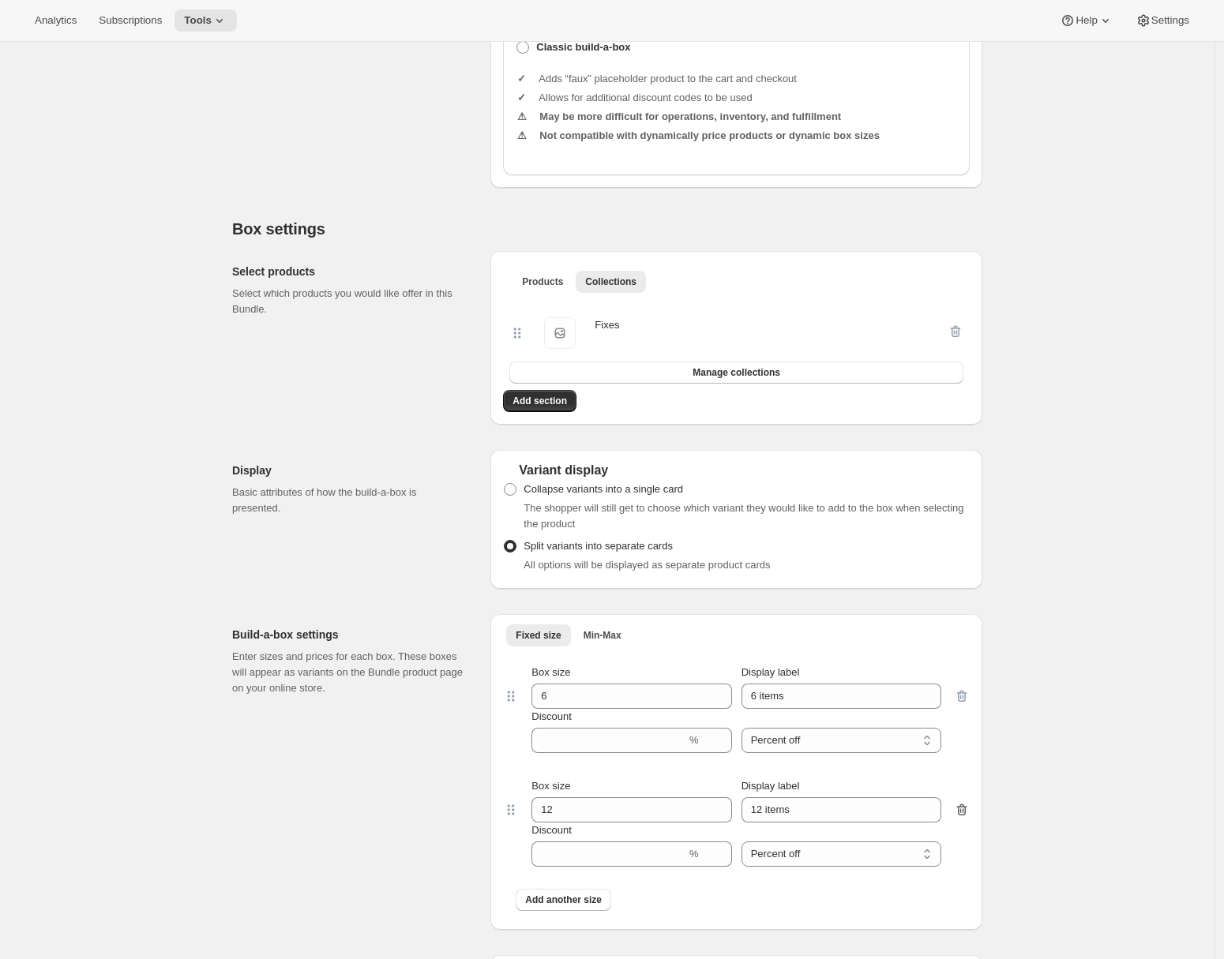
click at [969, 818] on icon "button" at bounding box center [962, 810] width 16 height 16
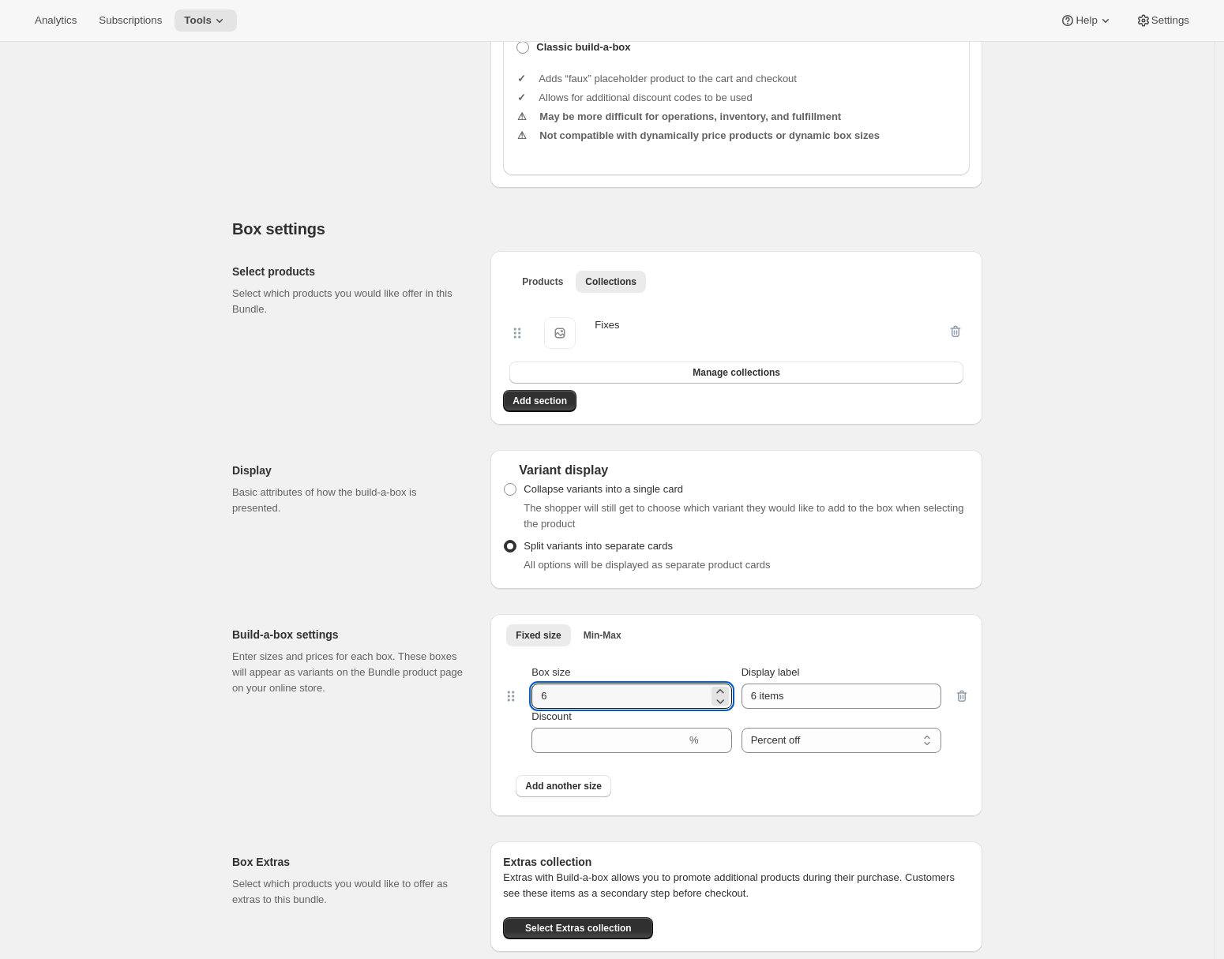
drag, startPoint x: 586, startPoint y: 723, endPoint x: 458, endPoint y: 713, distance: 128.3
click at [459, 712] on div "Build-a-box settings Enter sizes and prices for each box. These boxes will appe…" at bounding box center [607, 709] width 750 height 215
type input "5"
click at [549, 497] on span "Collapse variants into a single card" at bounding box center [602, 490] width 159 height 16
click at [504, 484] on input "Collapse variants into a single card" at bounding box center [504, 483] width 1 height 1
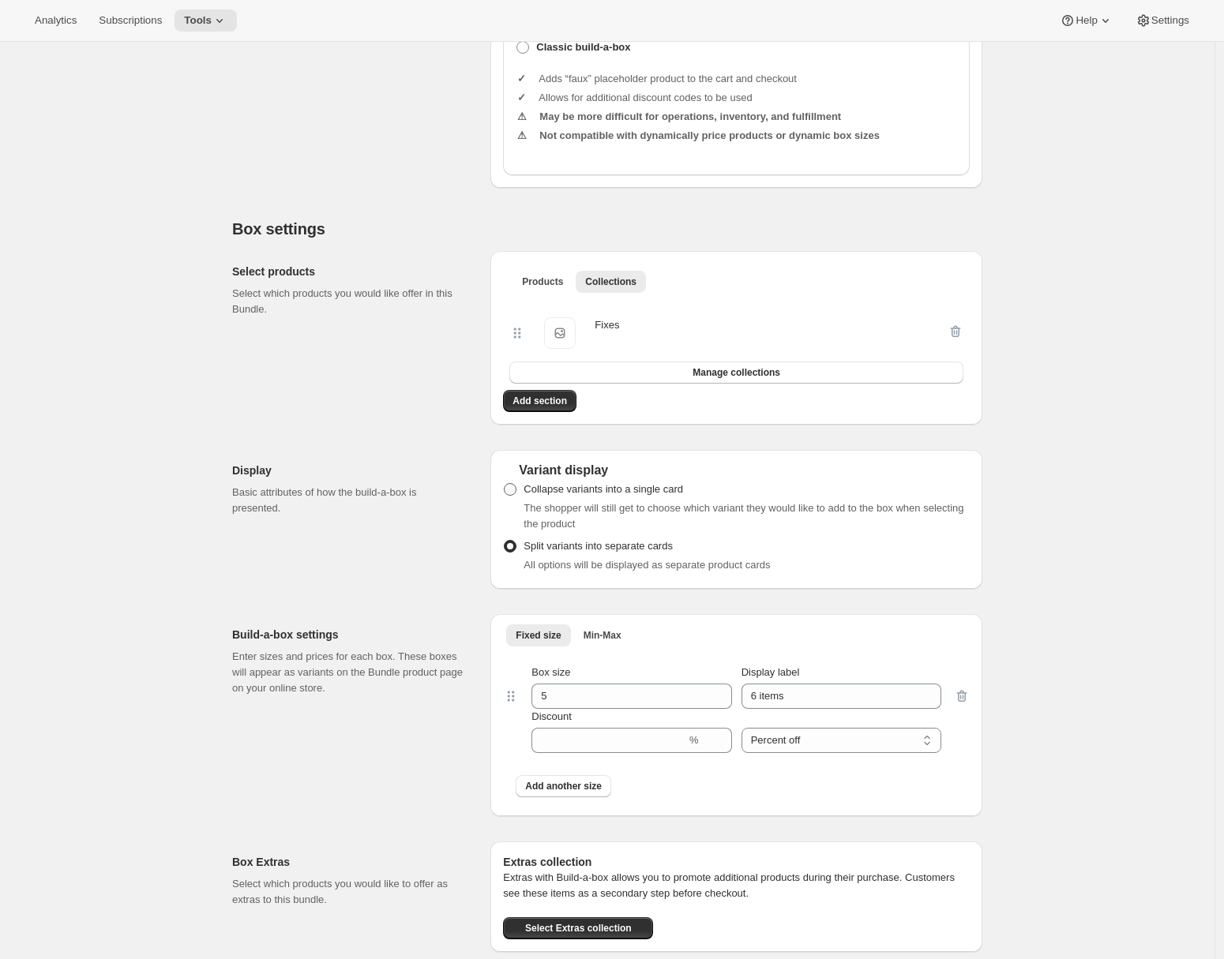
radio input "true"
click at [399, 719] on div "Build-a-box settings Enter sizes and prices for each box. These boxes will appe…" at bounding box center [355, 715] width 246 height 202
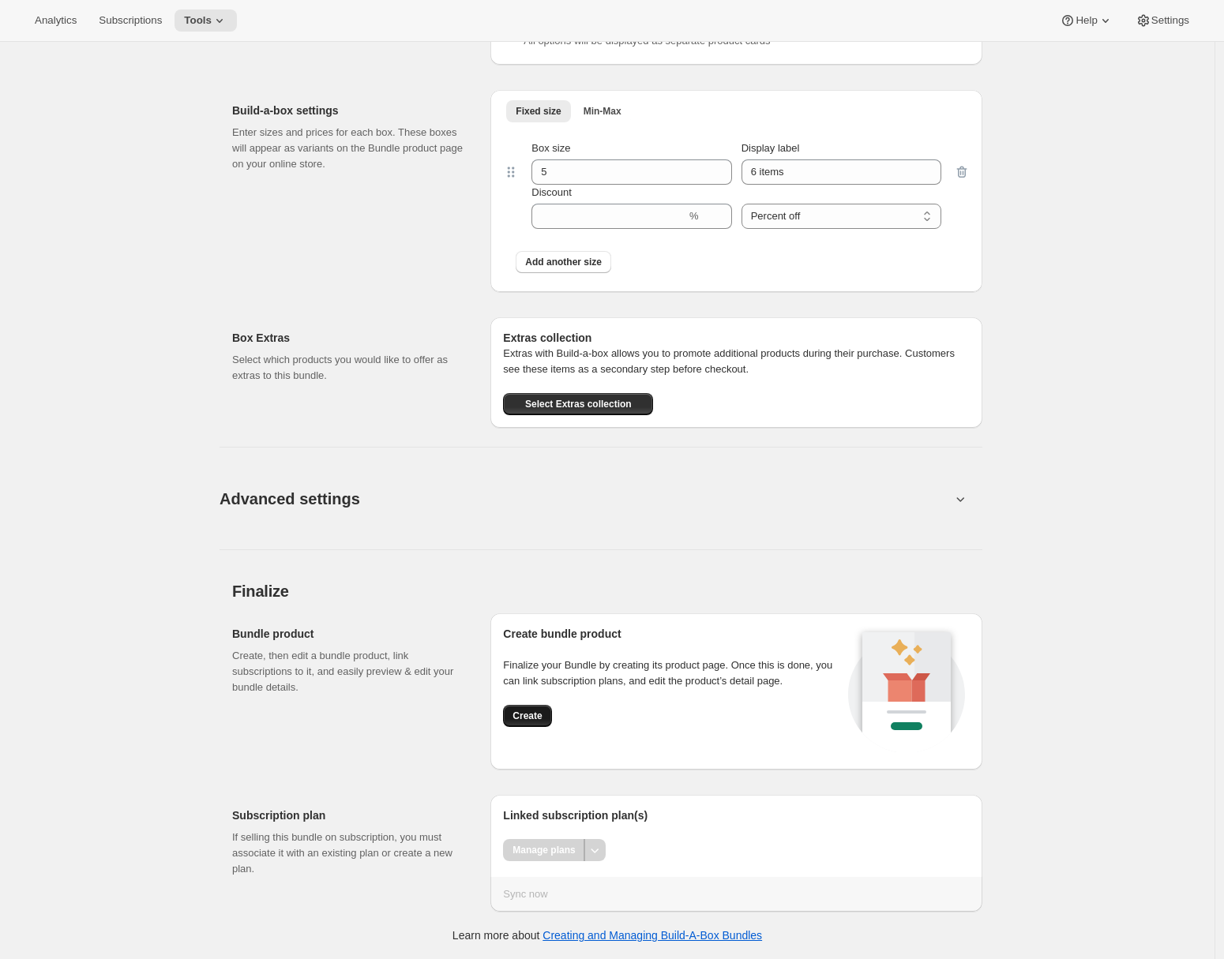
click at [535, 711] on span "Create" at bounding box center [526, 716] width 29 height 13
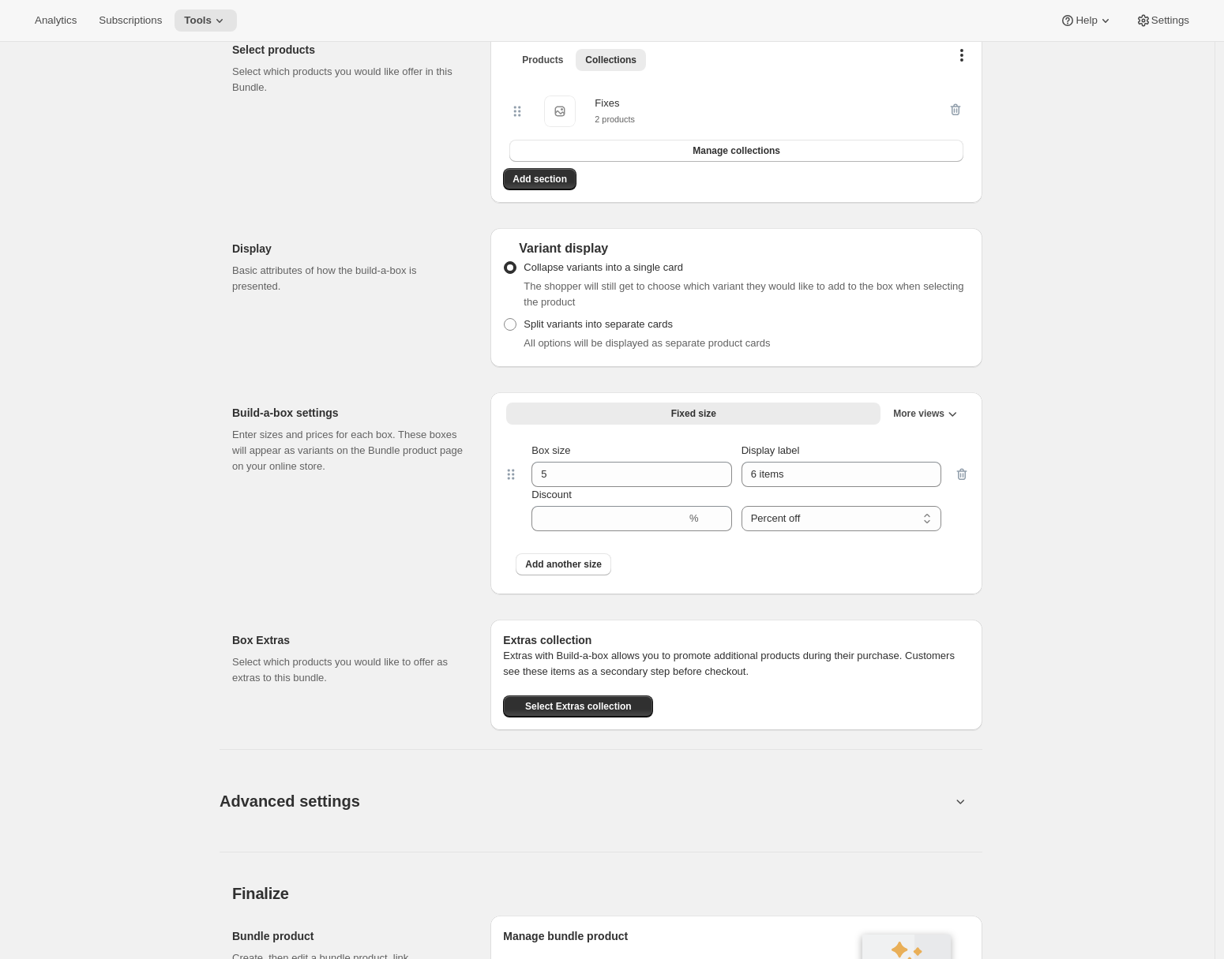
scroll to position [726, 0]
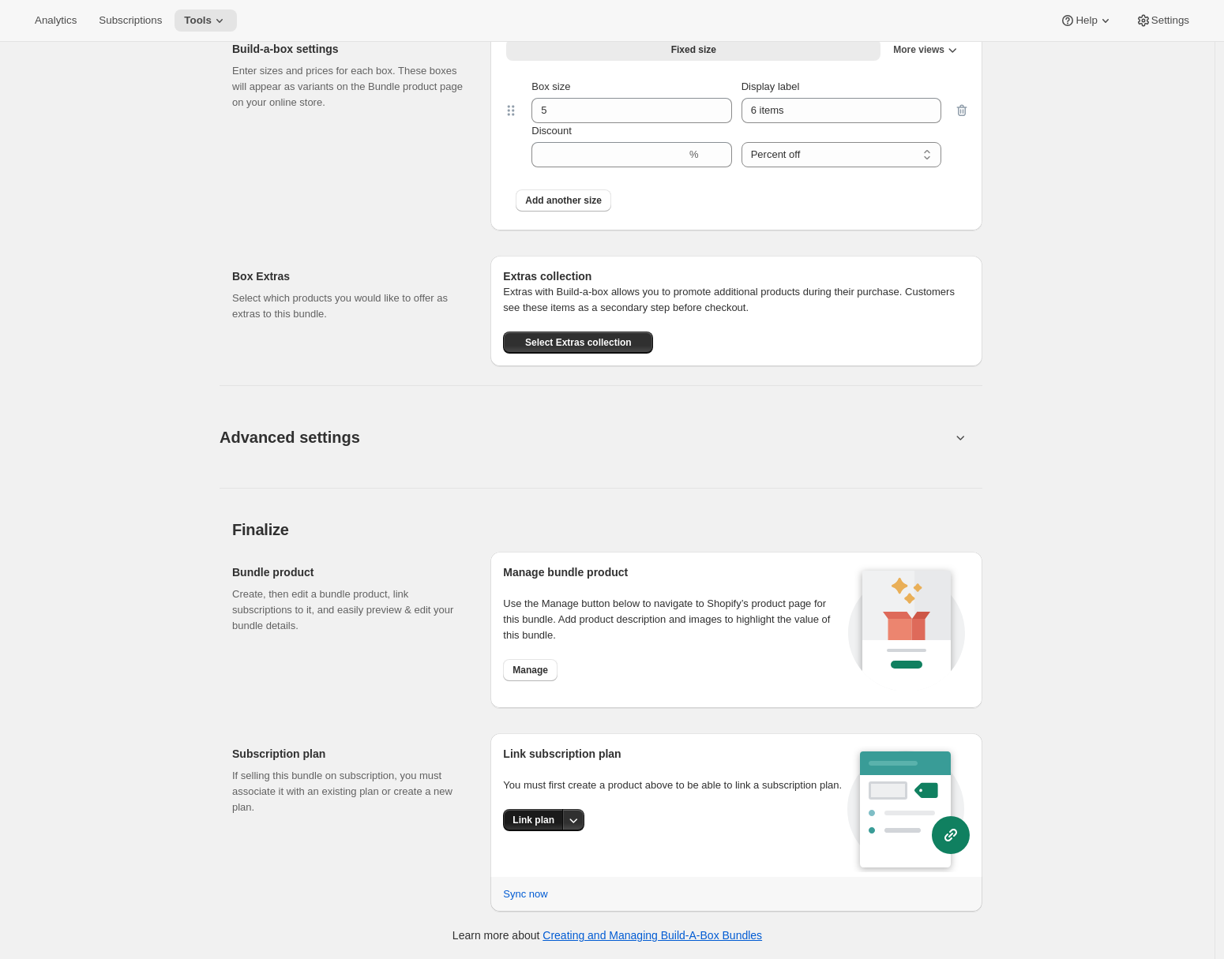
click at [528, 827] on span "Link plan" at bounding box center [533, 820] width 42 height 13
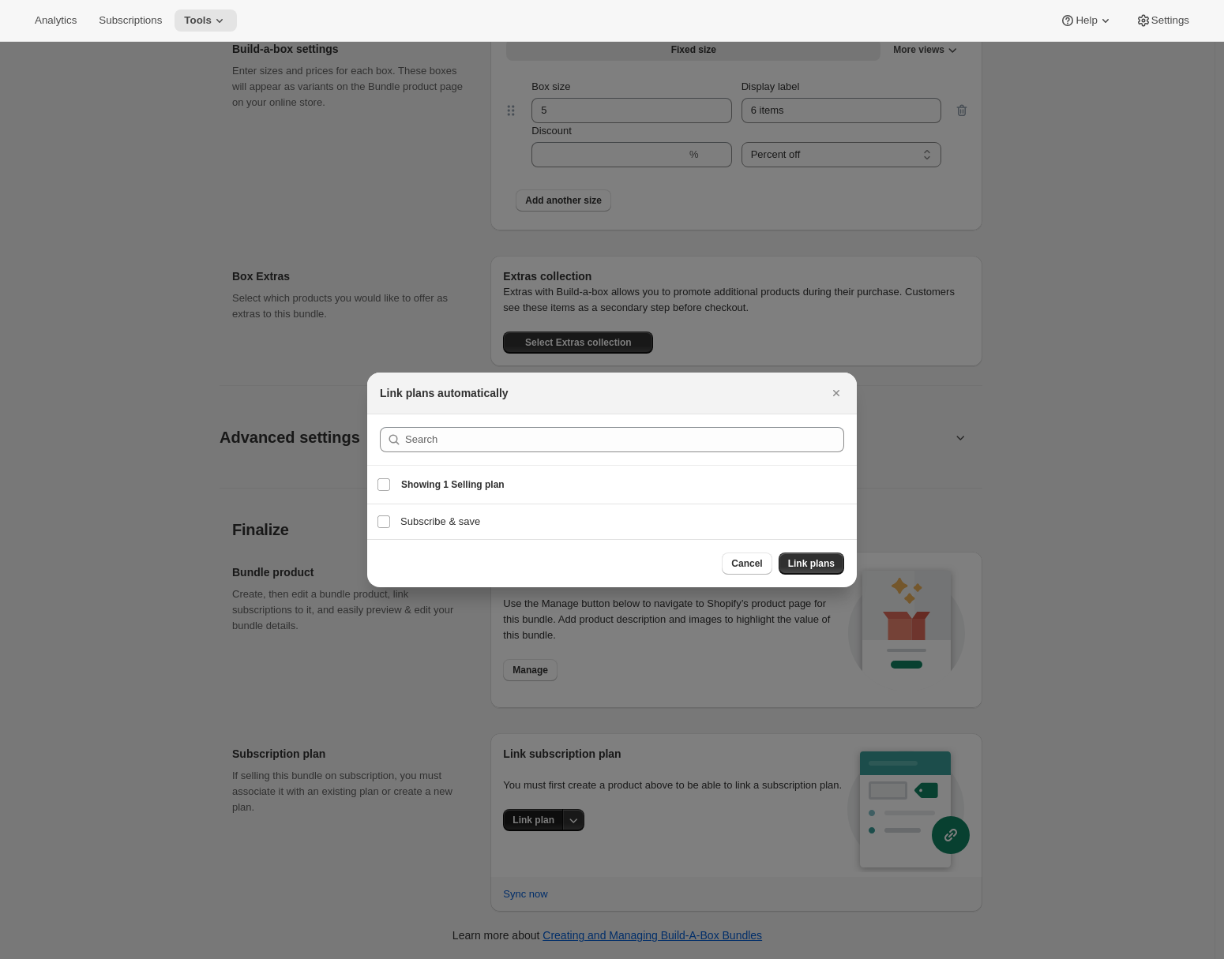
scroll to position [0, 0]
click at [455, 524] on h3 "Subscribe & save" at bounding box center [623, 522] width 447 height 16
checkbox input "true"
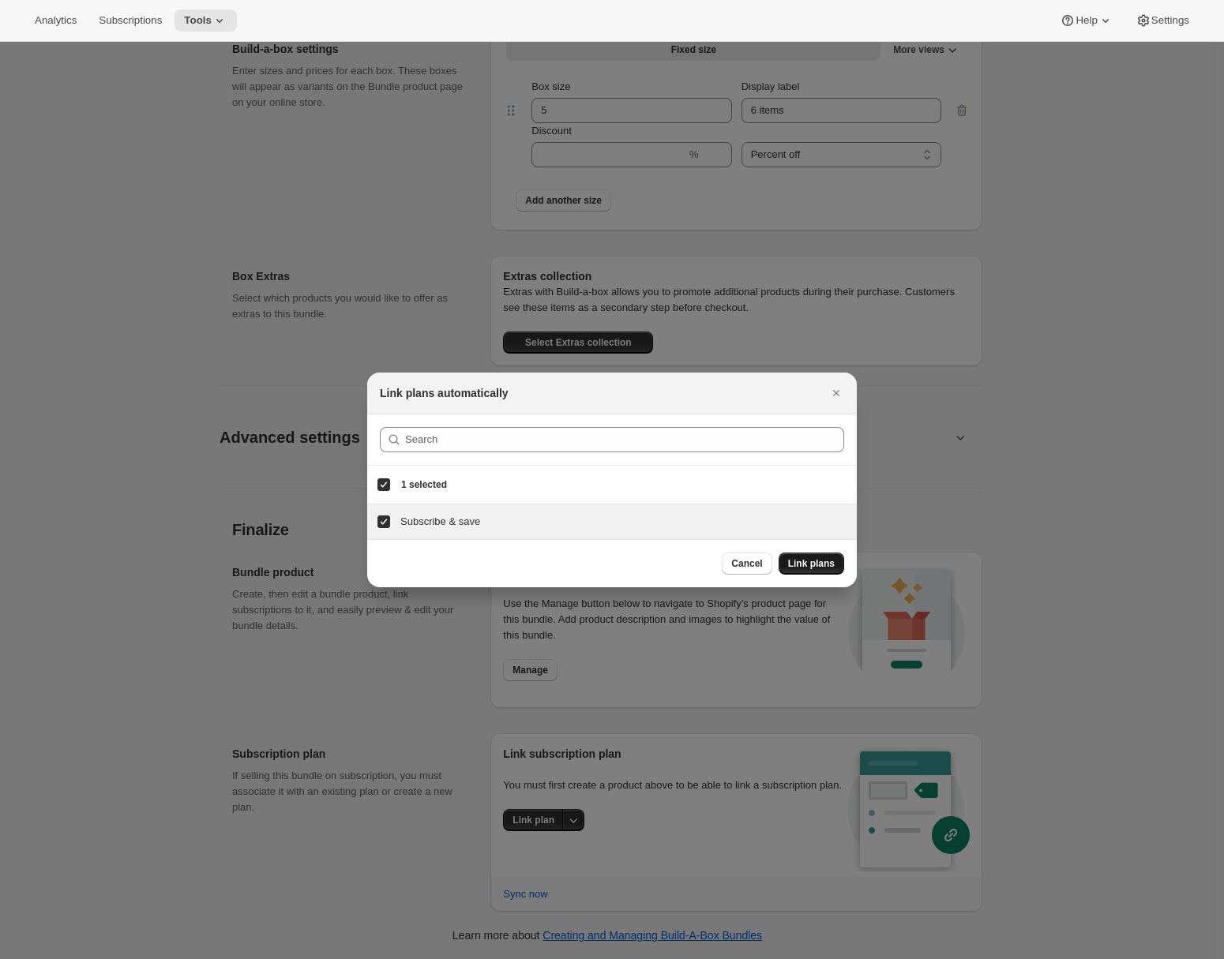
click at [812, 562] on span "Link plans" at bounding box center [811, 563] width 47 height 13
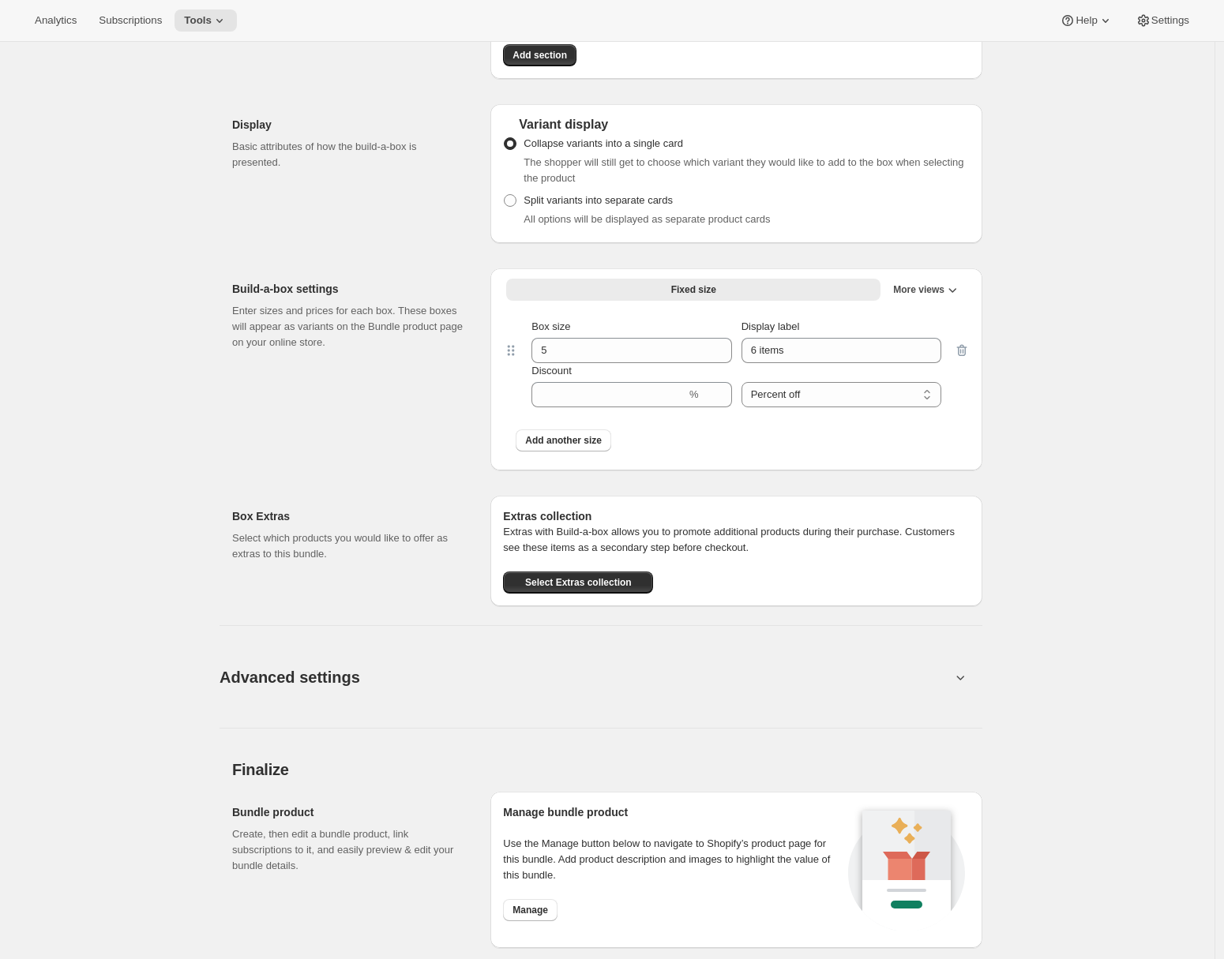
scroll to position [568, 0]
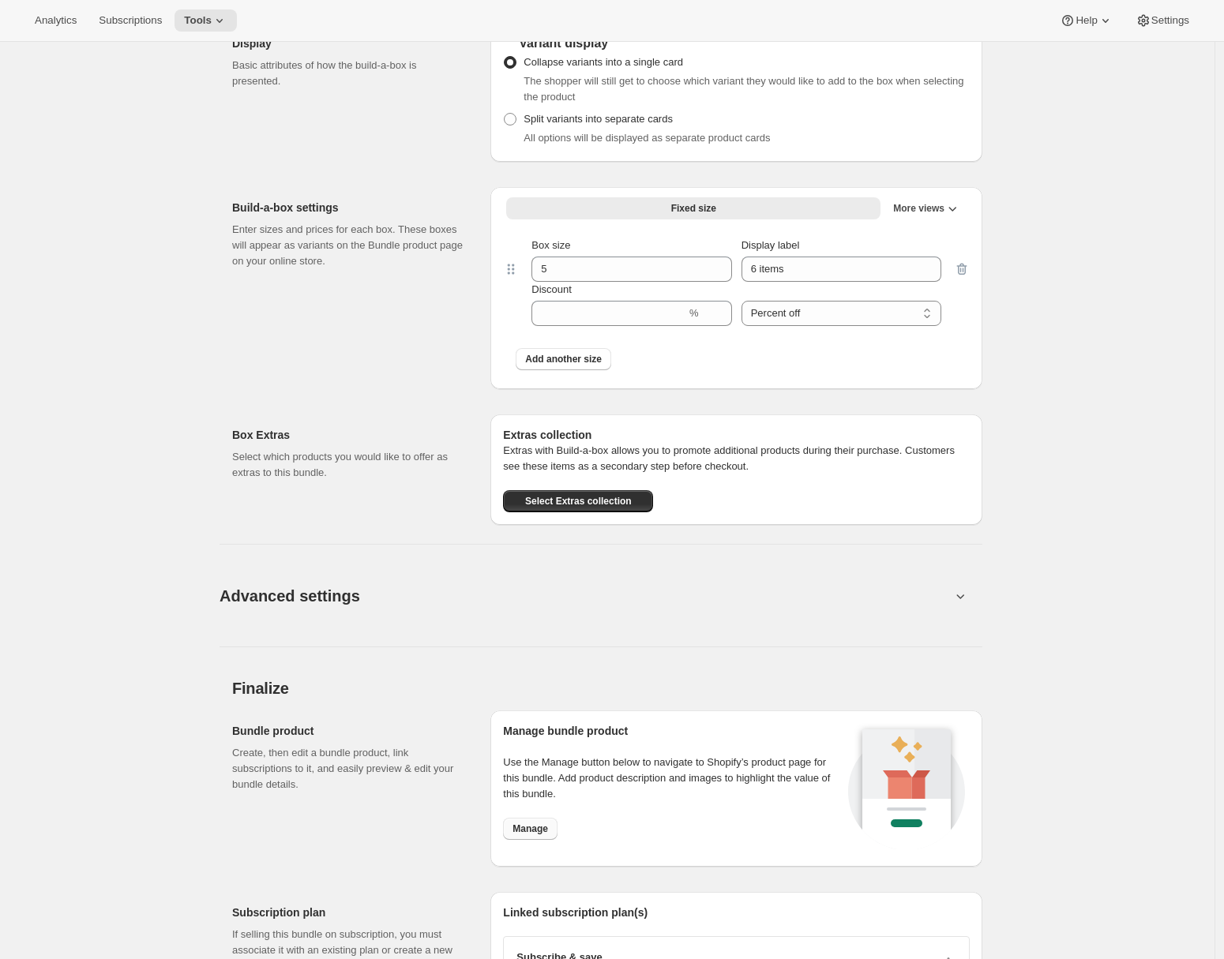
click at [548, 827] on span "Manage" at bounding box center [530, 829] width 36 height 13
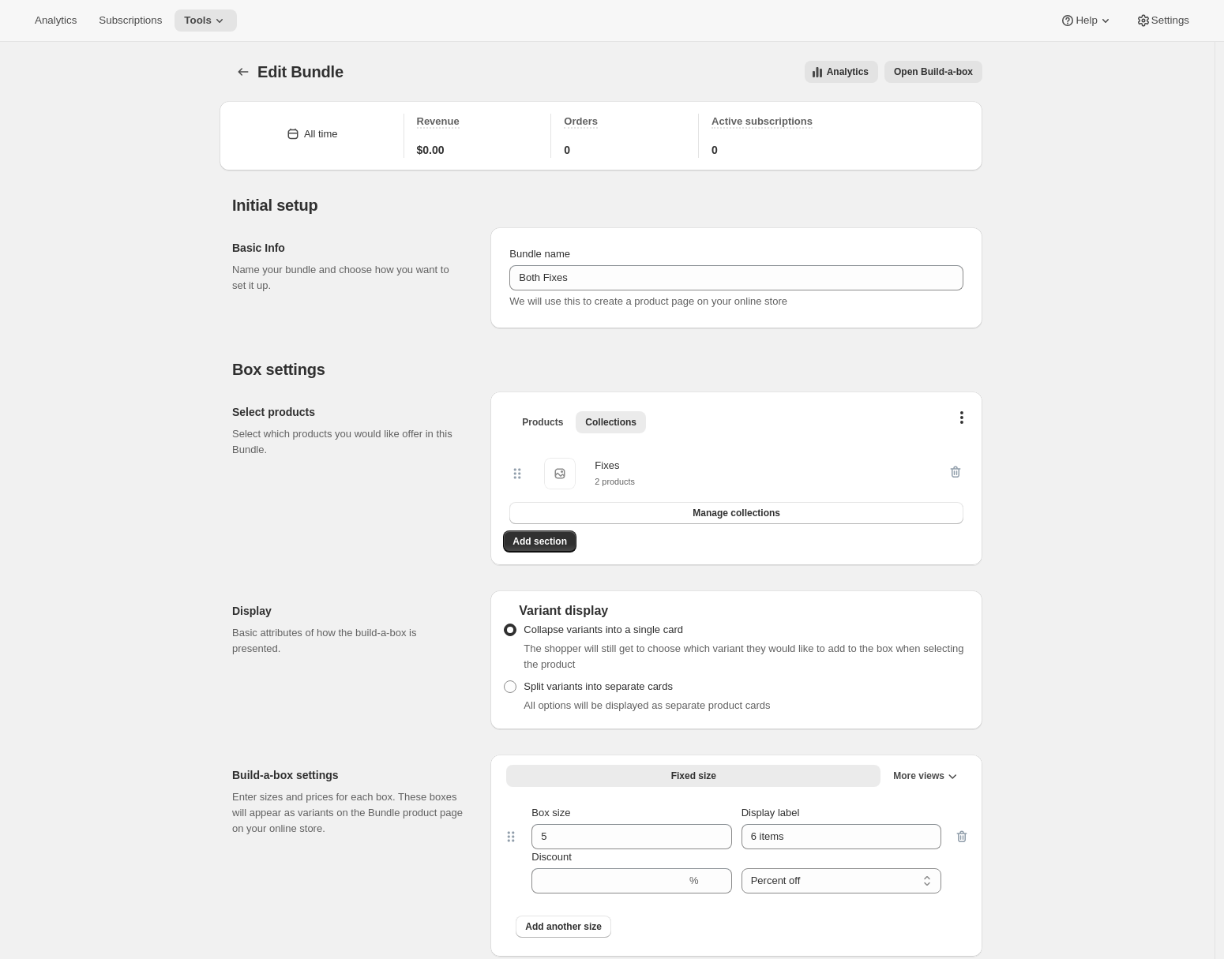
click at [917, 76] on span "Open Build-a-box" at bounding box center [933, 72] width 79 height 13
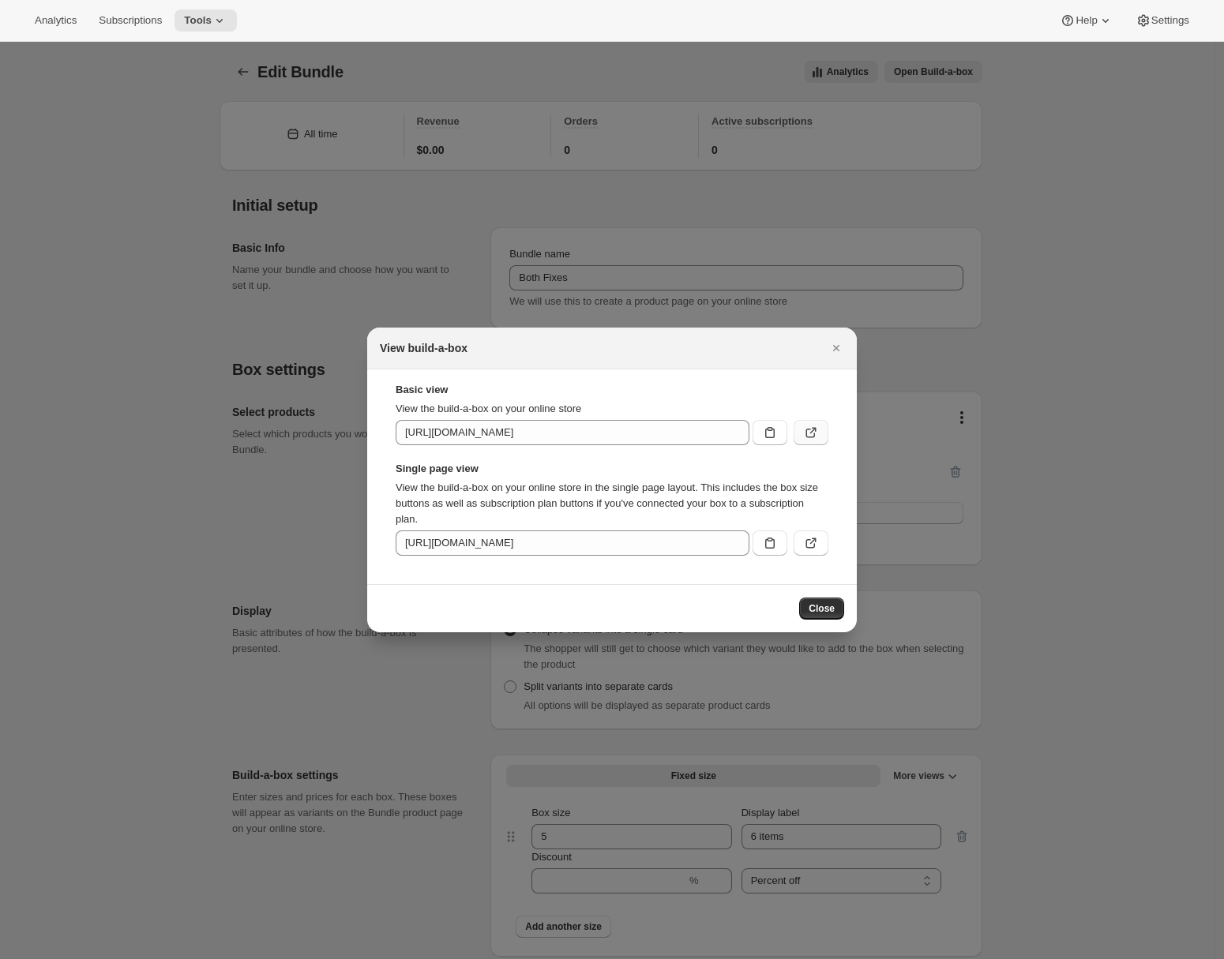
click at [811, 433] on icon ":rc8:" at bounding box center [811, 433] width 16 height 16
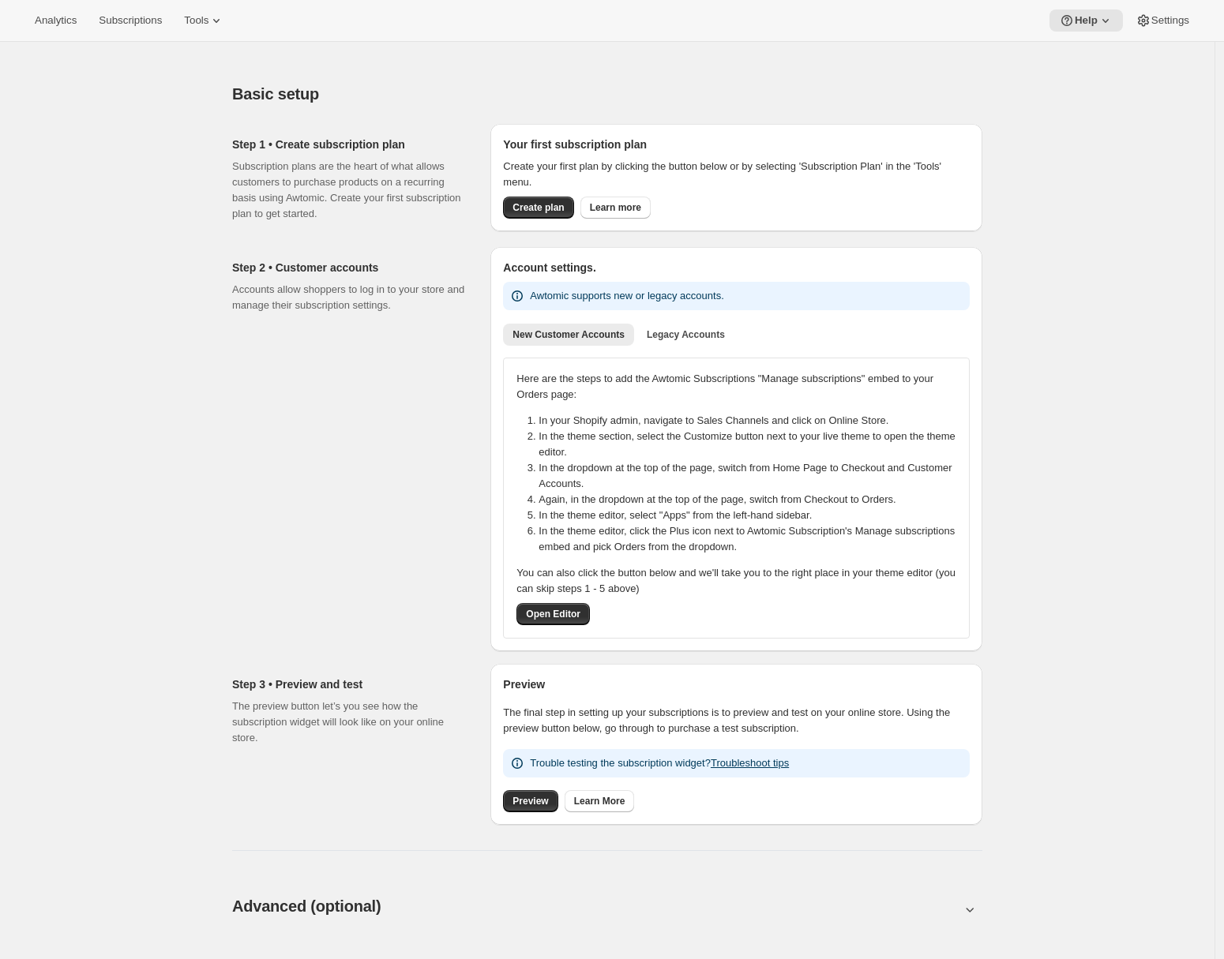
click at [212, 33] on div "Analytics Subscriptions Tools Help Settings" at bounding box center [612, 21] width 1224 height 42
click at [223, 24] on icon at bounding box center [216, 21] width 16 height 16
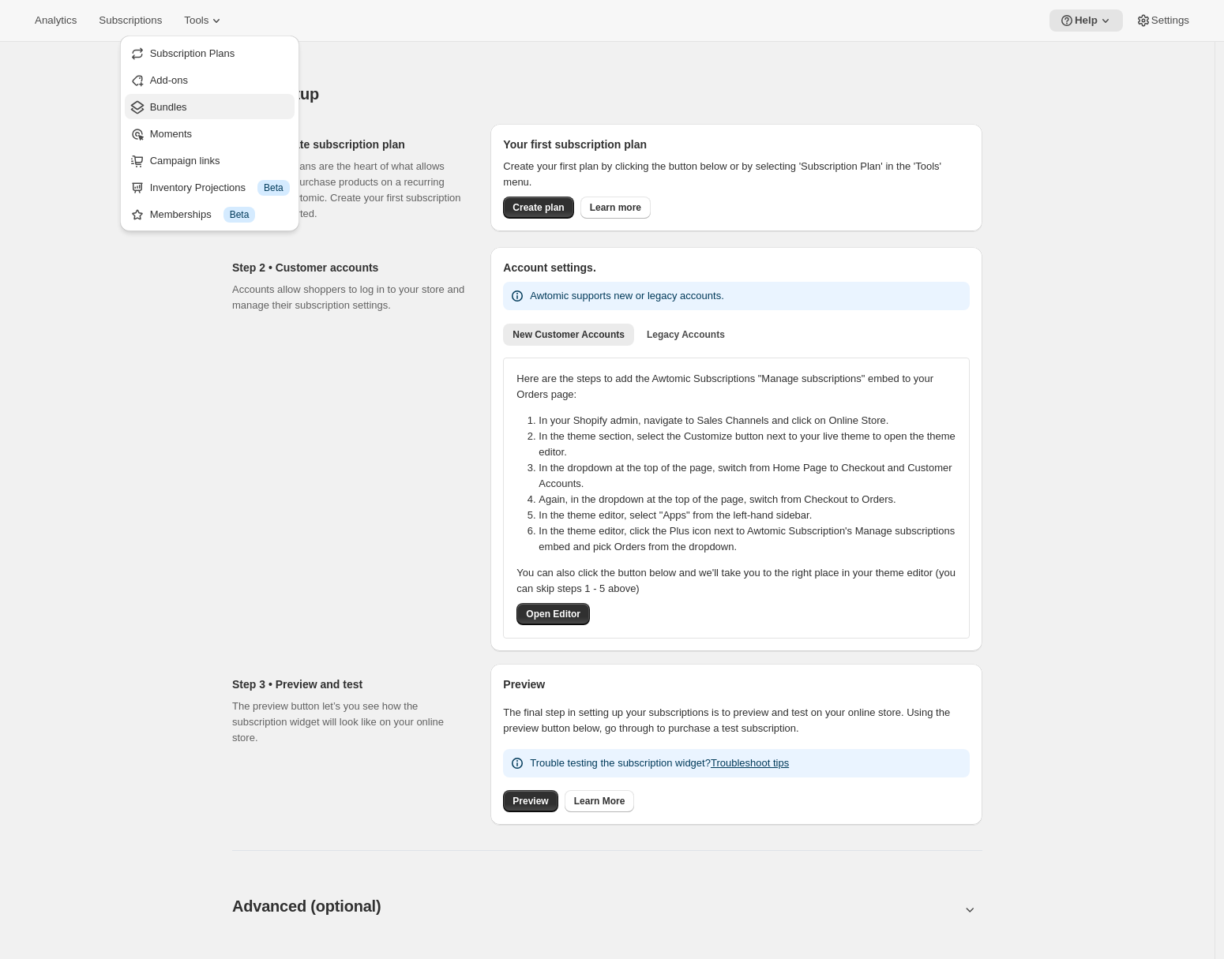
click at [203, 103] on span "Bundles" at bounding box center [220, 107] width 140 height 16
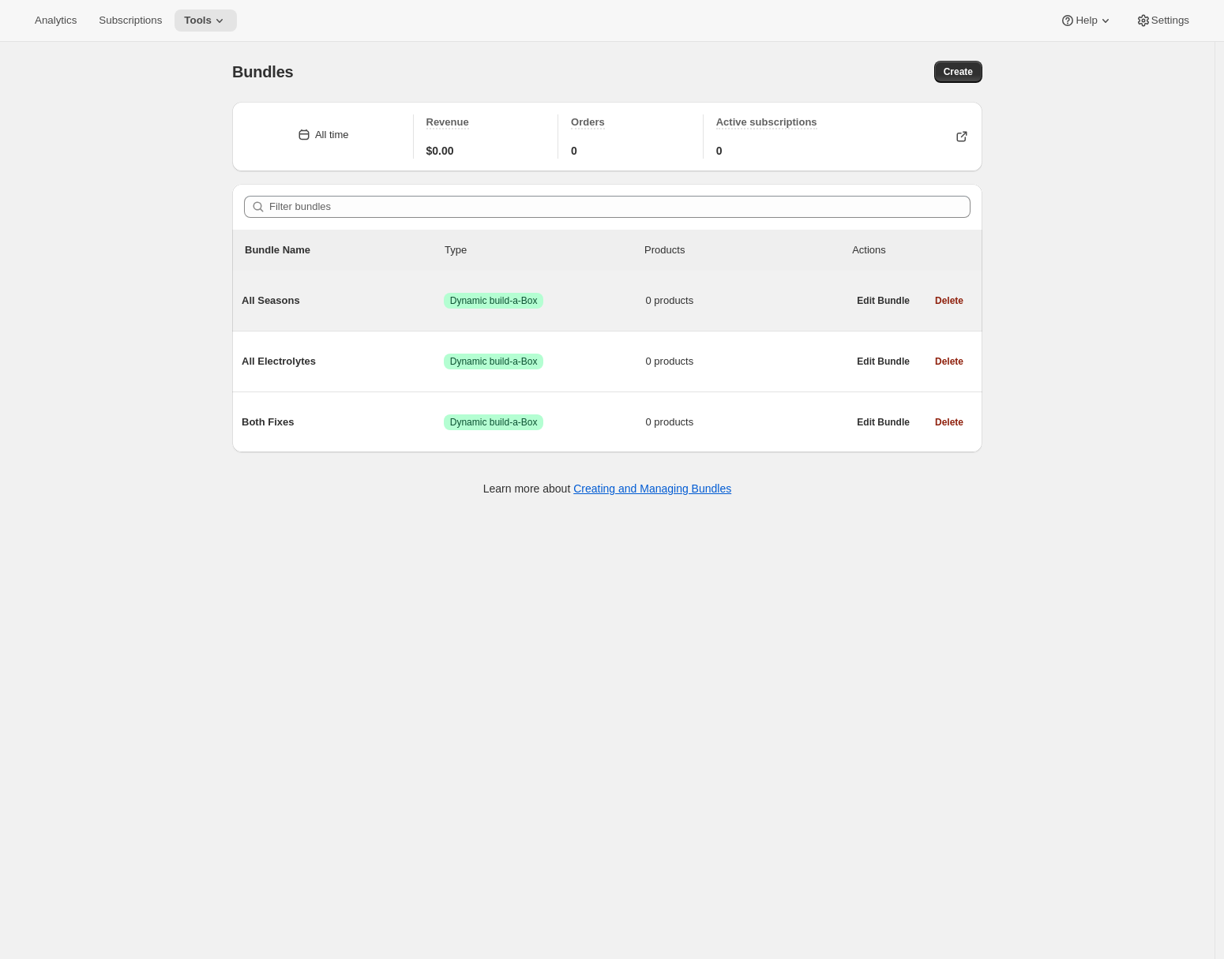
click at [336, 317] on div "All Seasons Success Dynamic build-a-Box 0 products" at bounding box center [544, 300] width 605 height 41
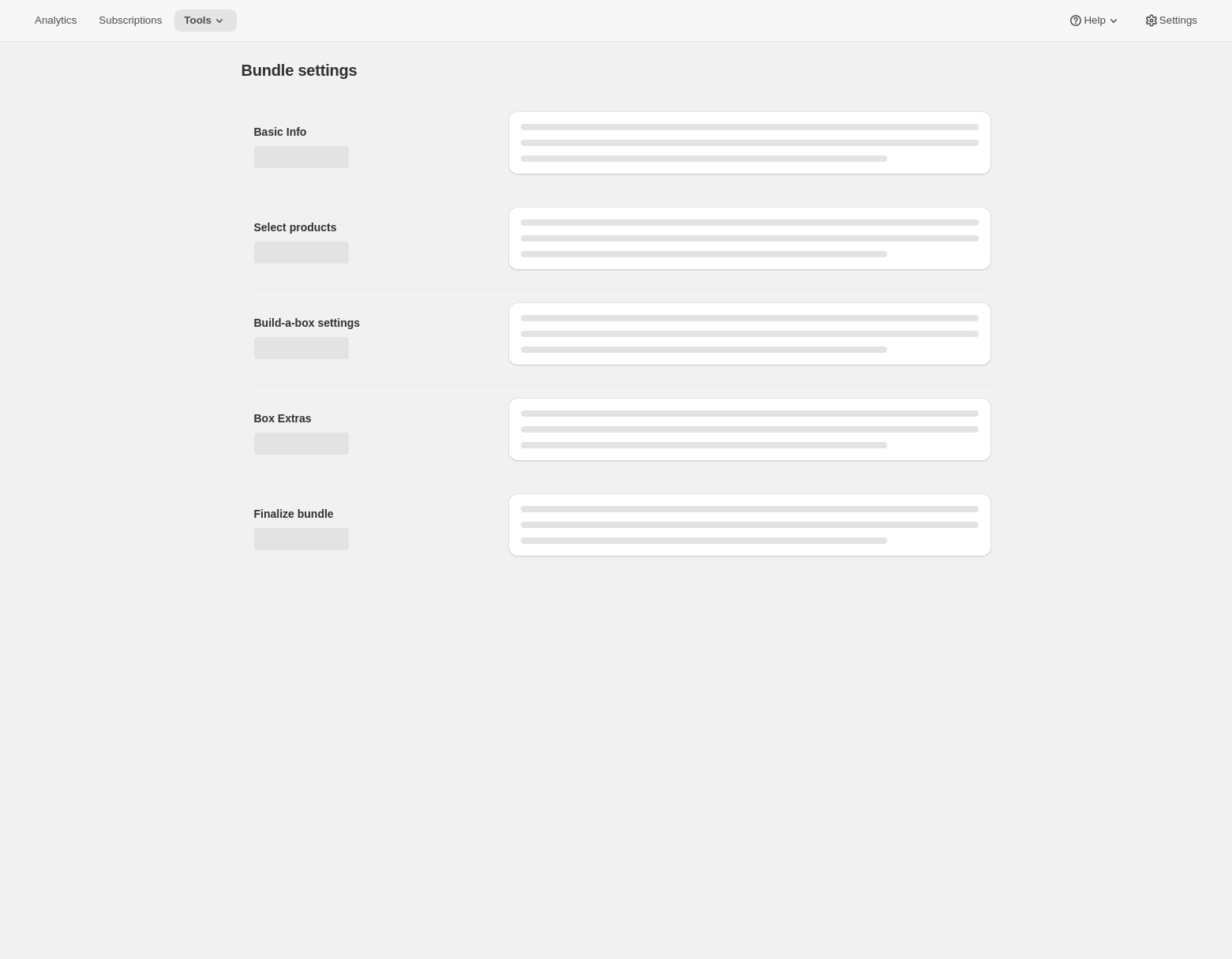
type input "All Seasons"
radio input "true"
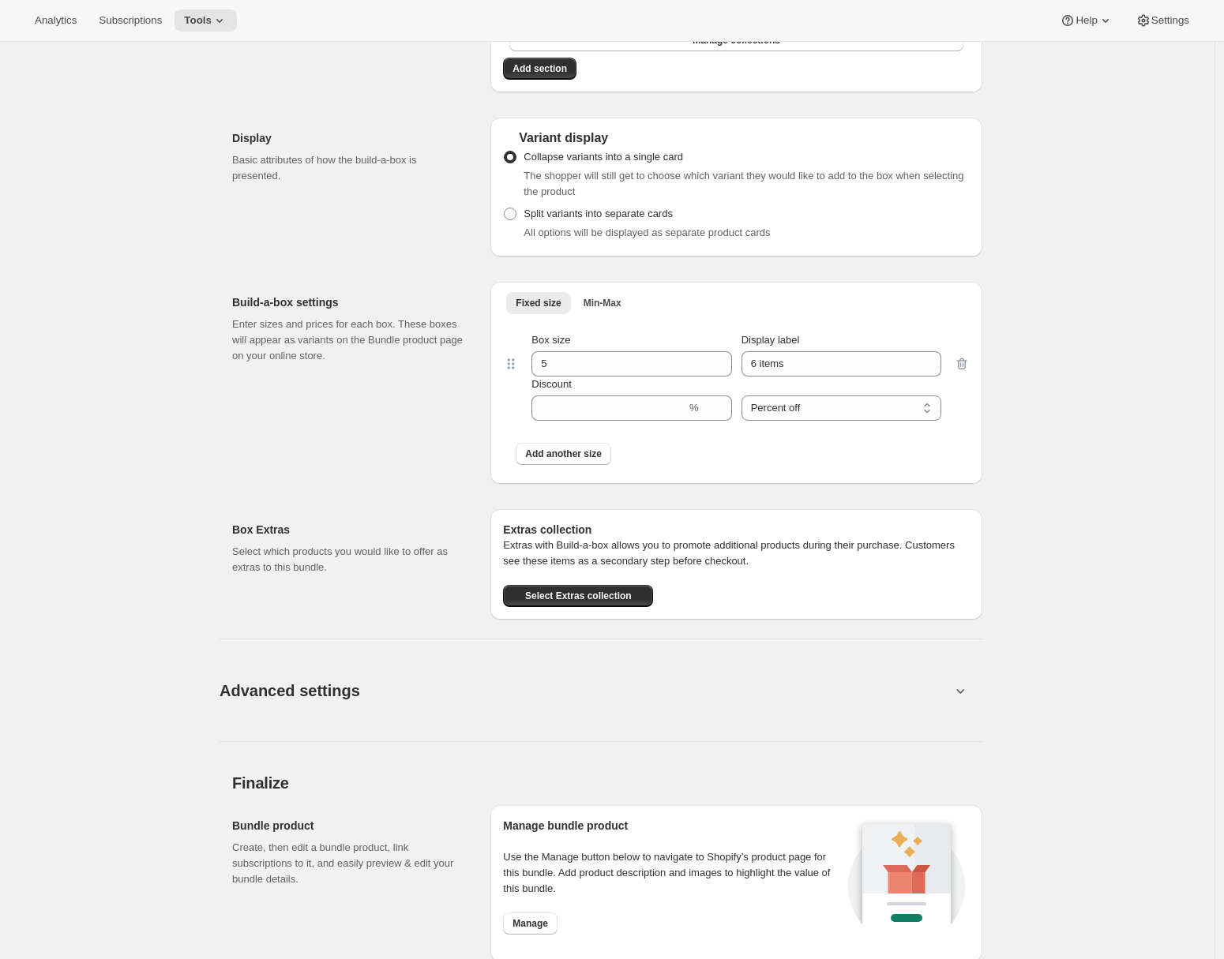
scroll to position [740, 0]
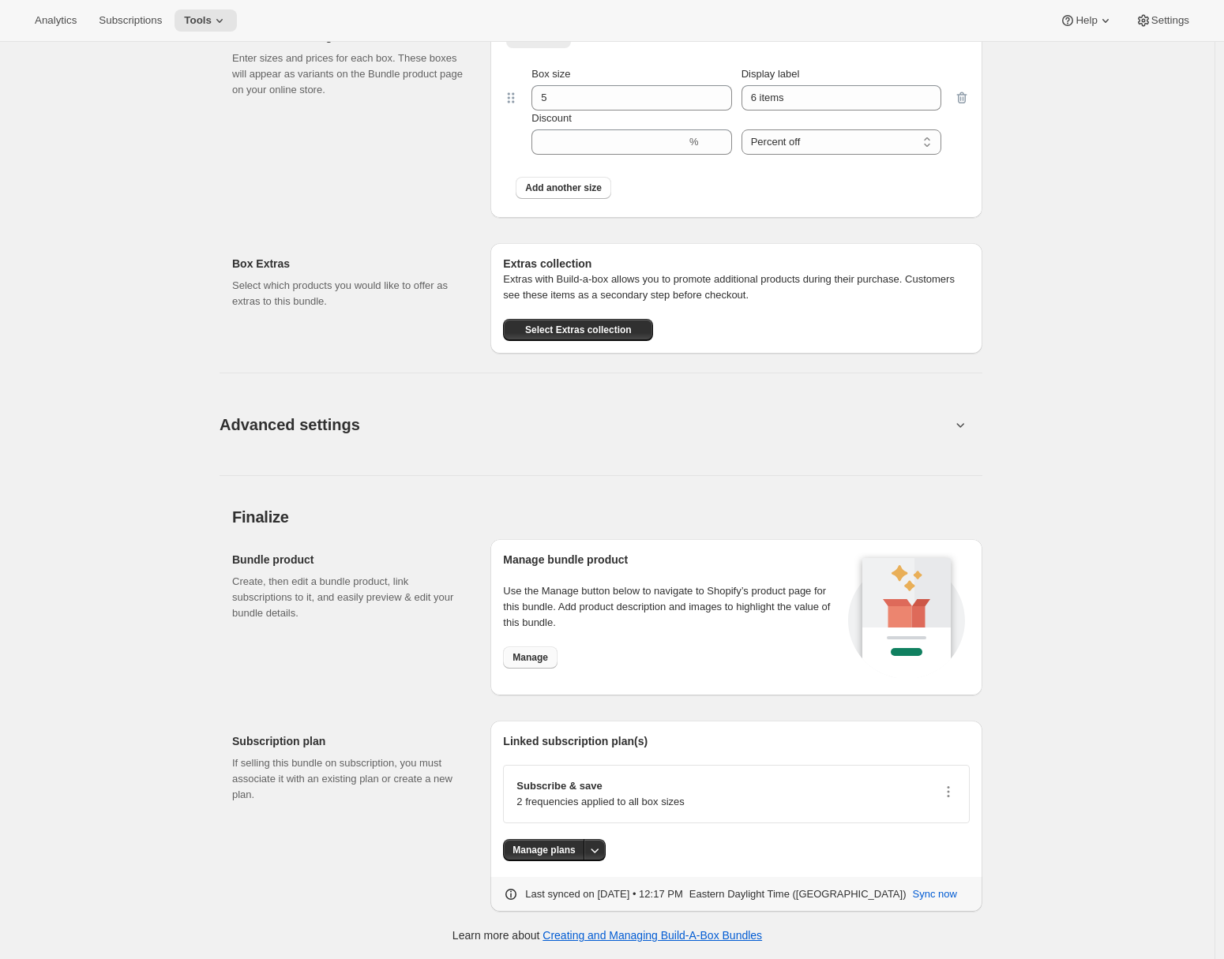
click at [535, 661] on span "Manage" at bounding box center [530, 657] width 36 height 13
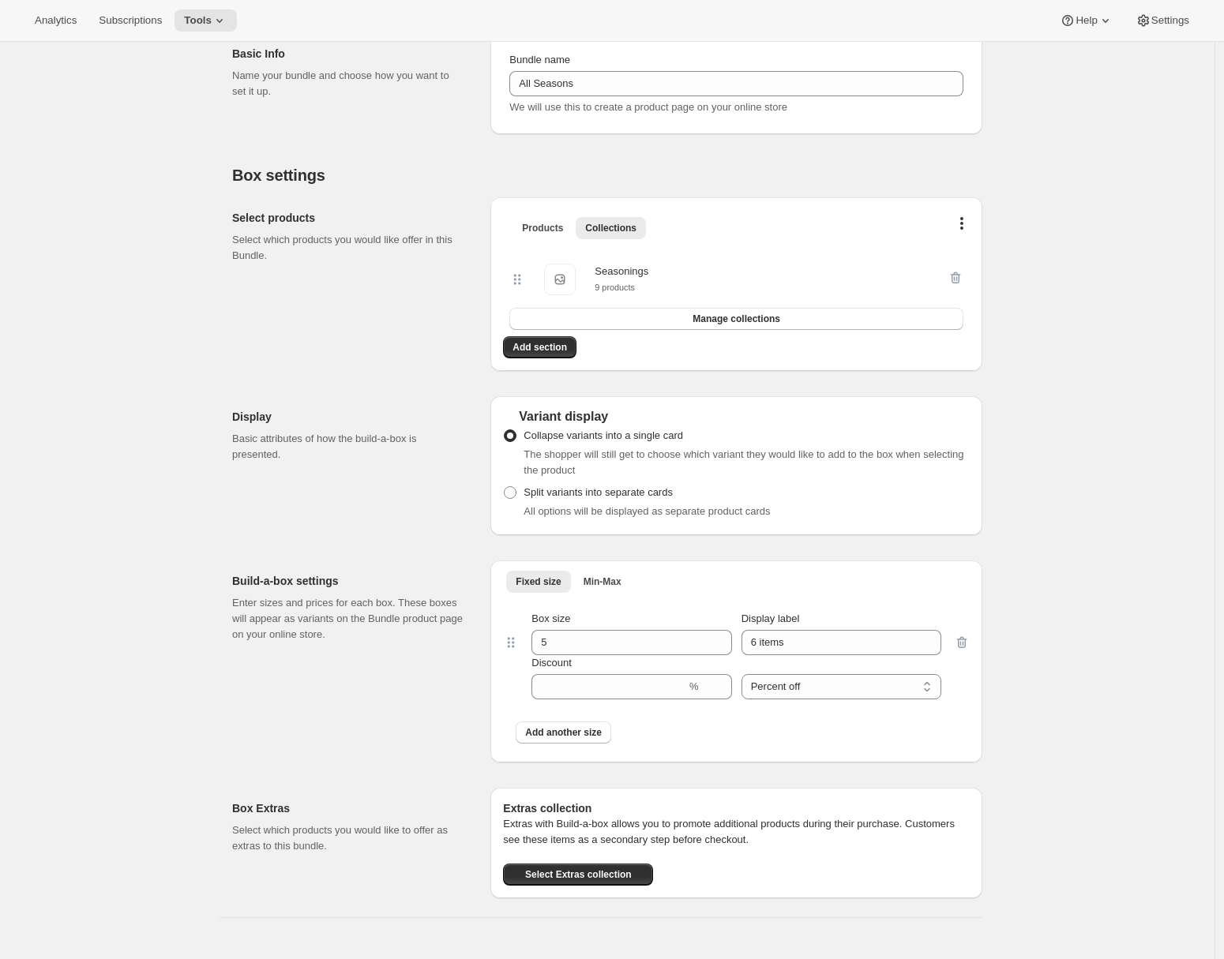
scroll to position [0, 0]
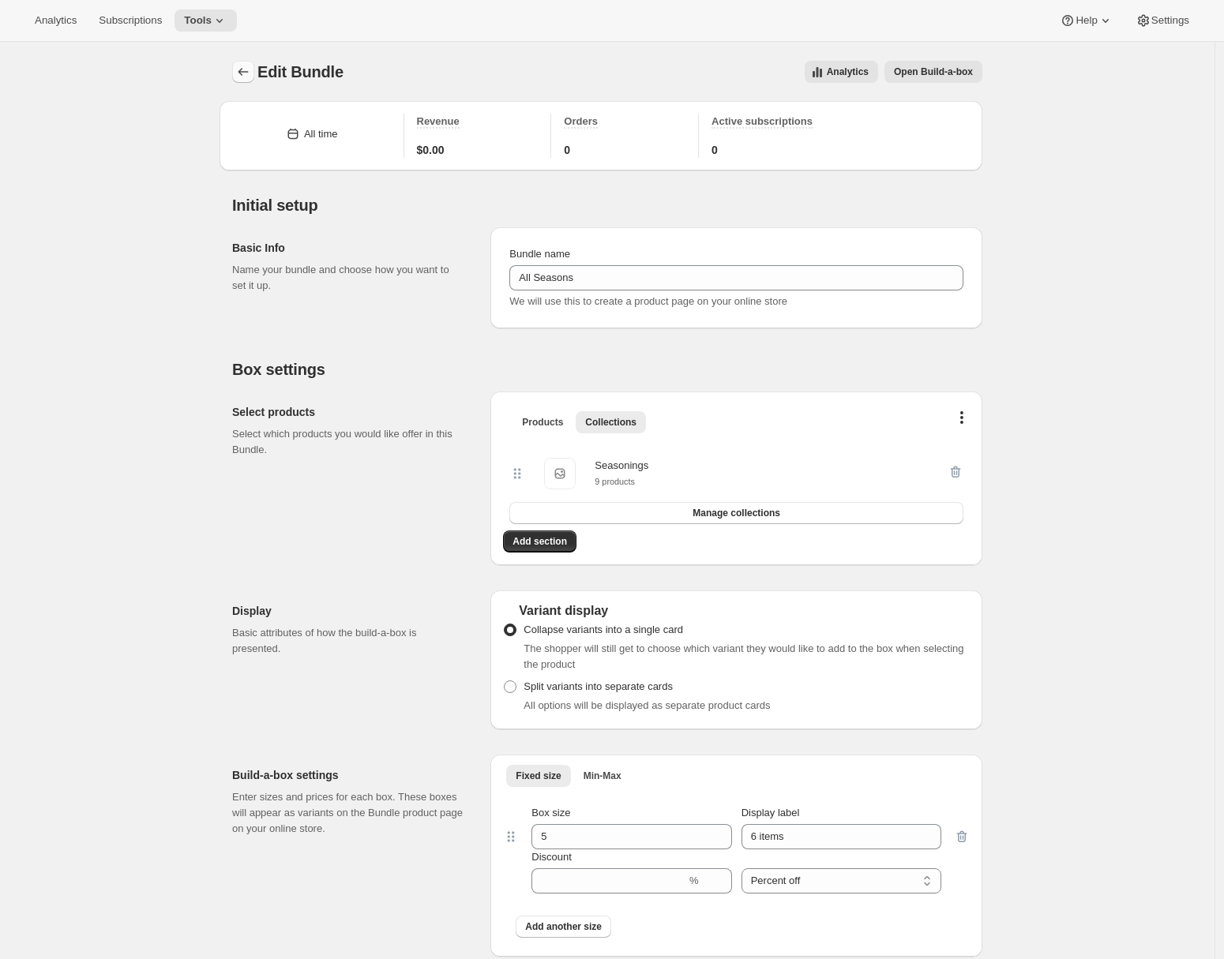
click at [240, 69] on icon "Bundles" at bounding box center [243, 72] width 16 height 16
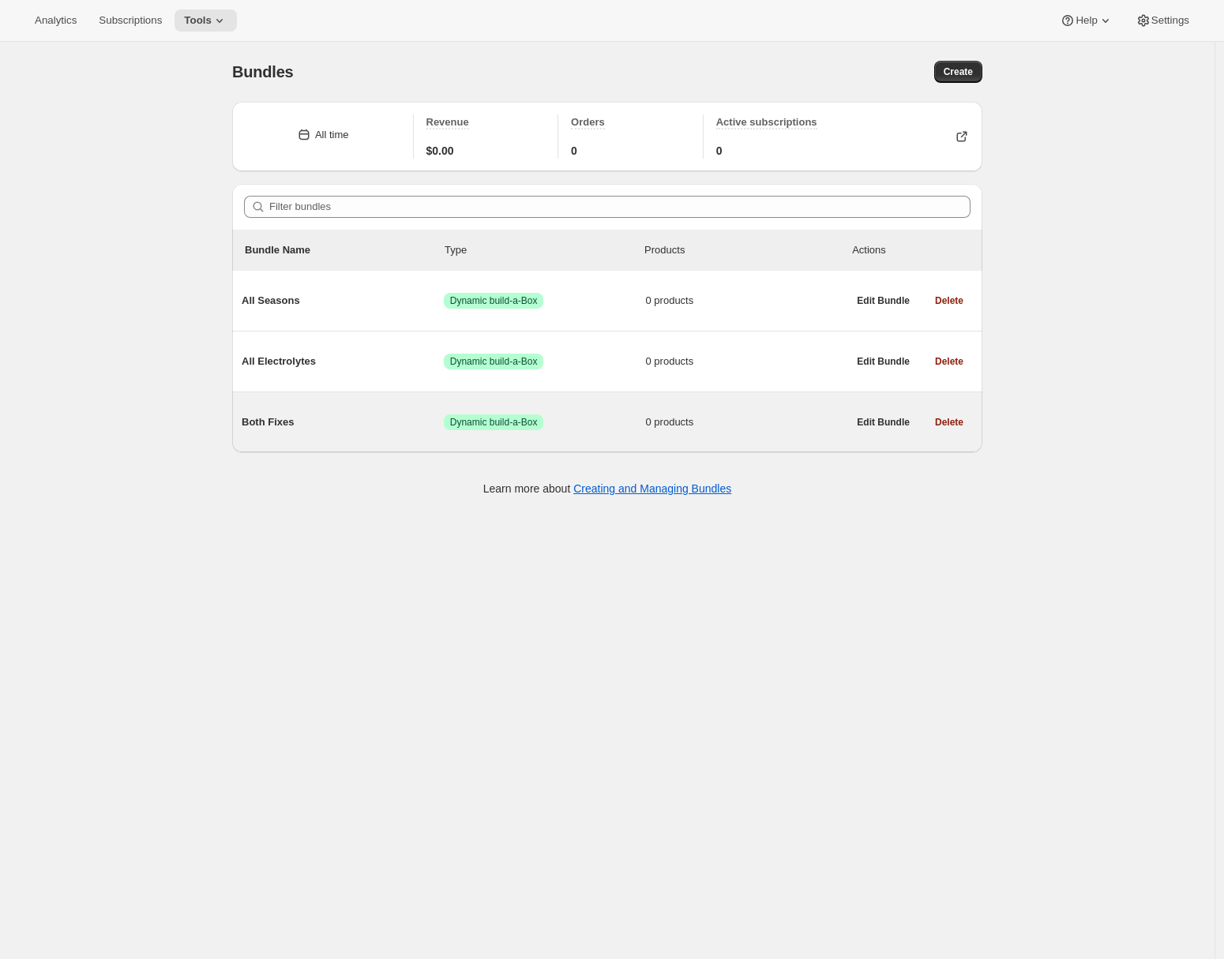
click at [358, 429] on span "Both Fixes" at bounding box center [343, 422] width 202 height 16
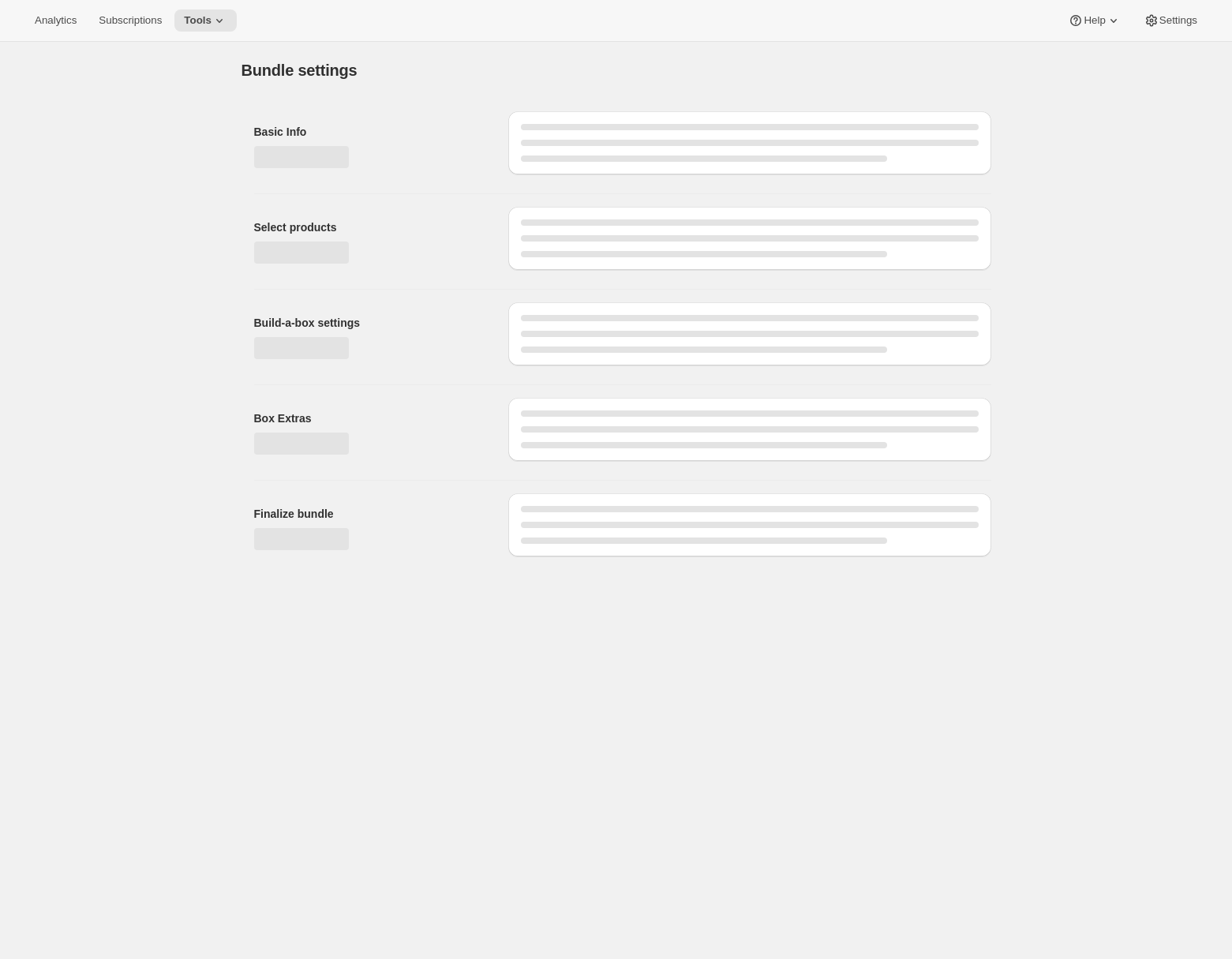
type input "Both Fixes"
radio input "true"
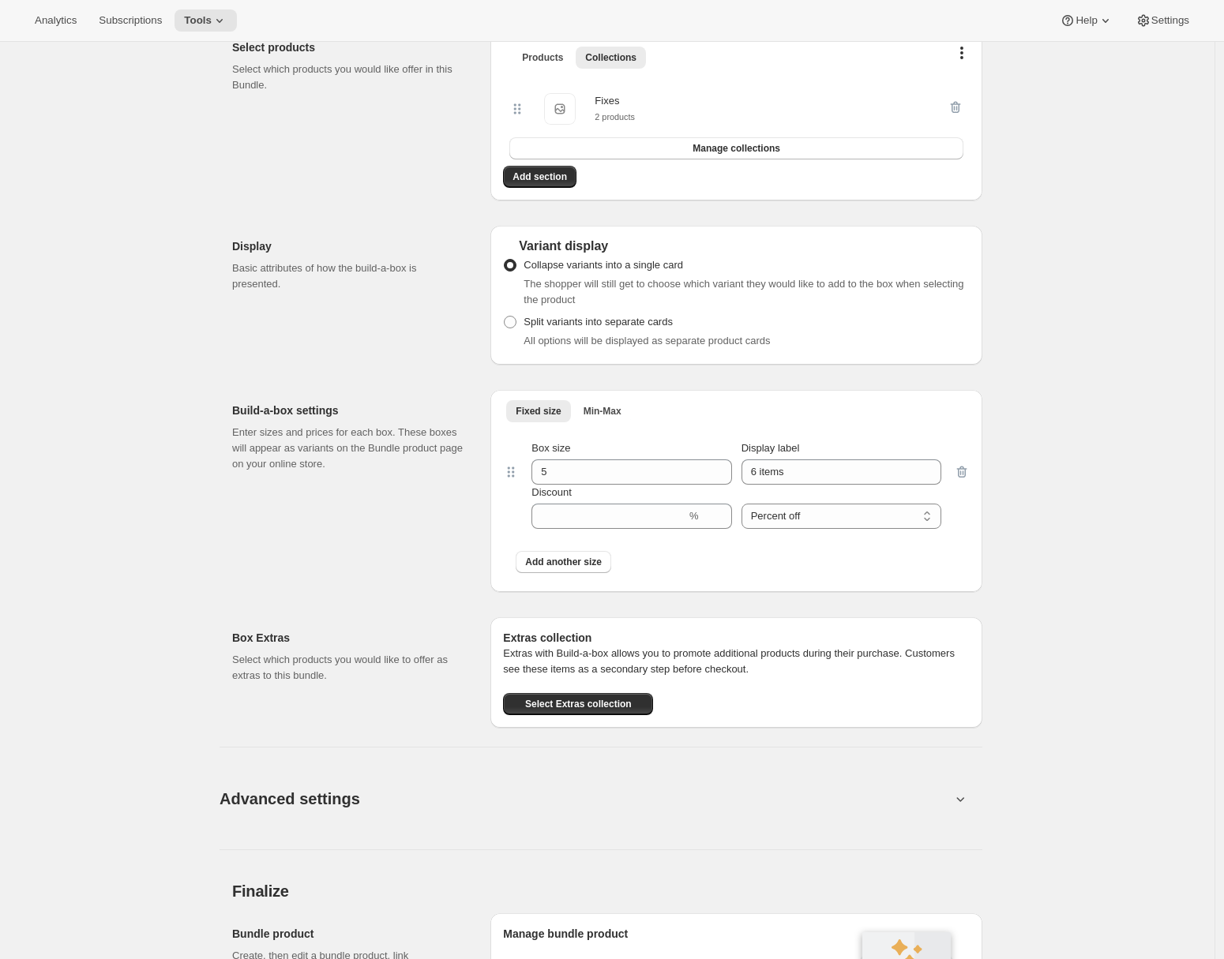
scroll to position [494, 0]
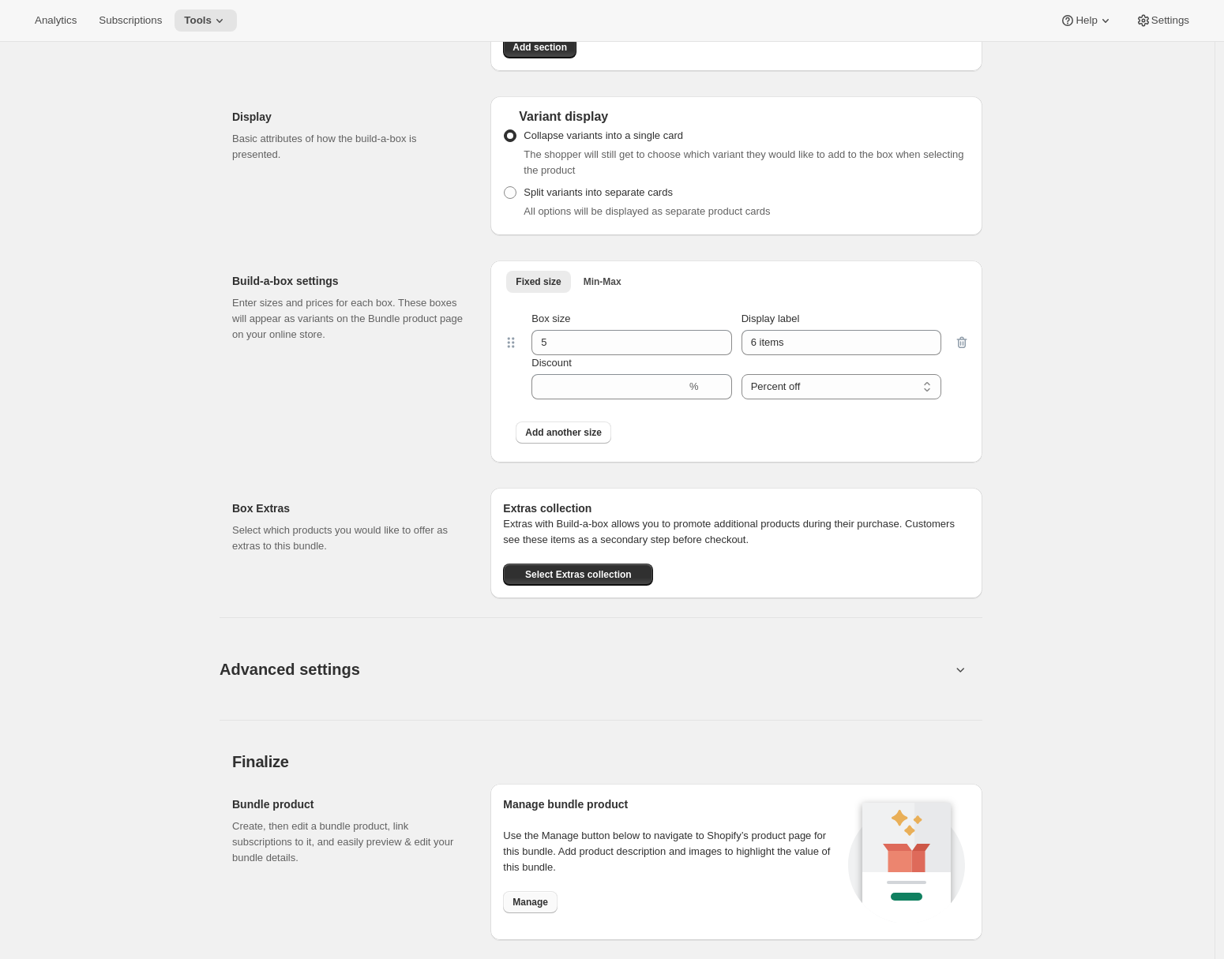
click at [545, 905] on span "Manage" at bounding box center [530, 902] width 36 height 13
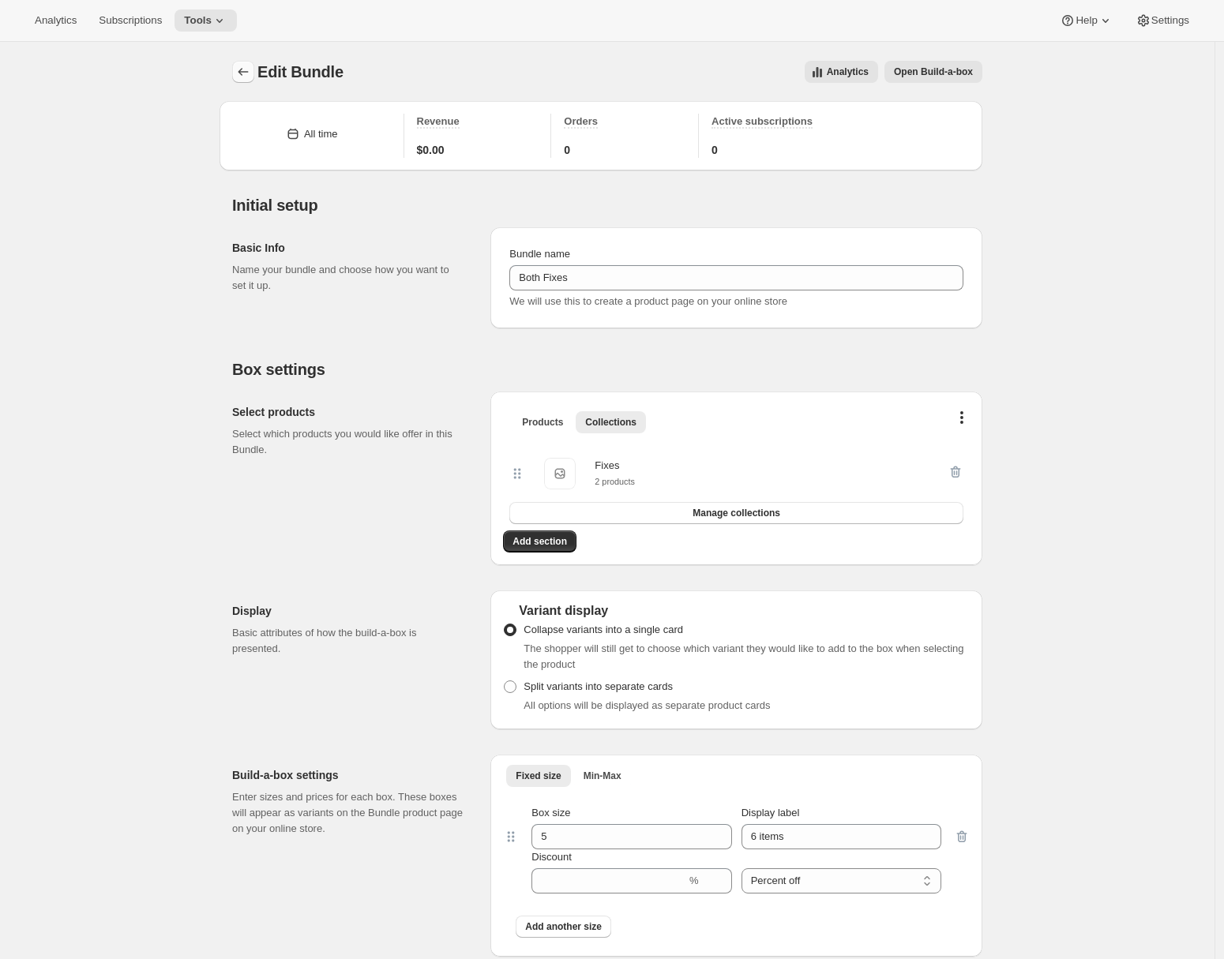
click at [249, 69] on icon "Bundles" at bounding box center [243, 72] width 16 height 16
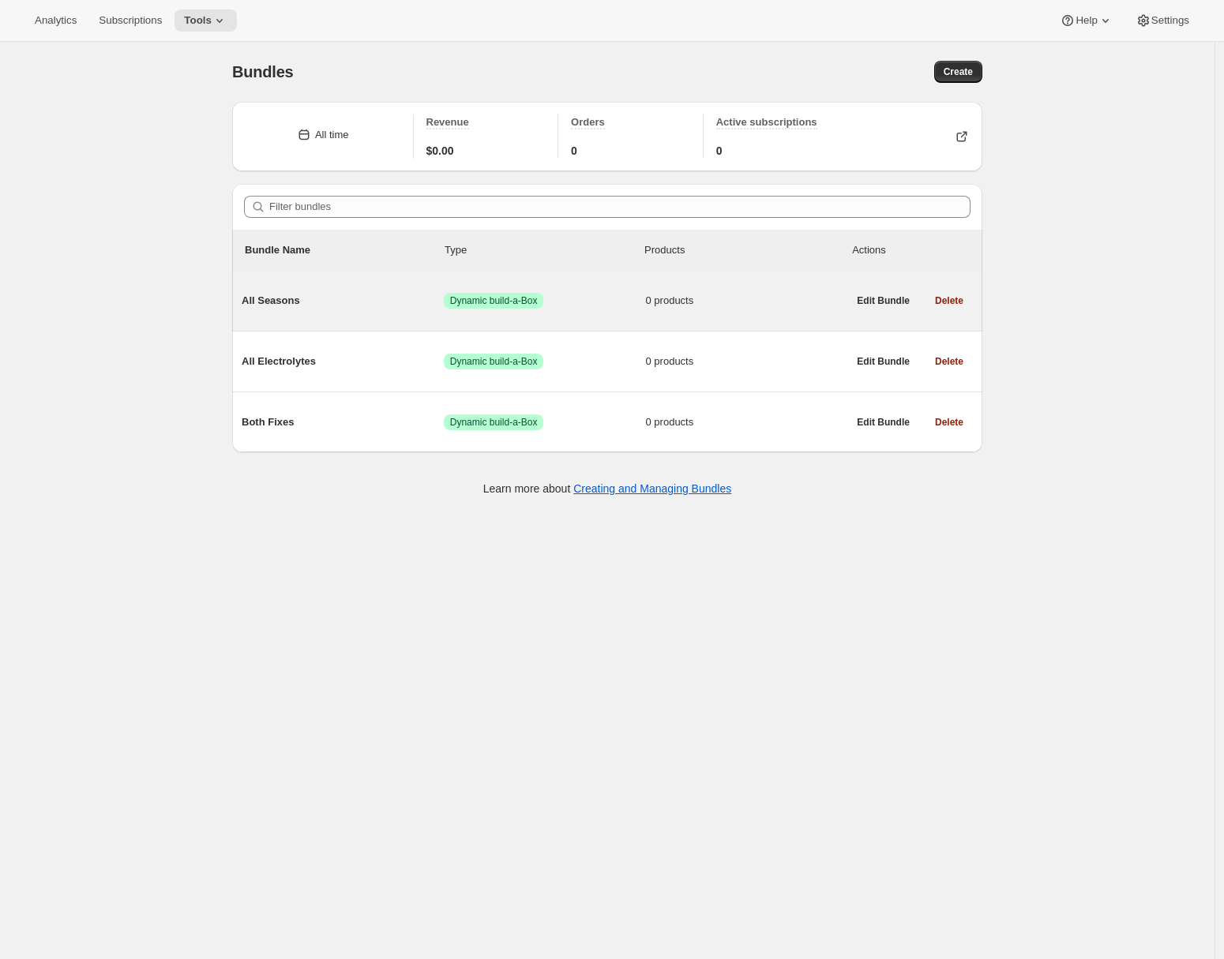
click at [333, 307] on span "All Seasons" at bounding box center [343, 301] width 202 height 16
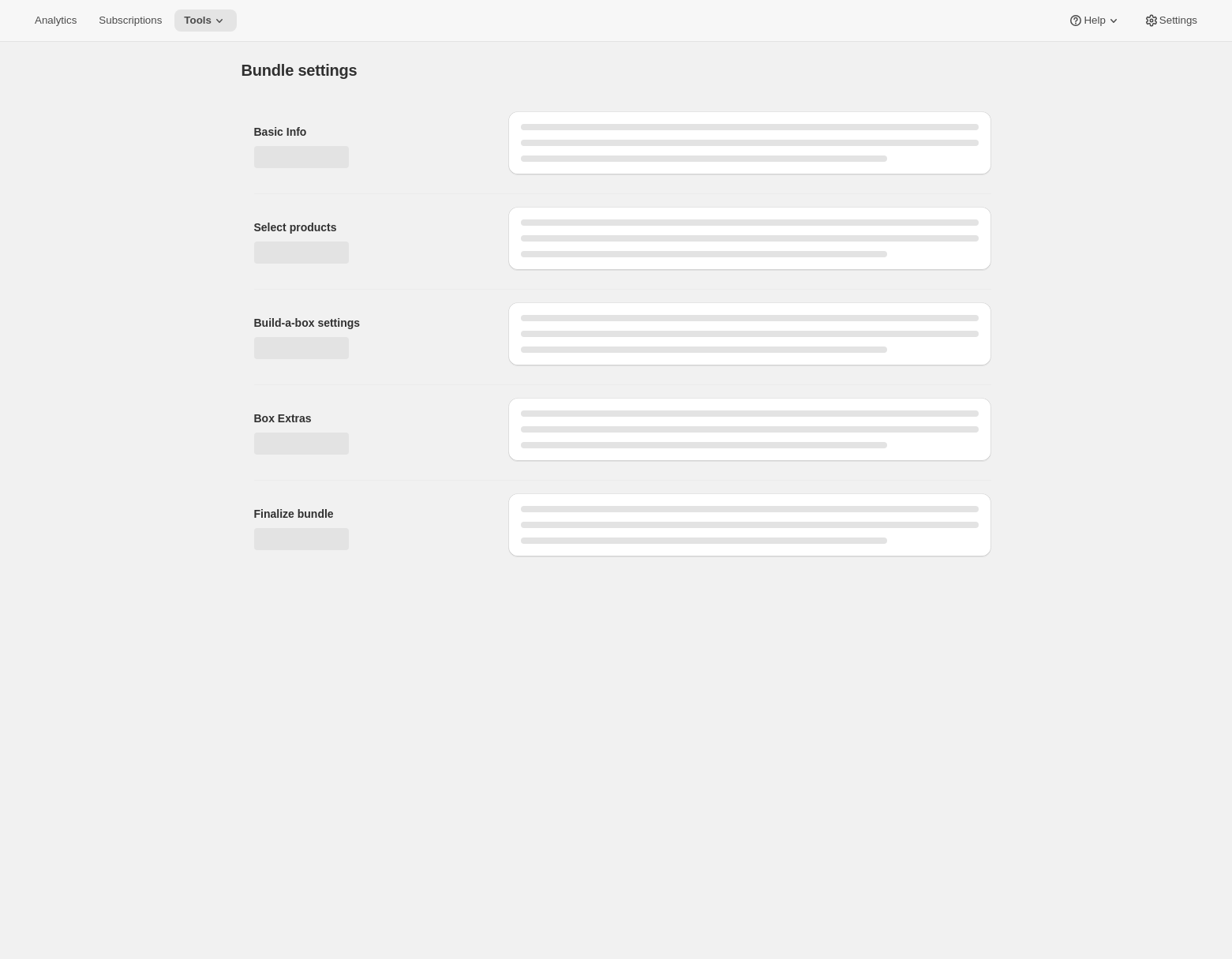
type input "All Seasons"
radio input "true"
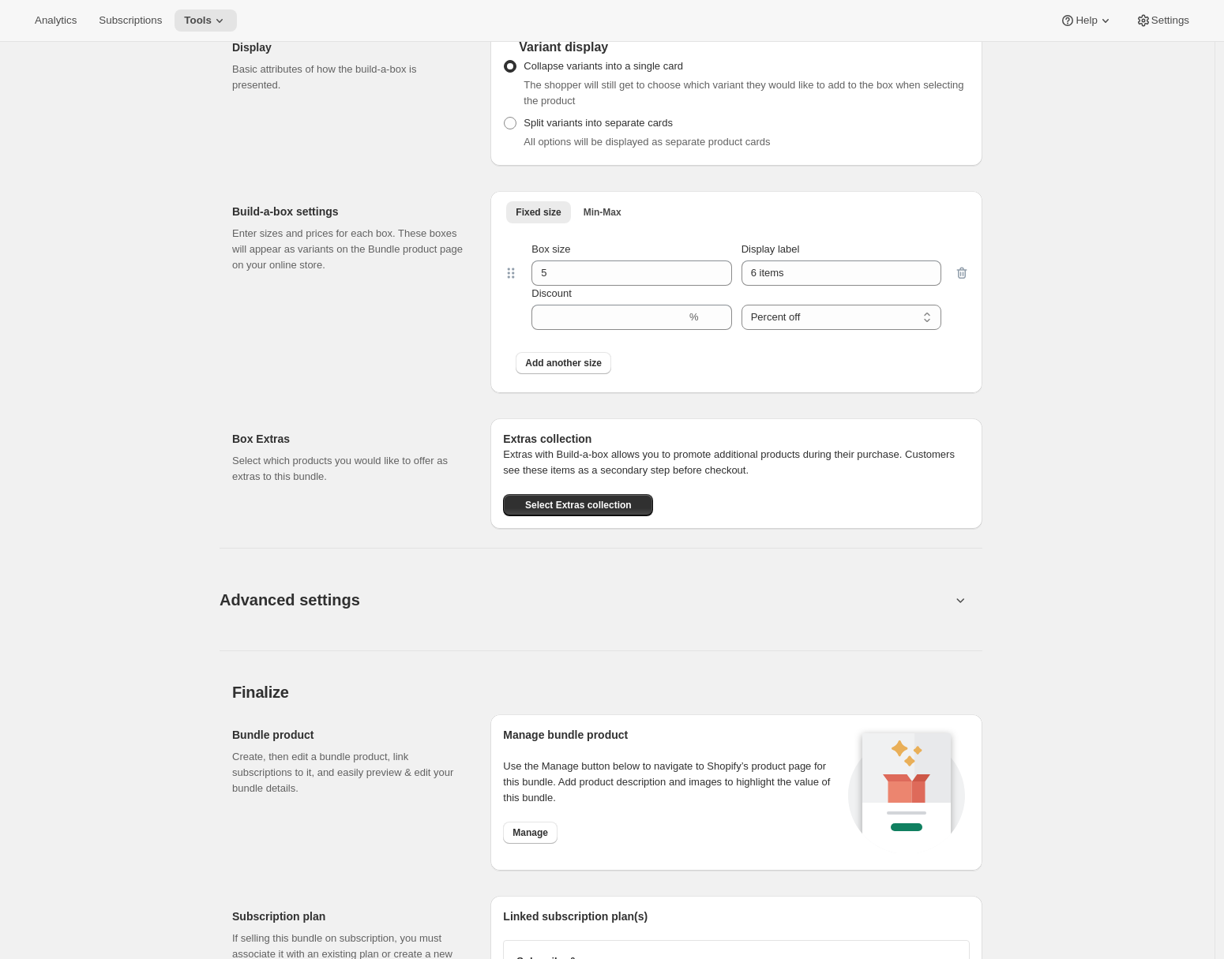
scroll to position [740, 0]
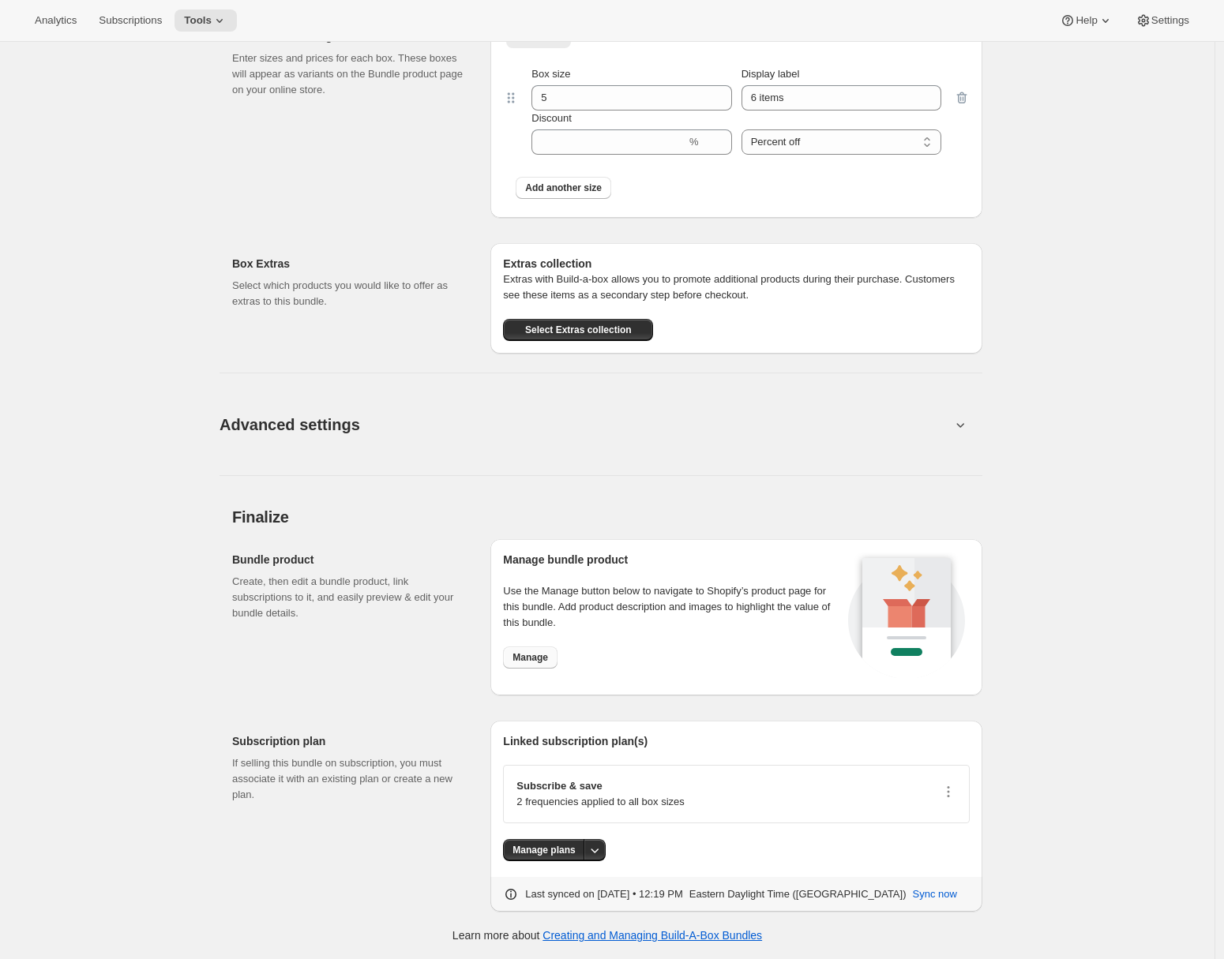
click at [548, 661] on span "Manage" at bounding box center [530, 657] width 36 height 13
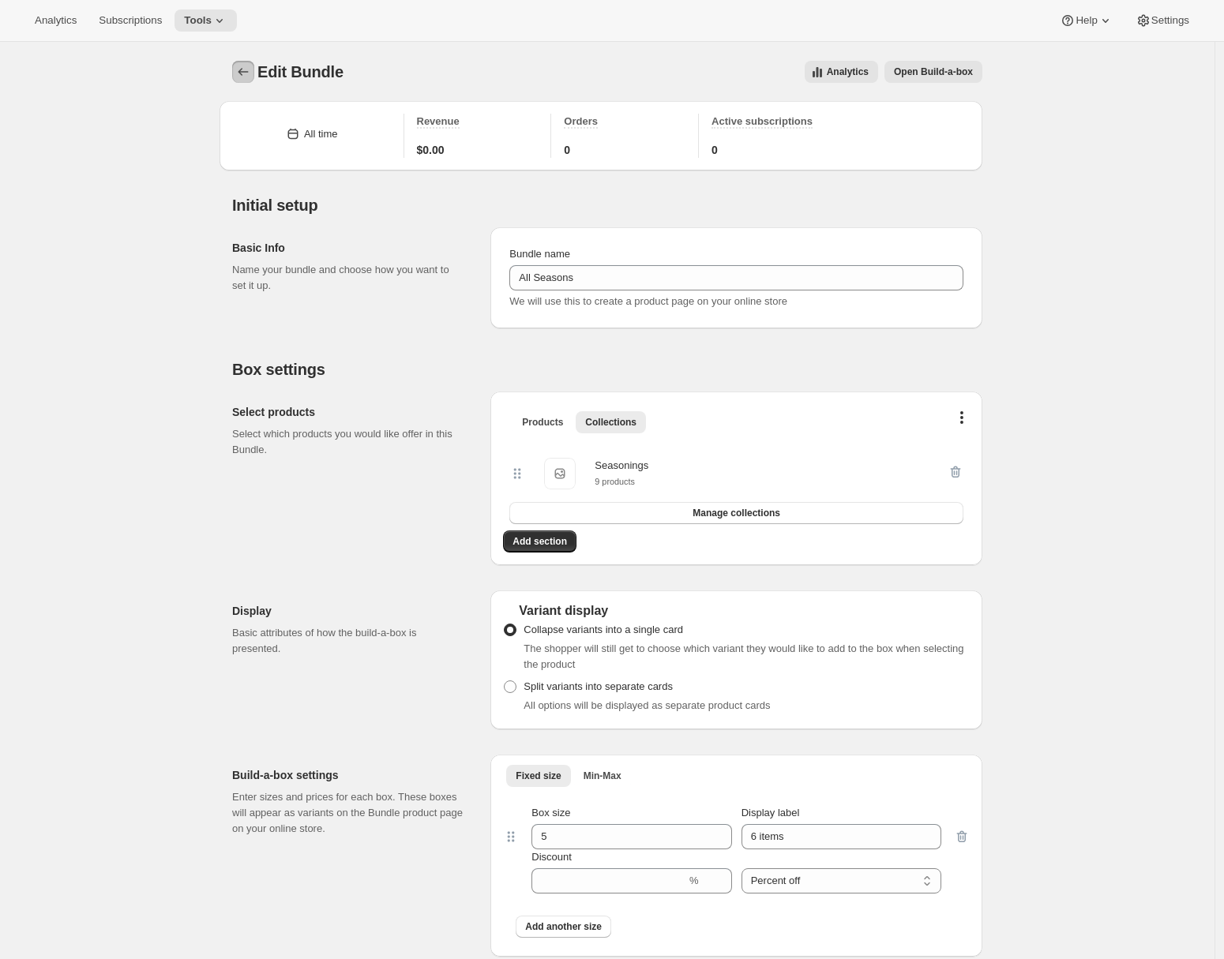
click at [245, 68] on icon "Bundles" at bounding box center [243, 72] width 16 height 16
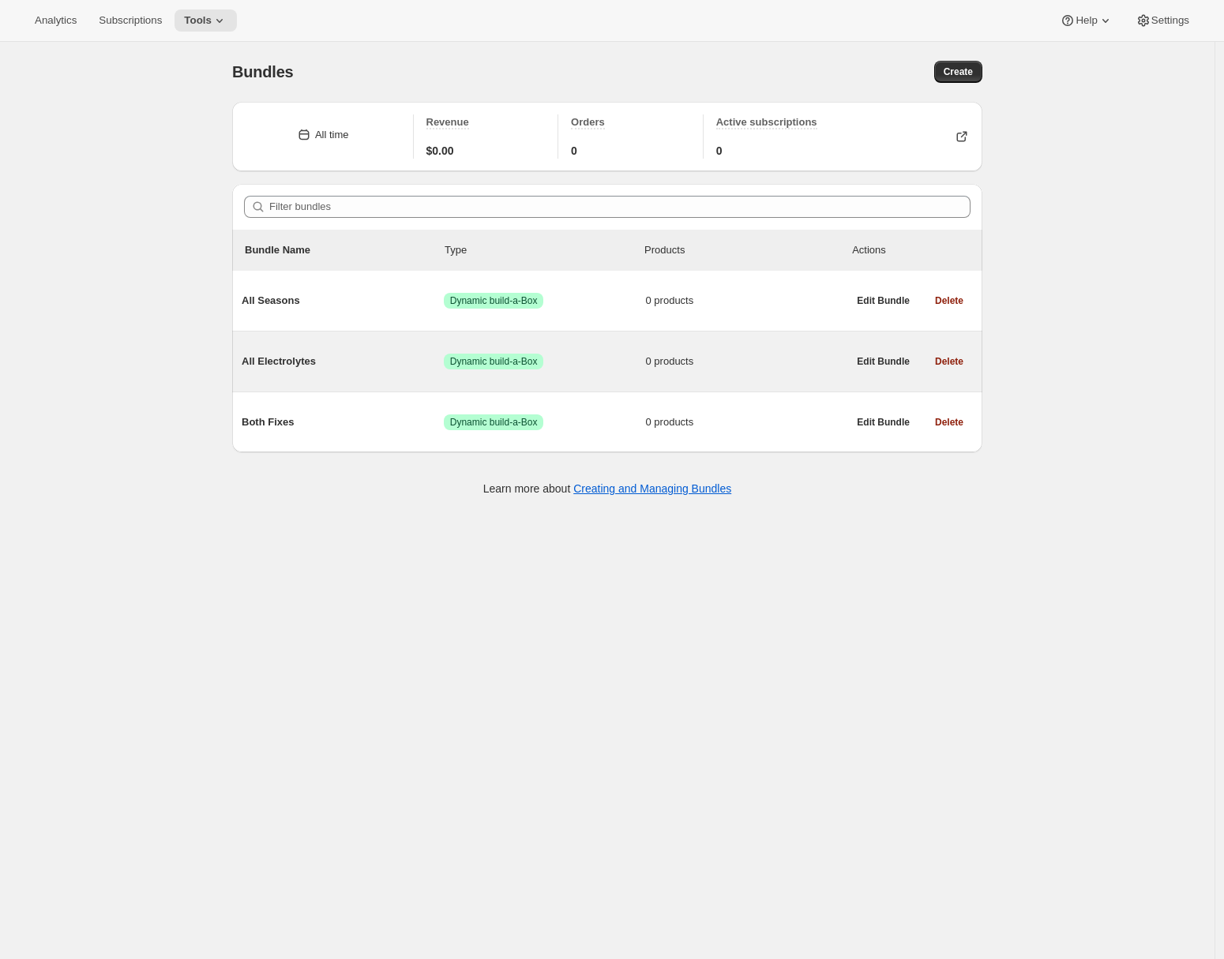
click at [332, 376] on div "All Electrolytes Success Dynamic build-a-Box 0 products" at bounding box center [544, 361] width 605 height 41
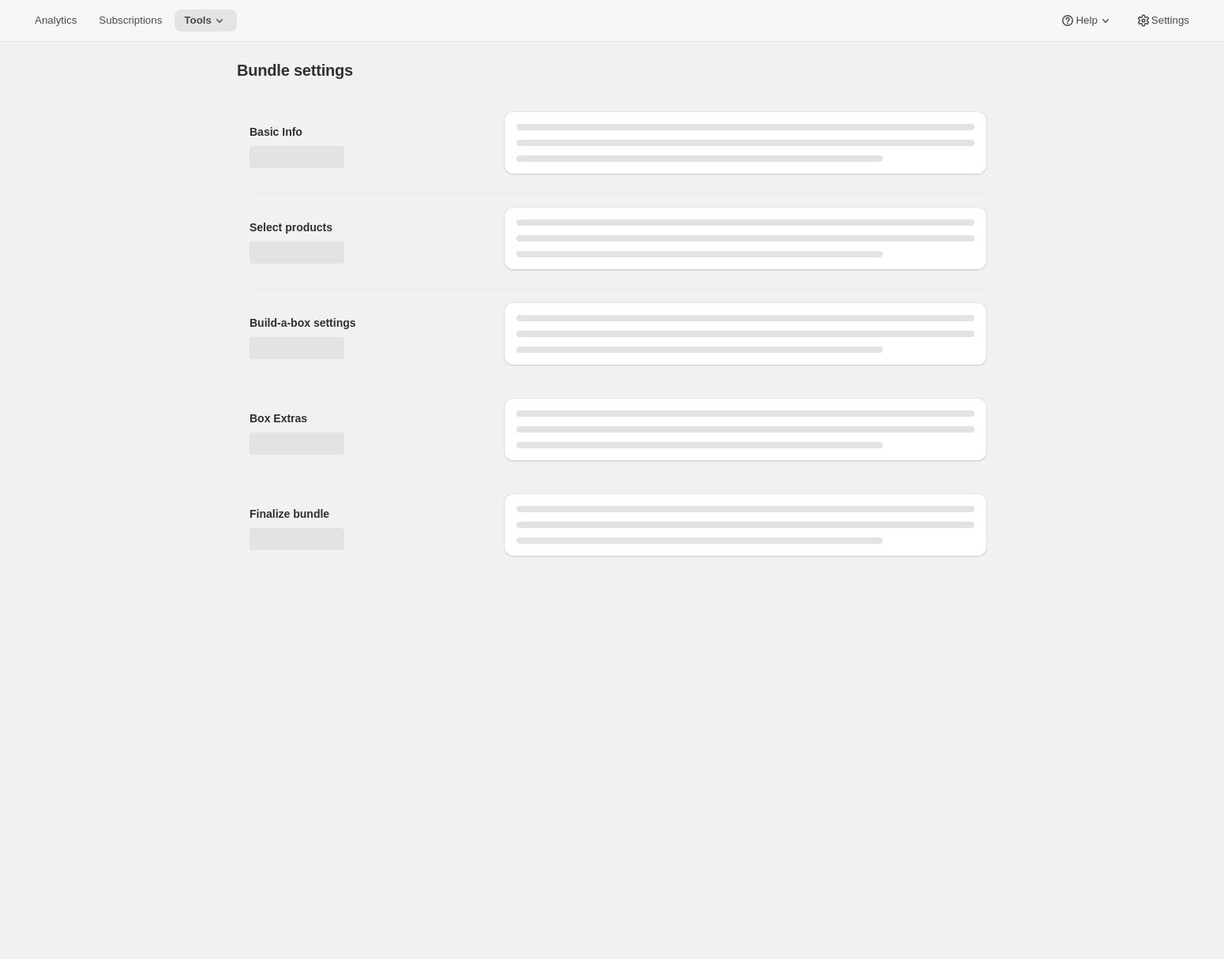
type input "All Electrolytes"
radio input "true"
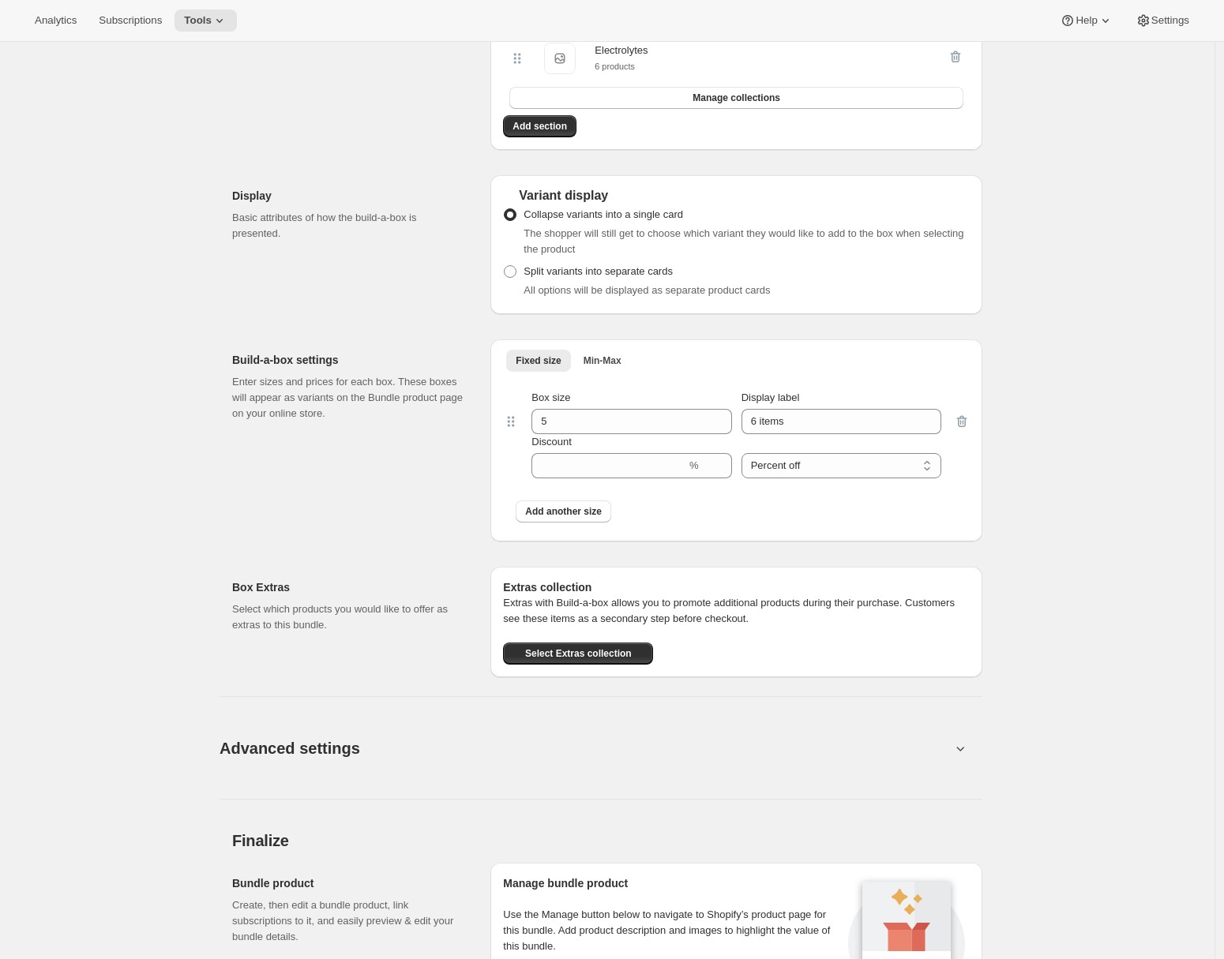
scroll to position [740, 0]
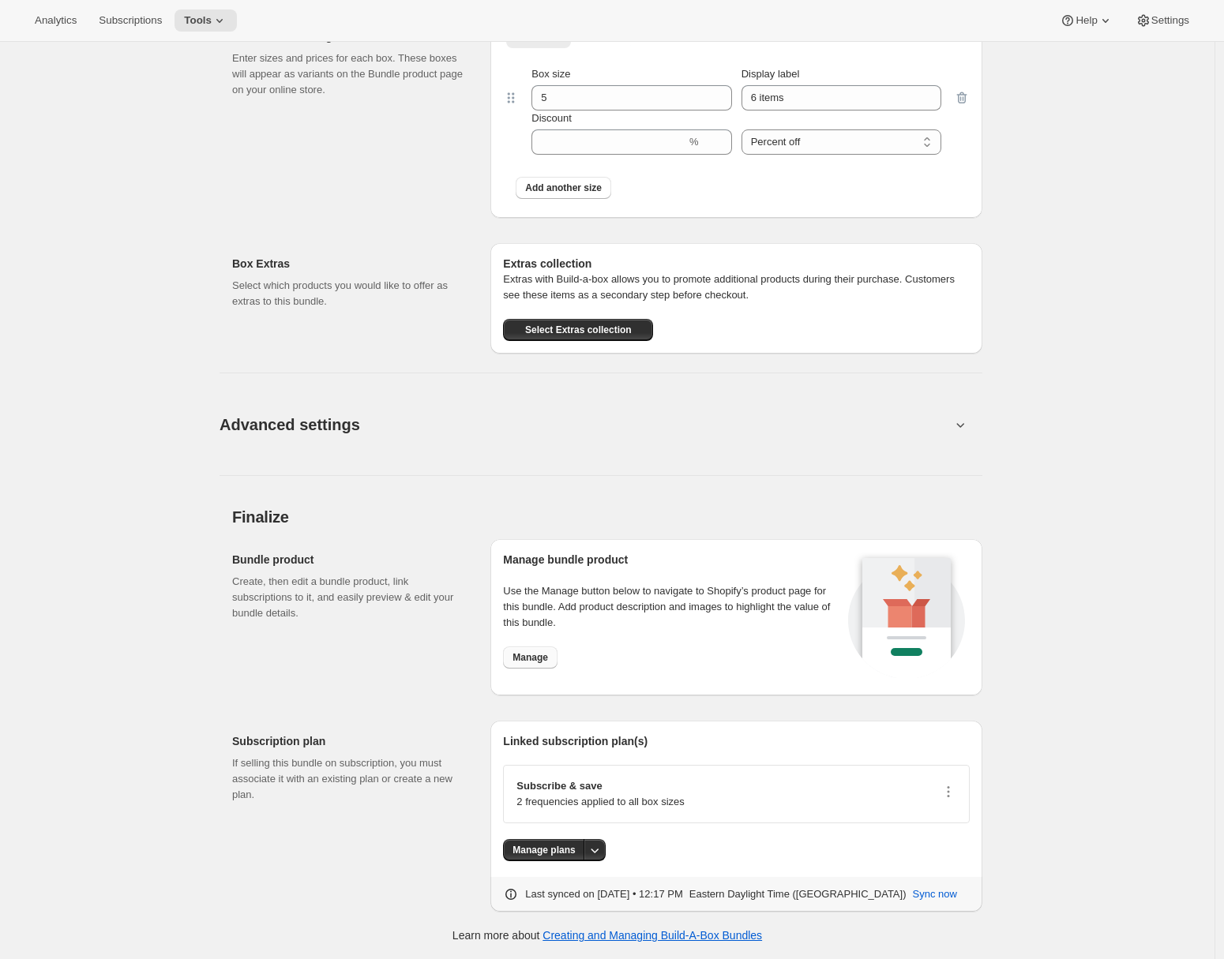
click at [538, 666] on button "Manage" at bounding box center [530, 658] width 54 height 22
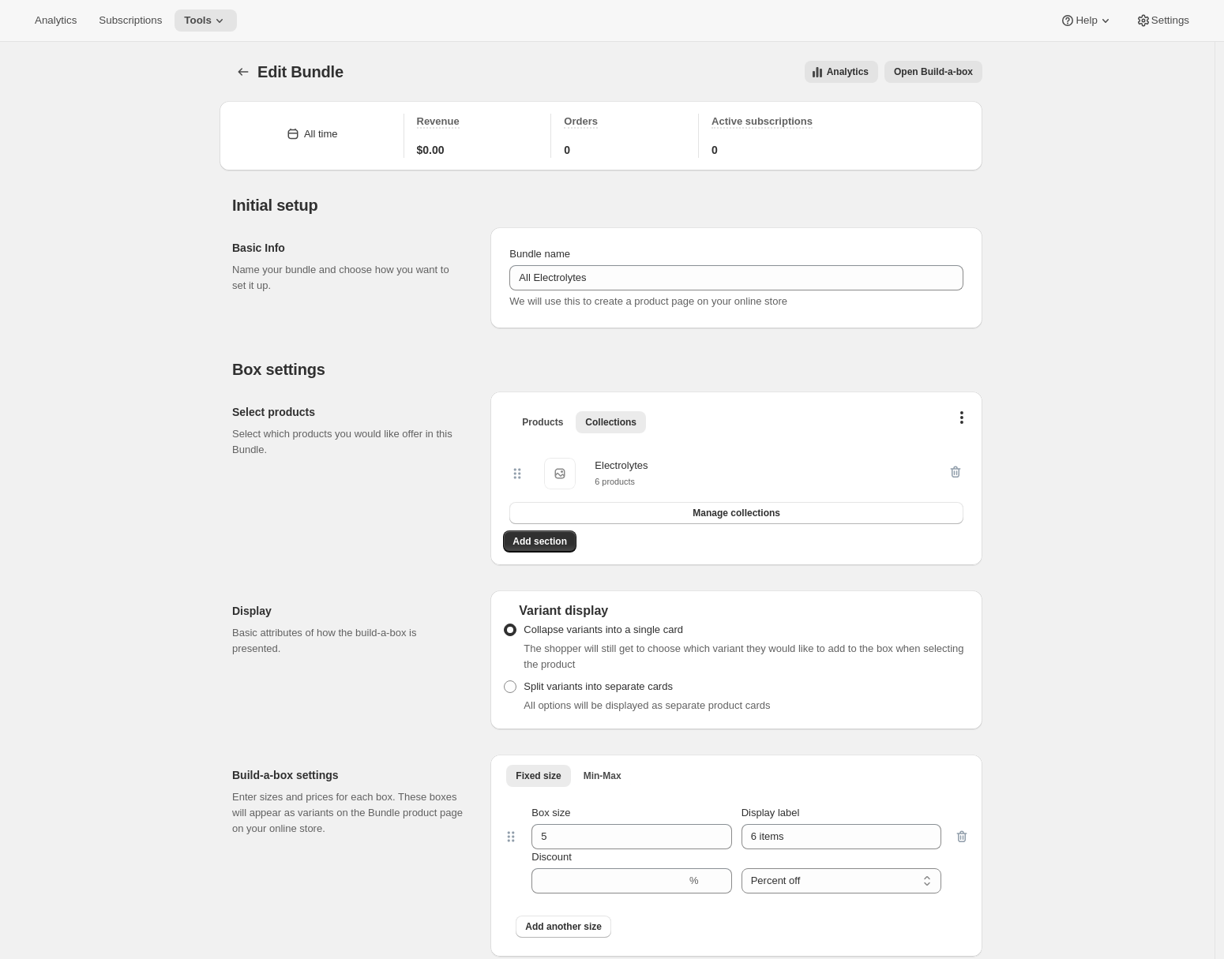
click at [955, 67] on span "Open Build-a-box" at bounding box center [933, 72] width 79 height 13
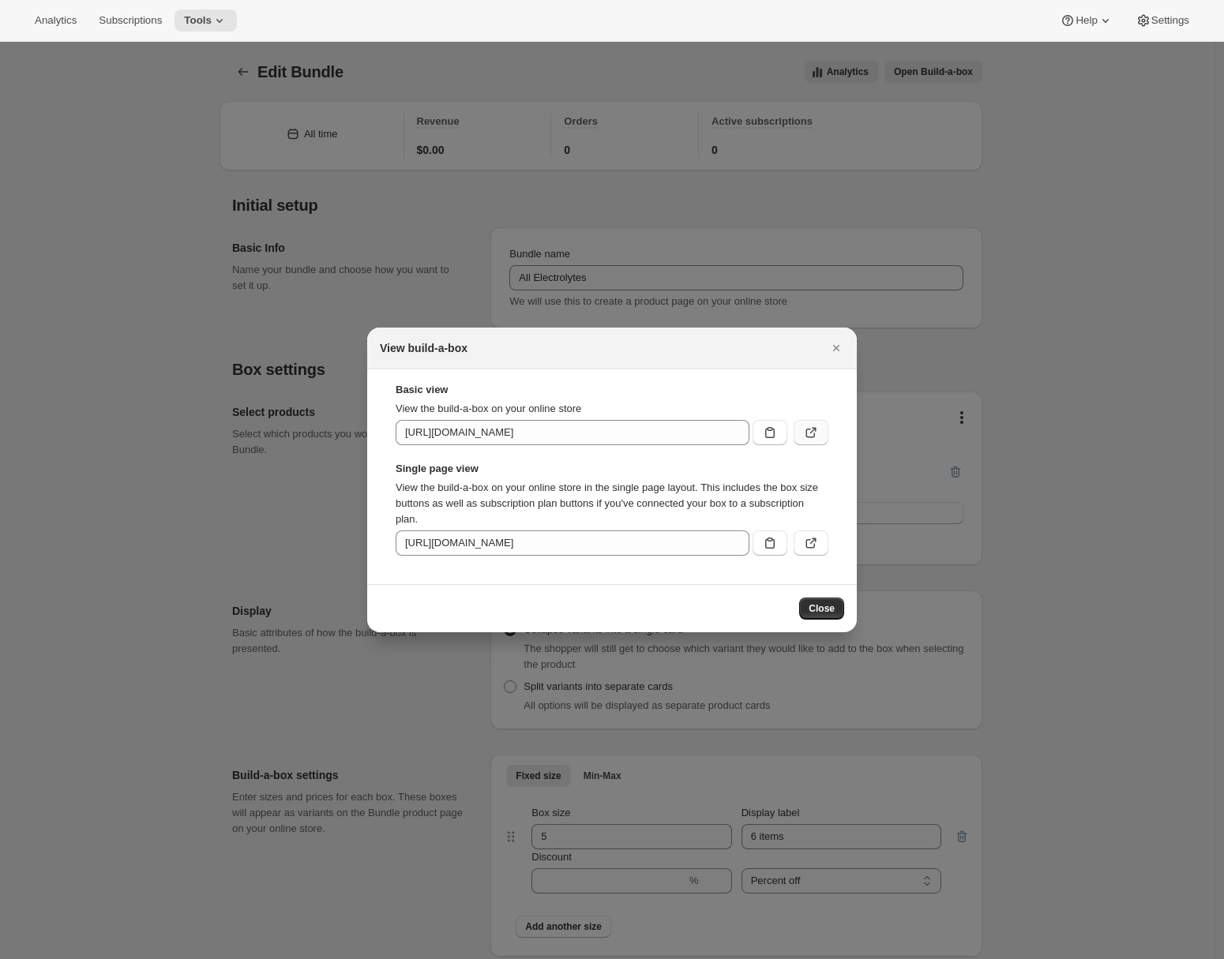
click at [814, 434] on icon ":rc8:" at bounding box center [810, 433] width 9 height 9
click at [838, 351] on icon "Close" at bounding box center [836, 348] width 16 height 16
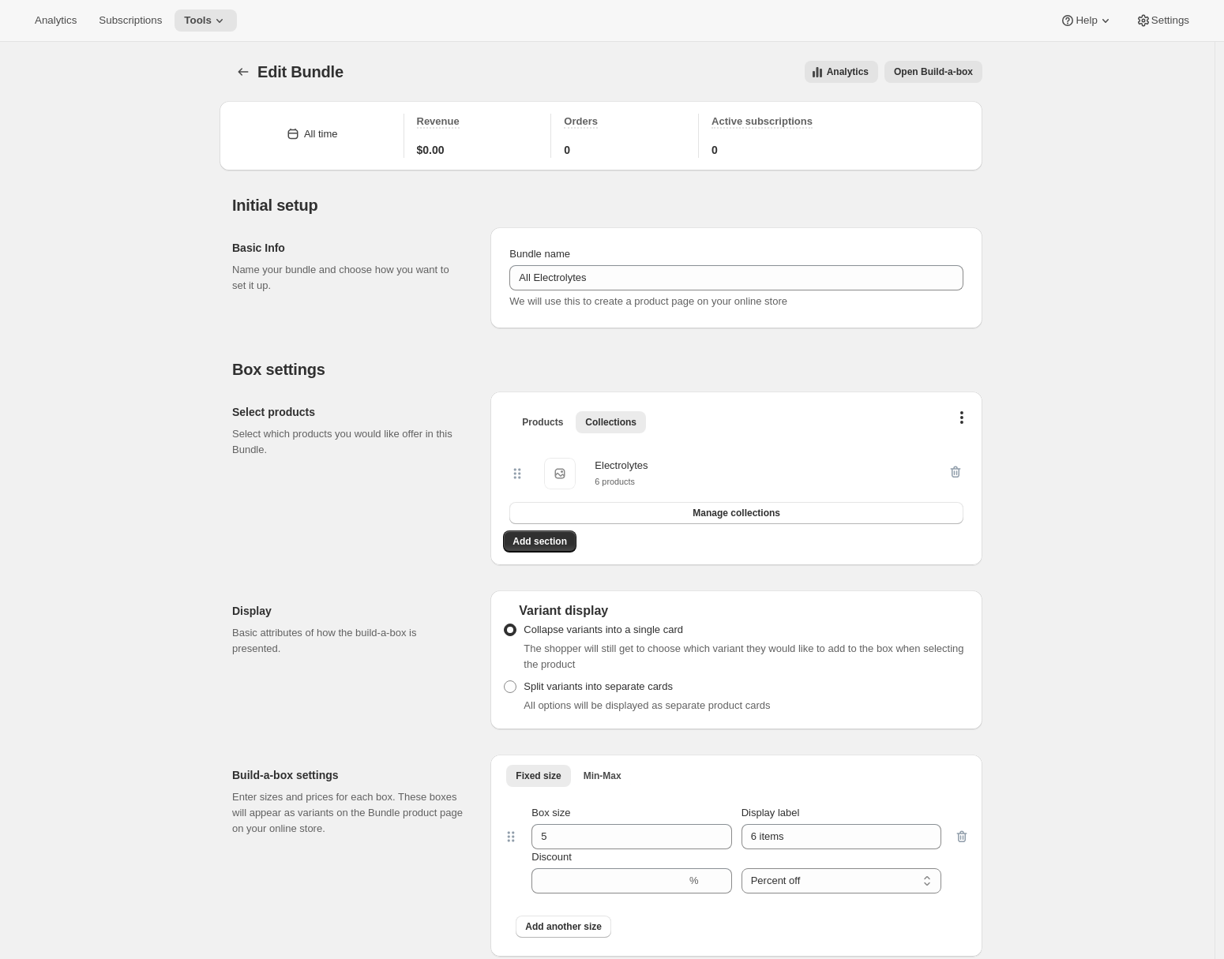
click at [208, 426] on div "Edit Bundle. This page is ready Edit Bundle Analytics Open Build-a-box More act…" at bounding box center [607, 846] width 1214 height 1609
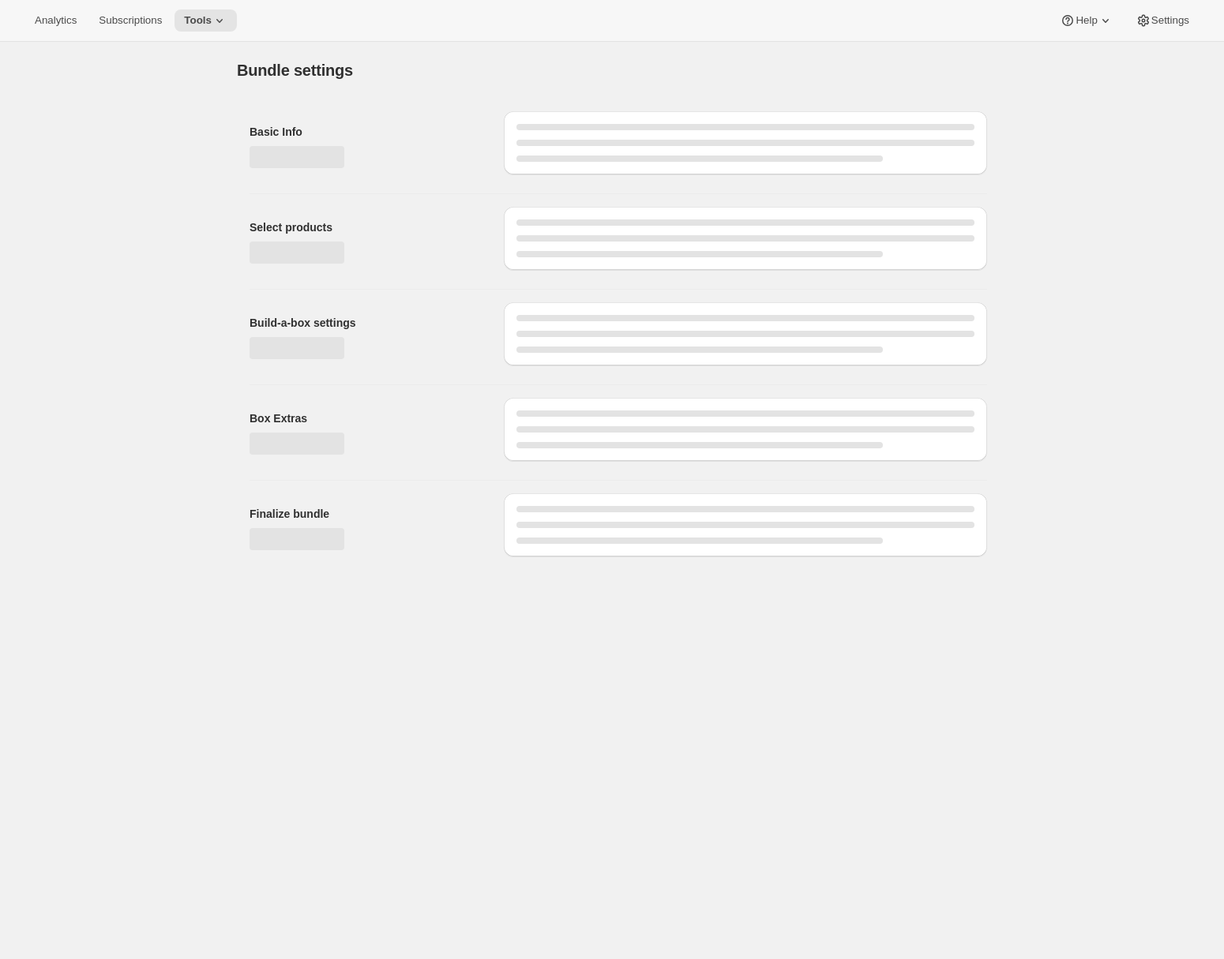
type input "Both Fixes"
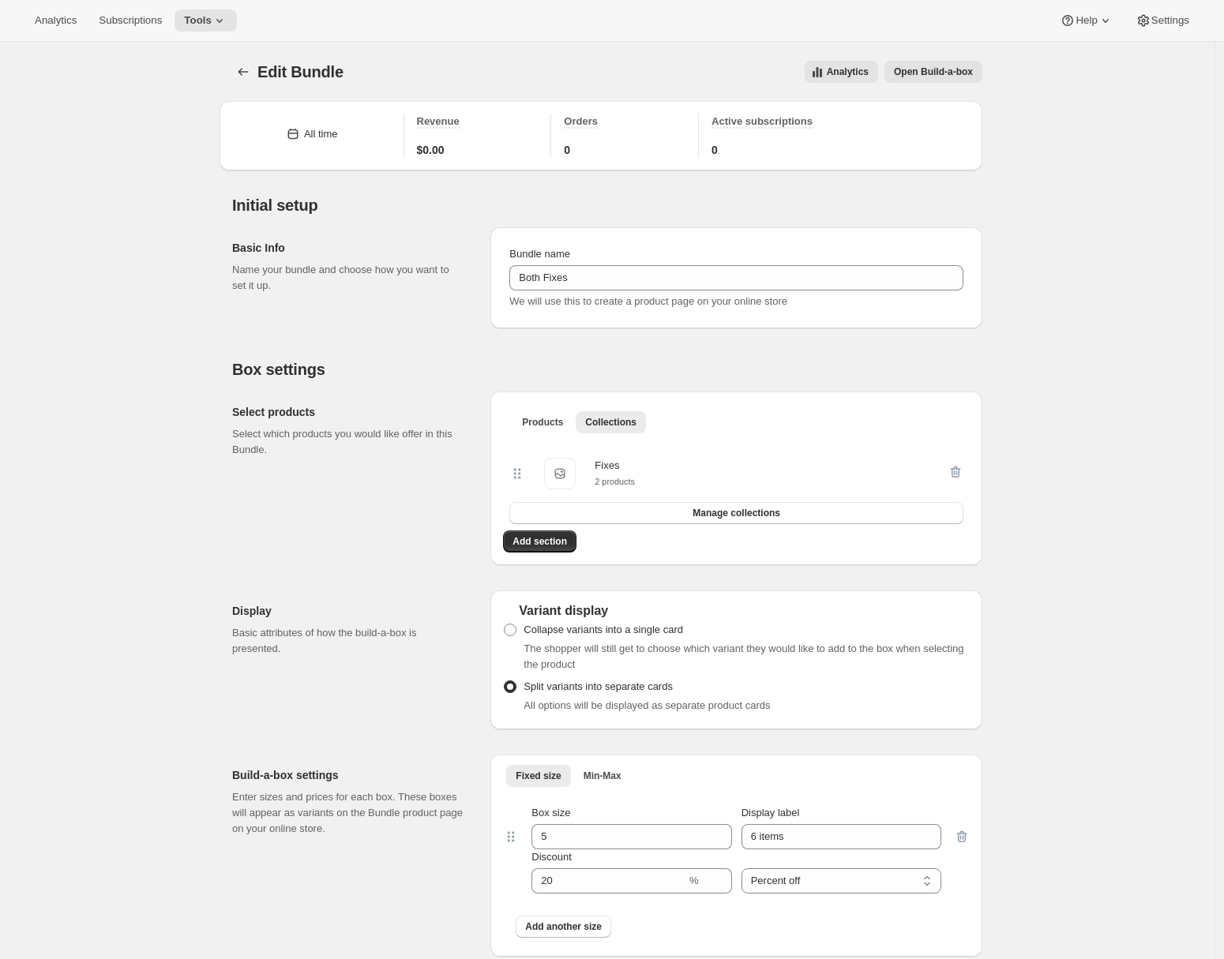
click at [940, 75] on span "Open Build-a-box" at bounding box center [933, 72] width 79 height 13
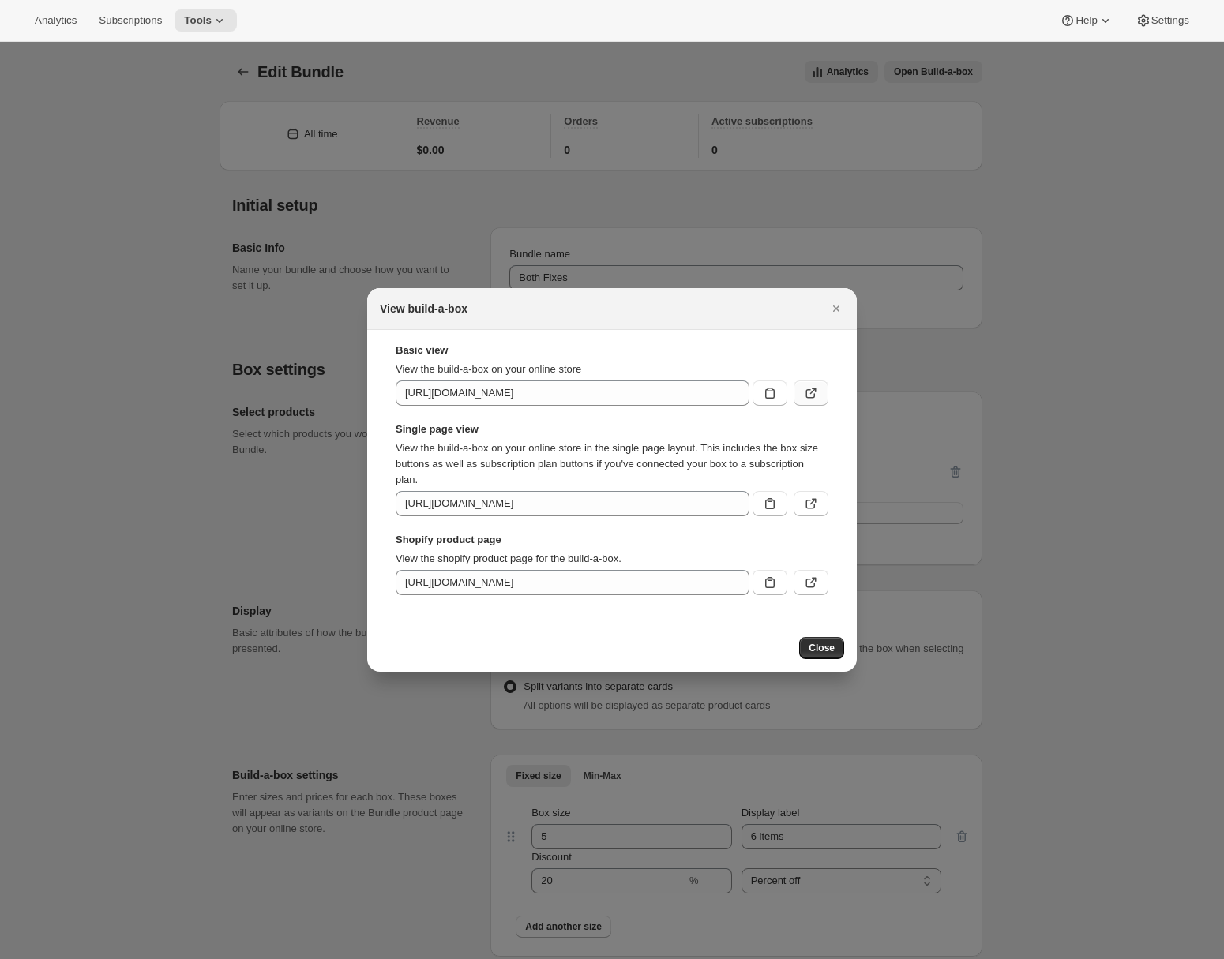
click at [813, 397] on icon ":r2f:" at bounding box center [811, 393] width 16 height 16
click at [828, 301] on icon "Close" at bounding box center [836, 309] width 16 height 16
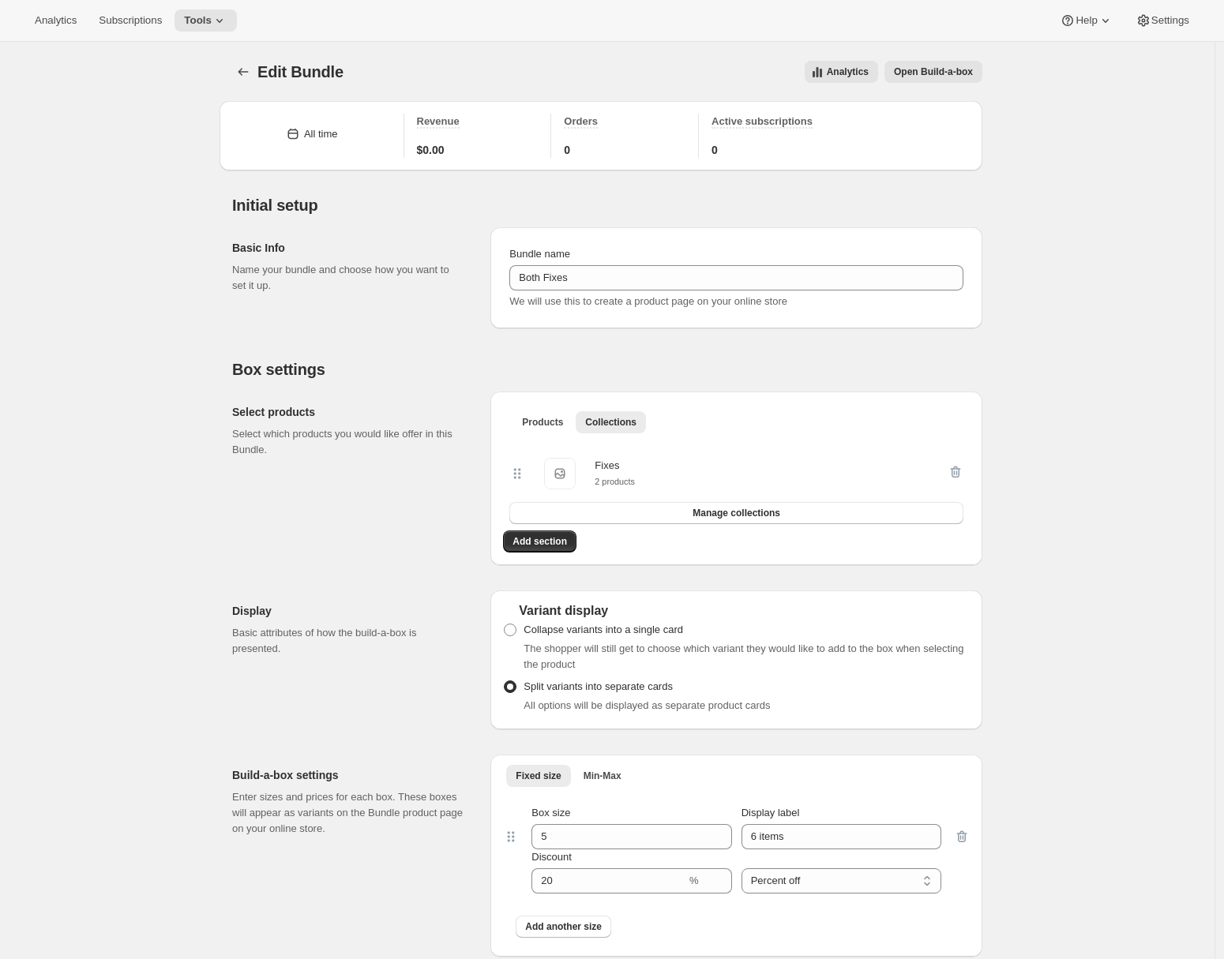
click at [96, 533] on div "Edit Bundle. This page is ready Edit Bundle Analytics Open Build-a-box More act…" at bounding box center [607, 846] width 1214 height 1609
click at [152, 332] on div "Edit Bundle. This page is ready Edit Bundle Analytics Open Build-a-box More act…" at bounding box center [607, 846] width 1214 height 1609
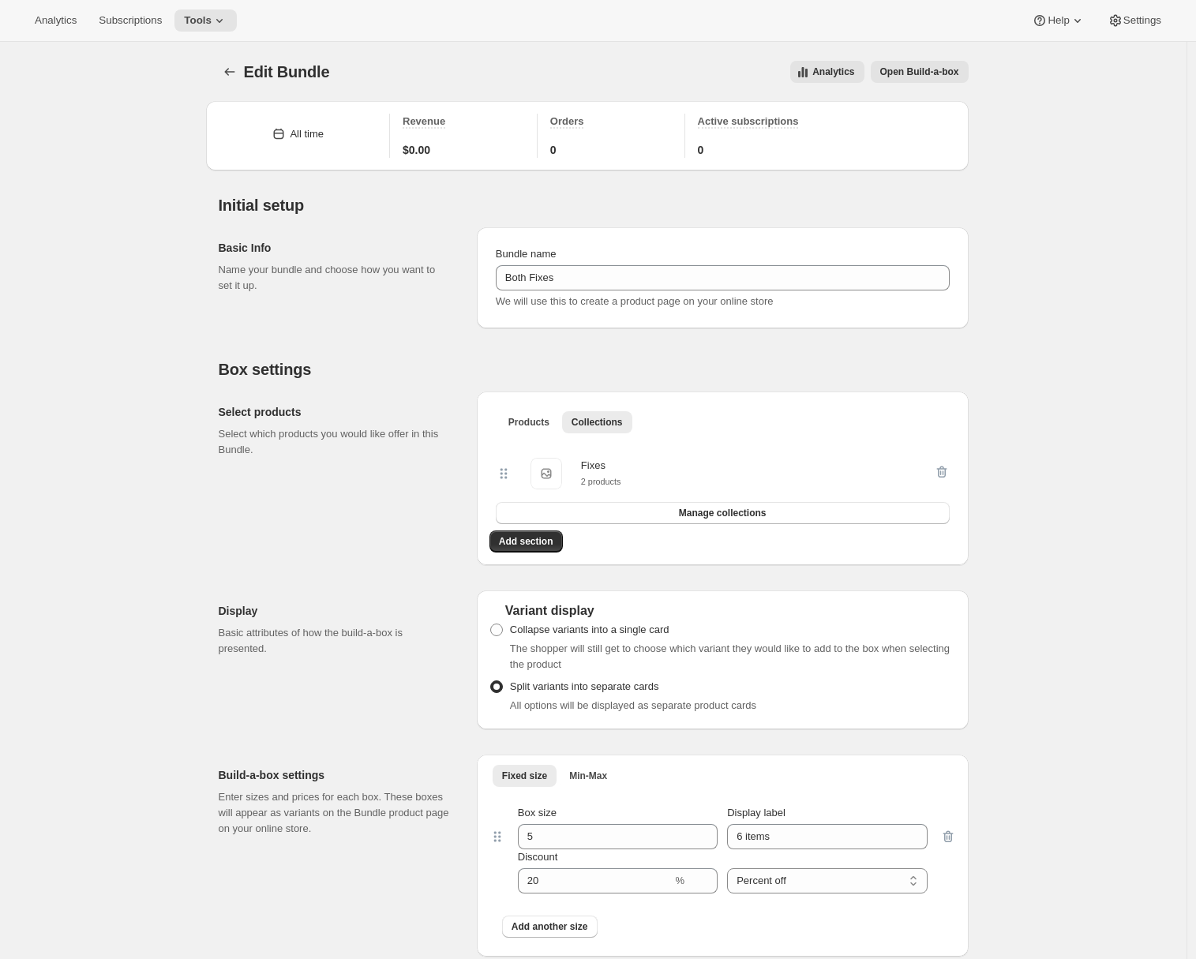
click at [79, 546] on div "Edit Bundle. This page is ready Edit Bundle Analytics Open Build-a-box More act…" at bounding box center [593, 846] width 1187 height 1609
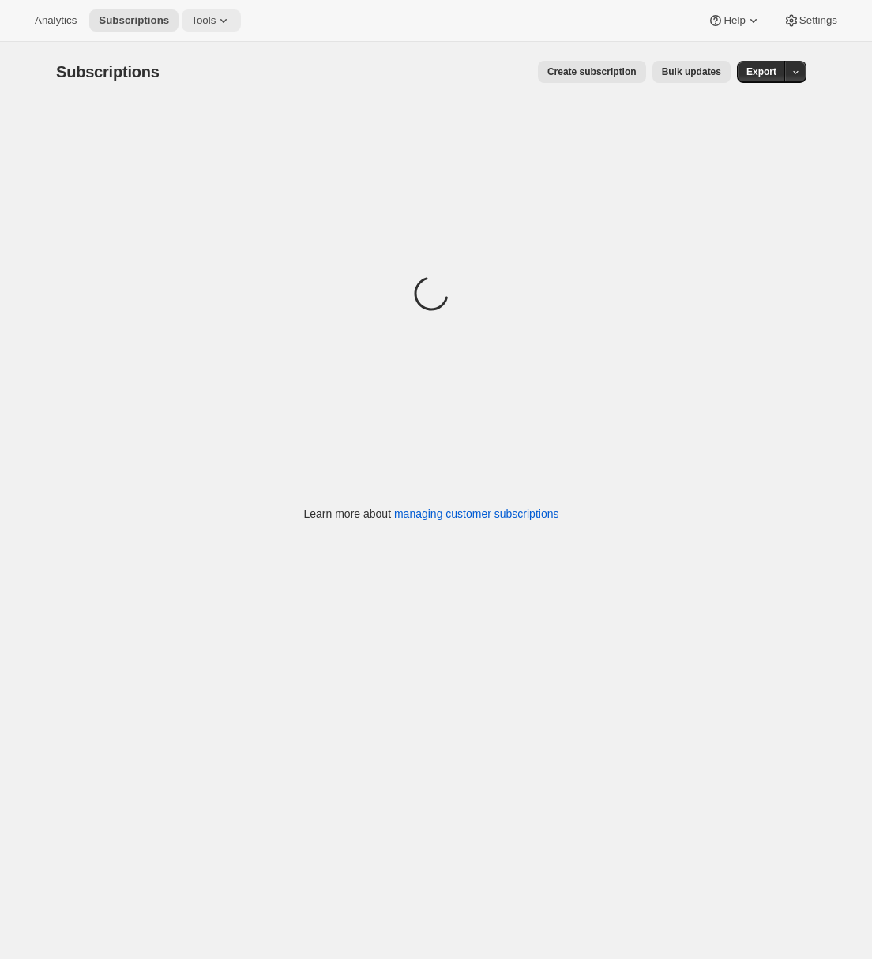
click at [216, 29] on button "Tools" at bounding box center [211, 20] width 59 height 22
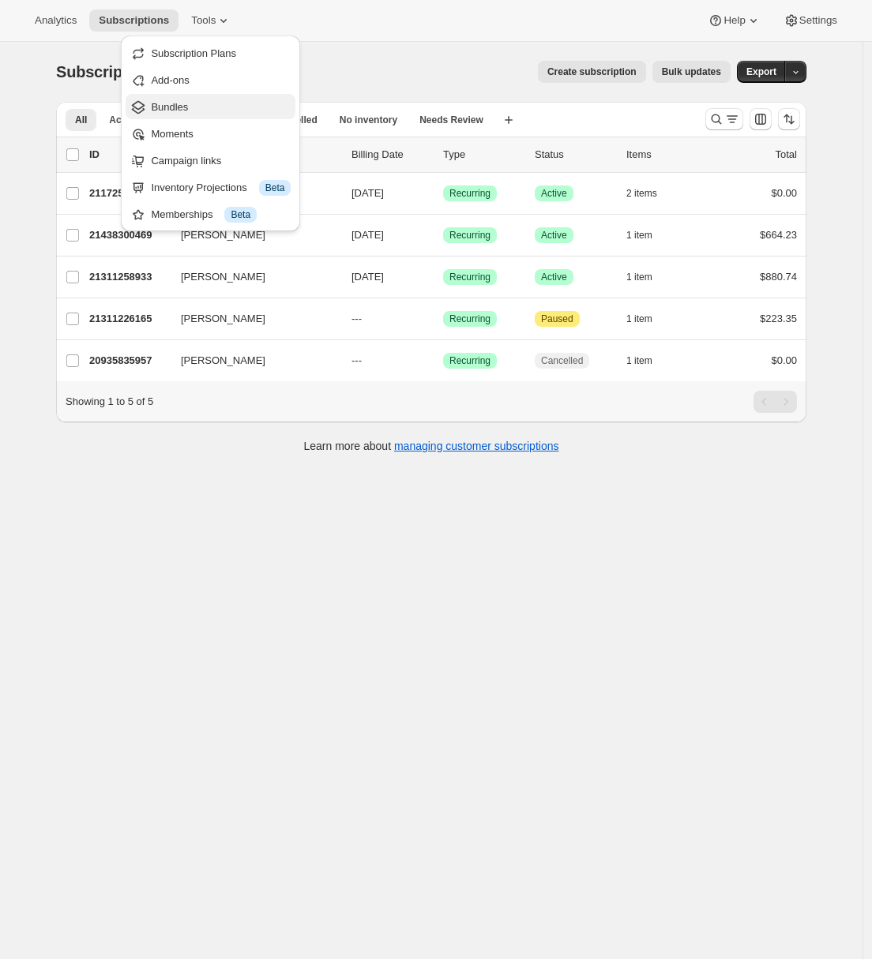
click at [184, 103] on span "Bundles" at bounding box center [169, 107] width 37 height 12
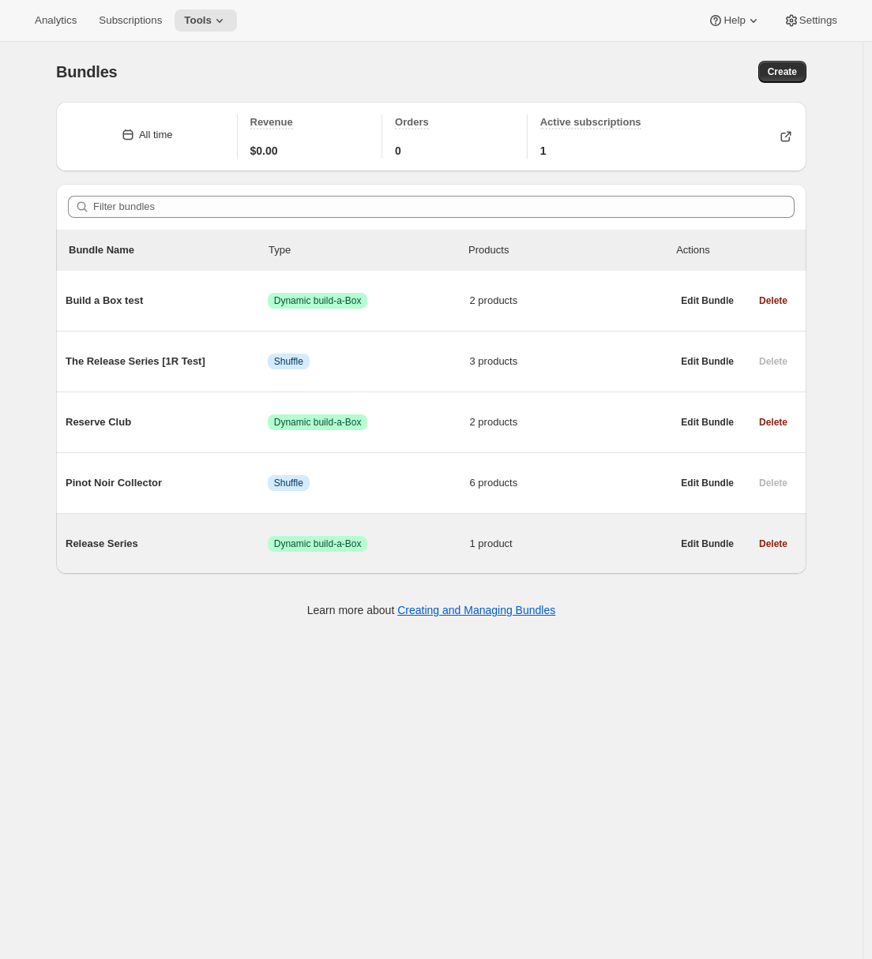
click at [136, 542] on span "Release Series" at bounding box center [167, 544] width 202 height 16
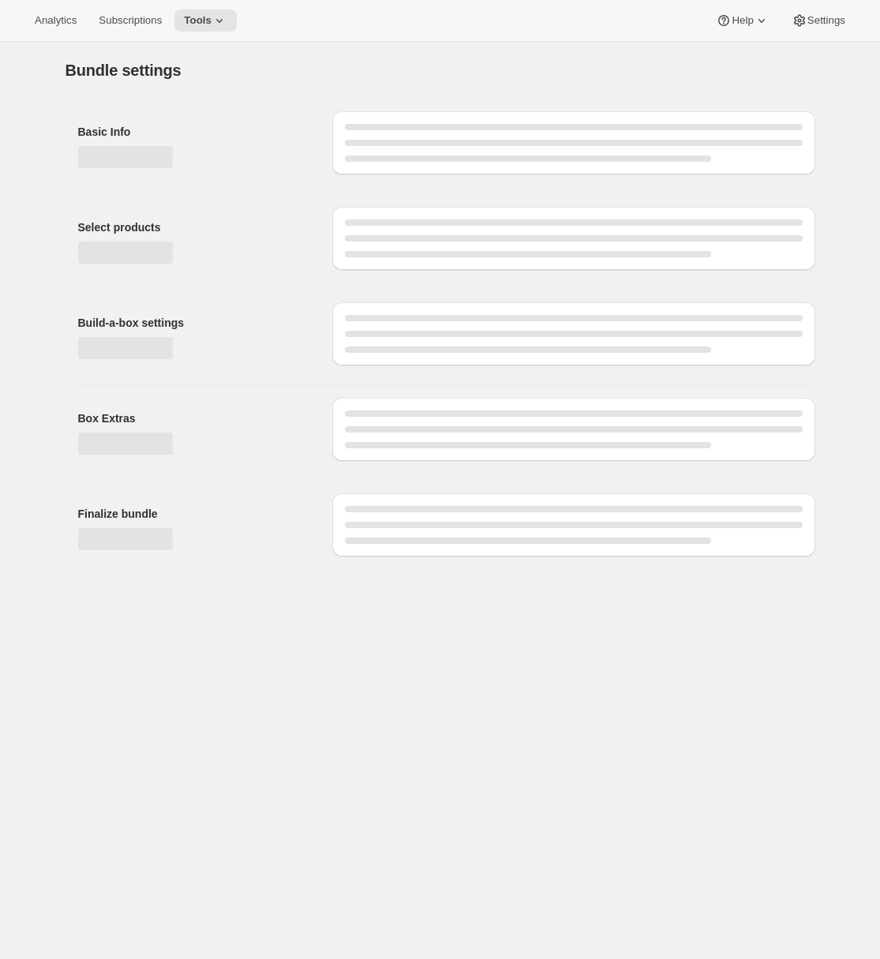
type input "Release Series"
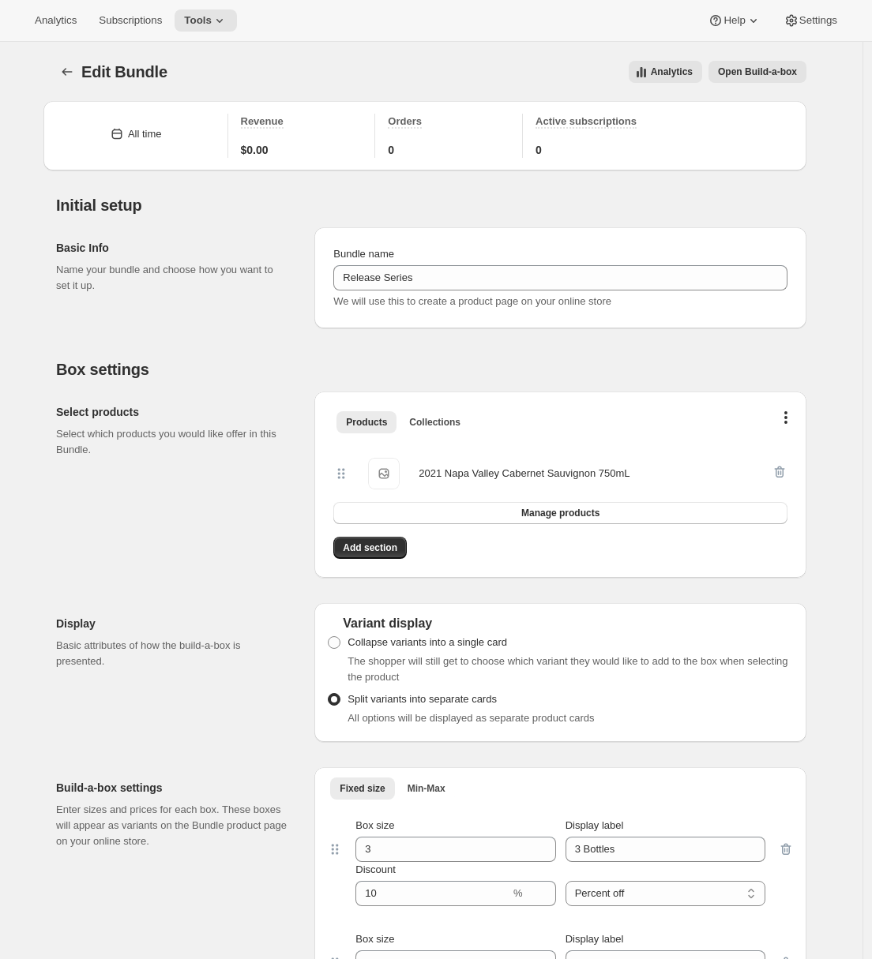
click at [754, 73] on span "Open Build-a-box" at bounding box center [757, 72] width 79 height 13
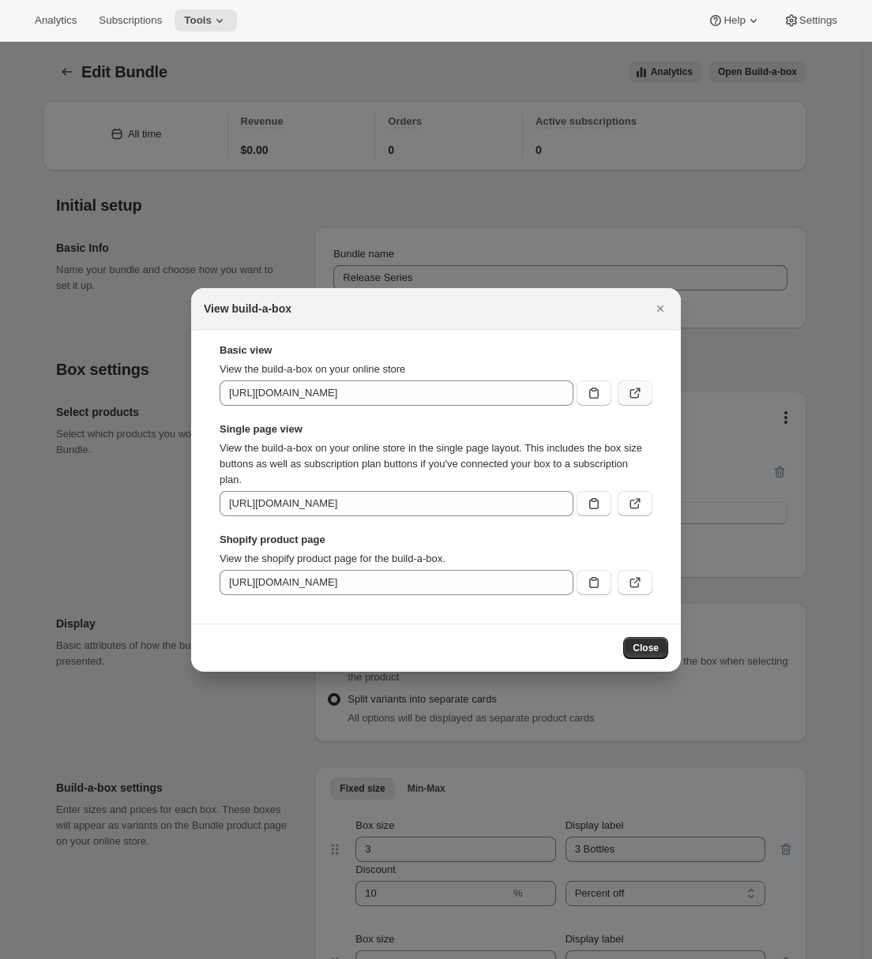
click at [639, 395] on icon ":r5d:" at bounding box center [635, 393] width 16 height 16
click at [656, 306] on icon "Close" at bounding box center [660, 309] width 16 height 16
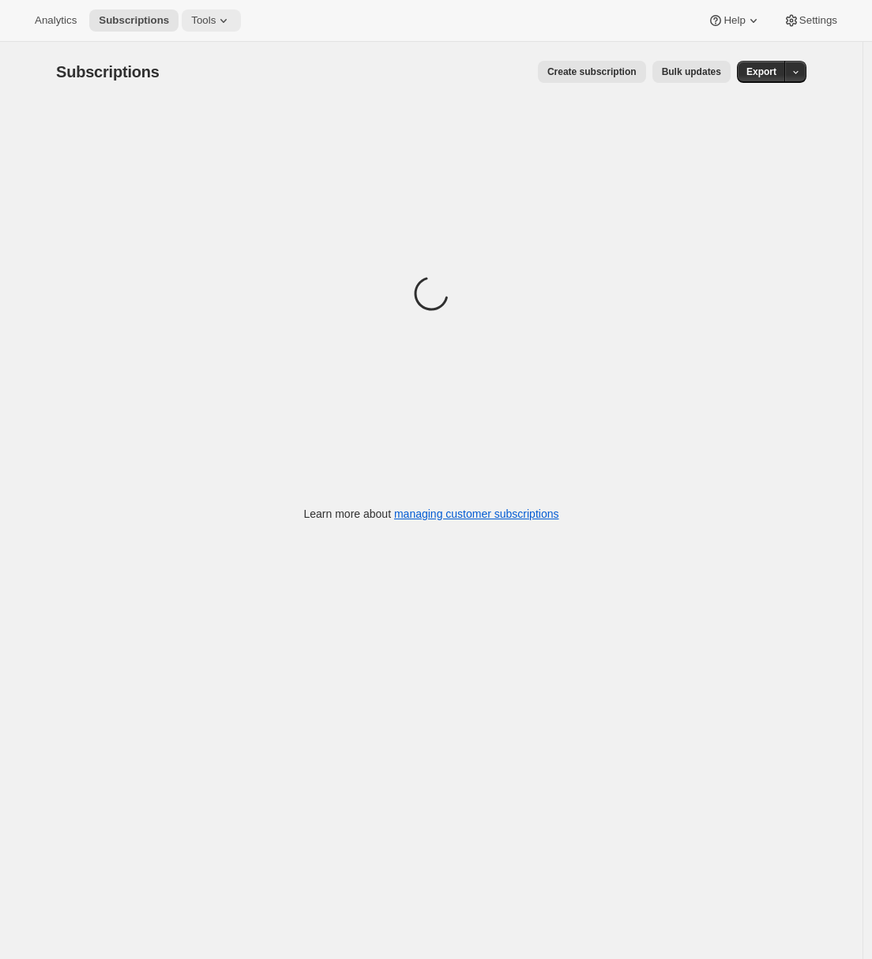
click at [197, 21] on span "Tools" at bounding box center [203, 20] width 24 height 13
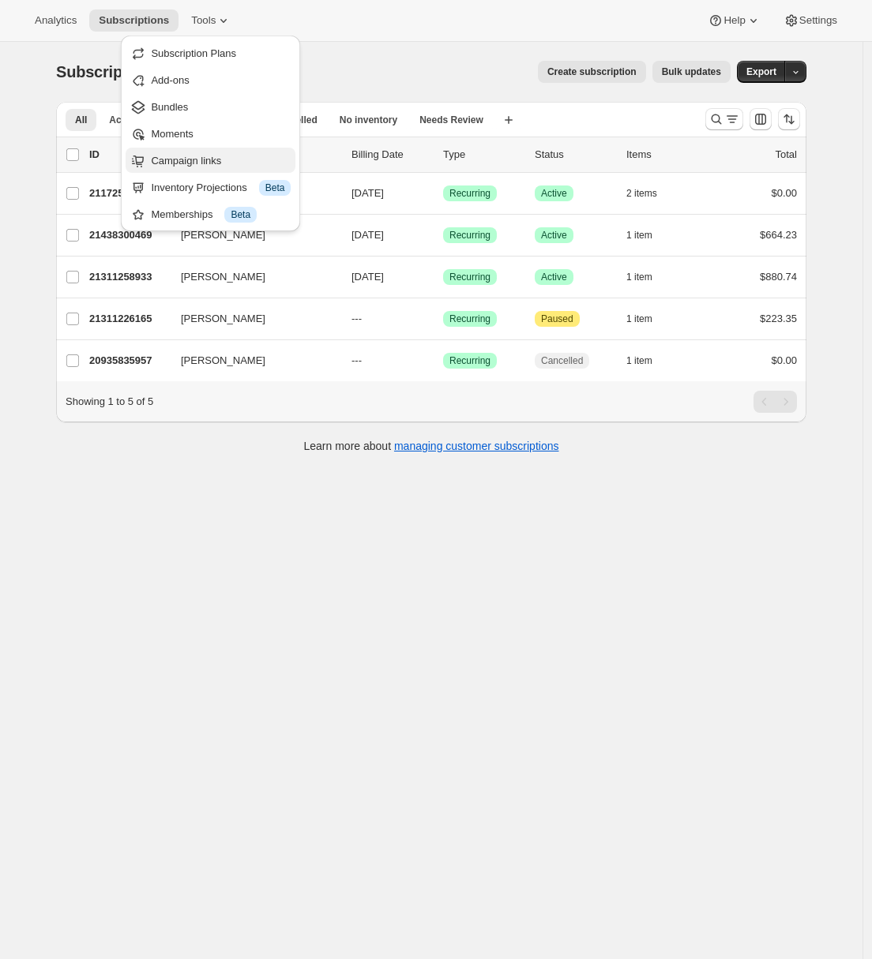
click at [187, 159] on span "Campaign links" at bounding box center [186, 161] width 70 height 12
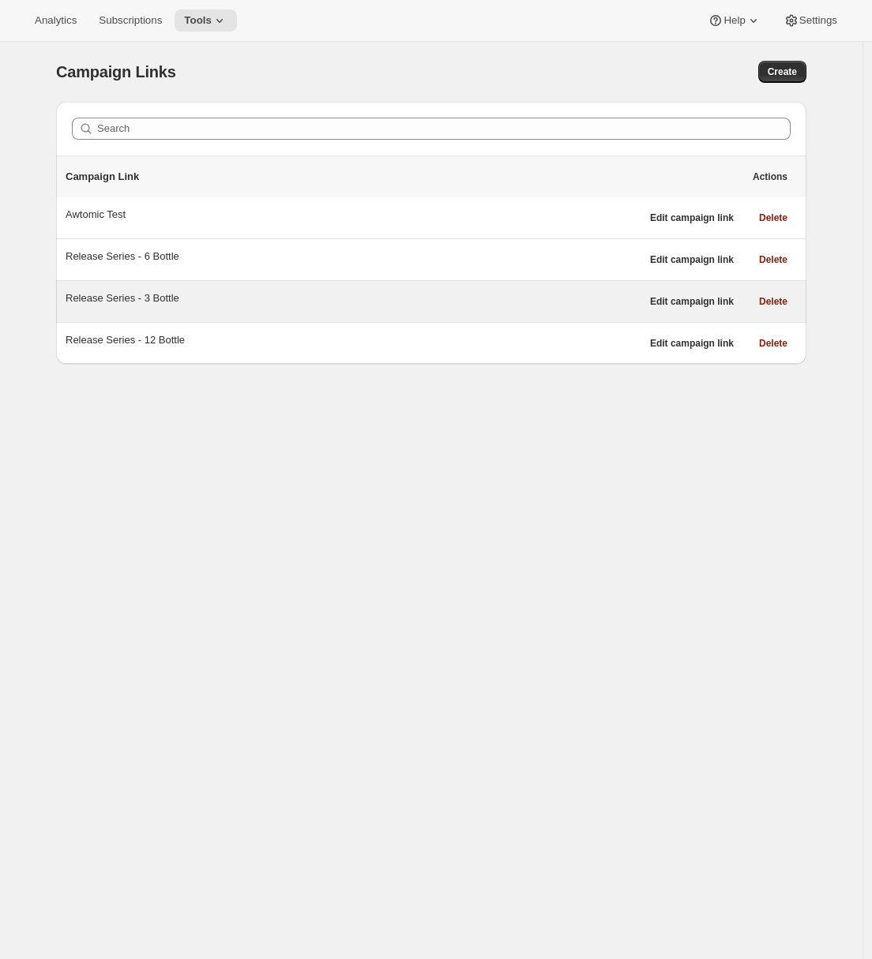
click at [157, 302] on div "Release Series - 3 Bottle" at bounding box center [353, 299] width 575 height 16
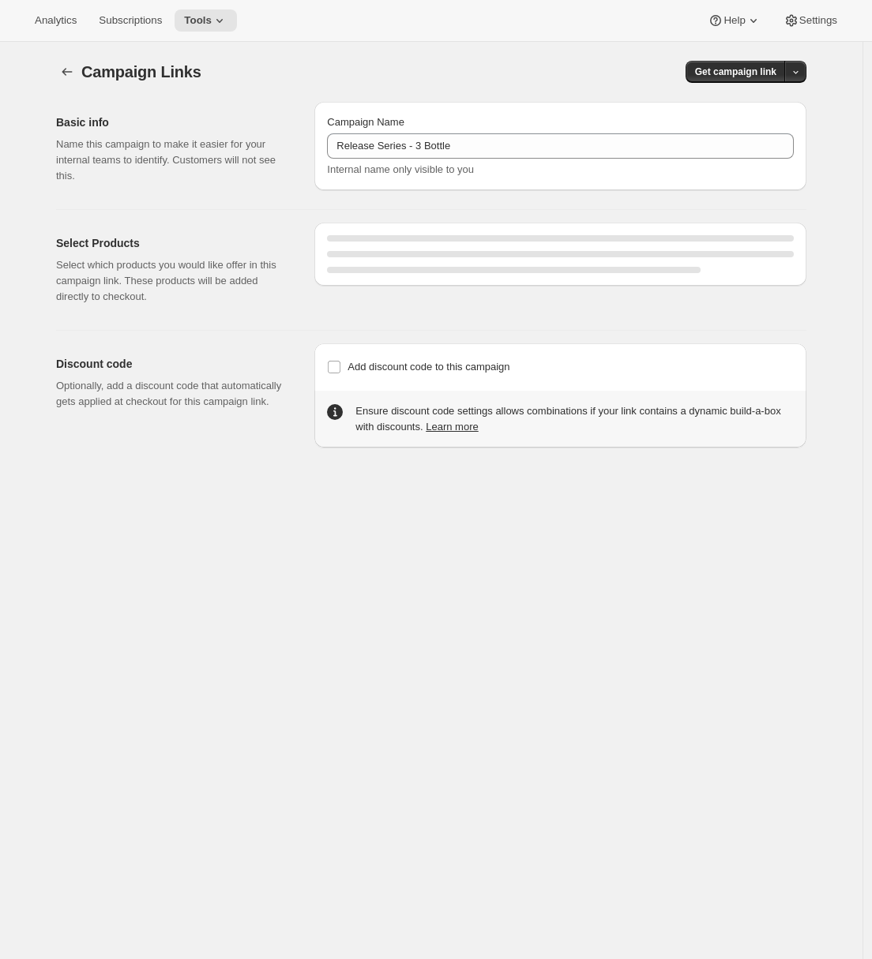
select select "gid://shopify/SellingPlan/710463488309"
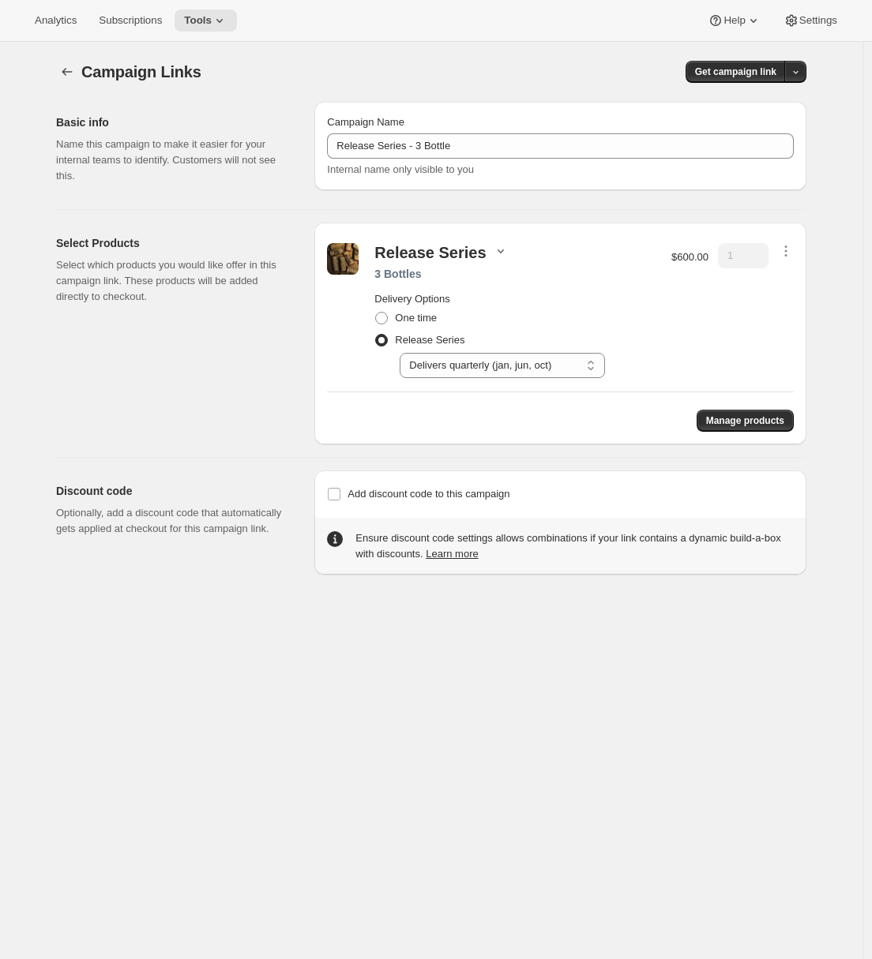
click at [502, 249] on icon "button" at bounding box center [501, 251] width 16 height 16
click at [789, 253] on icon "button" at bounding box center [786, 251] width 16 height 16
click at [800, 308] on span "Edit contents" at bounding box center [787, 308] width 59 height 12
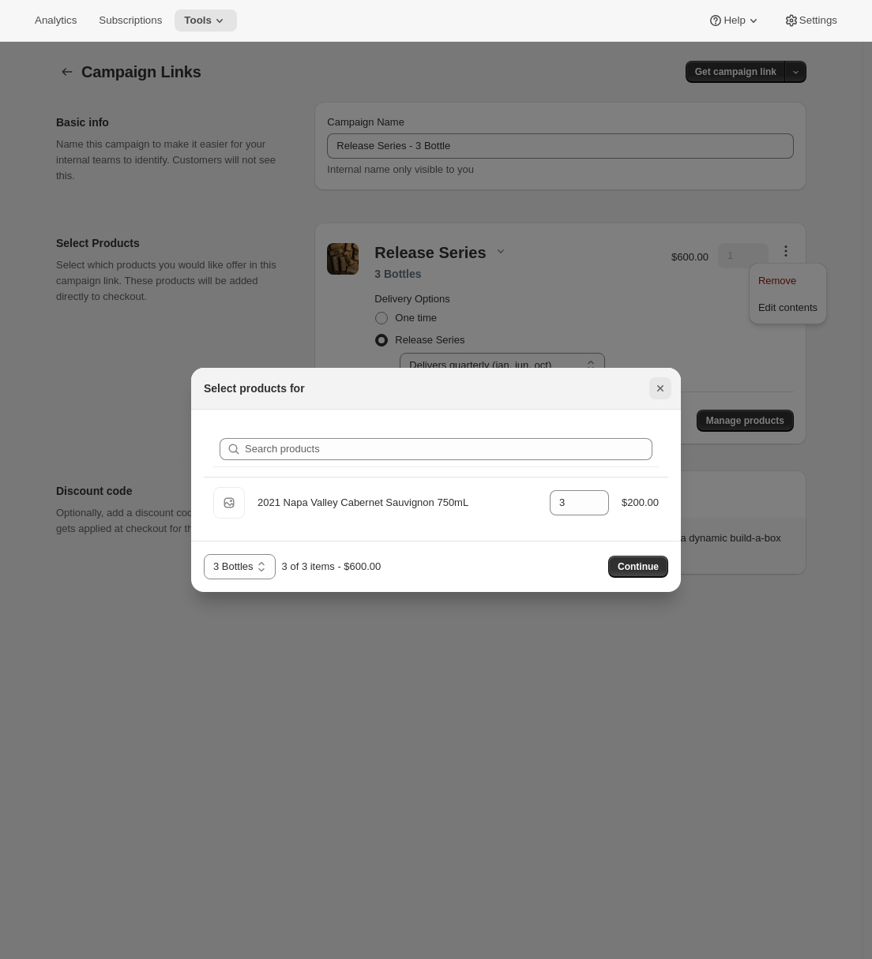
click at [665, 386] on icon "Close" at bounding box center [660, 389] width 16 height 16
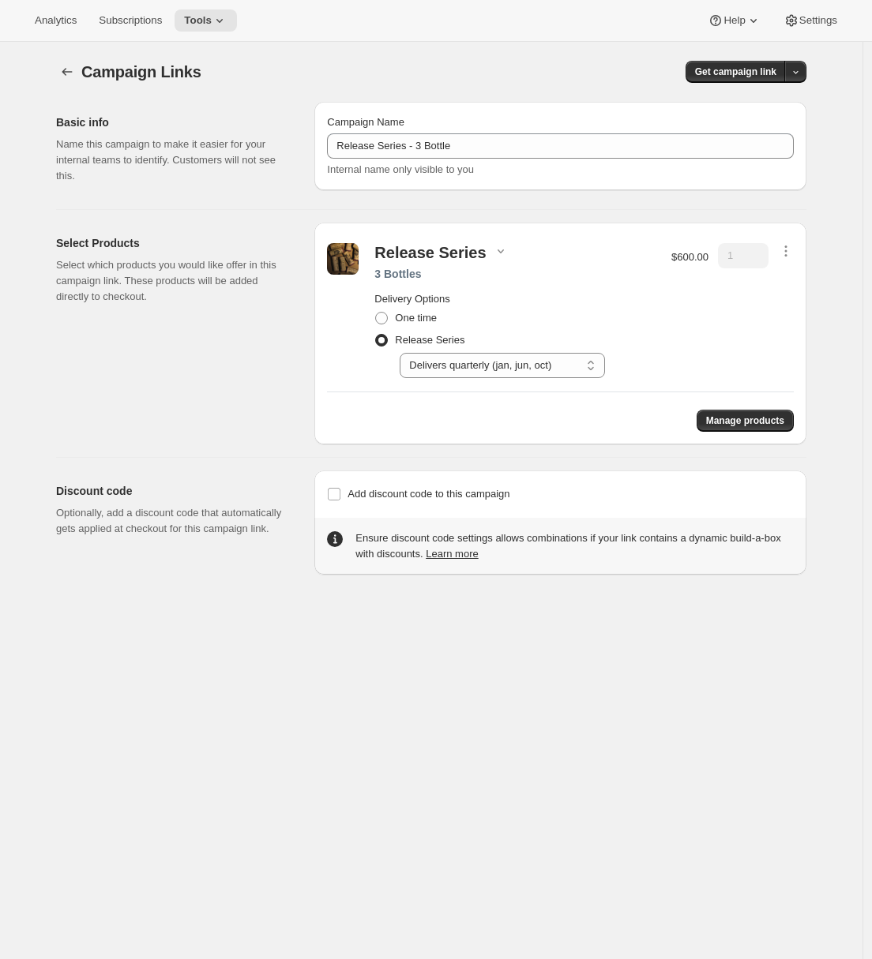
click at [121, 392] on div "Select Products Select which products you would like offer in this campaign lin…" at bounding box center [179, 334] width 246 height 222
click at [805, 73] on button "button" at bounding box center [795, 72] width 22 height 22
click at [785, 108] on span "Copy Link" at bounding box center [778, 105] width 46 height 12
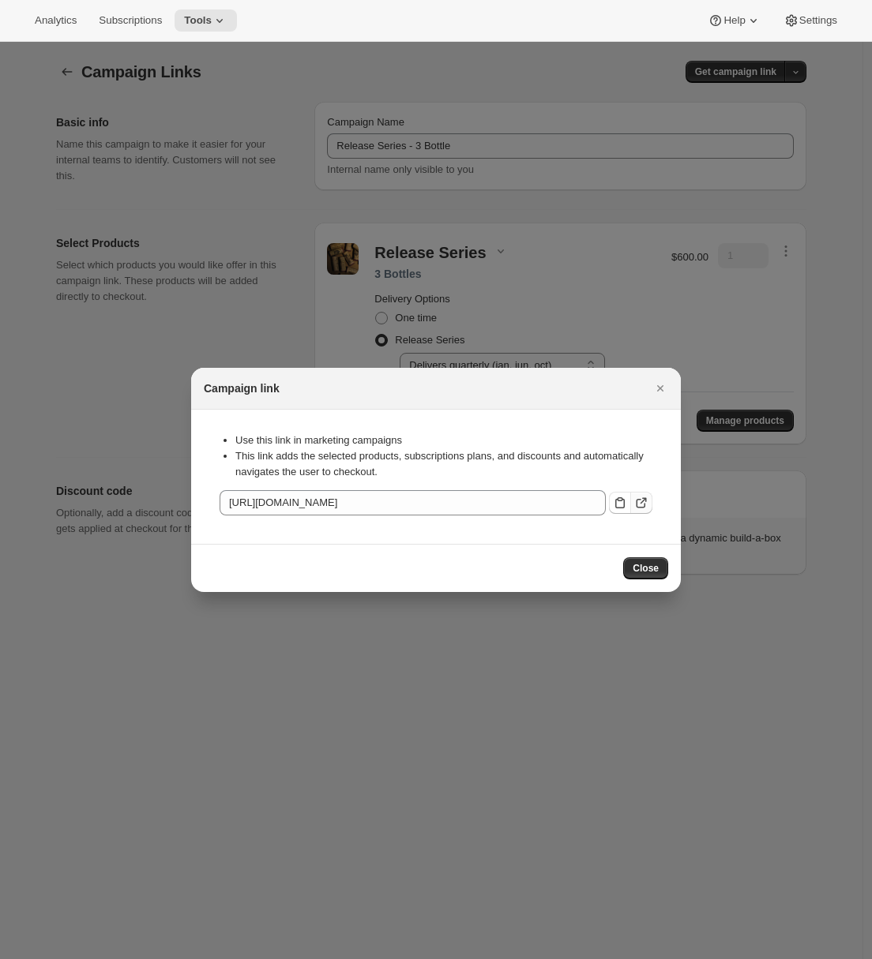
click at [643, 502] on icon ":r2e:" at bounding box center [641, 503] width 16 height 16
click at [621, 500] on icon ":r2e:" at bounding box center [619, 502] width 9 height 11
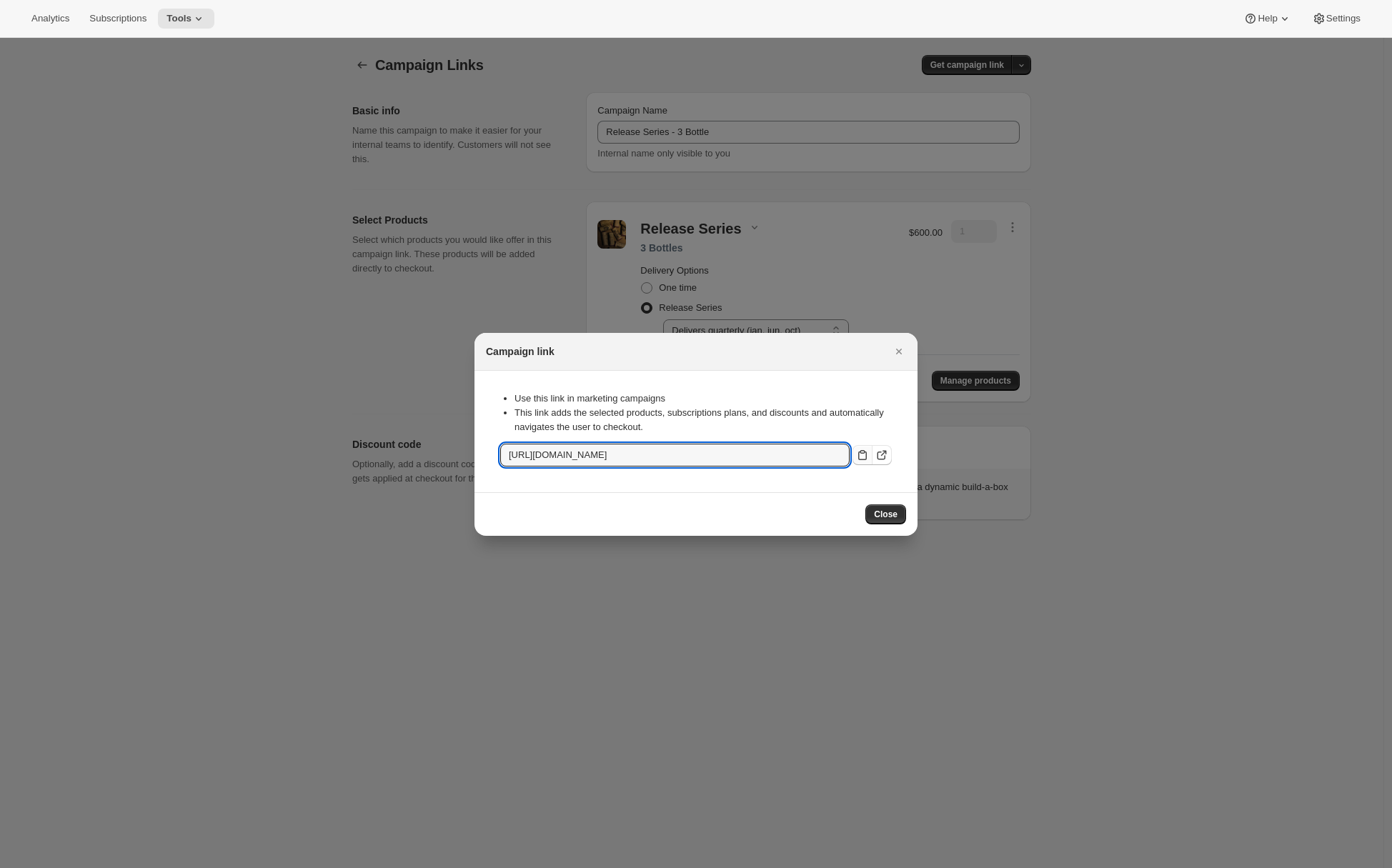
click at [796, 453] on icon ":r2e:" at bounding box center [863, 455] width 14 height 14
click at [796, 357] on icon "Close" at bounding box center [899, 352] width 14 height 14
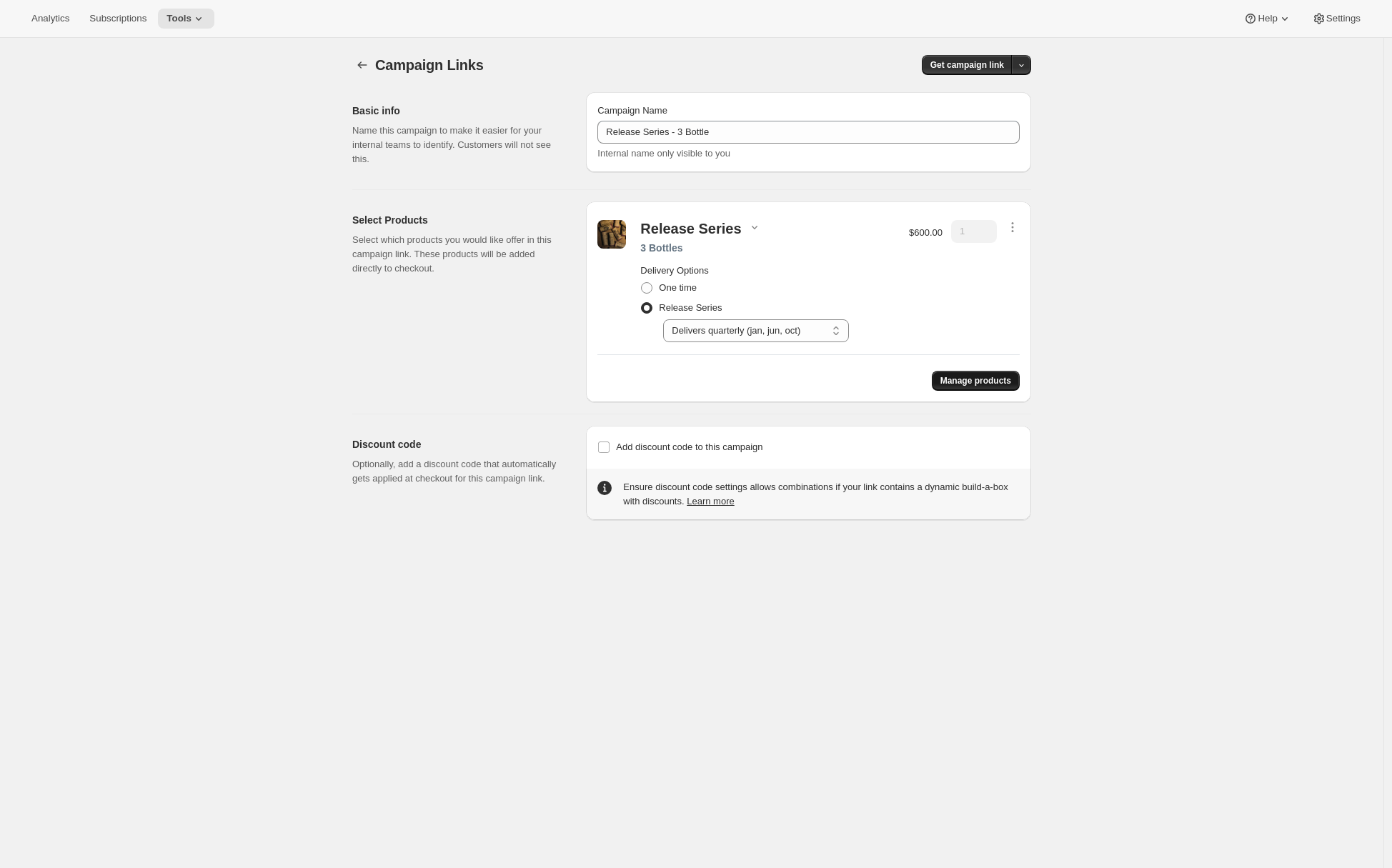
click at [796, 381] on span "Manage products" at bounding box center [976, 380] width 71 height 12
click at [796, 378] on span "Manage products" at bounding box center [976, 380] width 71 height 12
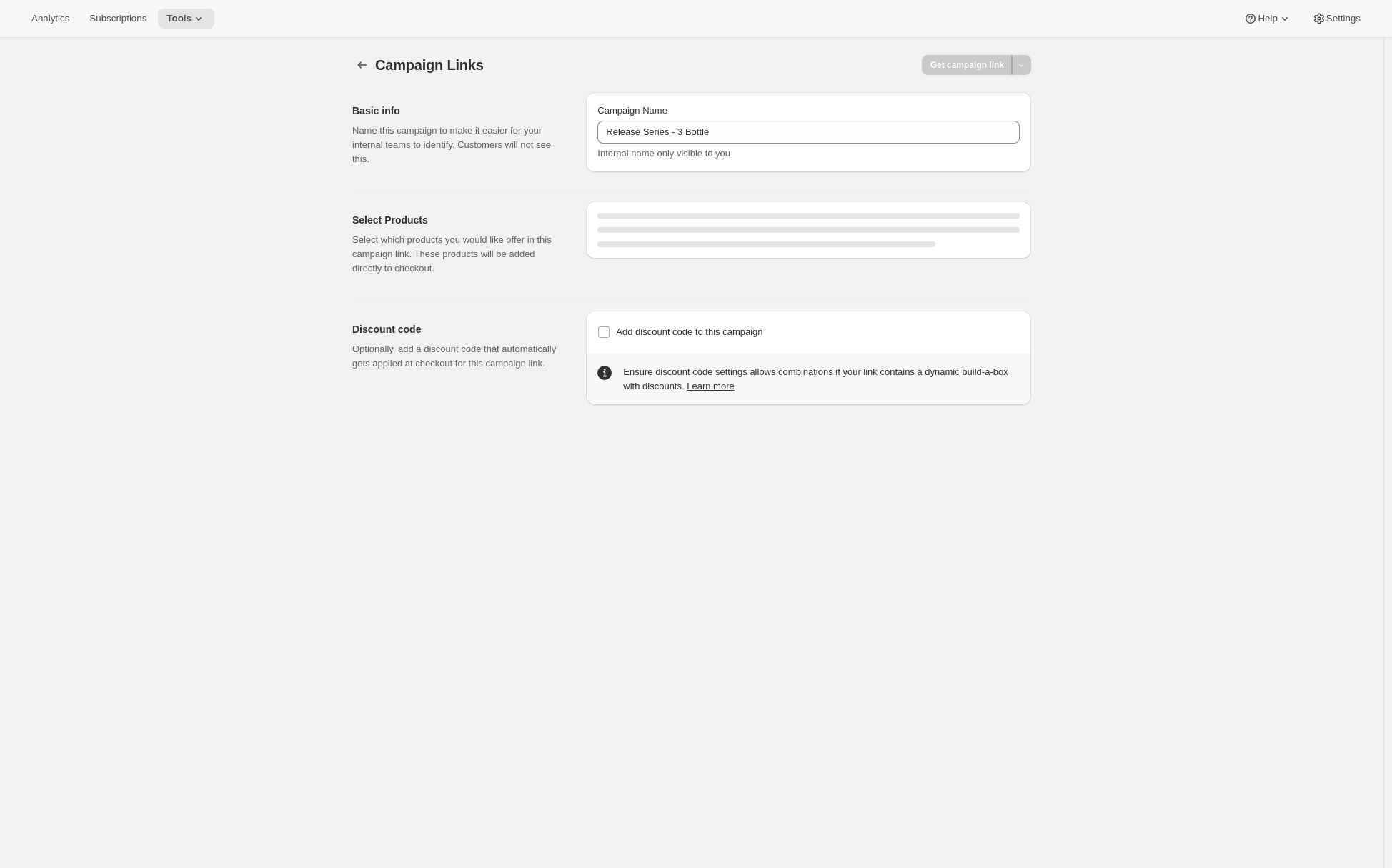
select select "gid://shopify/SellingPlan/710463488309"
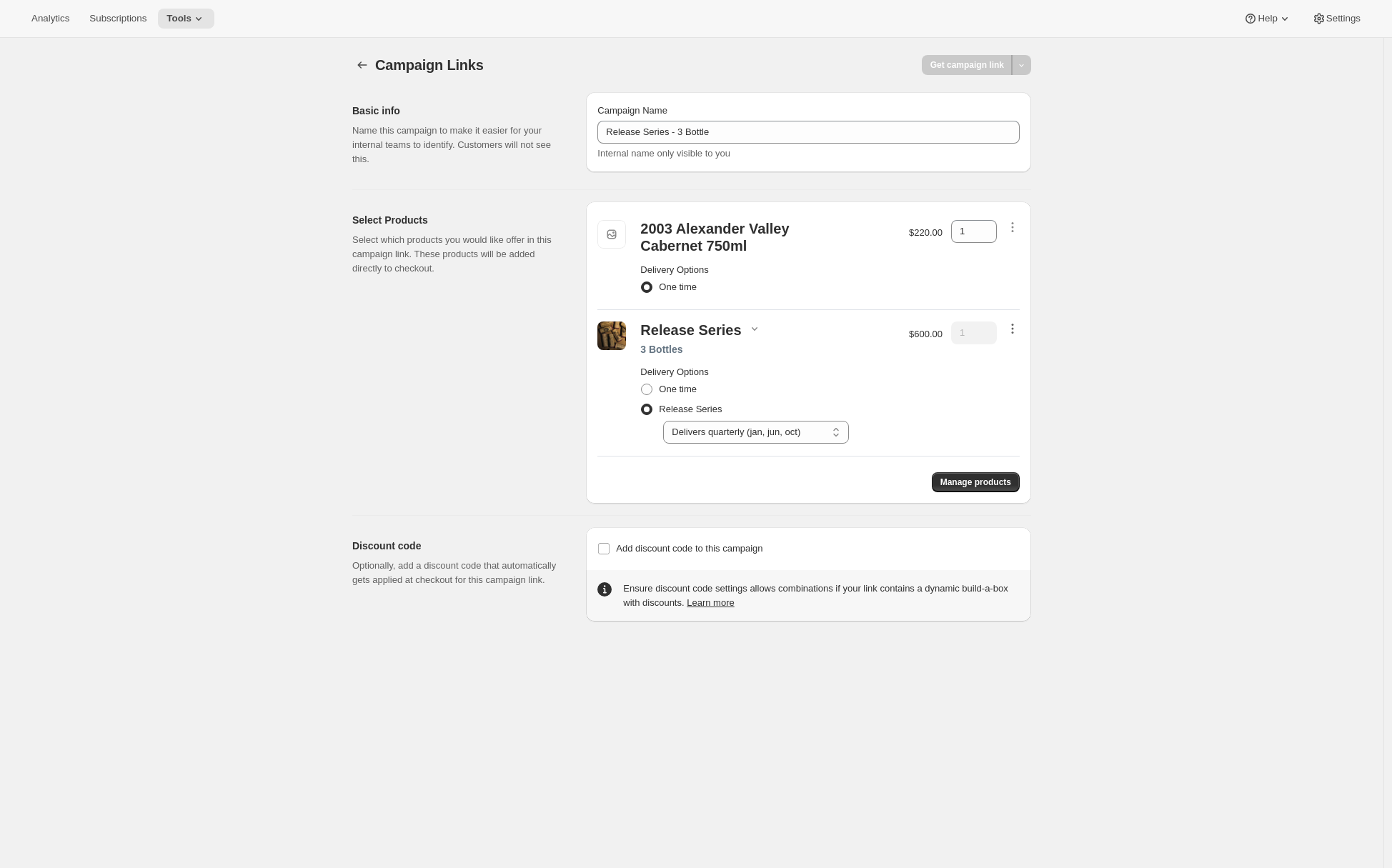
click at [796, 335] on icon "button" at bounding box center [1013, 329] width 14 height 14
click at [796, 355] on span "Remove" at bounding box center [1005, 356] width 34 height 11
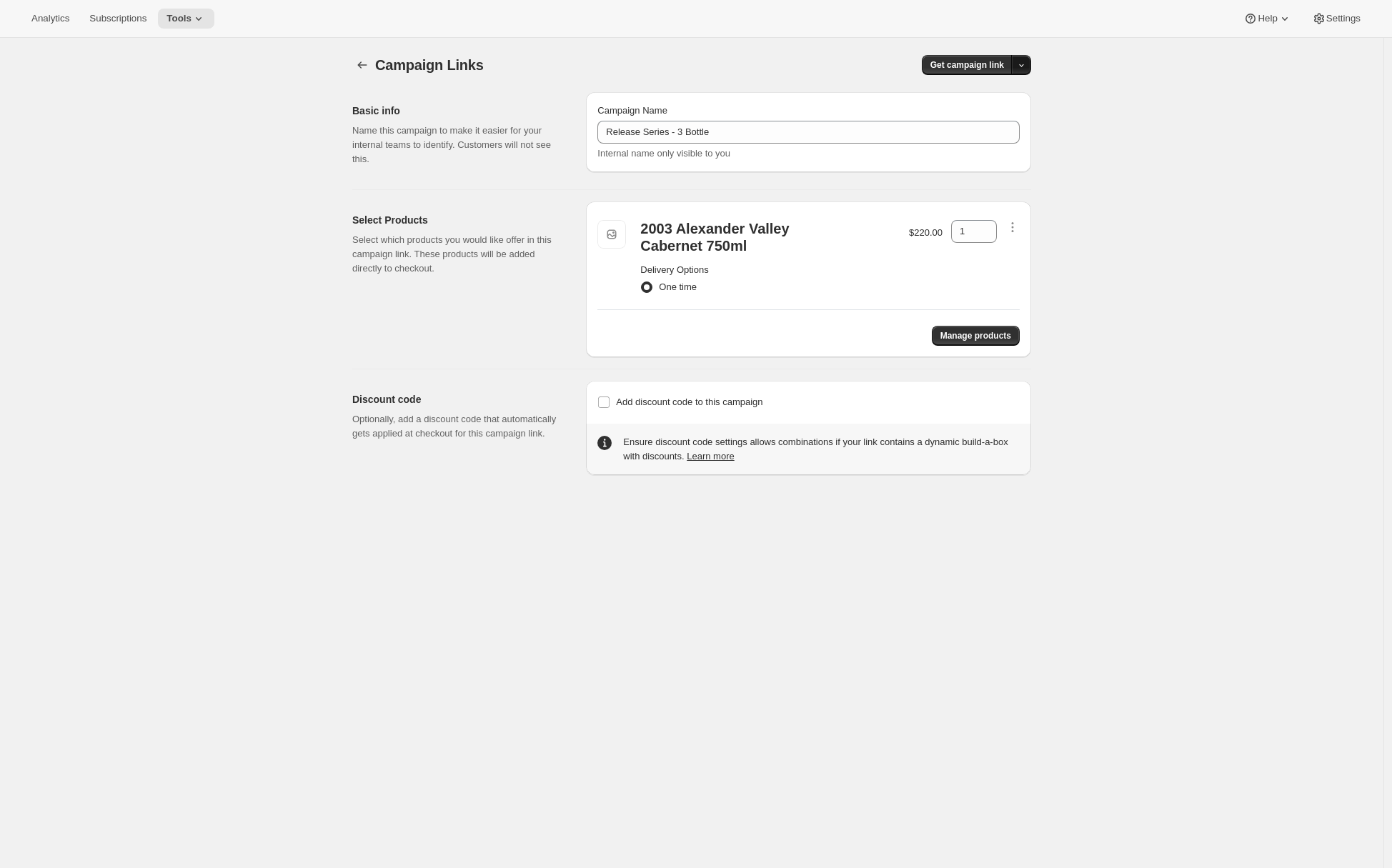
drag, startPoint x: 1025, startPoint y: 66, endPoint x: 1020, endPoint y: 73, distance: 8.6
click at [796, 67] on icon "button" at bounding box center [1021, 65] width 9 height 9
click at [796, 98] on span "Copy Link" at bounding box center [1006, 95] width 42 height 11
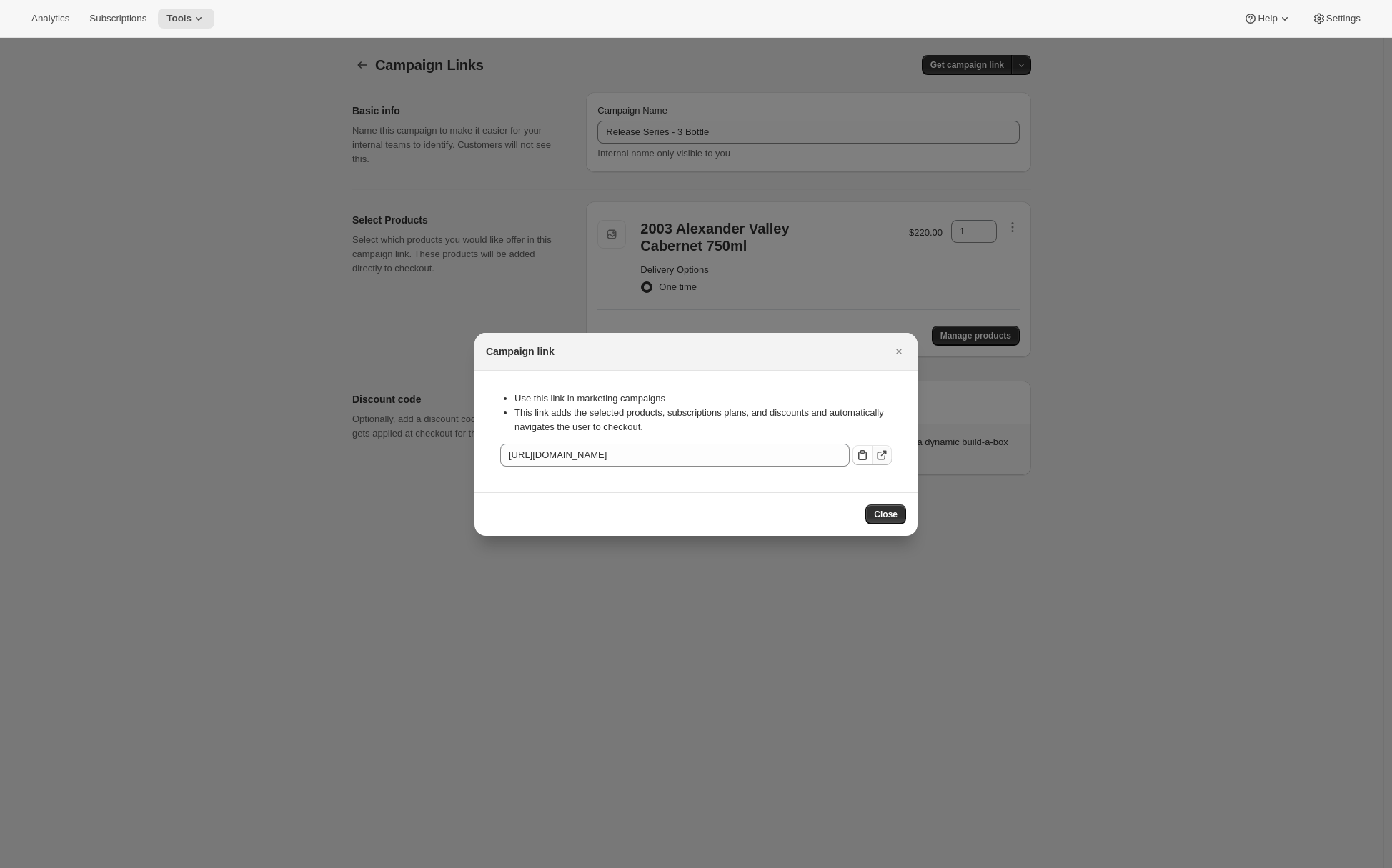
click at [796, 456] on icon ":r2e:" at bounding box center [882, 455] width 14 height 14
click at [796, 351] on icon "Close" at bounding box center [899, 352] width 14 height 14
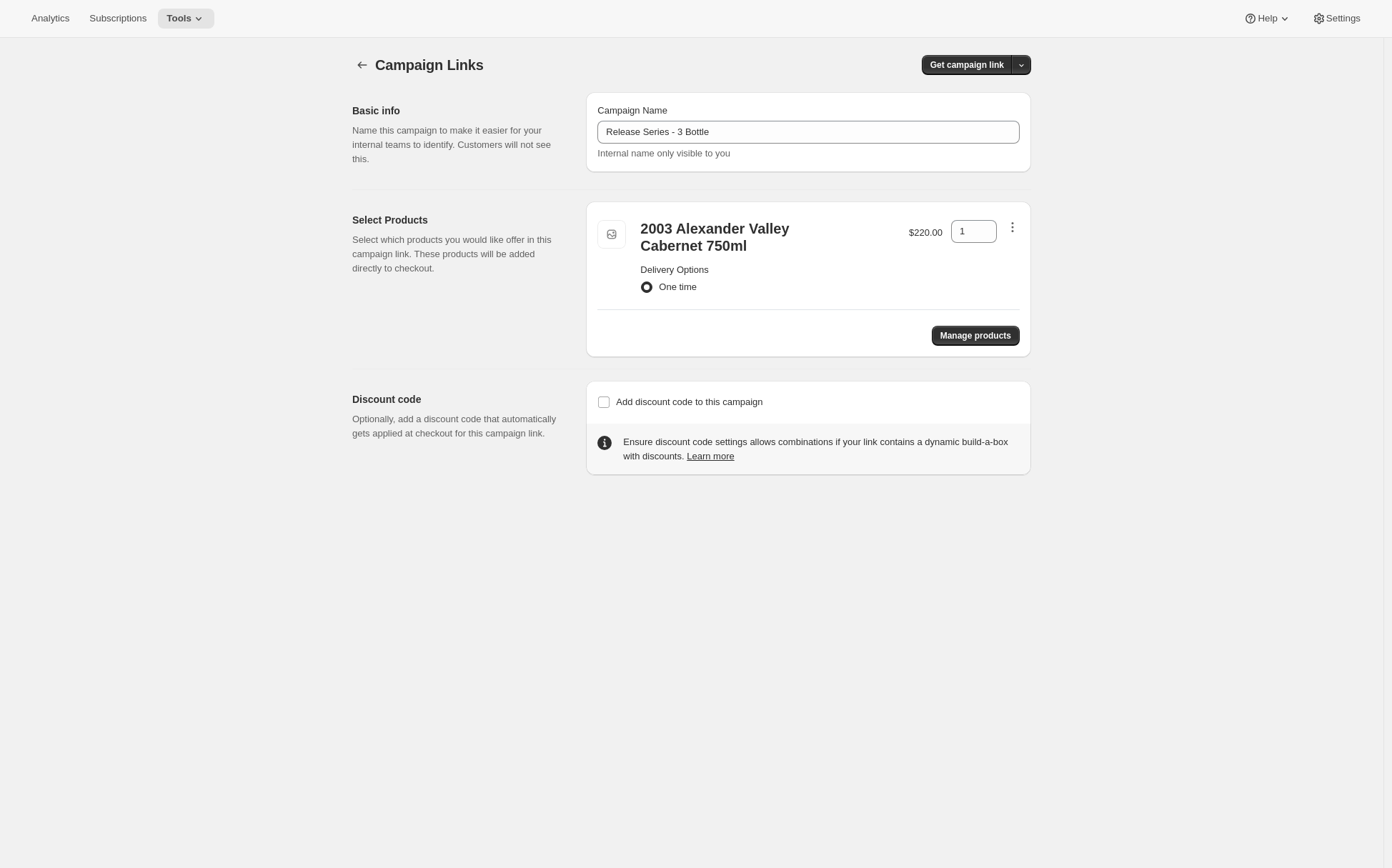
click at [796, 230] on icon "button" at bounding box center [1013, 227] width 14 height 14
click at [796, 322] on div "Manage products" at bounding box center [808, 329] width 423 height 32
click at [796, 337] on span "Manage products" at bounding box center [976, 336] width 71 height 12
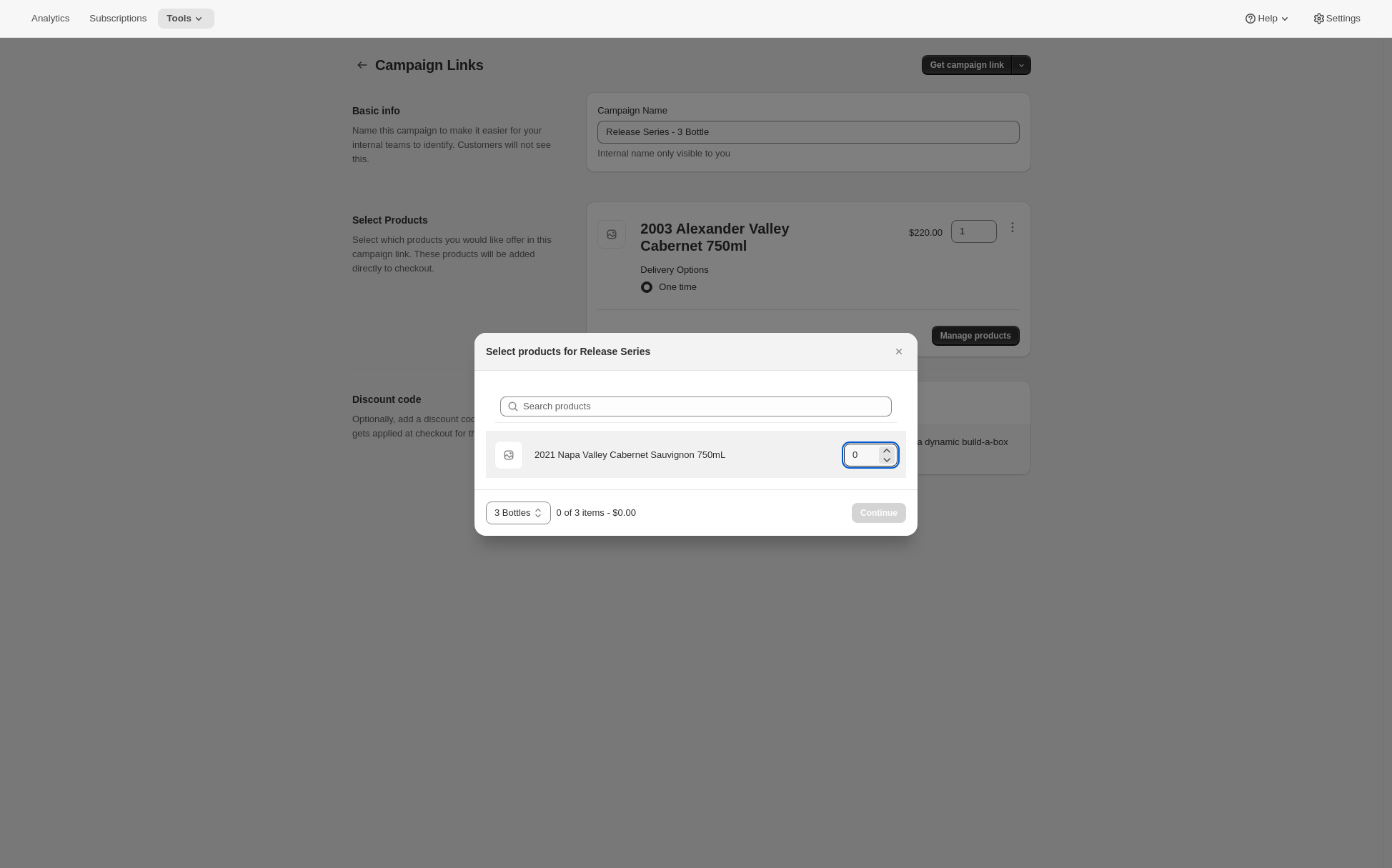
drag, startPoint x: 863, startPoint y: 456, endPoint x: 838, endPoint y: 456, distance: 25.0
click at [796, 456] on div "Default Title 2021 Napa Valley Cabernet Sauvignon 750mL gid://shopify/ProductVa…" at bounding box center [695, 455] width 403 height 29
type input "3"
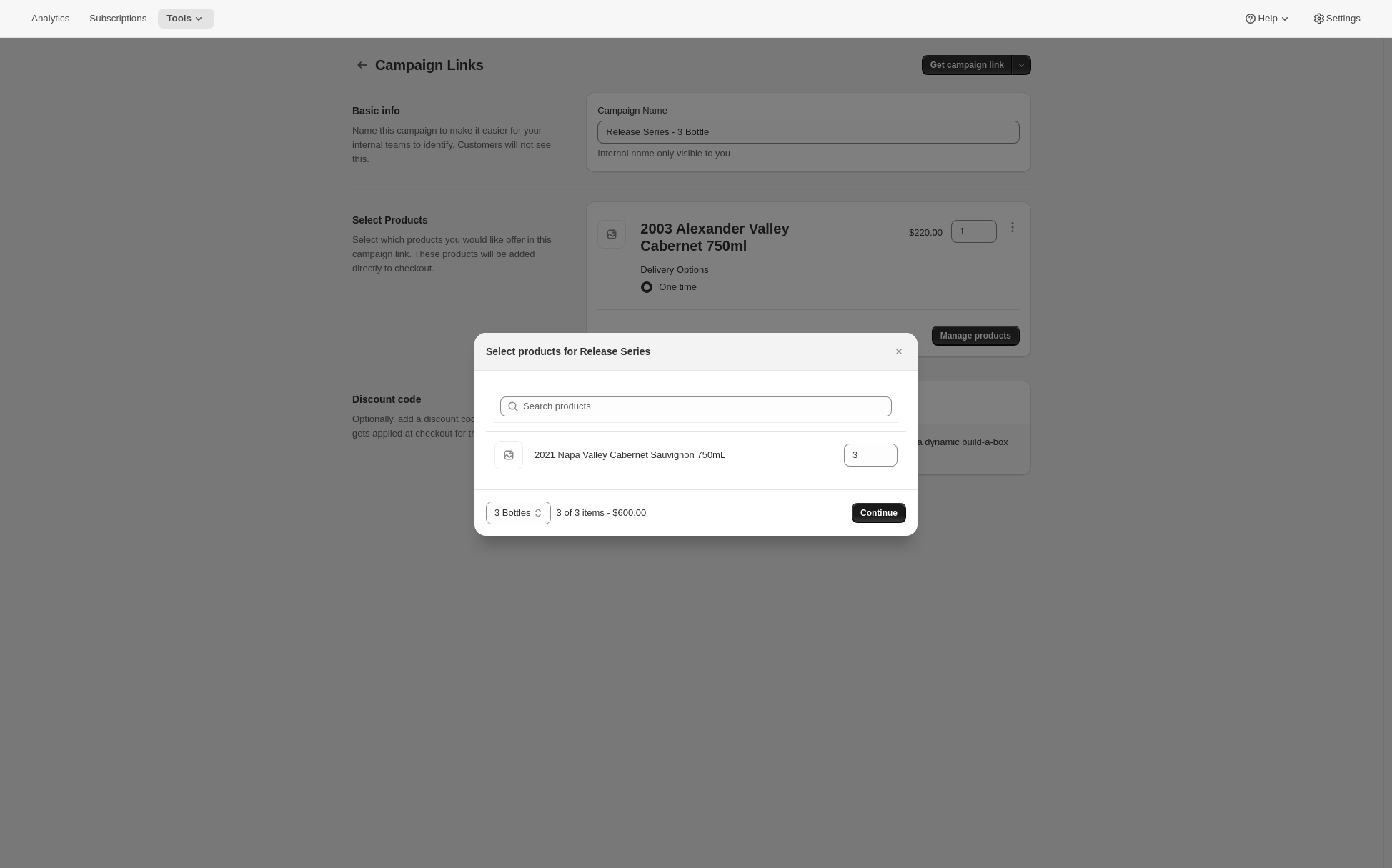
click at [796, 509] on span "Continue" at bounding box center [878, 512] width 37 height 12
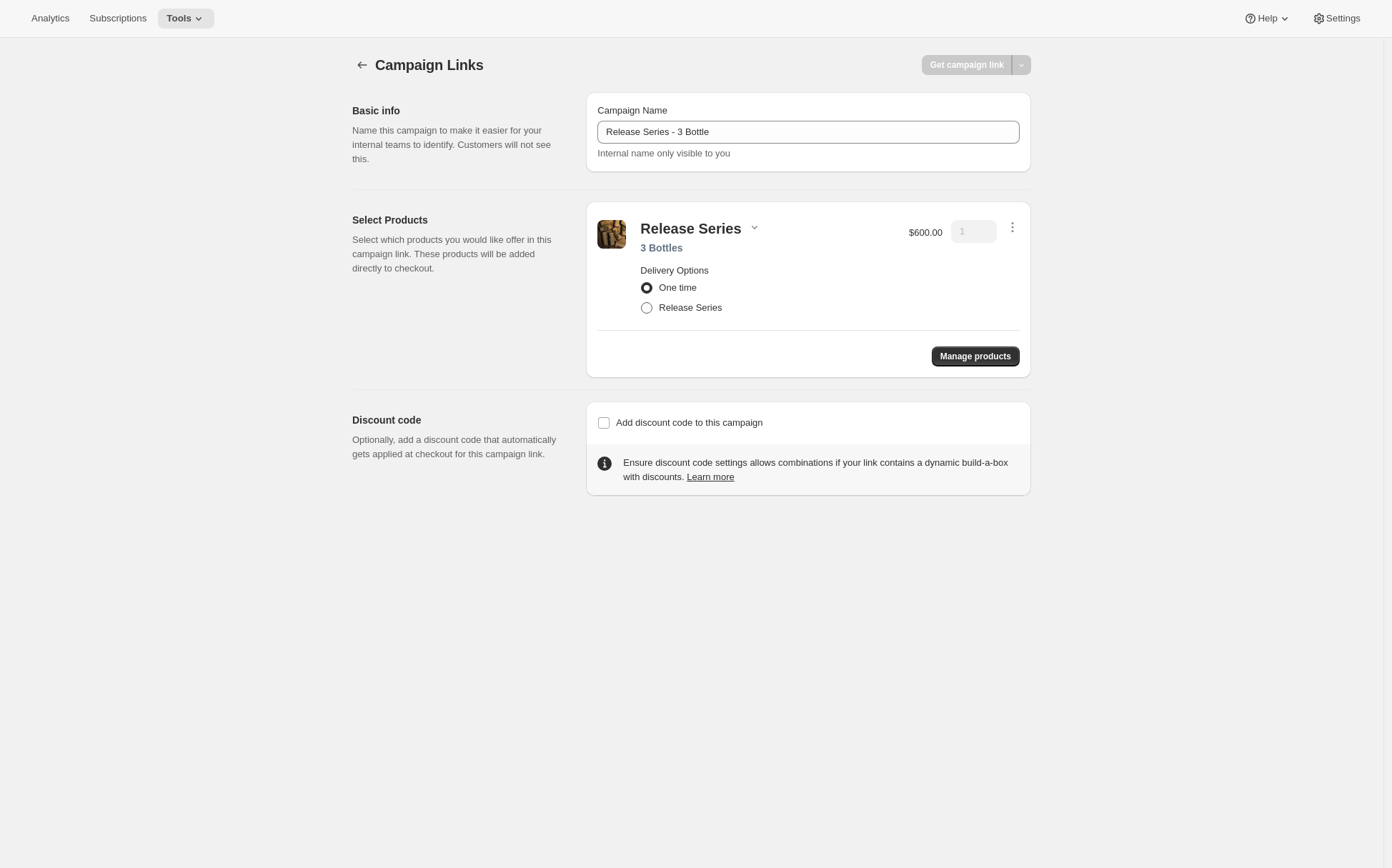
click at [691, 310] on span "Release Series" at bounding box center [690, 308] width 62 height 11
click at [642, 303] on input "Release Series" at bounding box center [641, 302] width 1 height 1
radio input "true"
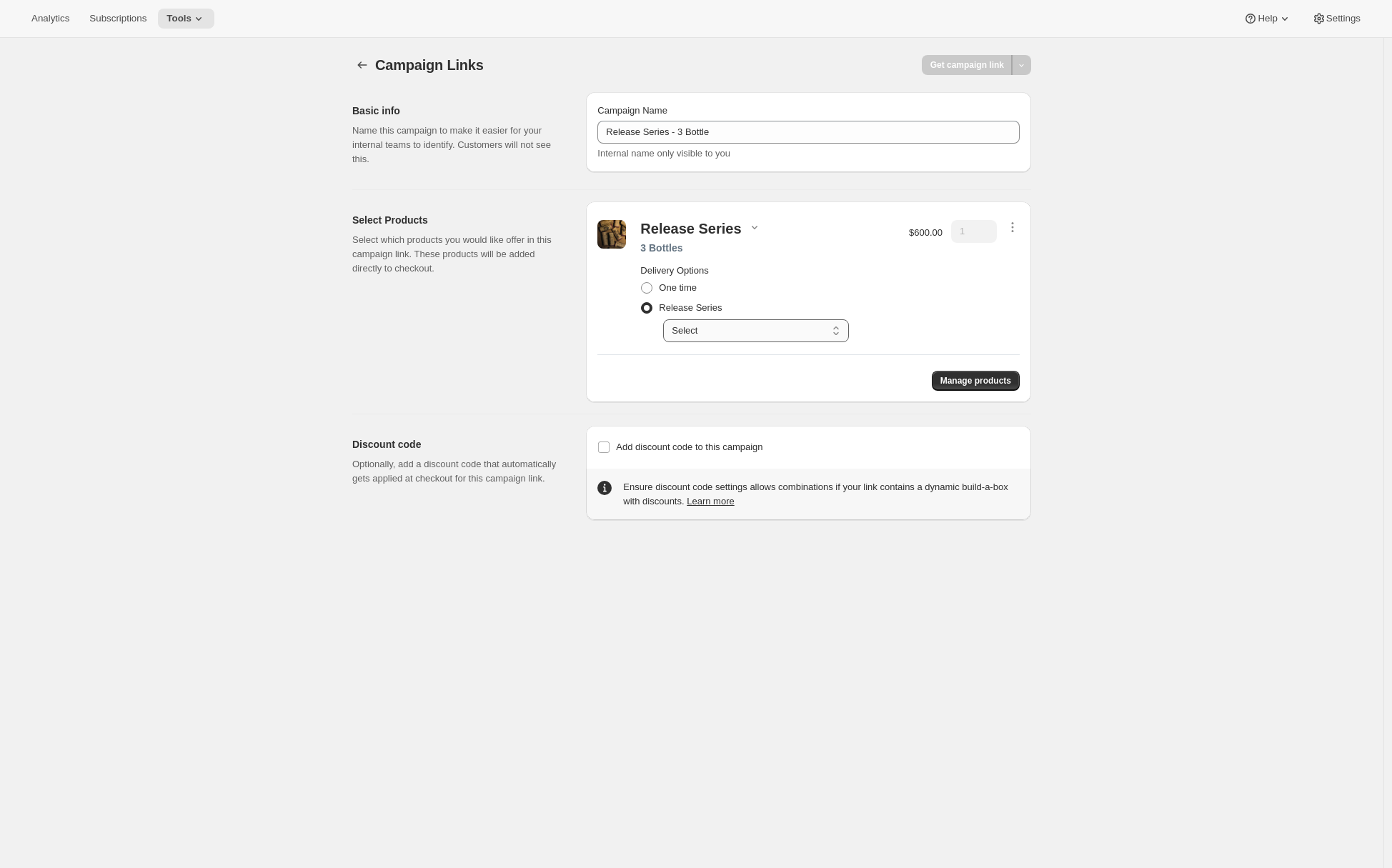
click at [748, 328] on select "Select Delivers quarterly (jan, jun, oct)" at bounding box center [756, 330] width 186 height 23
select select "gid://shopify/SellingPlan/710463488309"
click at [667, 320] on select "Select Delivers quarterly (jan, jun, oct)" at bounding box center [756, 330] width 186 height 23
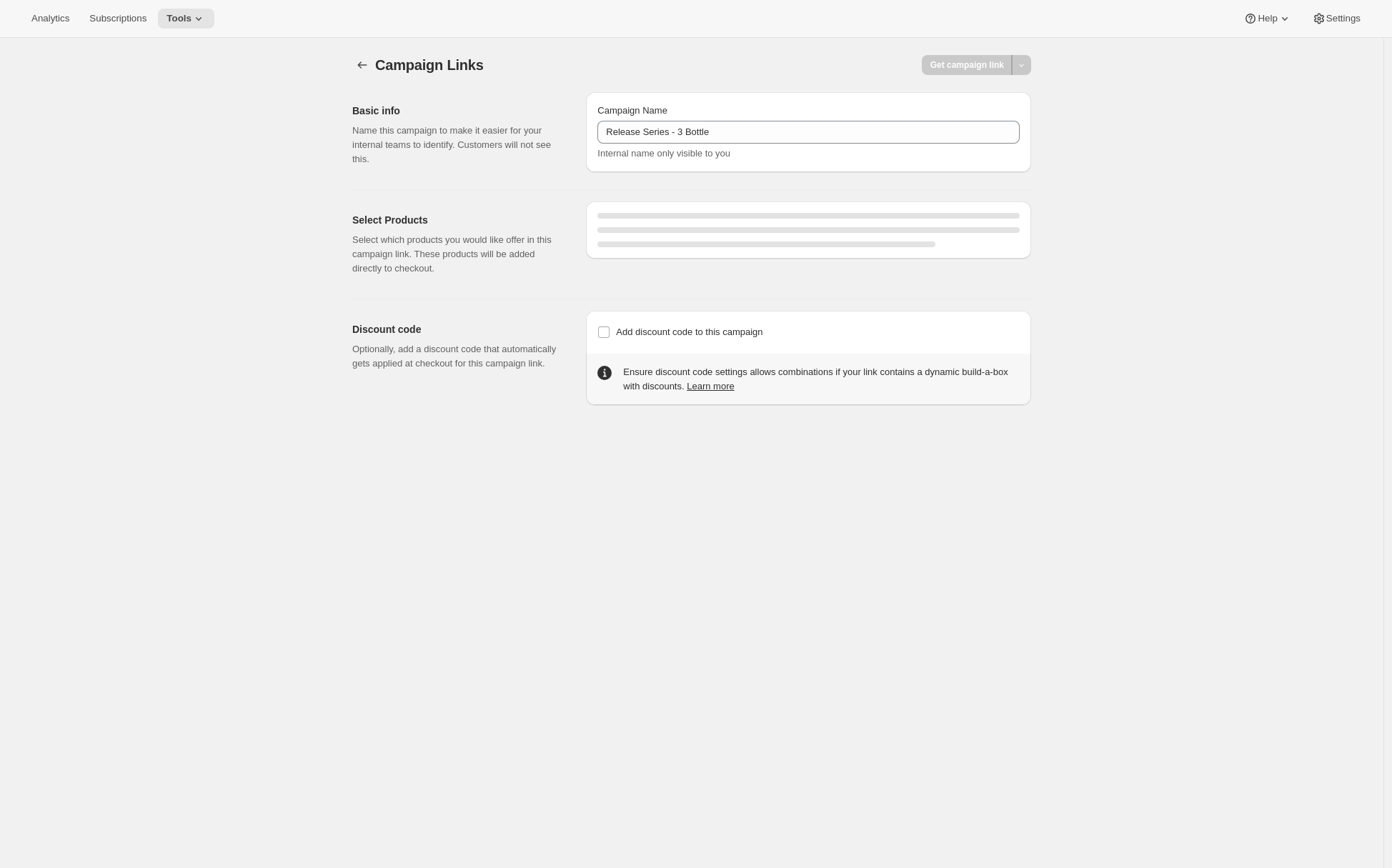
select select "gid://shopify/SellingPlan/710463488309"
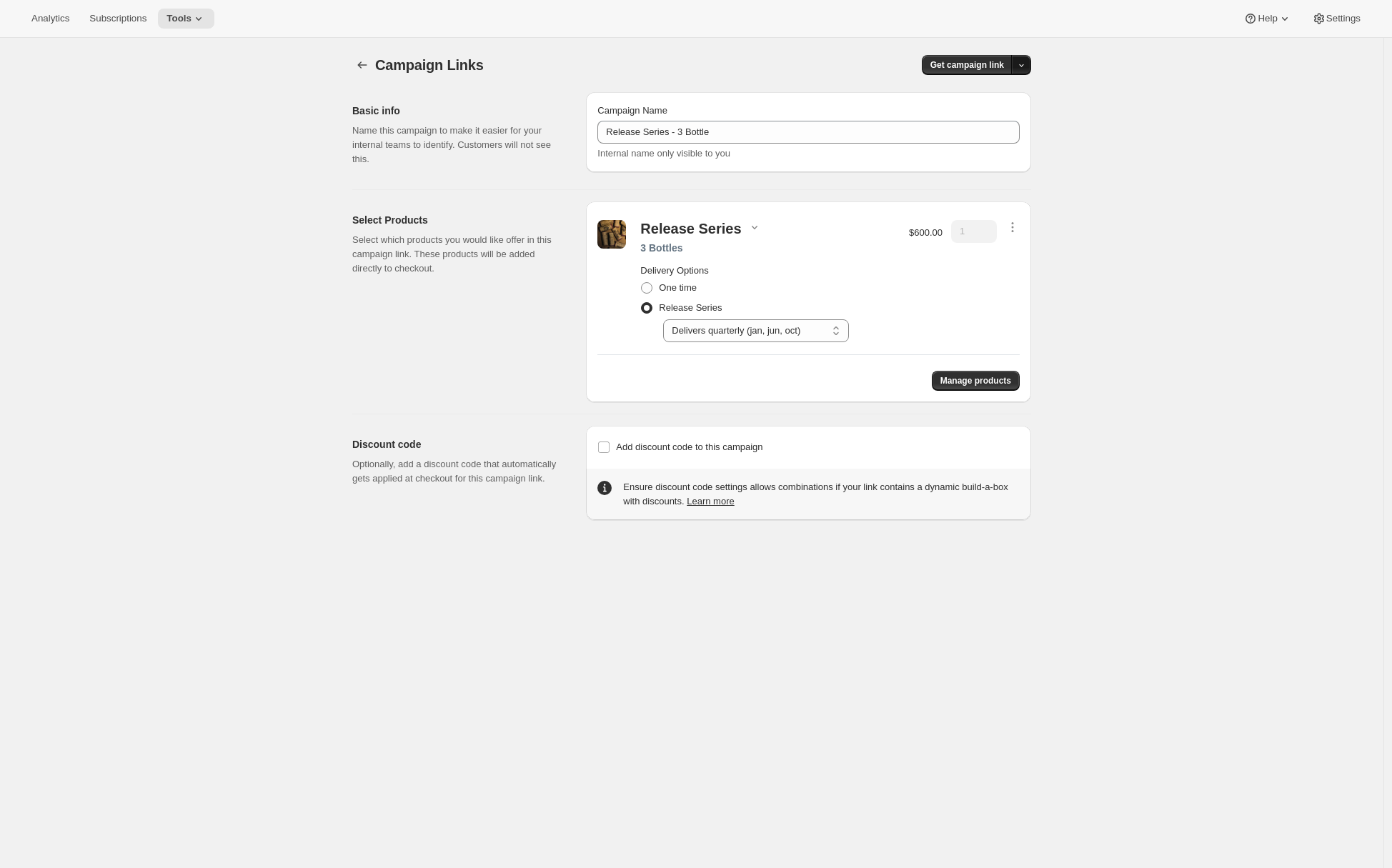
click at [796, 64] on icon "button" at bounding box center [1021, 65] width 9 height 9
click at [796, 100] on span "Copy Link" at bounding box center [1006, 95] width 42 height 11
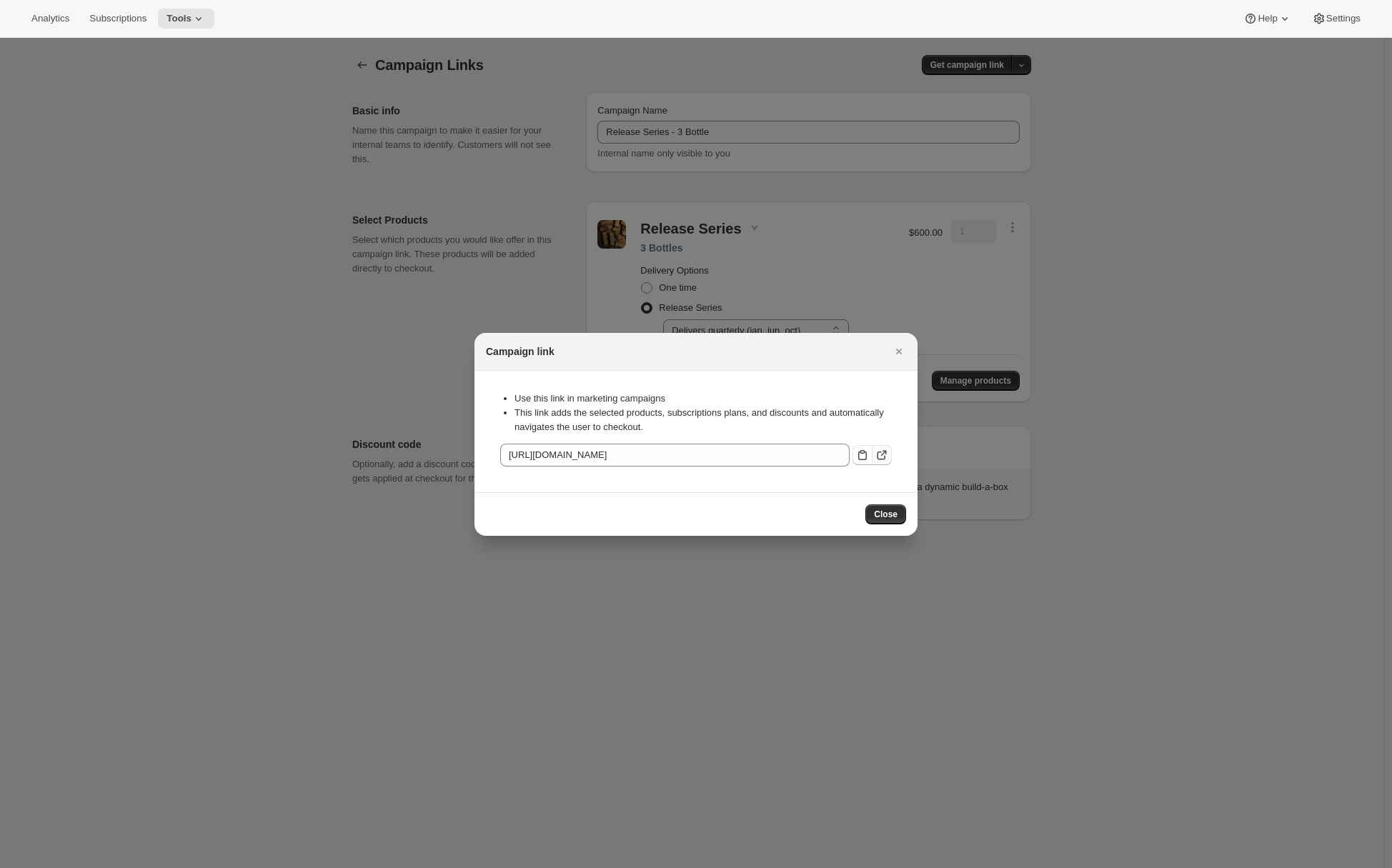
click at [796, 451] on icon ":r2e:" at bounding box center [883, 453] width 5 height 5
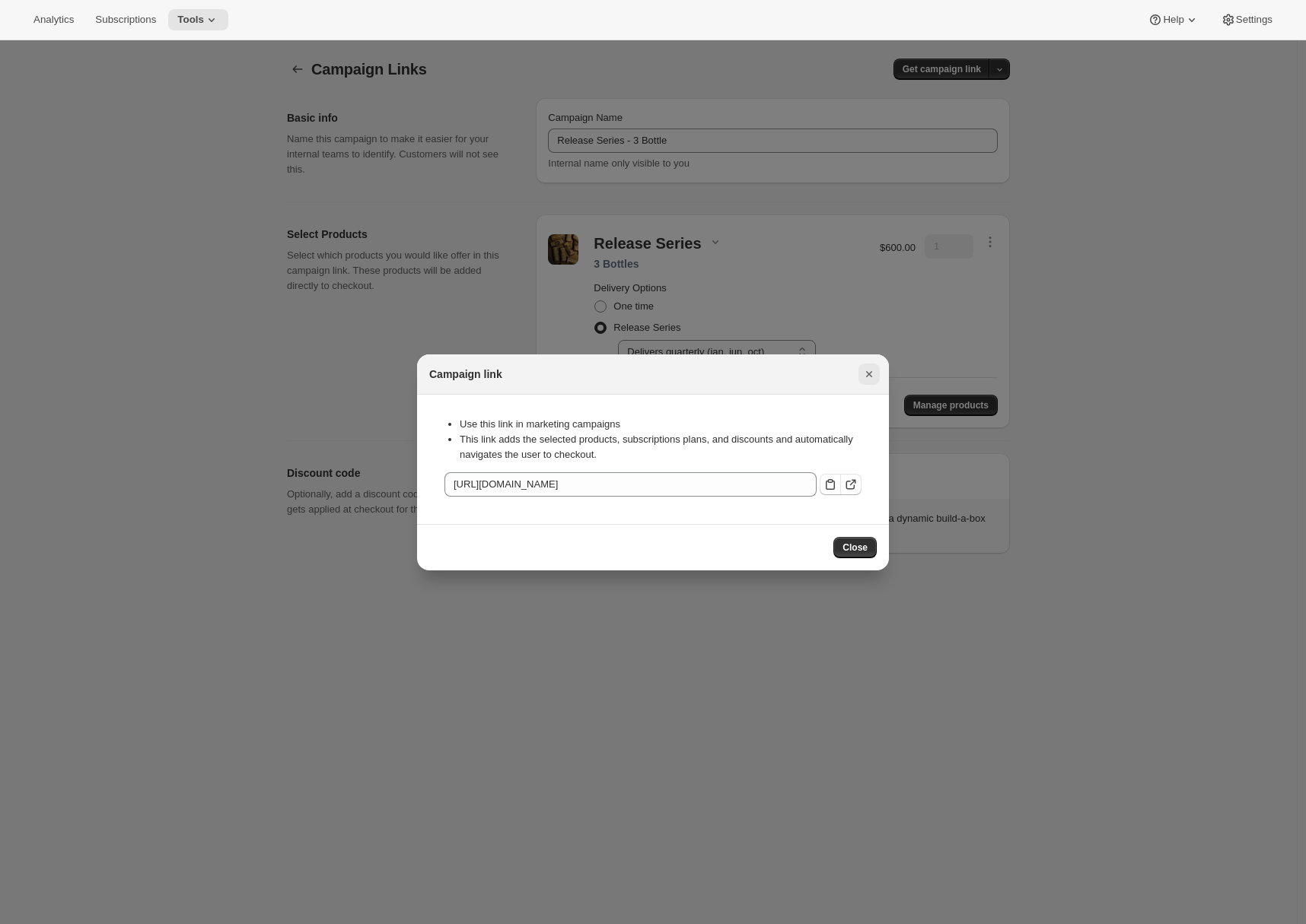
click at [847, 379] on icon "Close" at bounding box center [869, 375] width 15 height 15
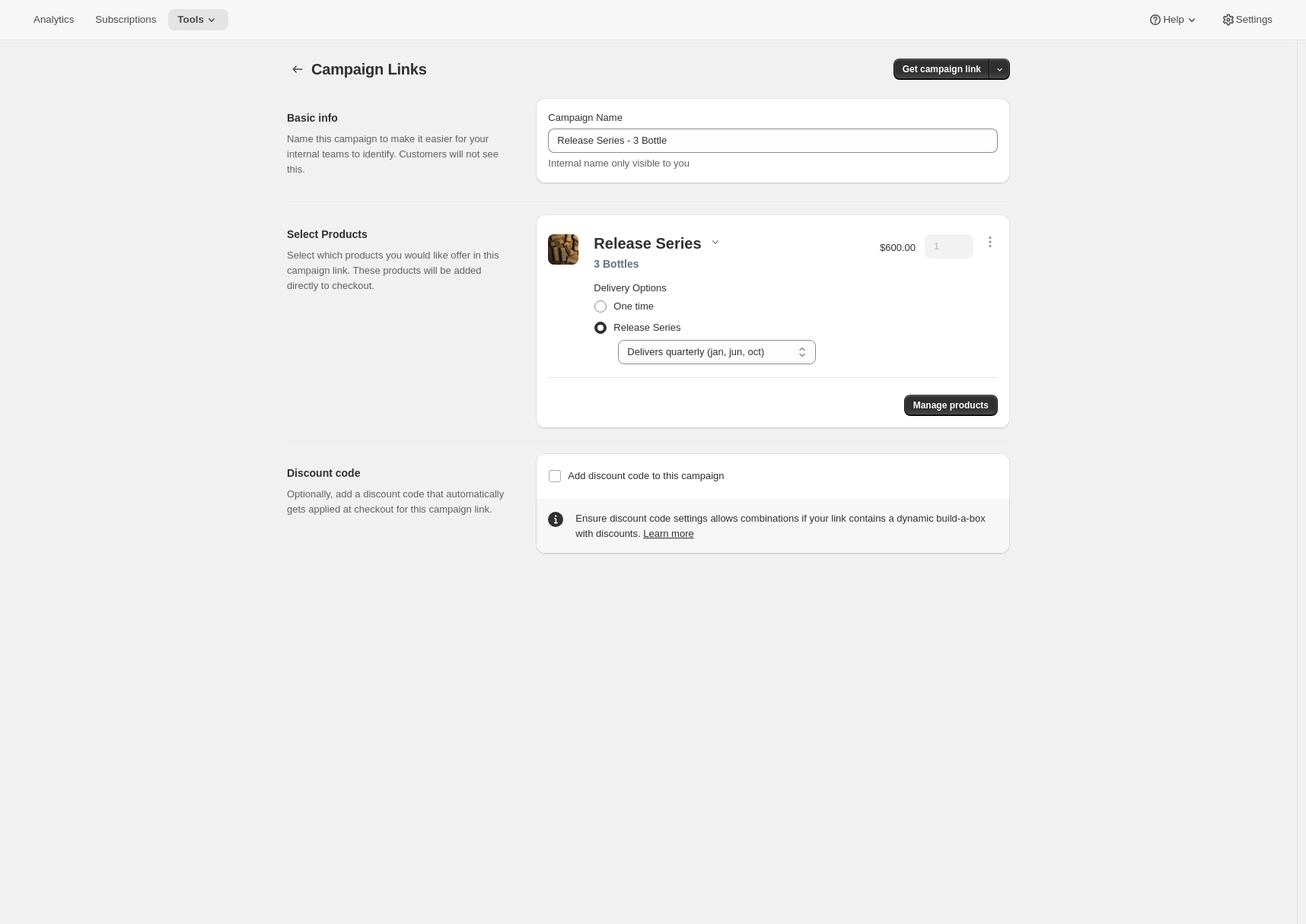
click at [454, 421] on div "Select Products Select which products you would like offer in this campaign lin…" at bounding box center [406, 322] width 237 height 214
click at [302, 69] on icon "button" at bounding box center [298, 69] width 15 height 15
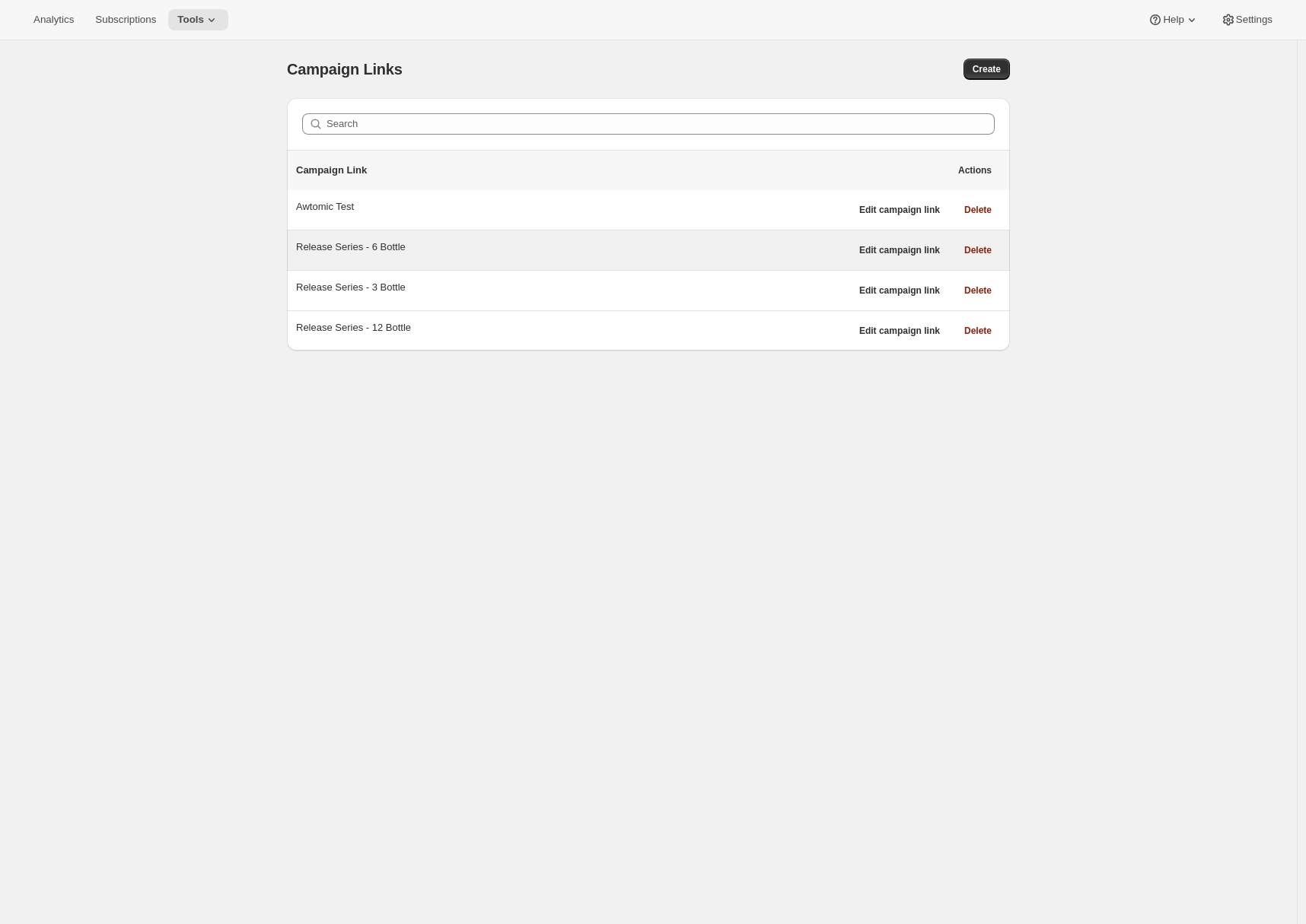
click at [427, 250] on div "Release Series - 6 Bottle" at bounding box center [573, 248] width 554 height 15
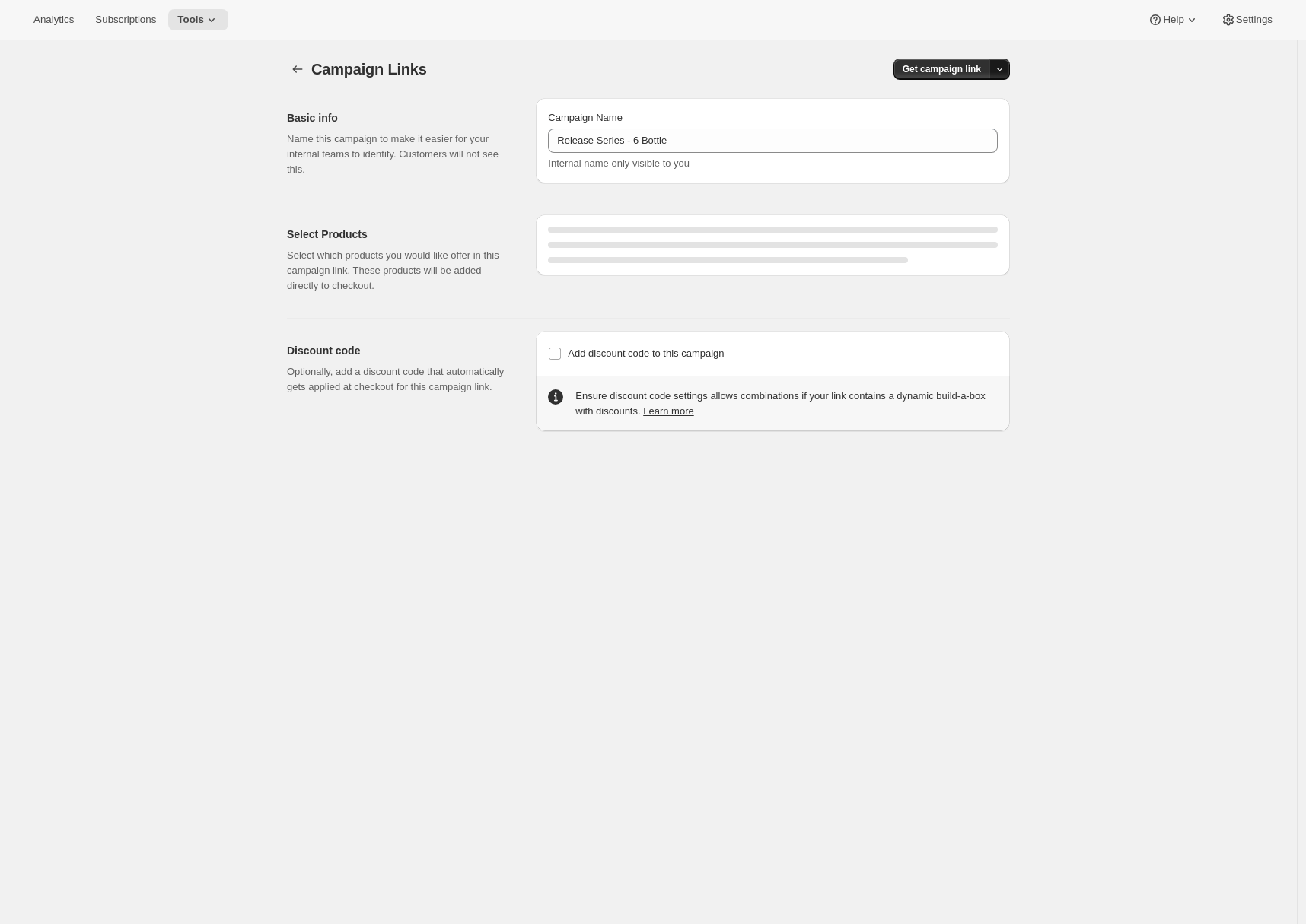
select select "gid://shopify/SellingPlan/710463488309"
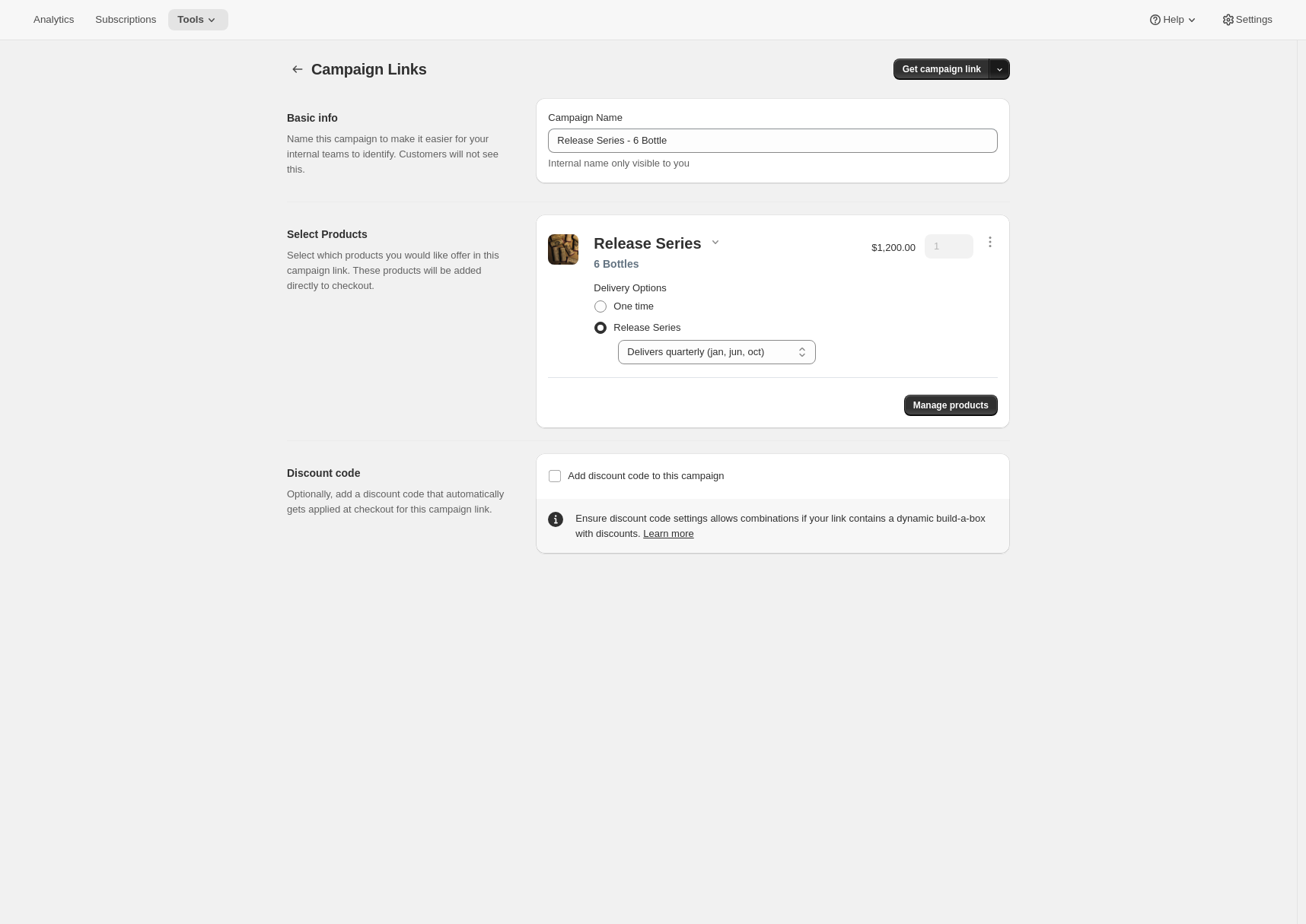
click at [847, 68] on button "button" at bounding box center [999, 69] width 21 height 21
click at [847, 97] on span "Copy Link" at bounding box center [983, 101] width 44 height 12
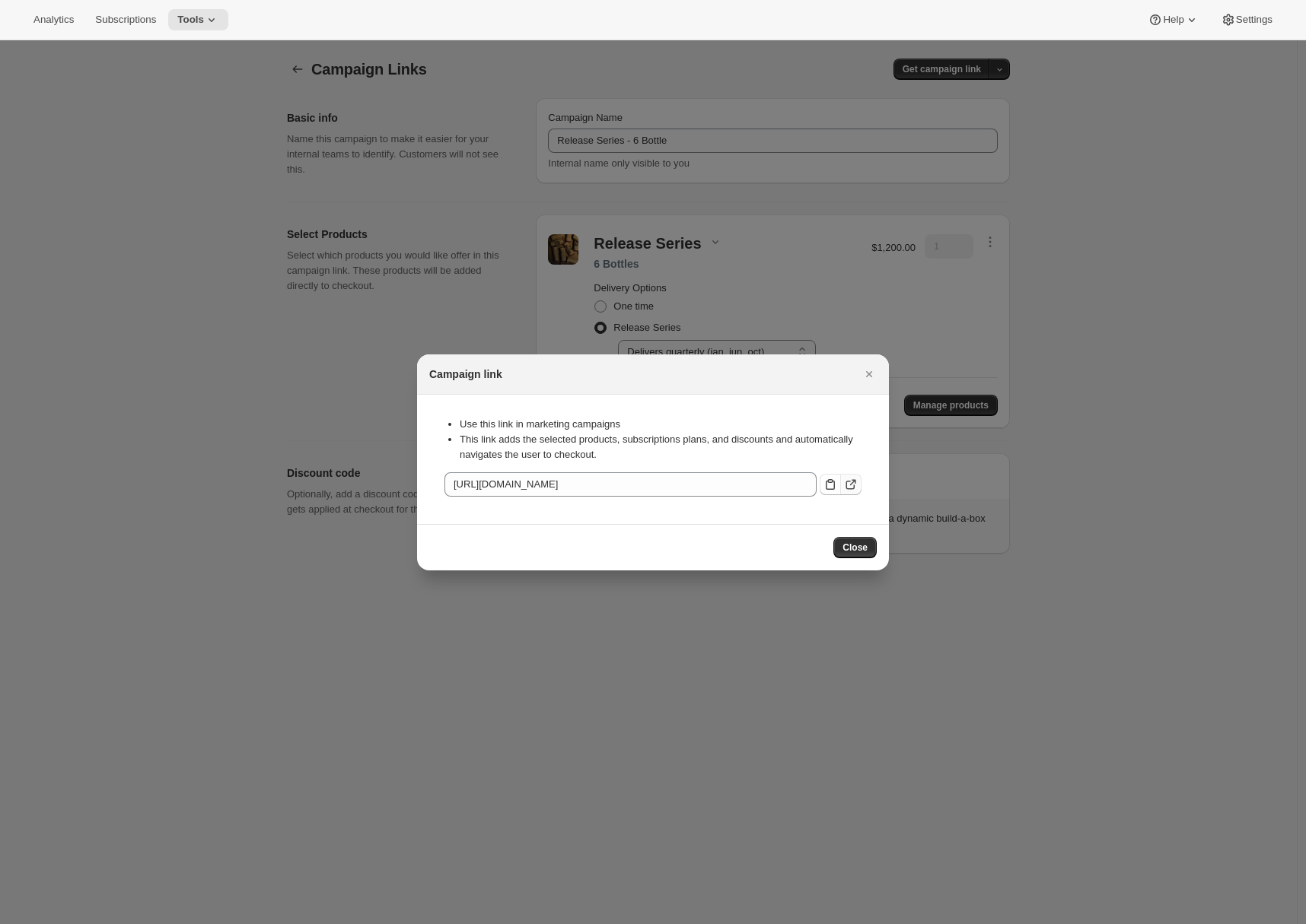
click at [847, 485] on icon ":r4s:" at bounding box center [851, 485] width 15 height 15
click at [847, 360] on div "Campaign link" at bounding box center [653, 375] width 471 height 40
click at [847, 373] on icon "Close" at bounding box center [868, 374] width 6 height 6
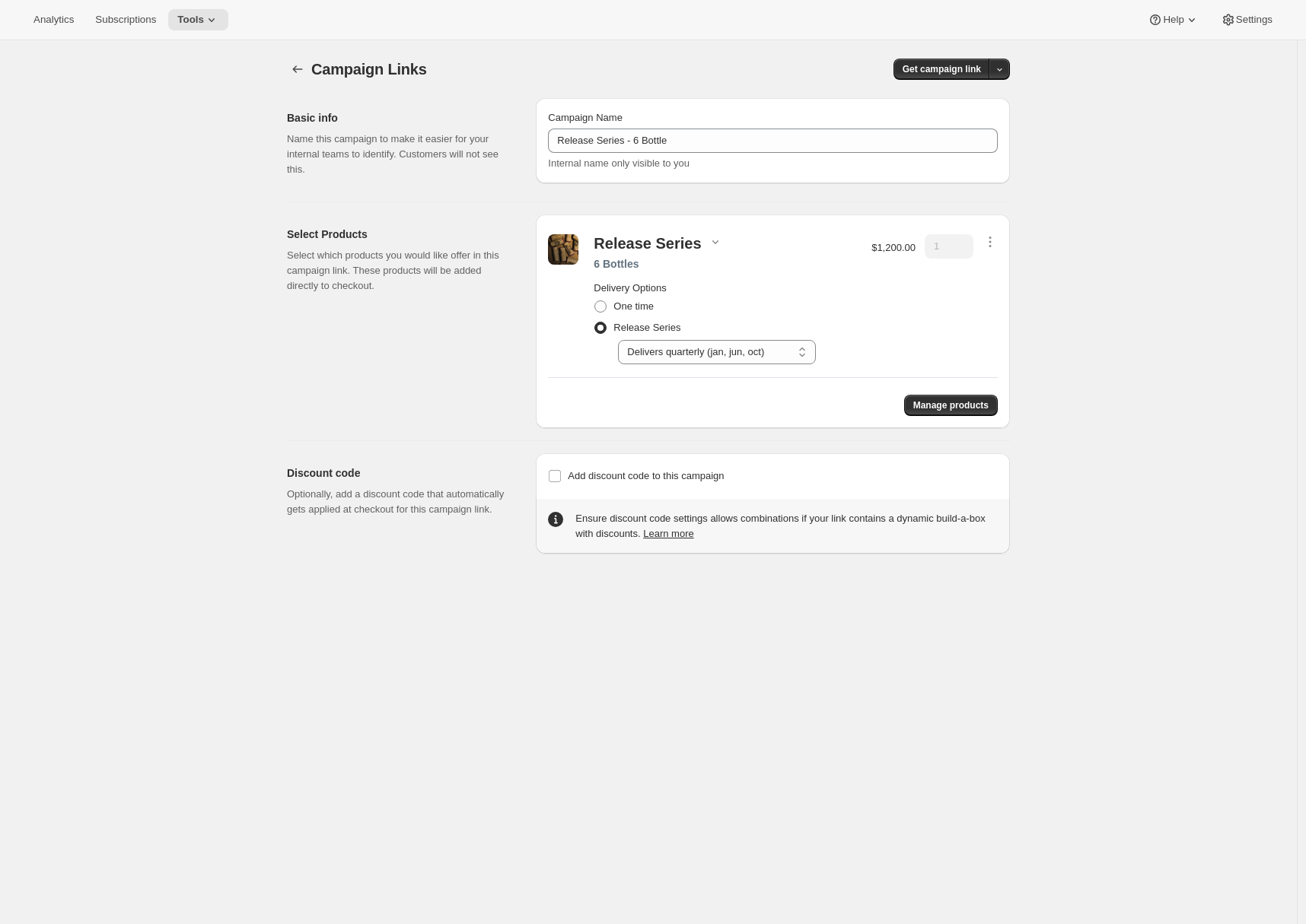
click at [302, 387] on div "Select Products Select which products you would like offer in this campaign lin…" at bounding box center [406, 322] width 237 height 214
click at [205, 11] on button "Tools" at bounding box center [198, 19] width 60 height 21
click at [206, 105] on span "Bundles" at bounding box center [212, 103] width 135 height 15
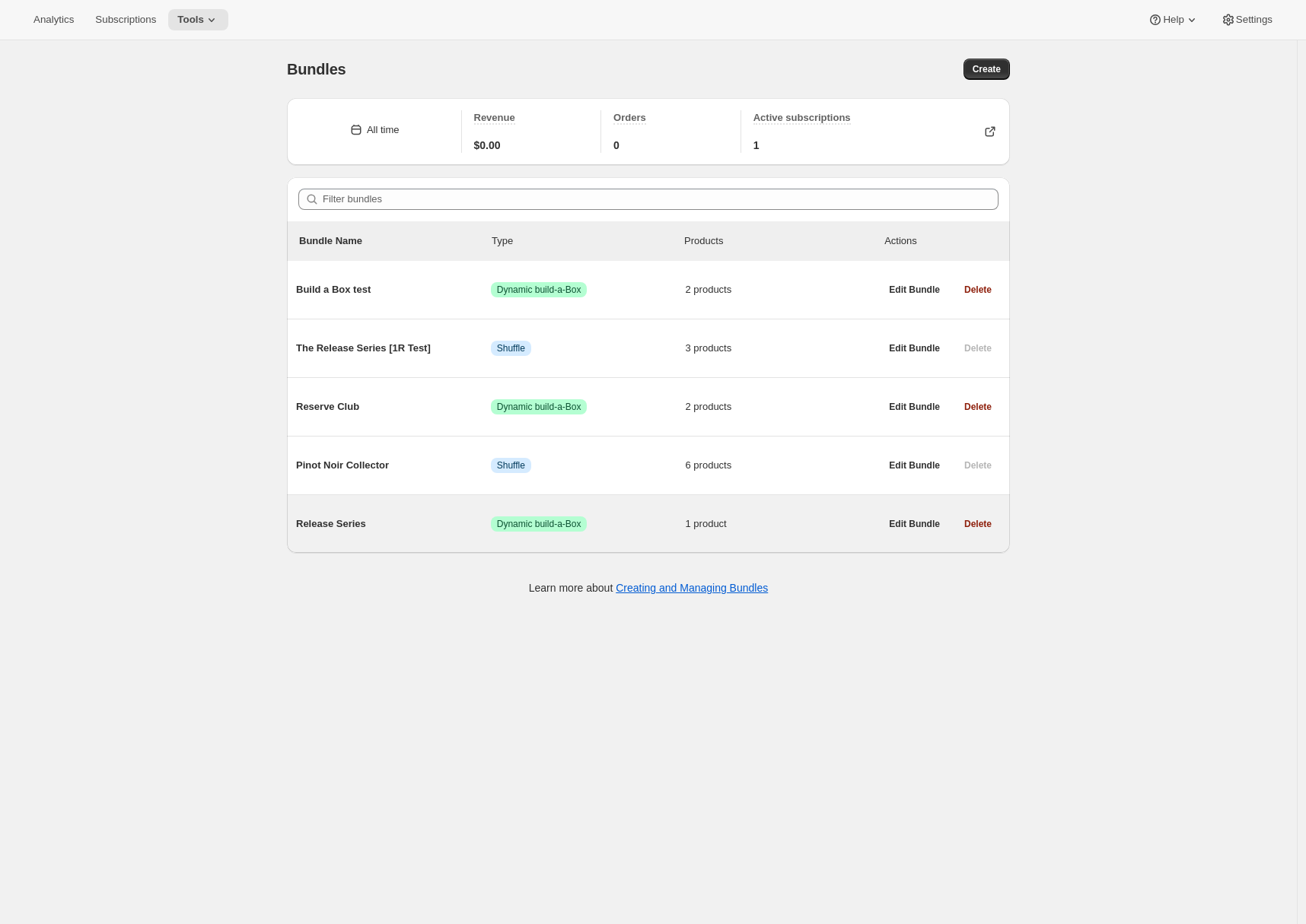
click at [398, 522] on span "Release Series" at bounding box center [393, 524] width 195 height 15
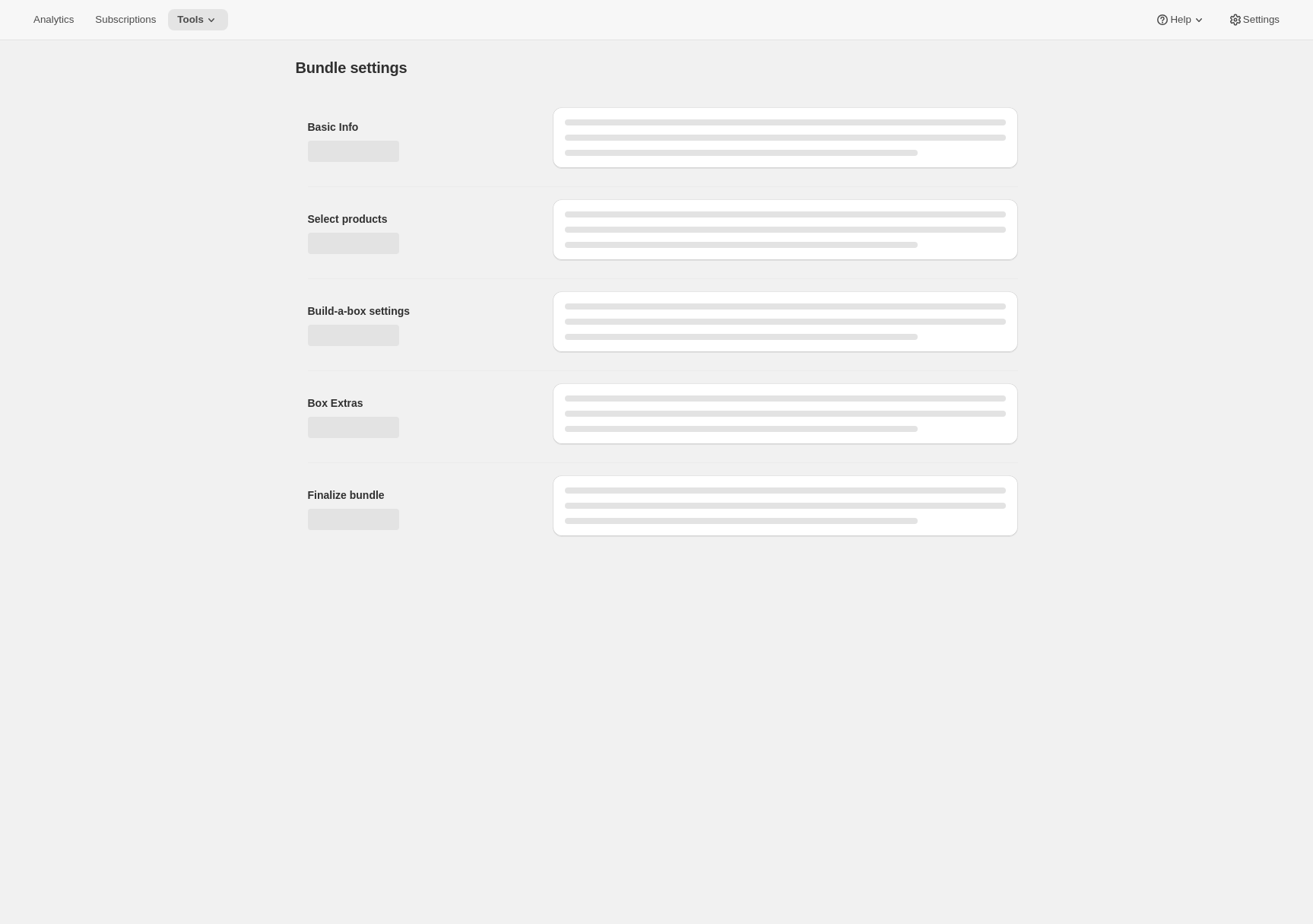
type input "Release Series"
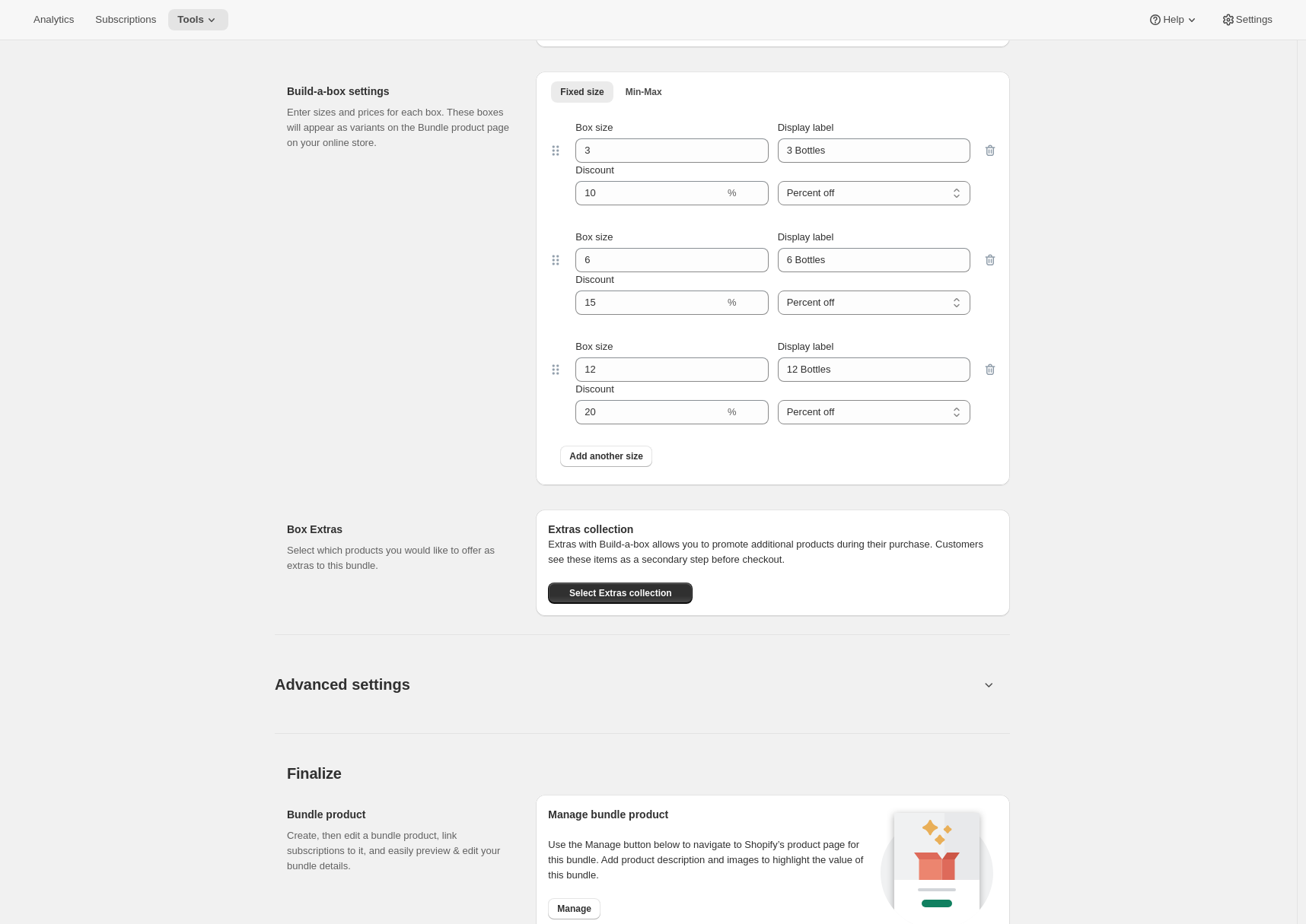
scroll to position [942, 0]
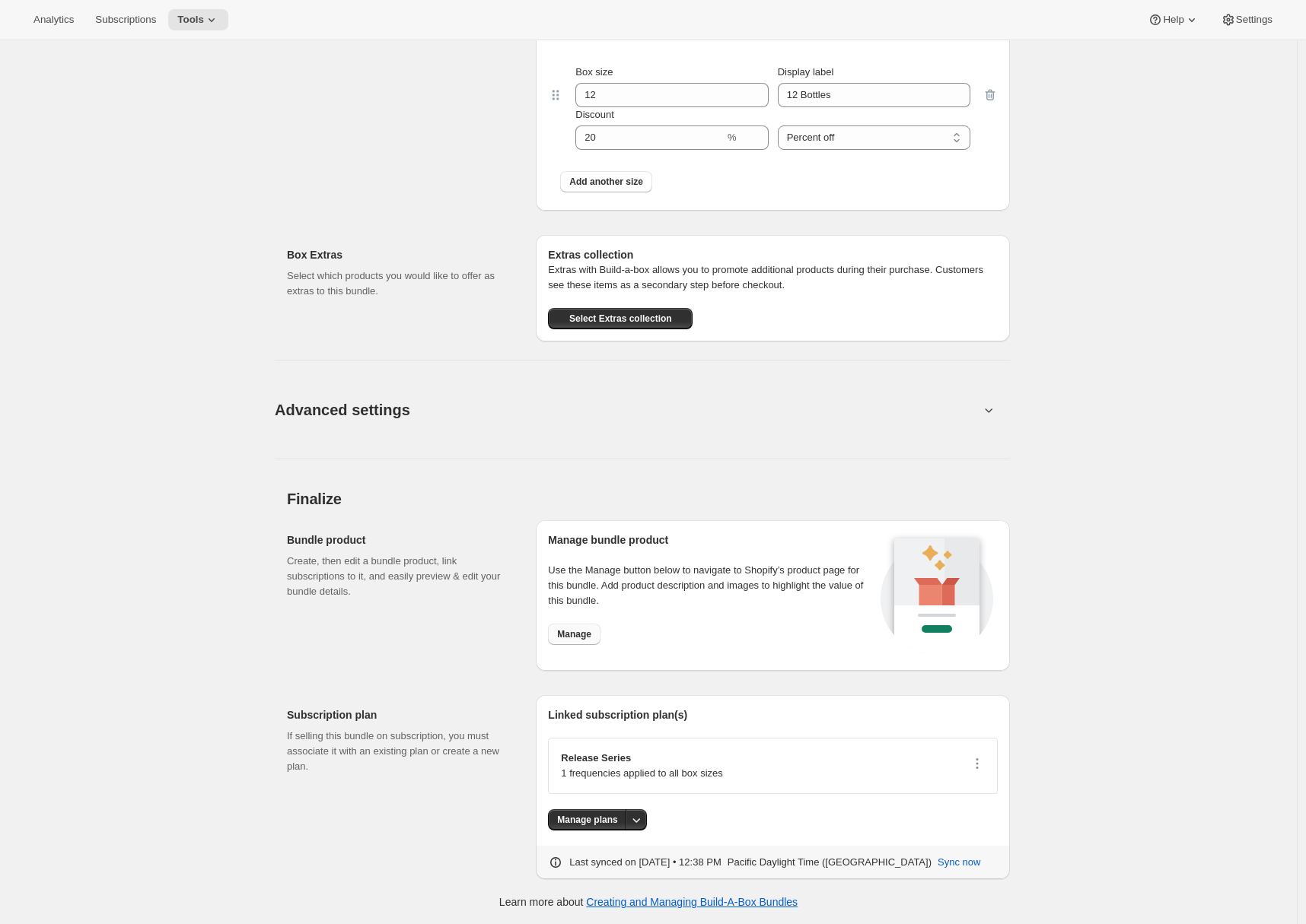
click at [573, 630] on span "Manage" at bounding box center [574, 634] width 35 height 13
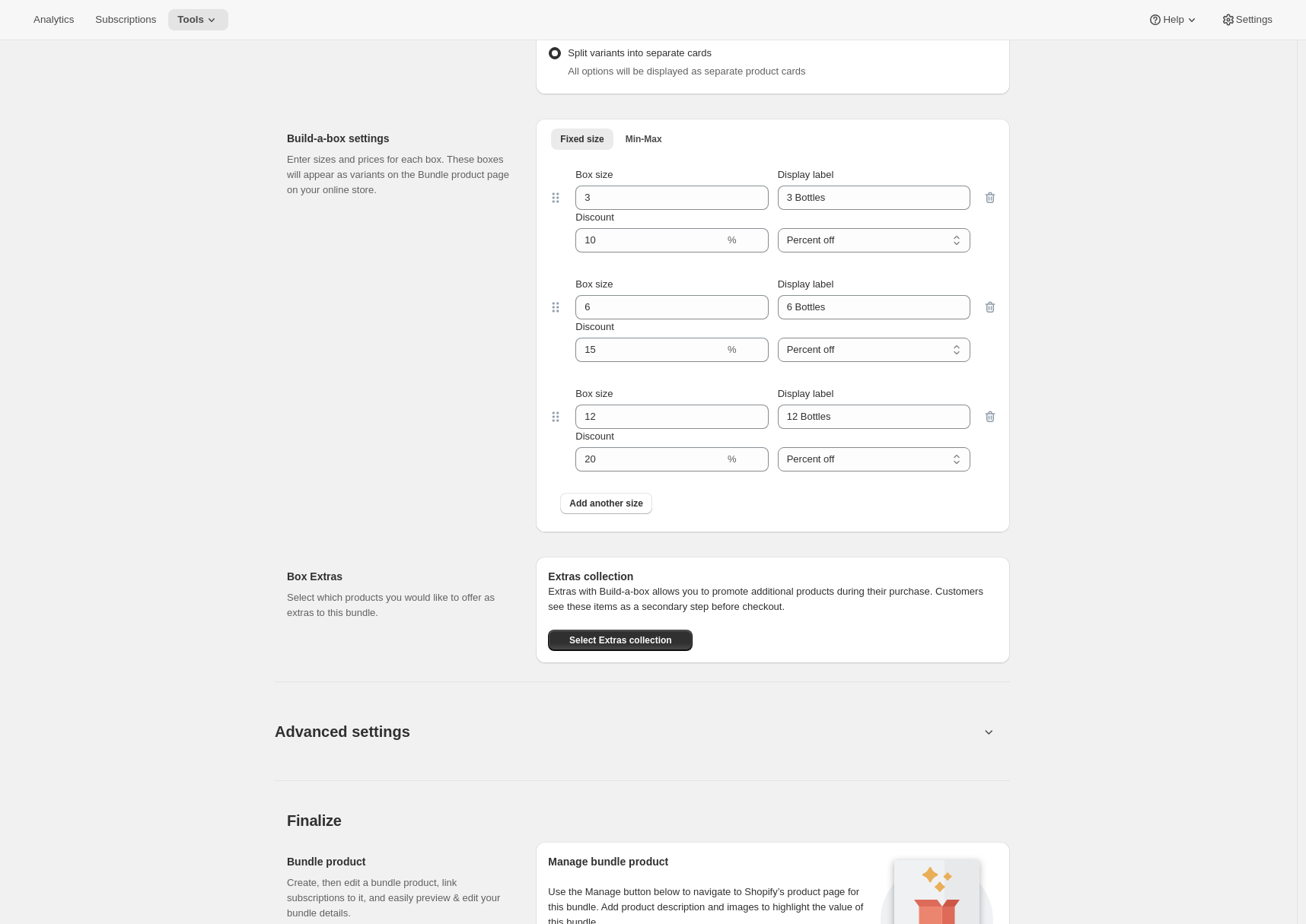
scroll to position [0, 0]
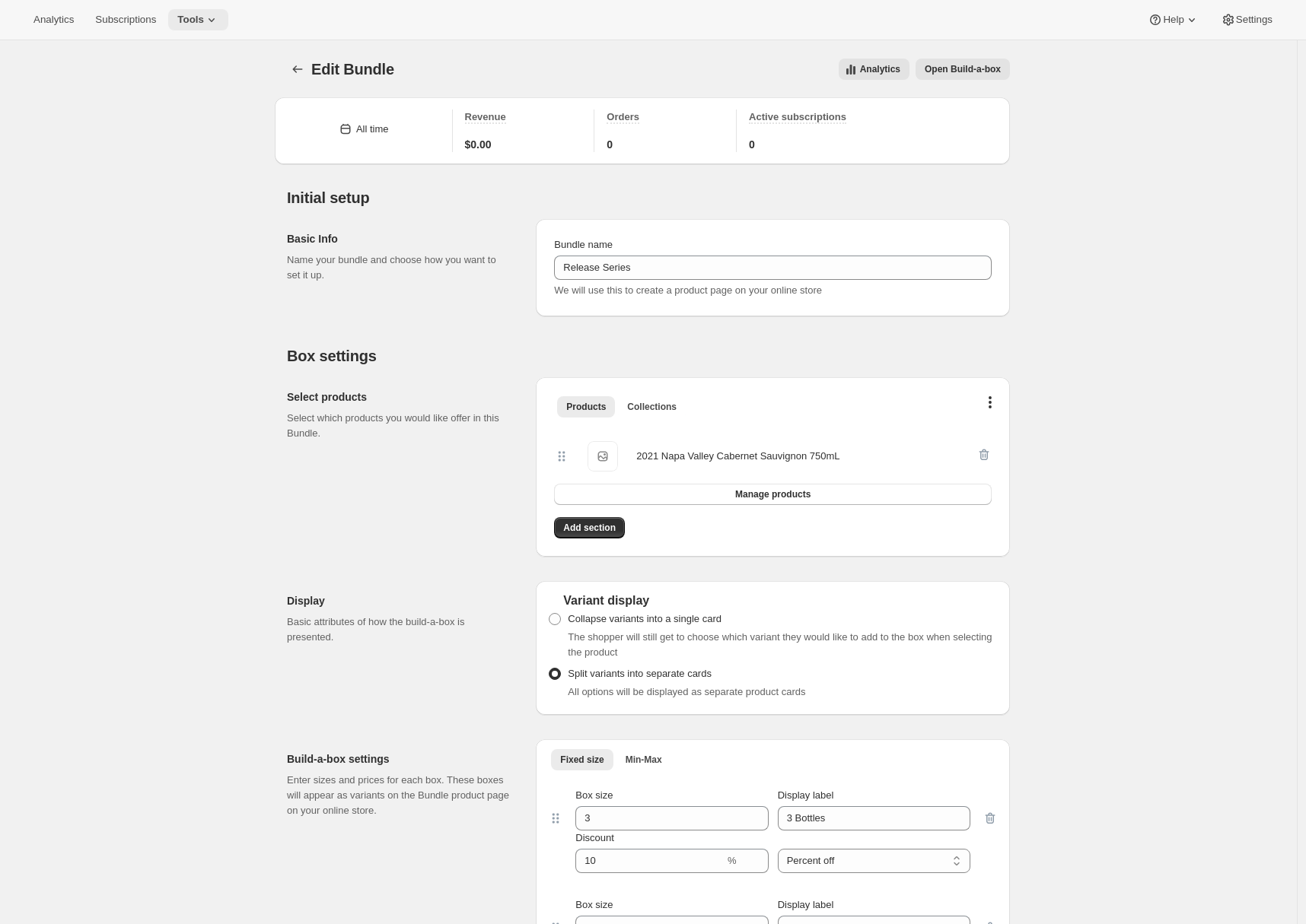
click at [219, 22] on icon at bounding box center [212, 20] width 15 height 15
click at [200, 154] on span "Campaign links" at bounding box center [178, 155] width 67 height 12
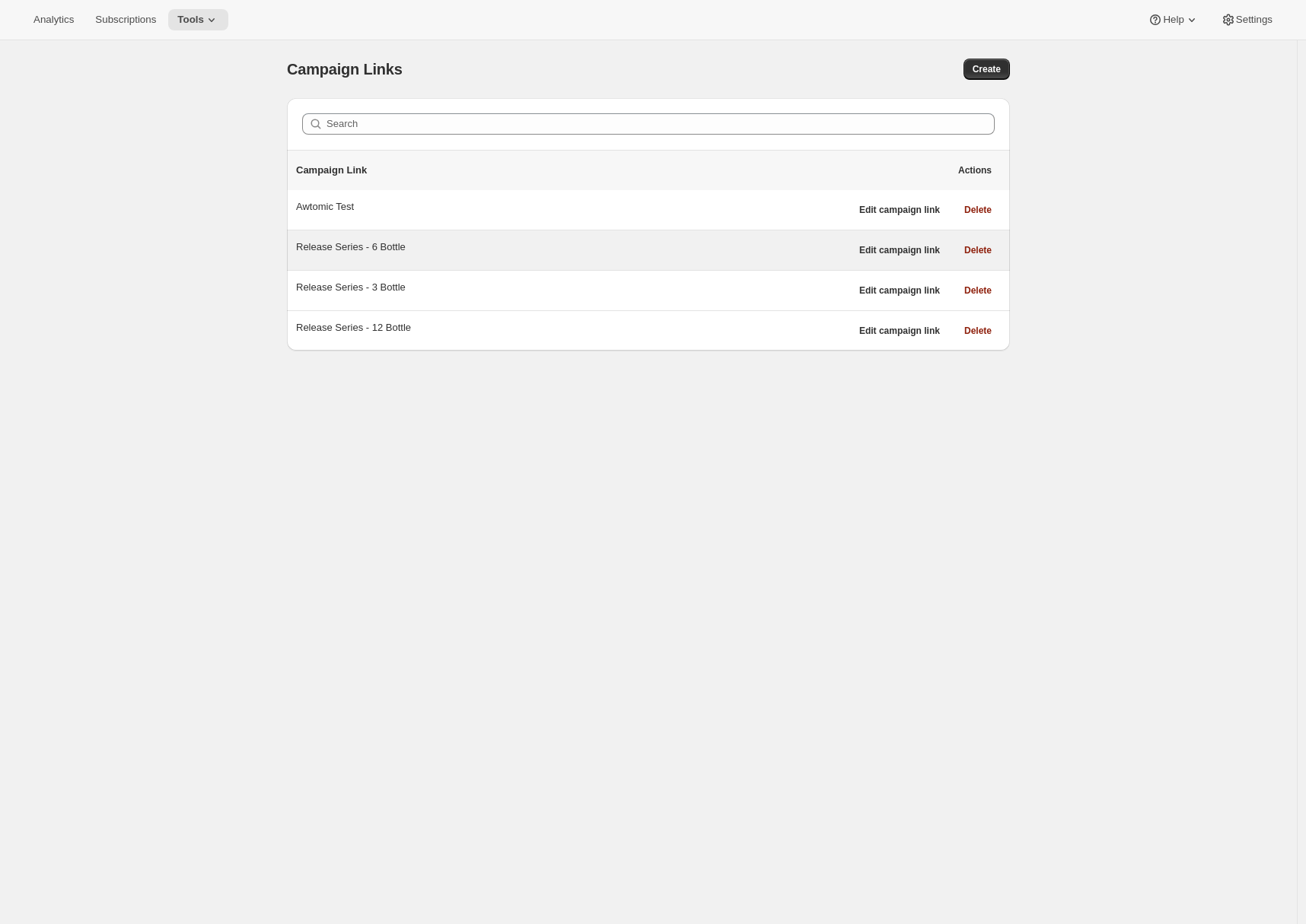
click at [526, 245] on div "Release Series - 6 Bottle" at bounding box center [573, 248] width 554 height 15
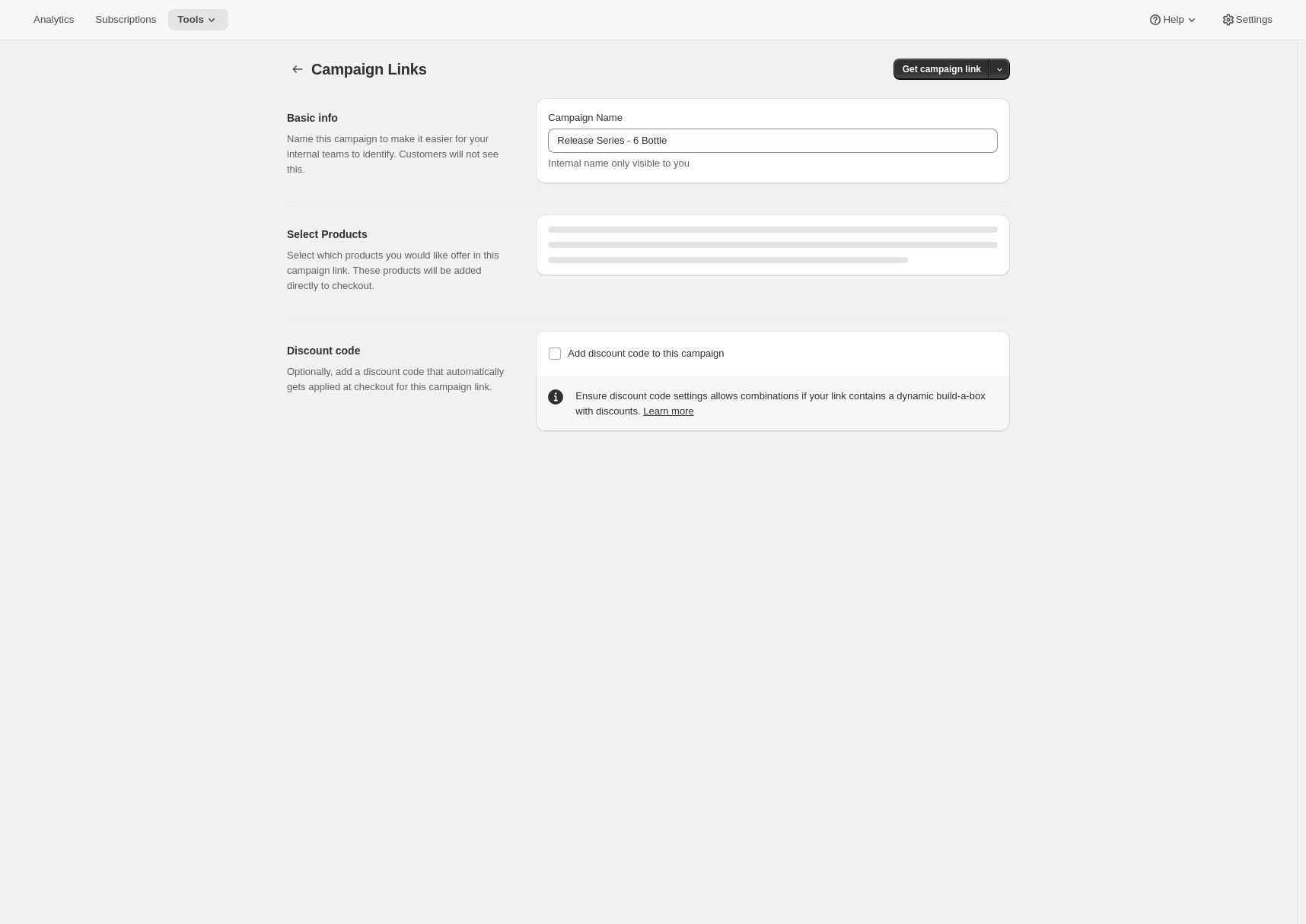
select select "gid://shopify/SellingPlan/710463488309"
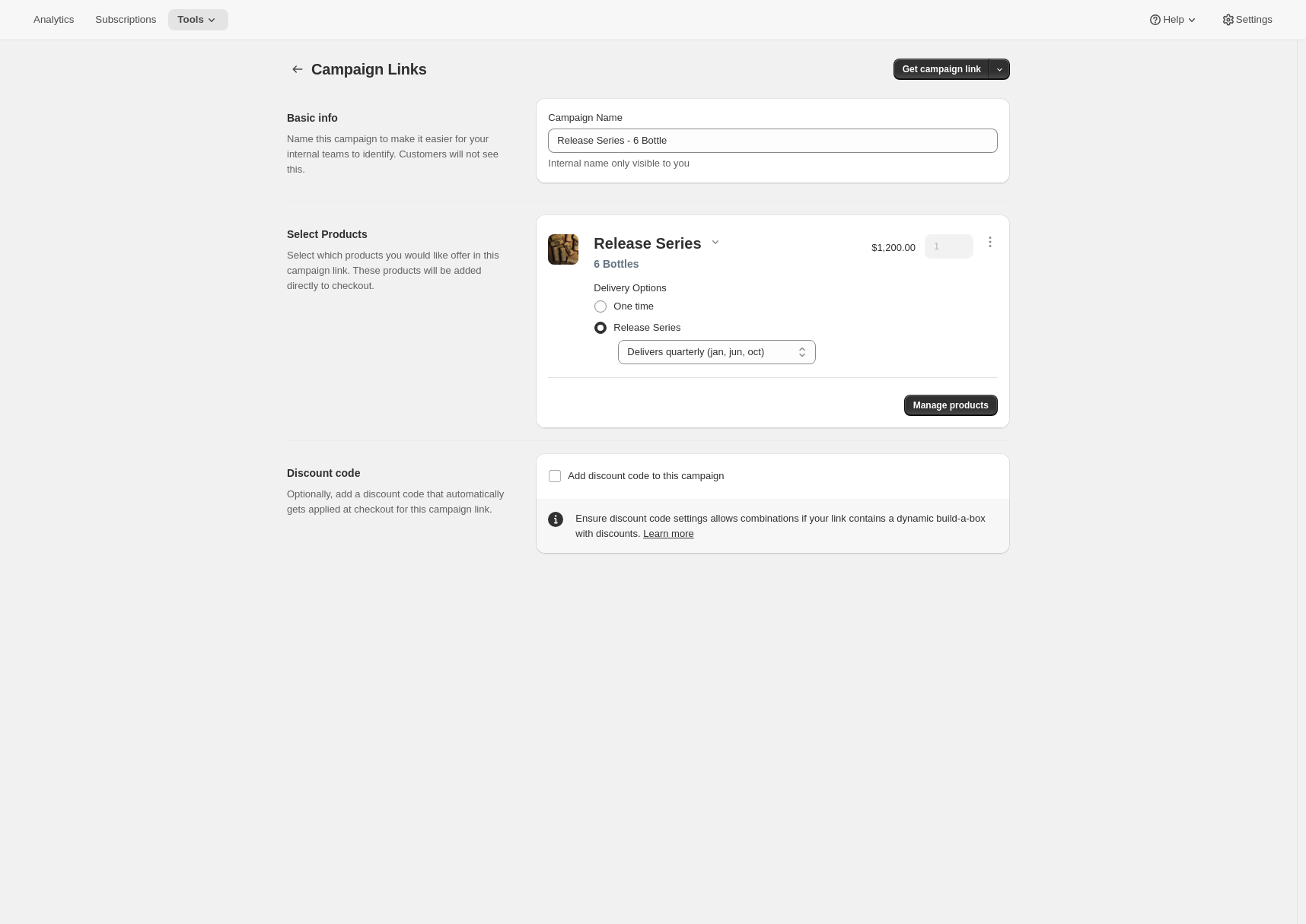
click at [273, 197] on div "Campaign Links. This page is ready Campaign Links Get campaign link Basic info …" at bounding box center [649, 297] width 760 height 514
click at [200, 26] on button "Tools" at bounding box center [198, 19] width 60 height 21
click at [172, 104] on span "Bundles" at bounding box center [162, 103] width 36 height 12
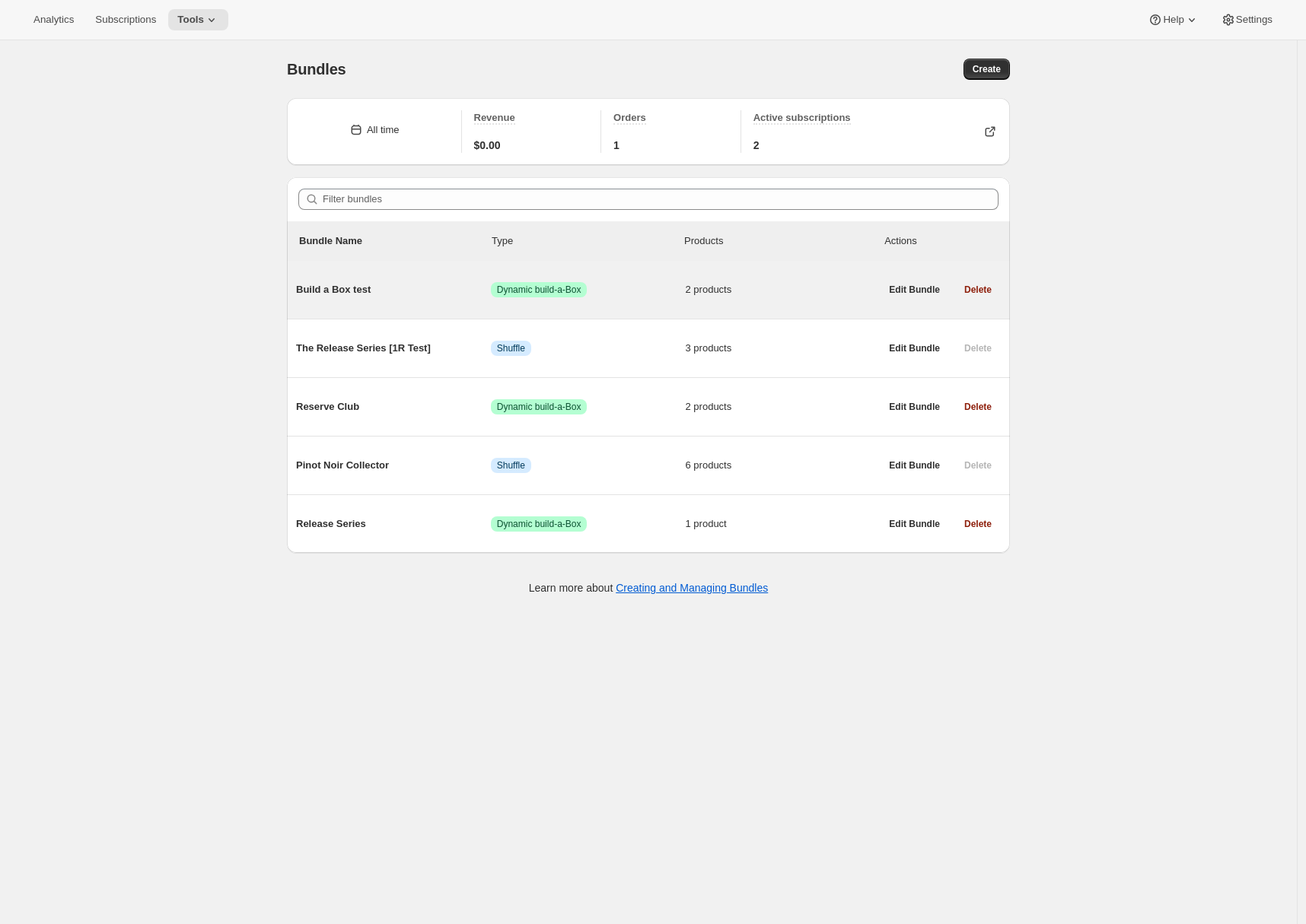
click at [421, 287] on span "Build a Box test" at bounding box center [393, 290] width 195 height 15
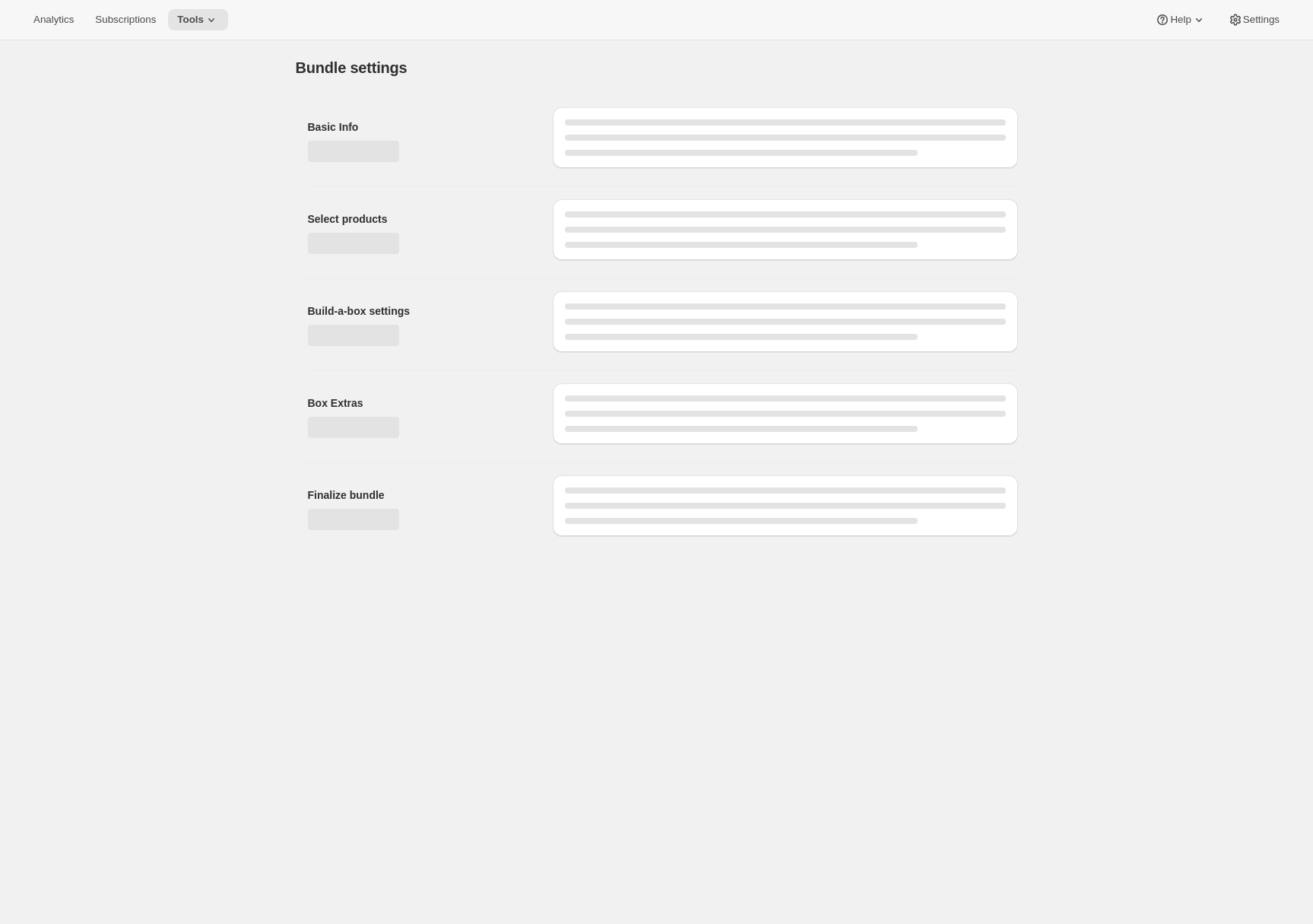
type input "Build a Box test"
select select "minMax"
